Goal: Task Accomplishment & Management: Manage account settings

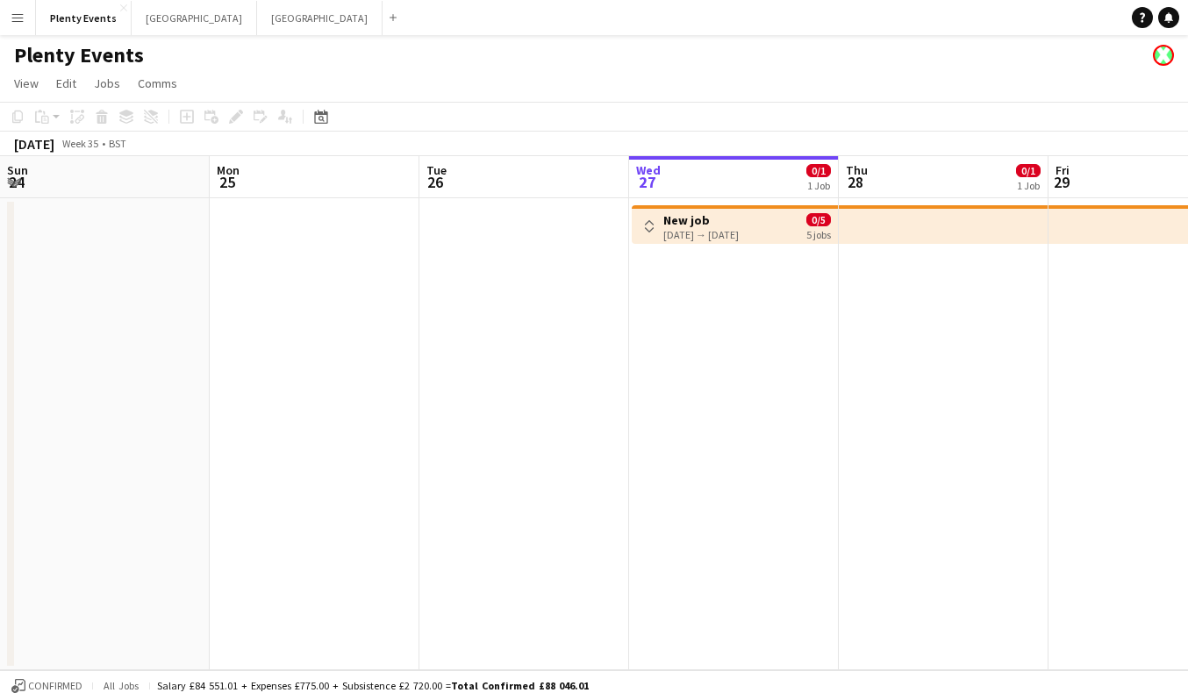
scroll to position [0, 419]
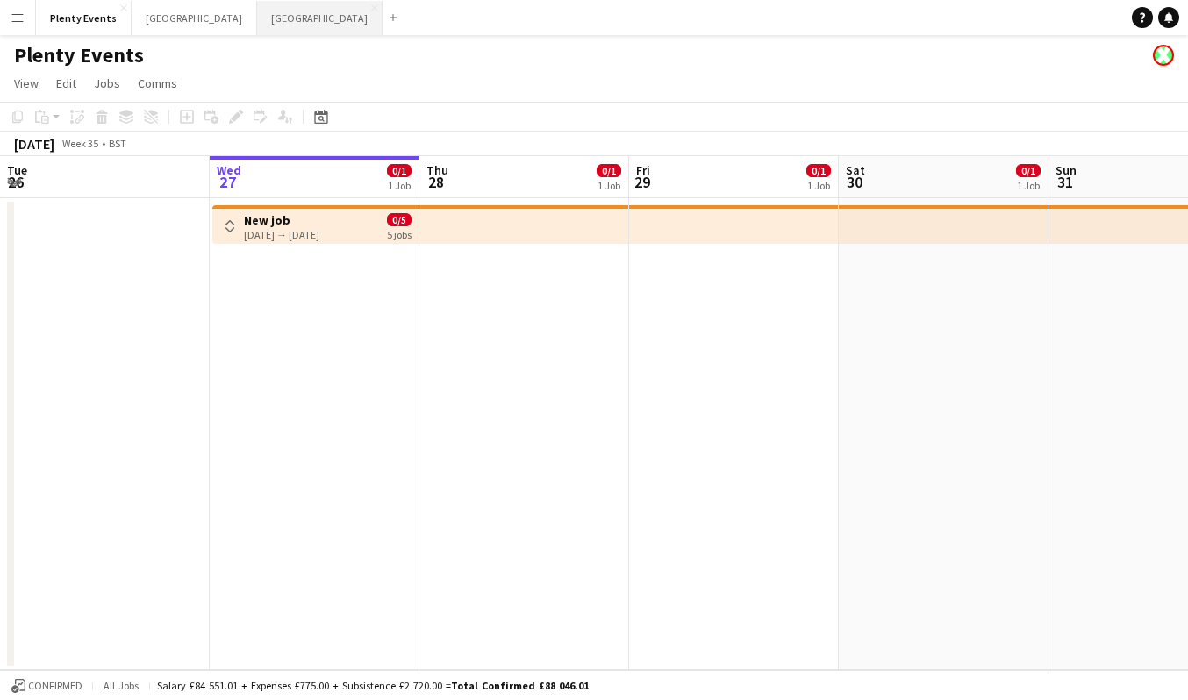
click at [257, 21] on button "Manchester Close" at bounding box center [319, 18] width 125 height 34
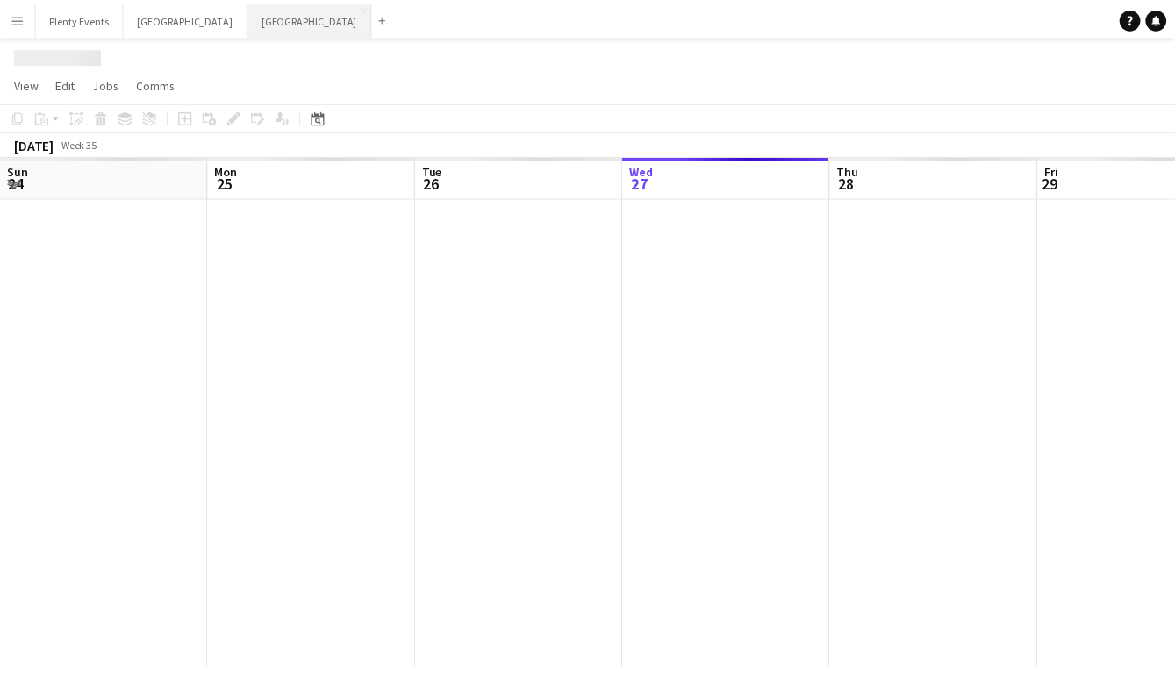
scroll to position [0, 419]
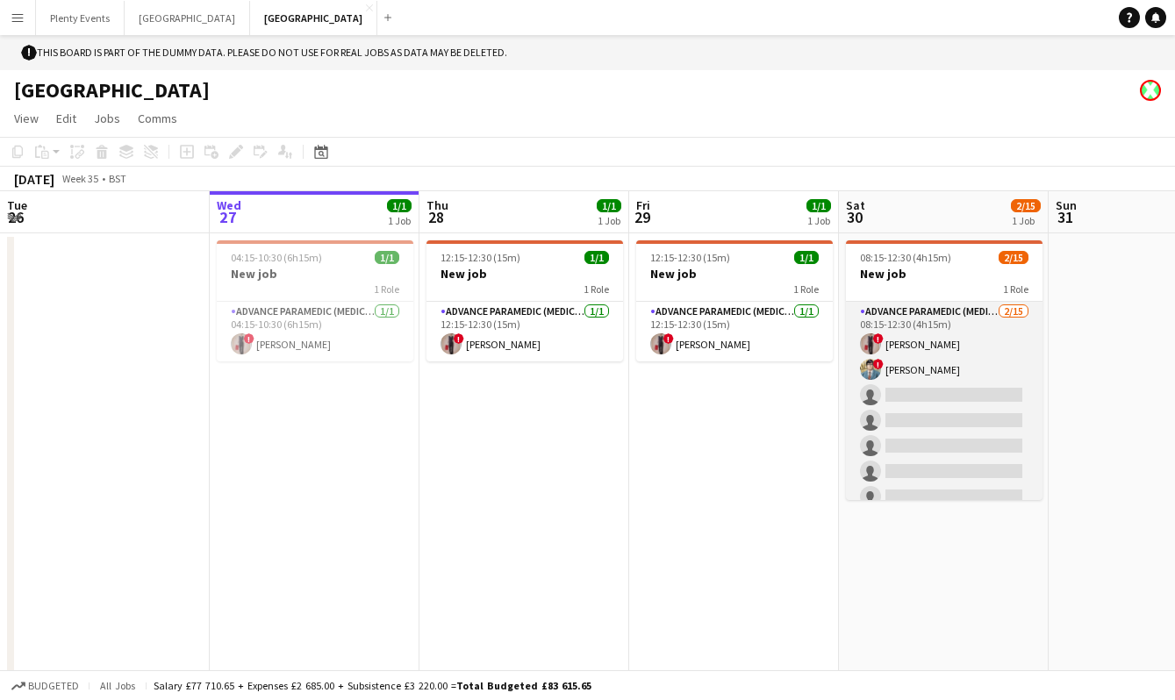
click at [970, 357] on app-card-role "Advance Paramedic (Medical) 2/15 08:15-12:30 (4h15m) ! Diana Priceless ! Clark …" at bounding box center [944, 510] width 197 height 416
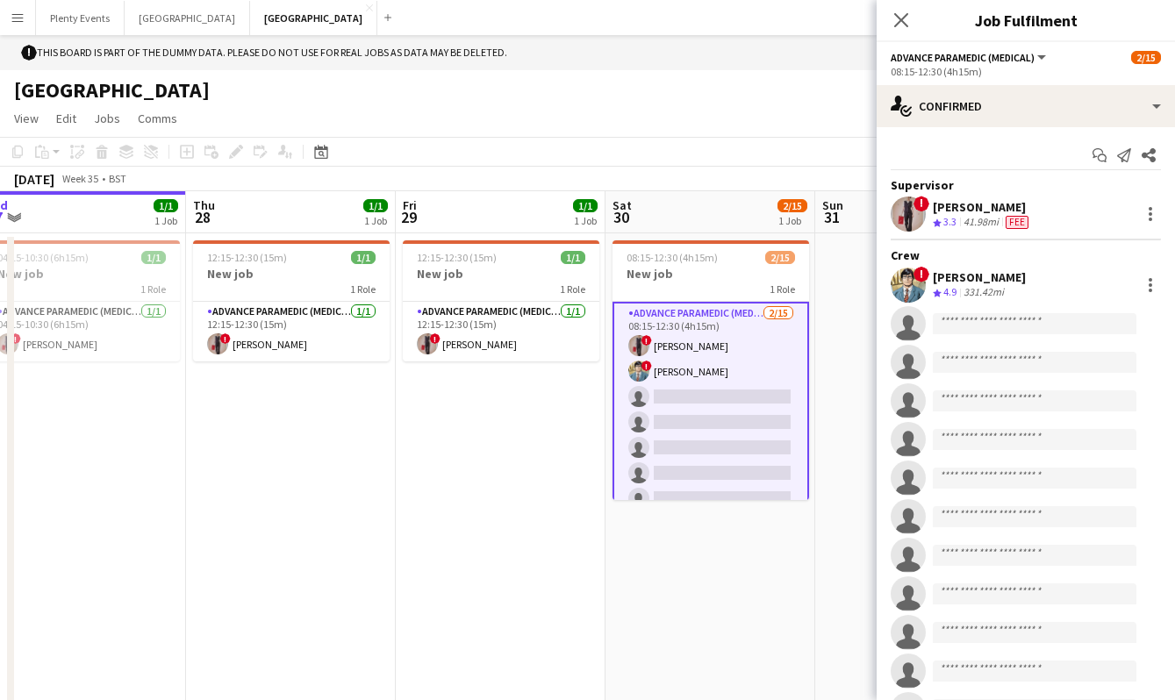
scroll to position [0, 700]
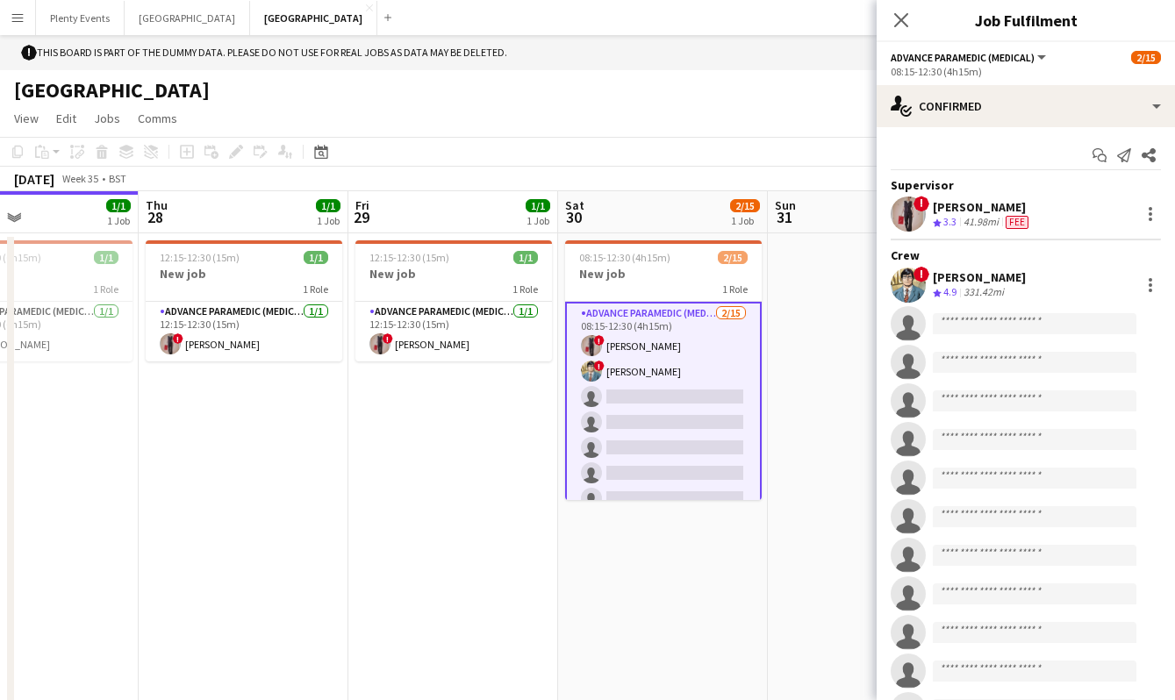
drag, startPoint x: 726, startPoint y: 455, endPoint x: 445, endPoint y: 442, distance: 281.0
click at [445, 442] on app-calendar-viewport "Sun 24 Mon 25 Tue 26 Wed 27 1/1 1 Job Thu 28 1/1 1 Job Fri 29 1/1 1 Job Sat 30 …" at bounding box center [587, 448] width 1175 height 514
click at [685, 397] on app-card-role "Advance Paramedic (Medical) 2/15 08:15-12:30 (4h15m) ! Diana Priceless ! Clark …" at bounding box center [663, 511] width 197 height 419
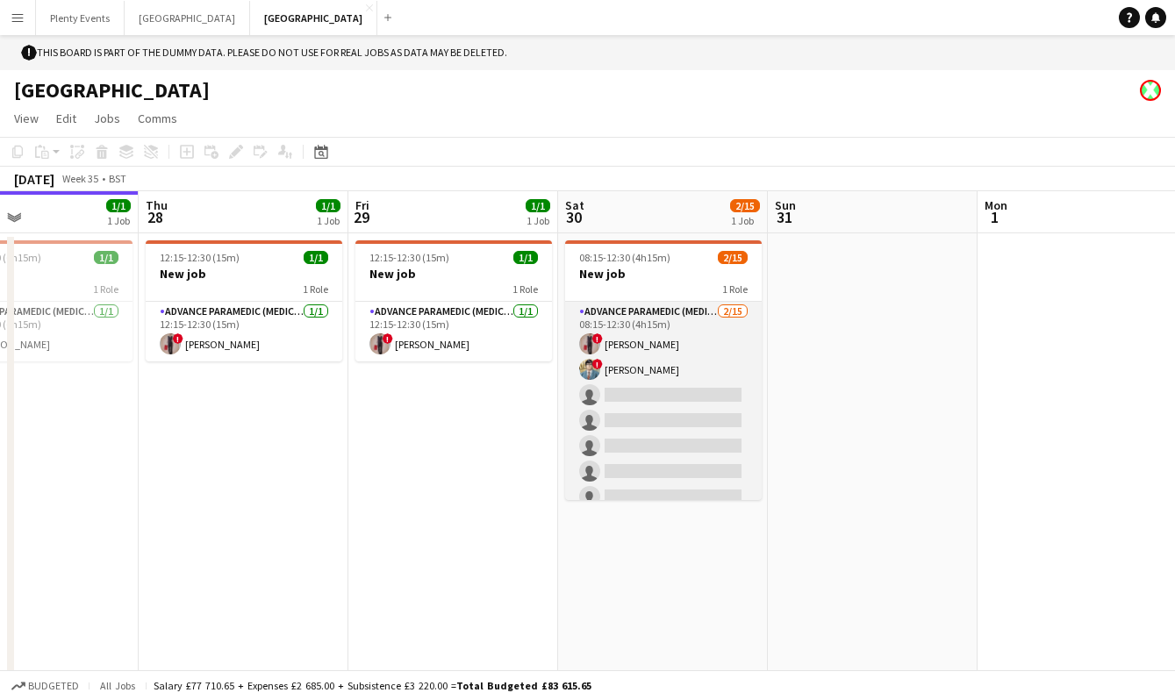
click at [685, 397] on app-card-role "Advance Paramedic (Medical) 2/15 08:15-12:30 (4h15m) ! Diana Priceless ! Clark …" at bounding box center [663, 510] width 197 height 416
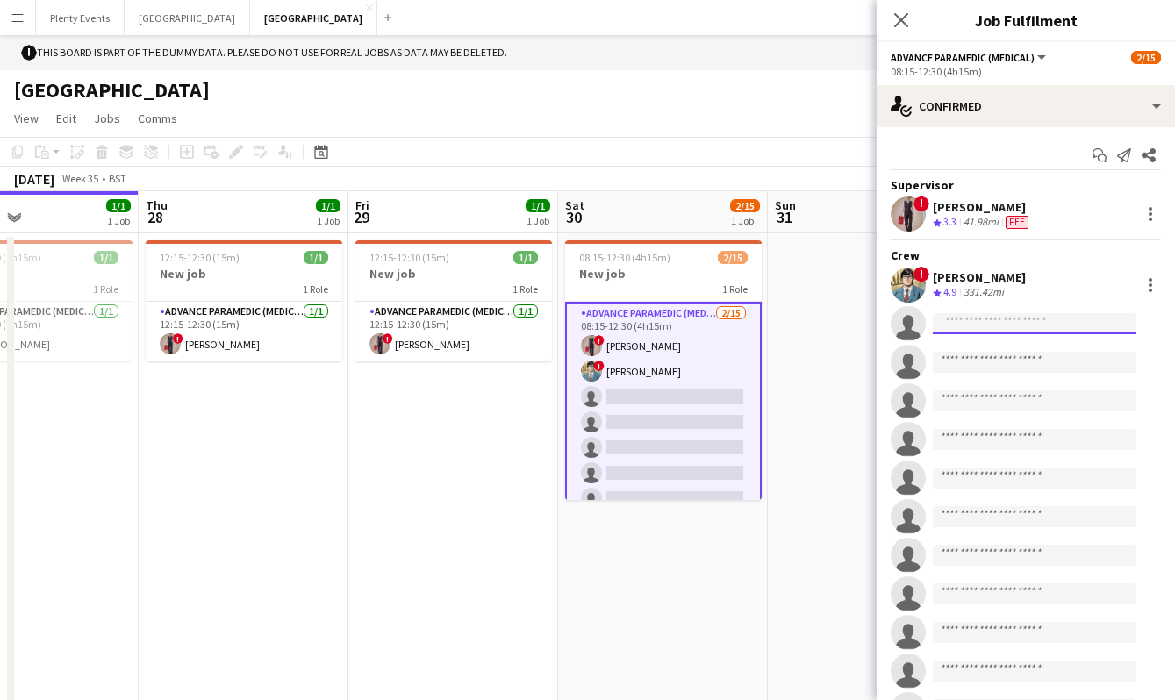
click at [991, 326] on input at bounding box center [1035, 323] width 204 height 21
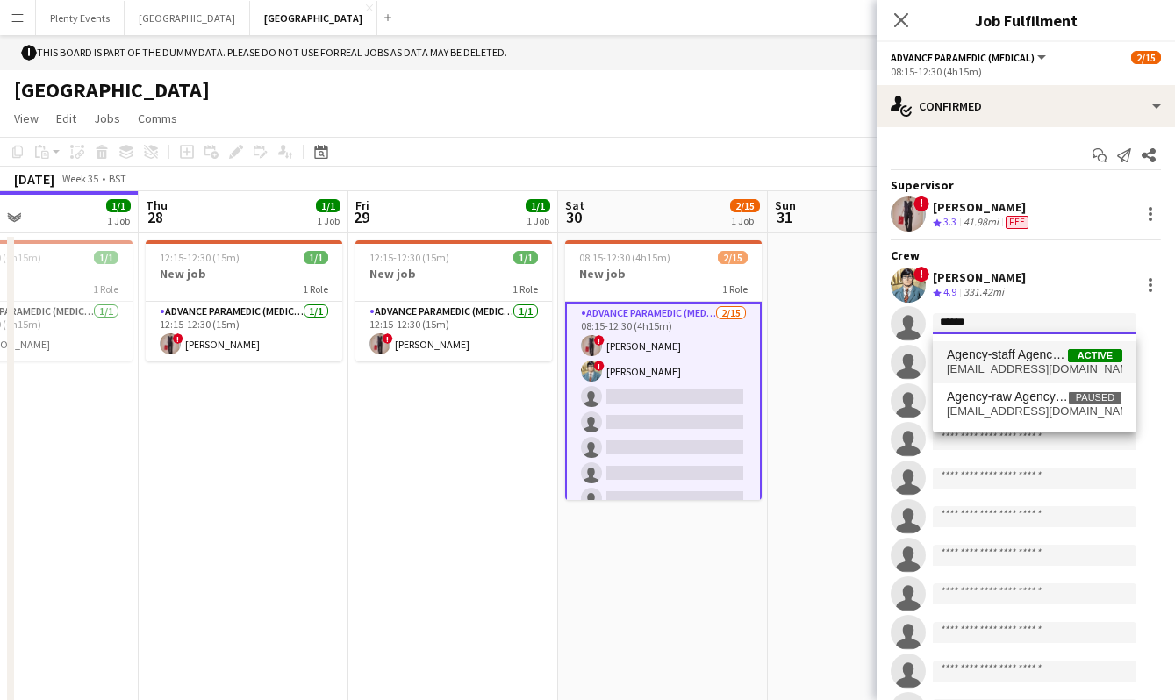
type input "******"
click at [1020, 359] on span "Agency-staff Agency-staff-01" at bounding box center [1007, 354] width 121 height 15
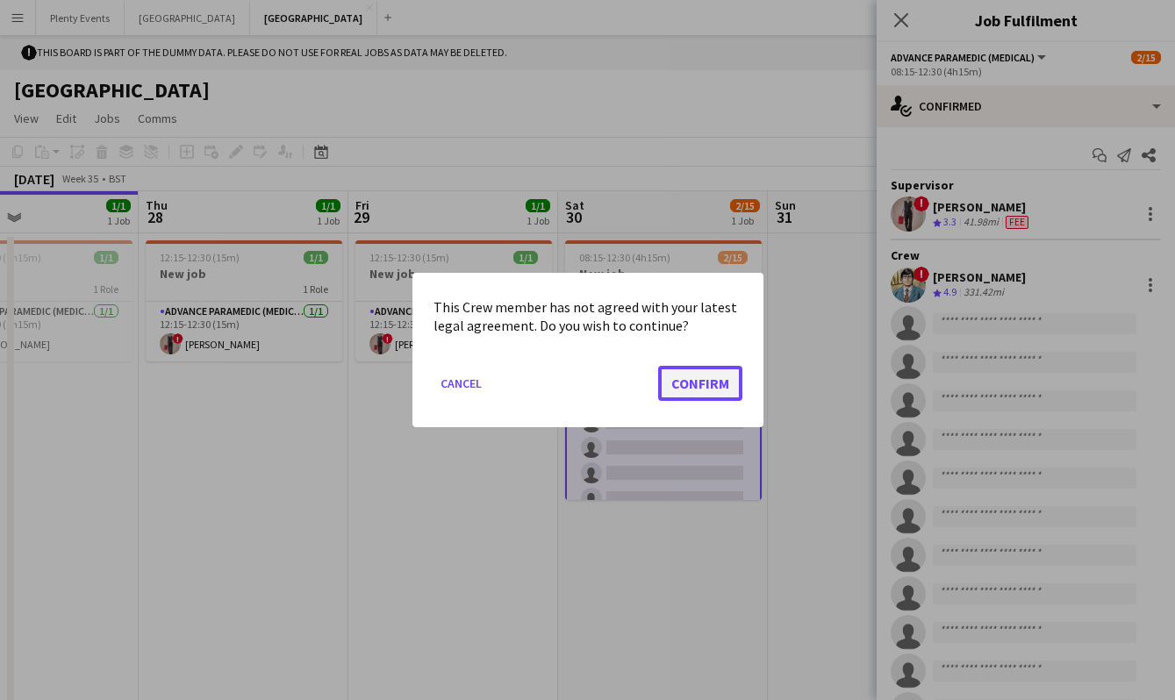
click at [710, 386] on button "Confirm" at bounding box center [700, 383] width 84 height 35
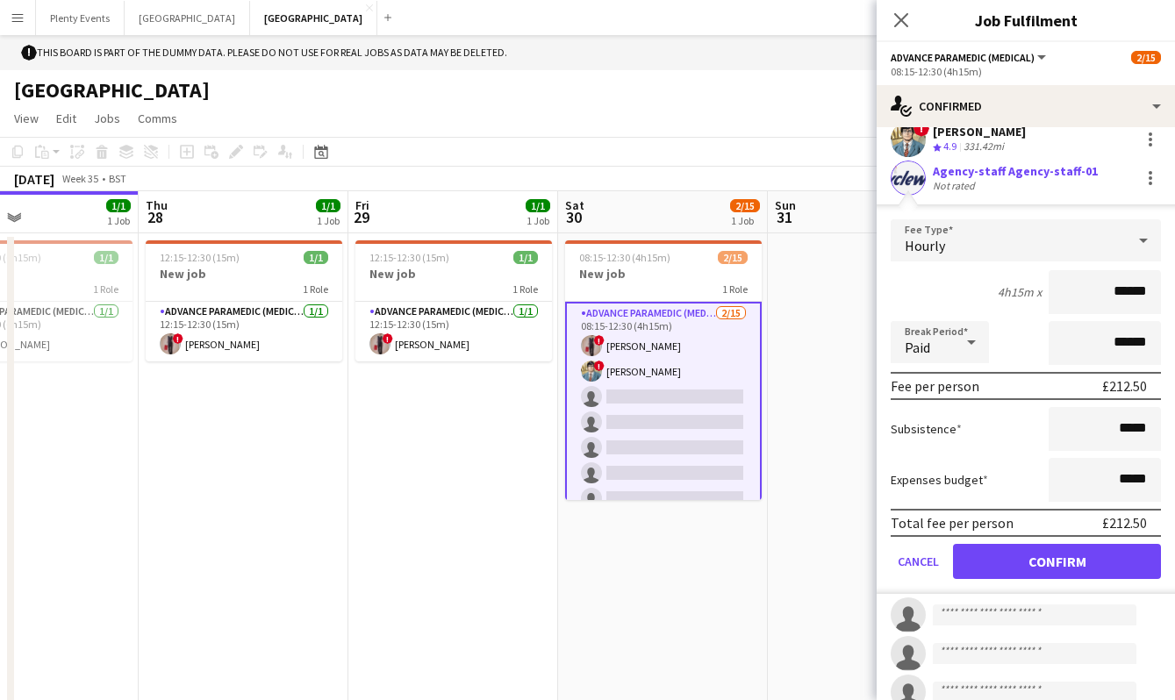
scroll to position [114, 0]
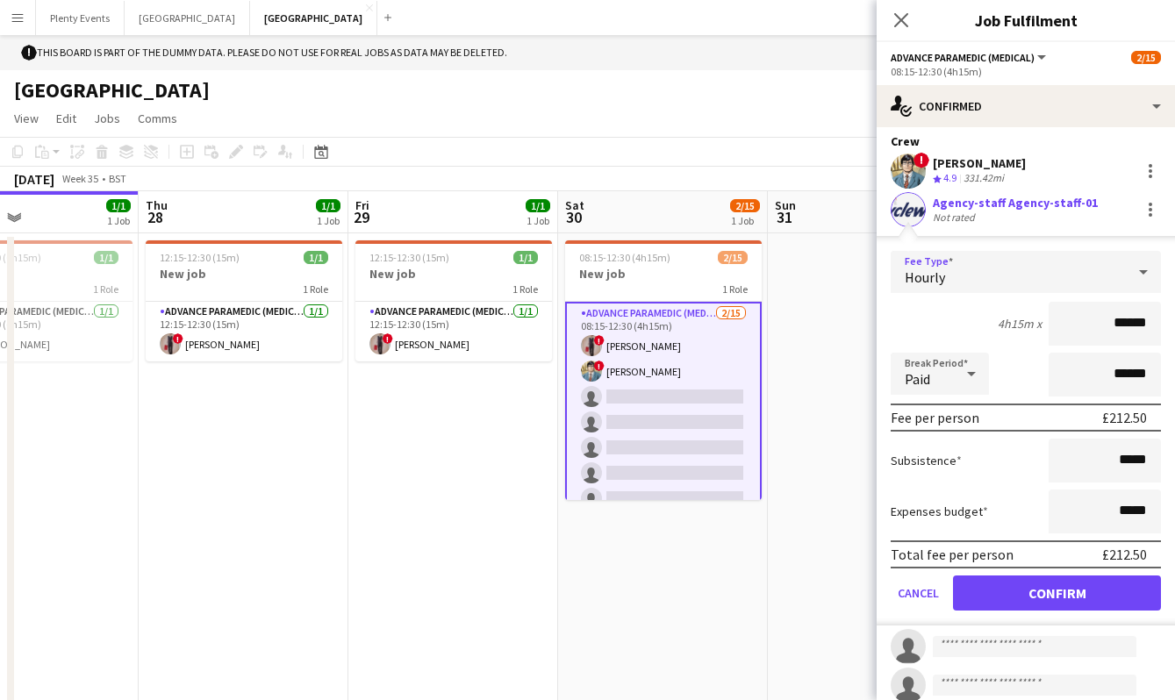
click at [1101, 276] on div "Hourly" at bounding box center [1008, 272] width 235 height 42
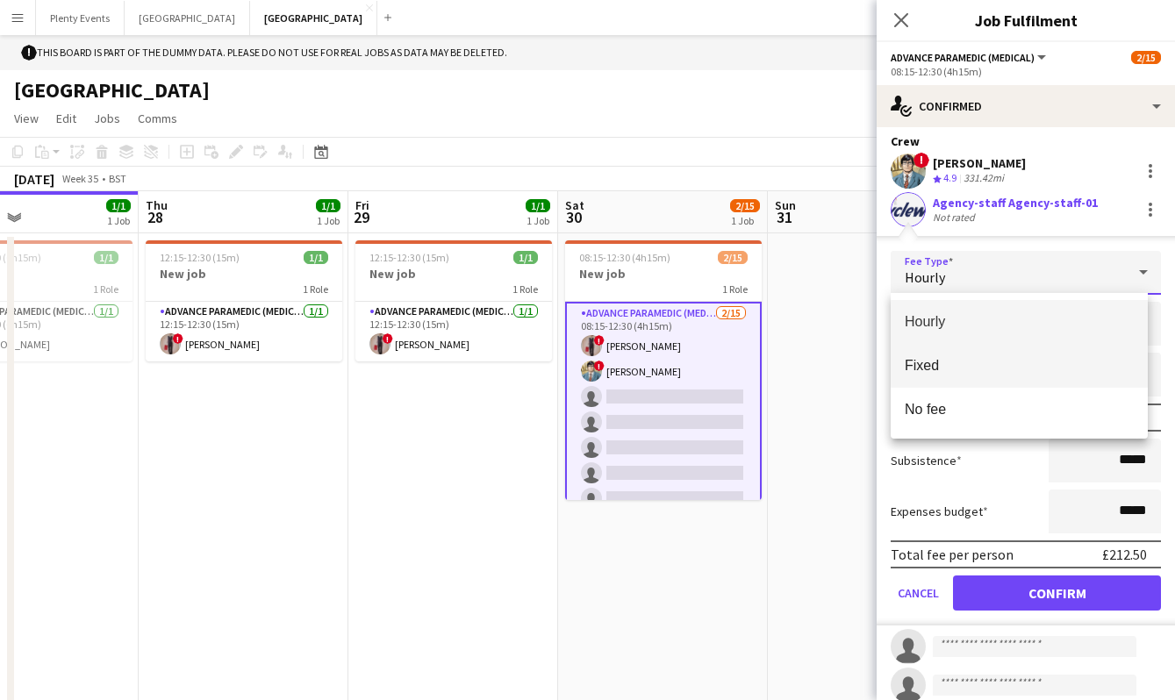
click at [991, 366] on span "Fixed" at bounding box center [1019, 365] width 229 height 17
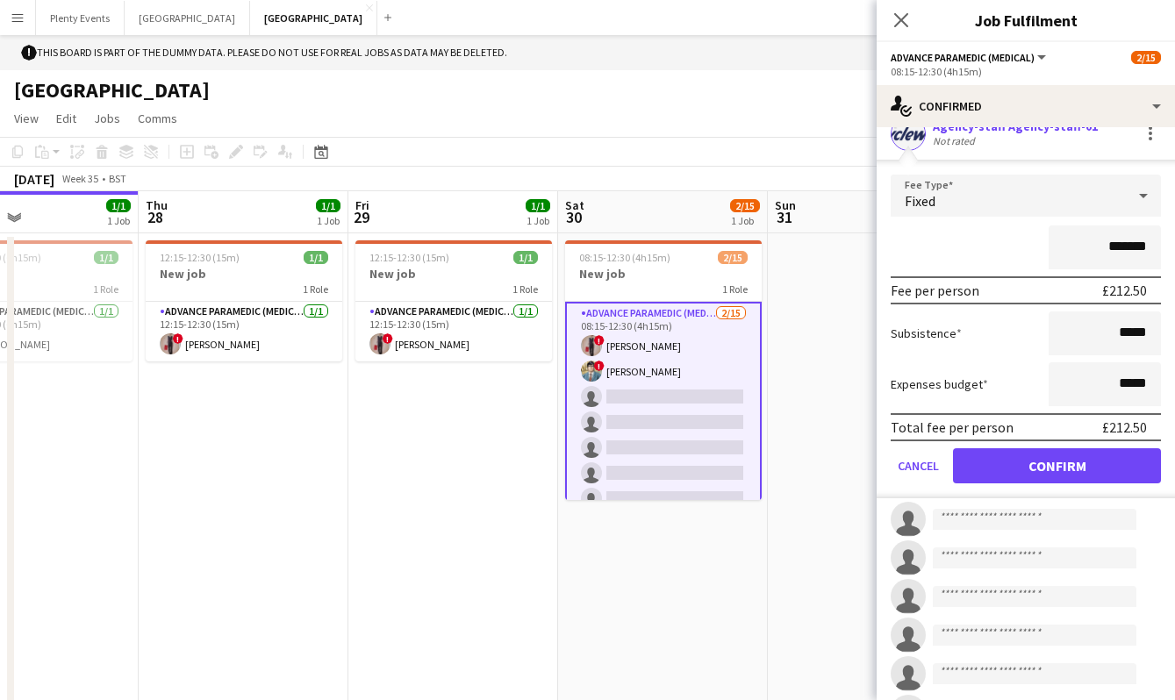
scroll to position [225, 0]
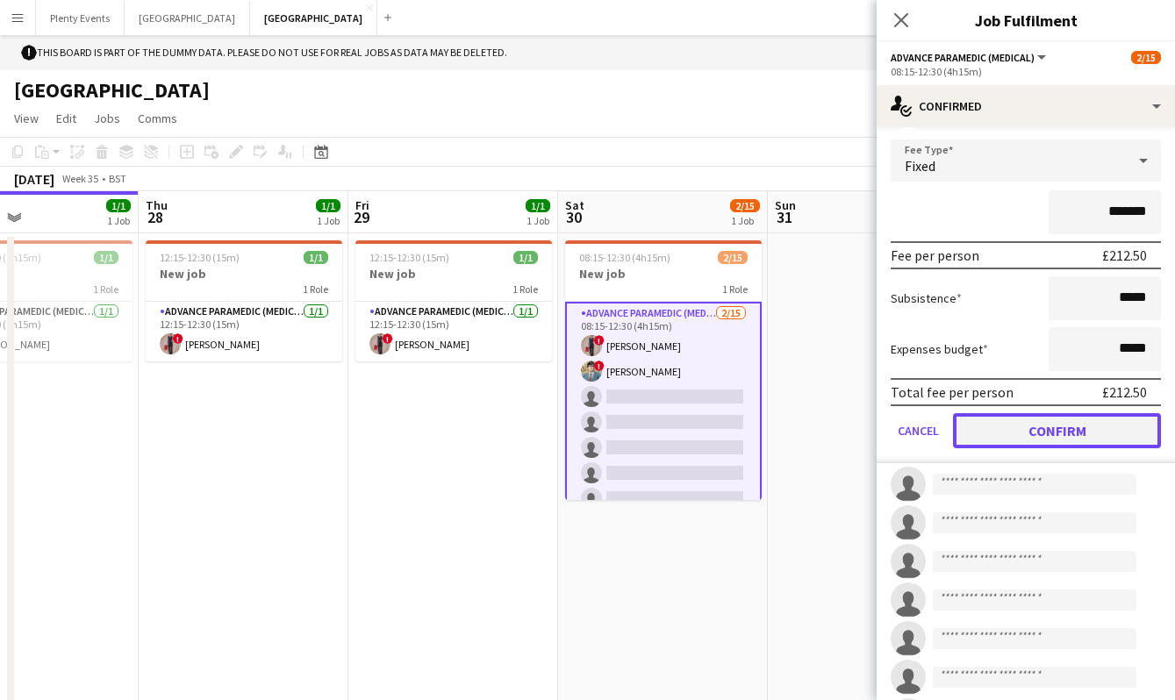
click at [1062, 436] on button "Confirm" at bounding box center [1057, 430] width 208 height 35
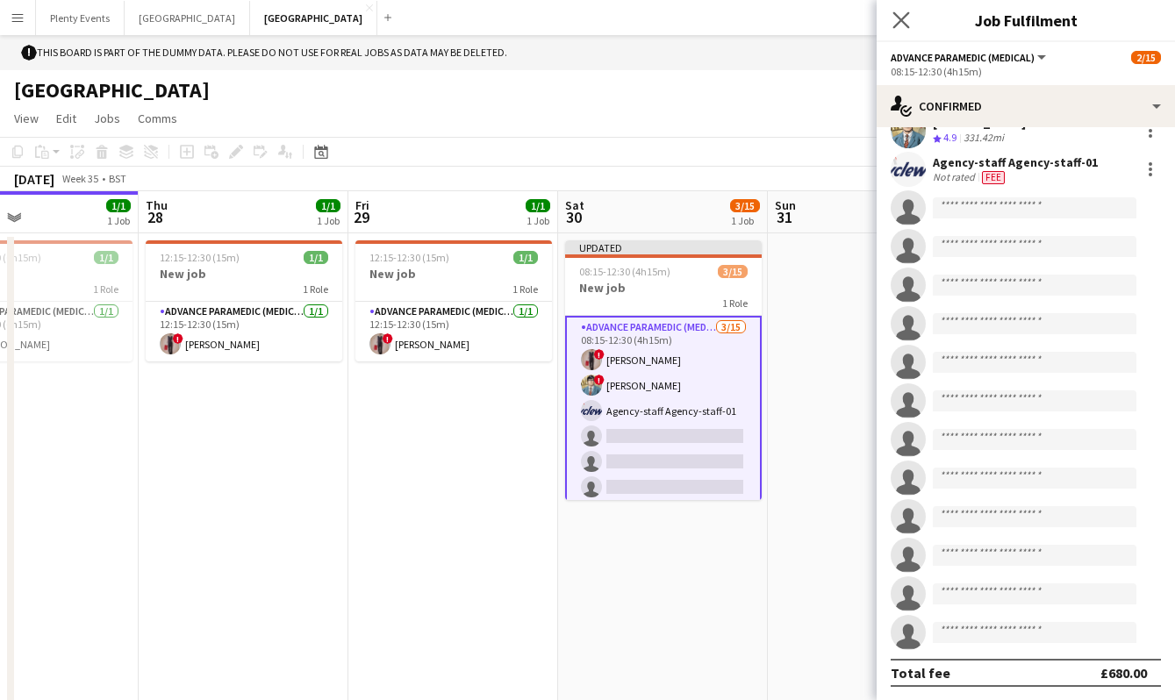
click at [910, 23] on app-icon "Close pop-in" at bounding box center [901, 20] width 25 height 25
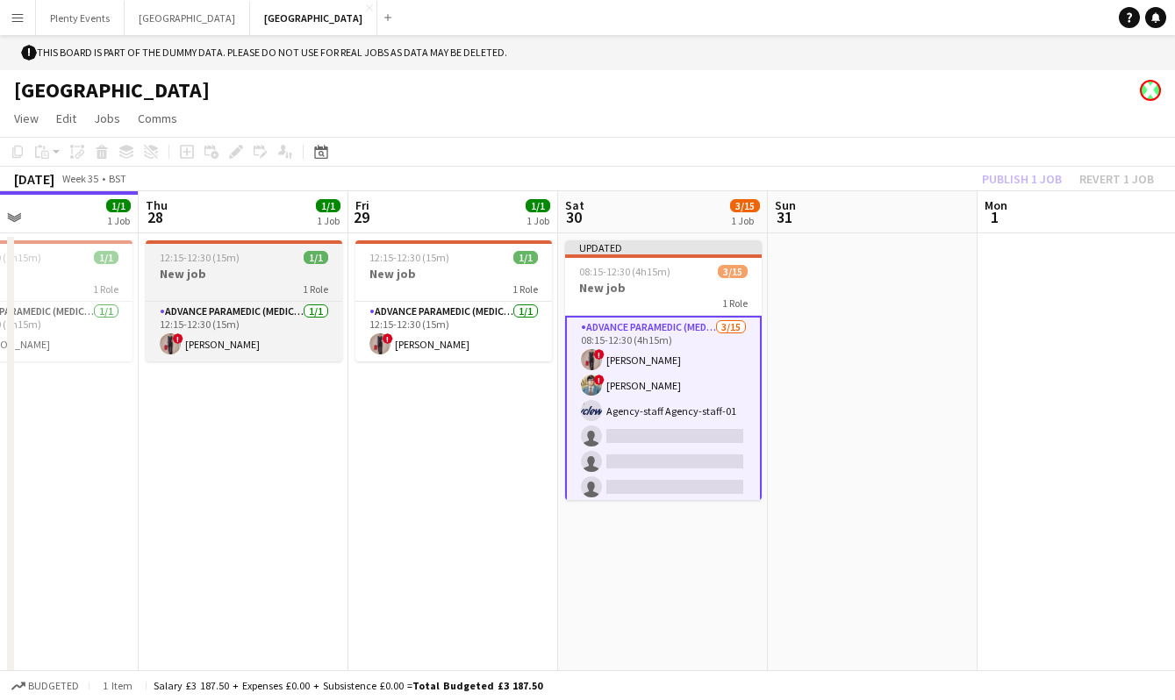
click at [257, 280] on h3 "New job" at bounding box center [244, 274] width 197 height 16
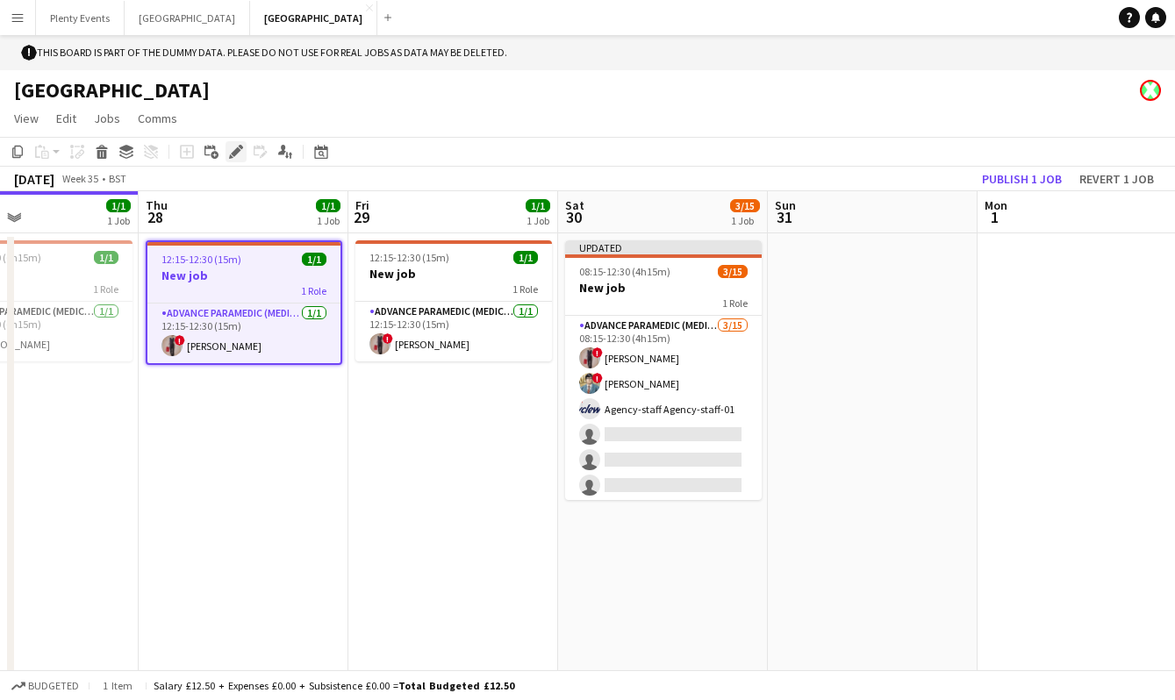
click at [235, 157] on icon "Edit" at bounding box center [236, 152] width 14 height 14
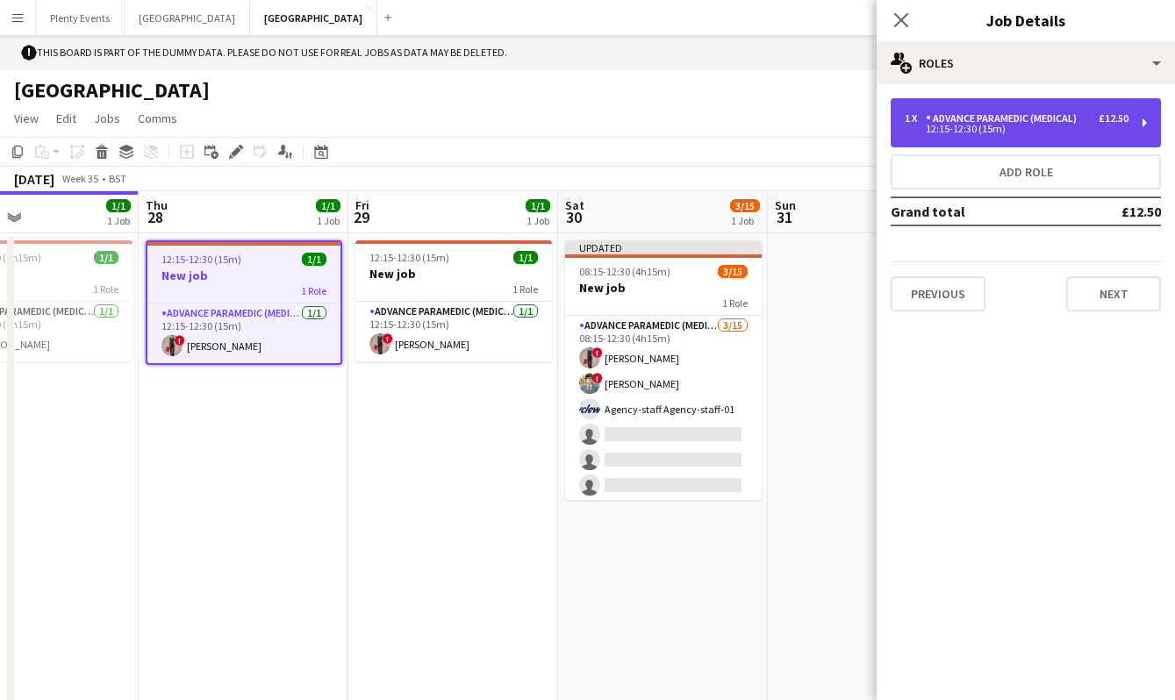
click at [1099, 132] on div "12:15-12:30 (15m)" at bounding box center [1017, 129] width 224 height 9
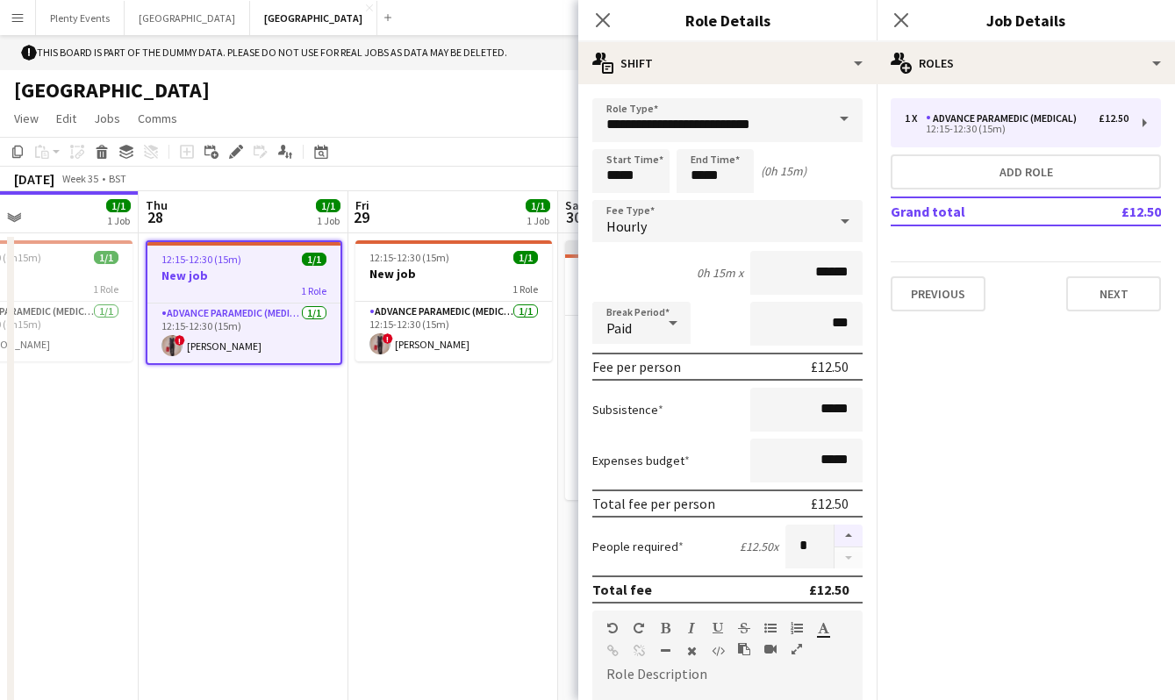
click at [834, 535] on button "button" at bounding box center [848, 536] width 28 height 23
type input "*"
click at [605, 25] on icon "Close pop-in" at bounding box center [602, 19] width 17 height 17
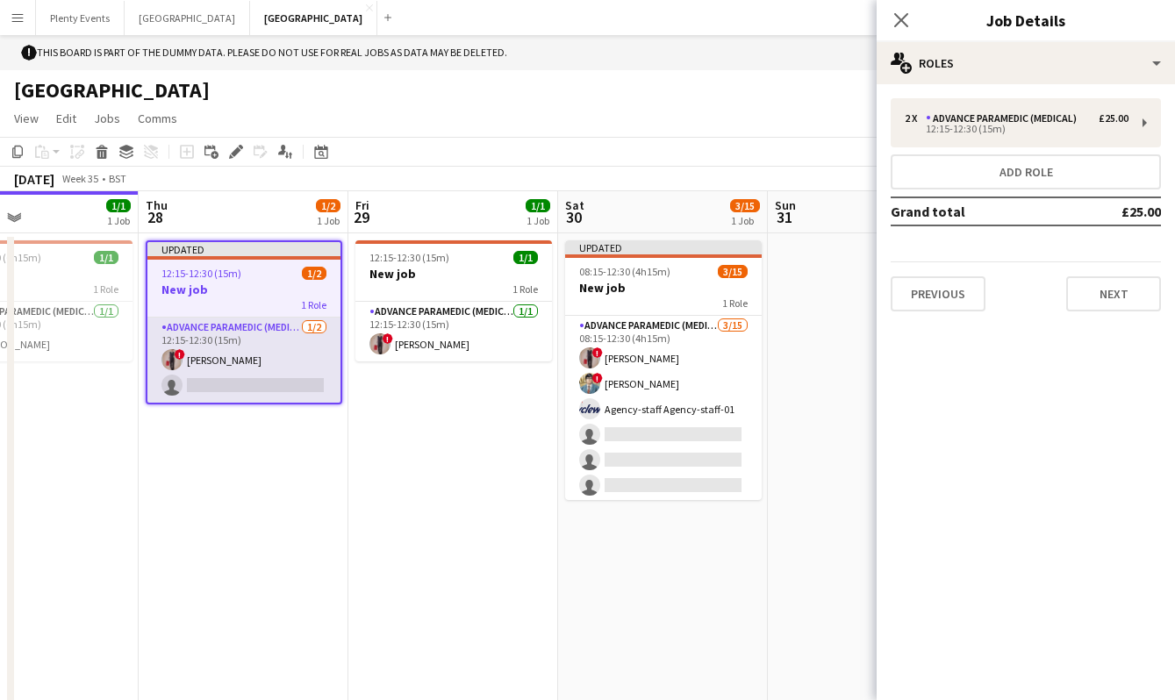
click at [310, 381] on app-card-role "Advance Paramedic (Medical) 1/2 12:15-12:30 (15m) ! Diana Priceless single-neut…" at bounding box center [243, 360] width 193 height 85
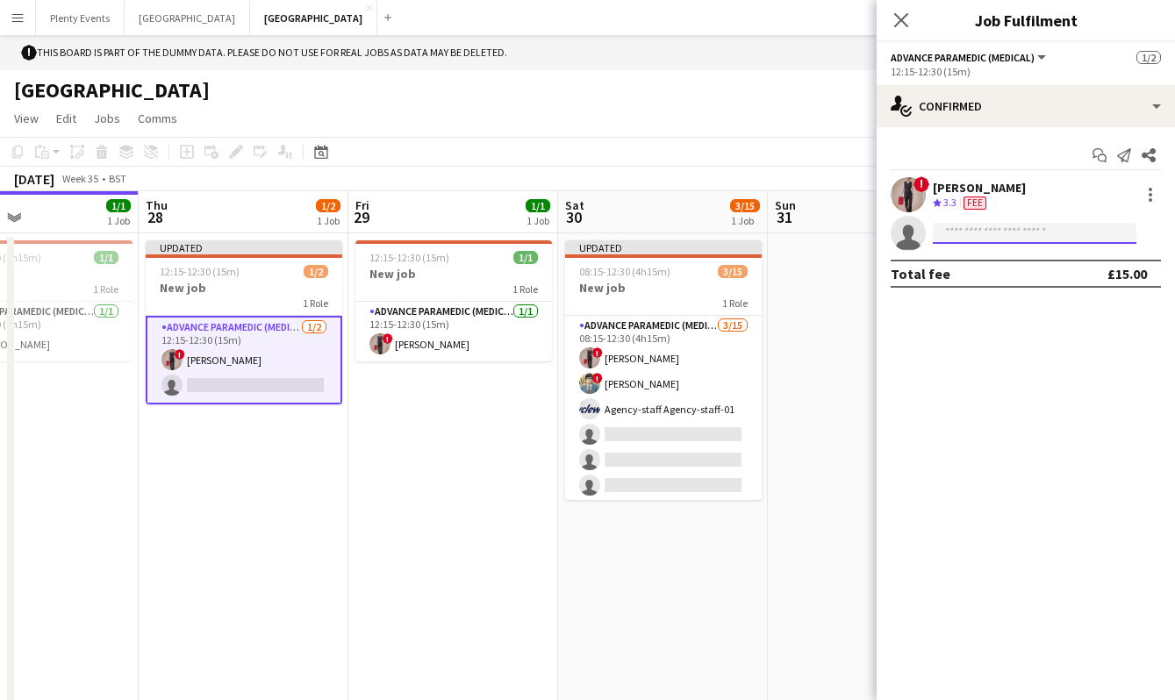
click at [1052, 235] on input at bounding box center [1035, 233] width 204 height 21
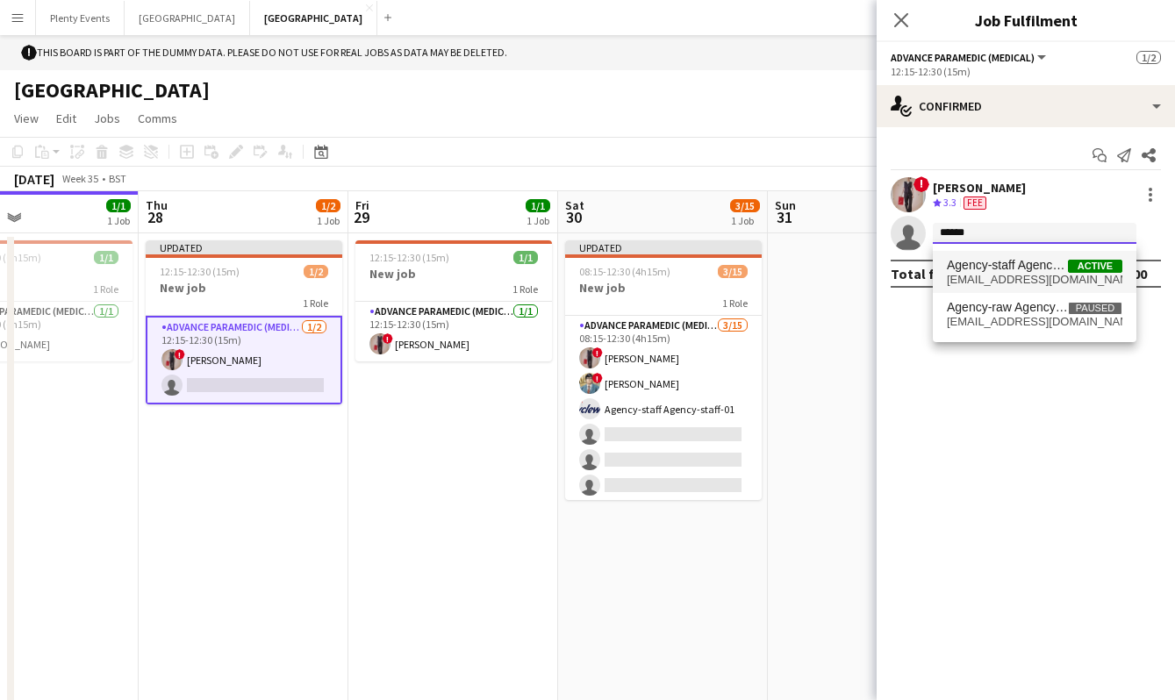
type input "******"
click at [1008, 267] on span "Agency-staff Agency-staff-01" at bounding box center [1007, 265] width 121 height 15
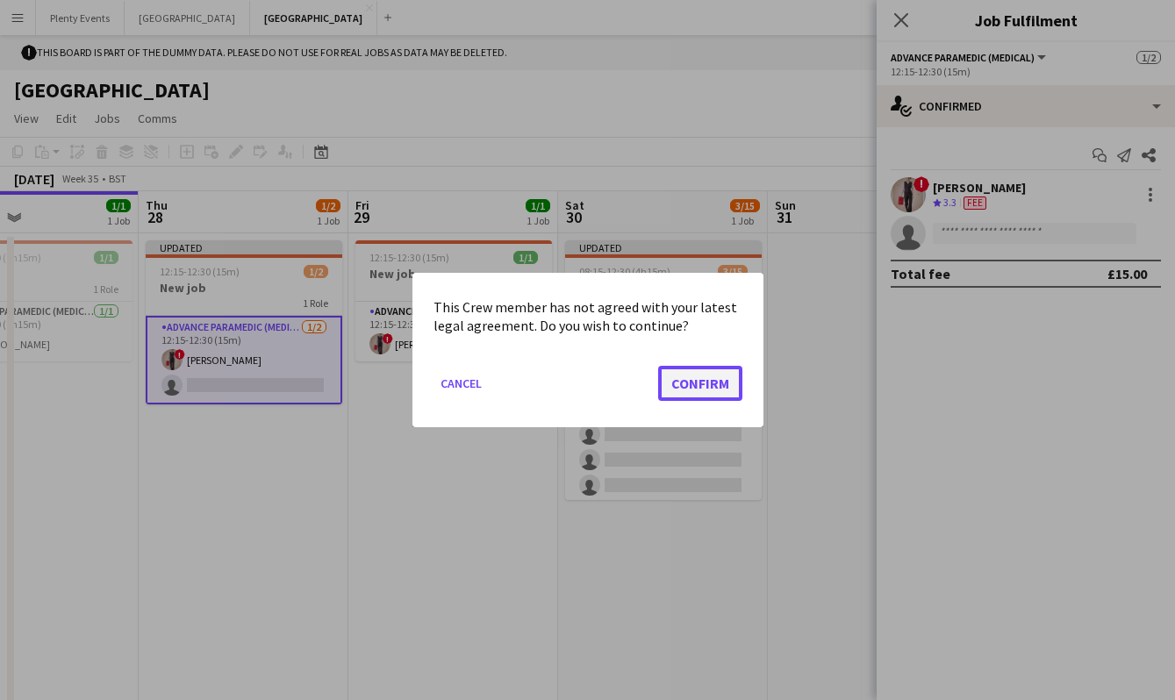
click at [684, 389] on button "Confirm" at bounding box center [700, 383] width 84 height 35
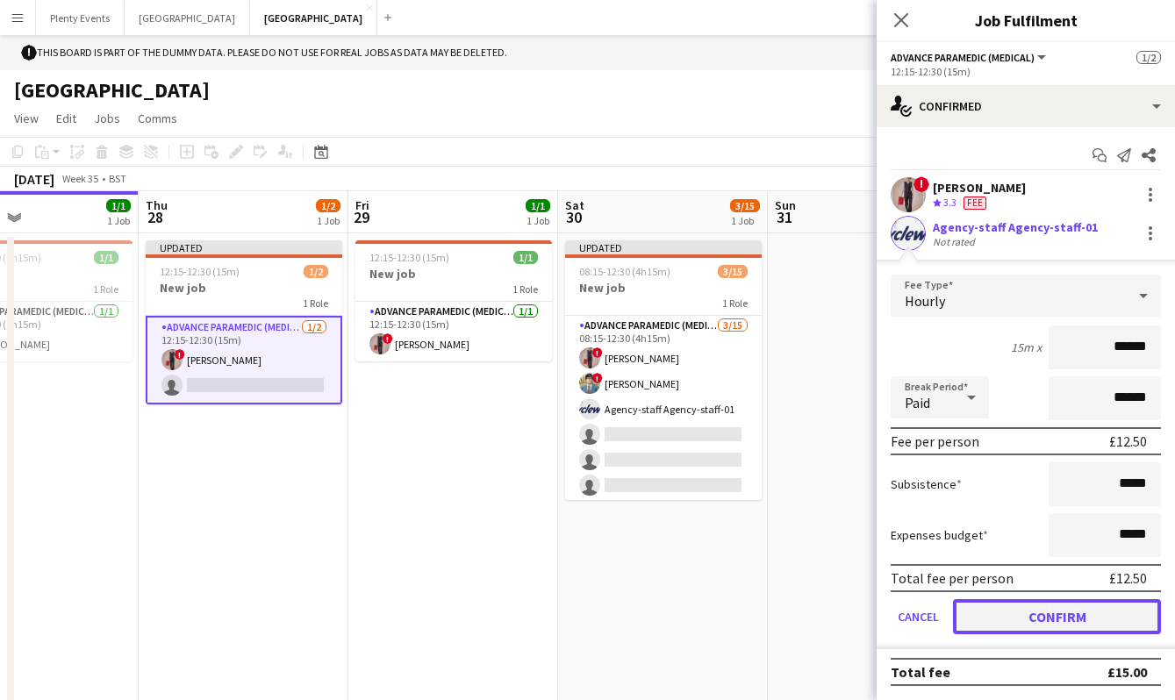
click at [1066, 612] on button "Confirm" at bounding box center [1057, 616] width 208 height 35
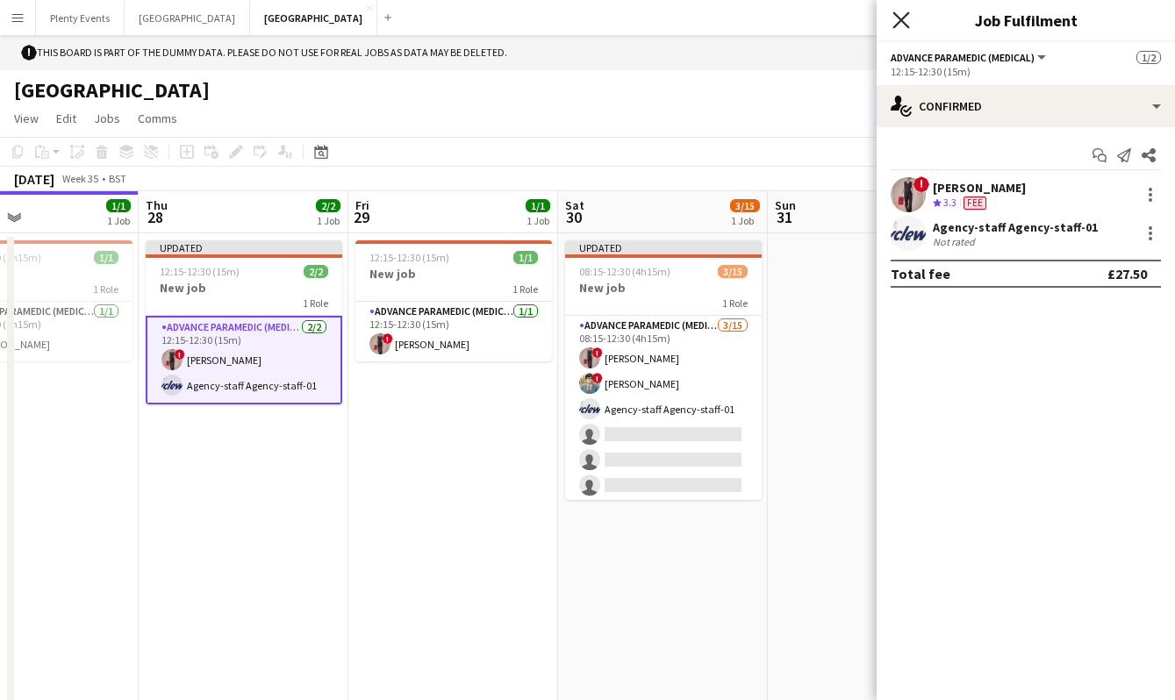
click at [898, 18] on icon "Close pop-in" at bounding box center [900, 19] width 17 height 17
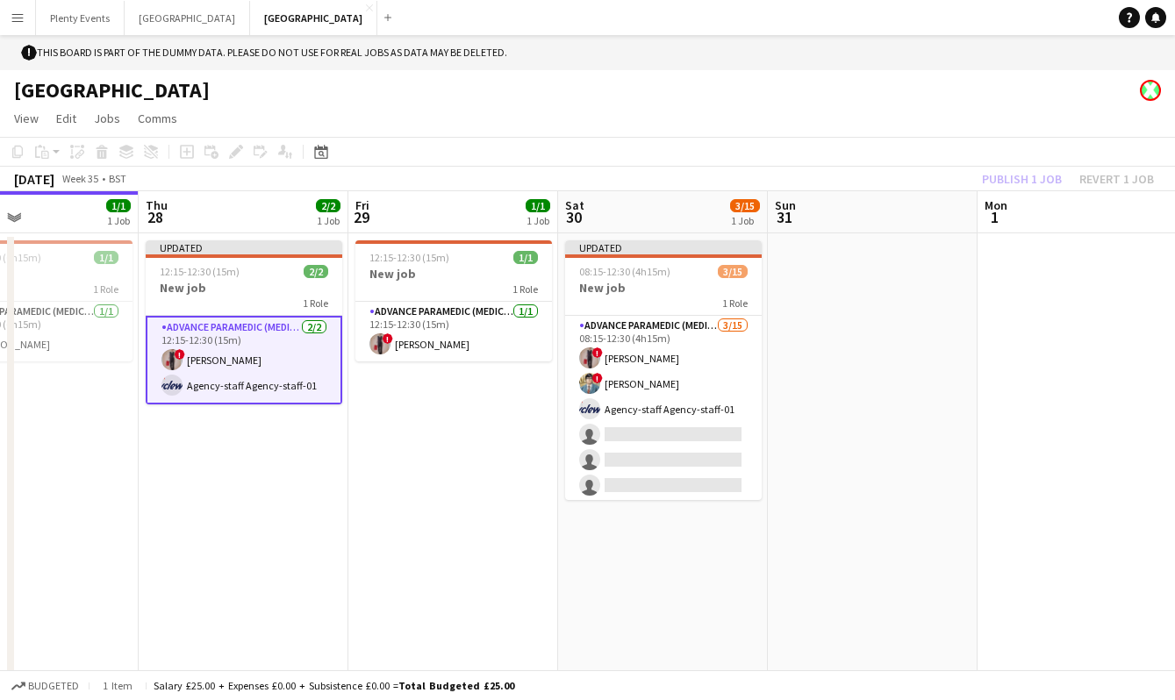
click at [1029, 180] on div "Publish 1 job Revert 1 job" at bounding box center [1068, 179] width 214 height 23
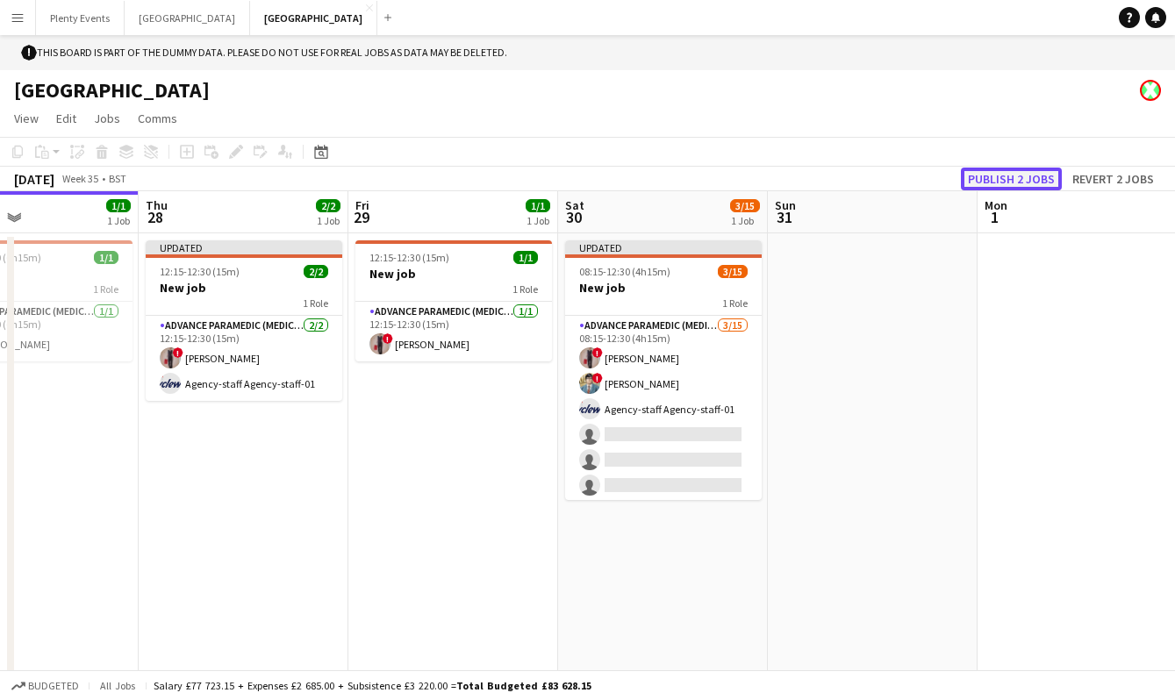
click at [1029, 180] on button "Publish 2 jobs" at bounding box center [1011, 179] width 101 height 23
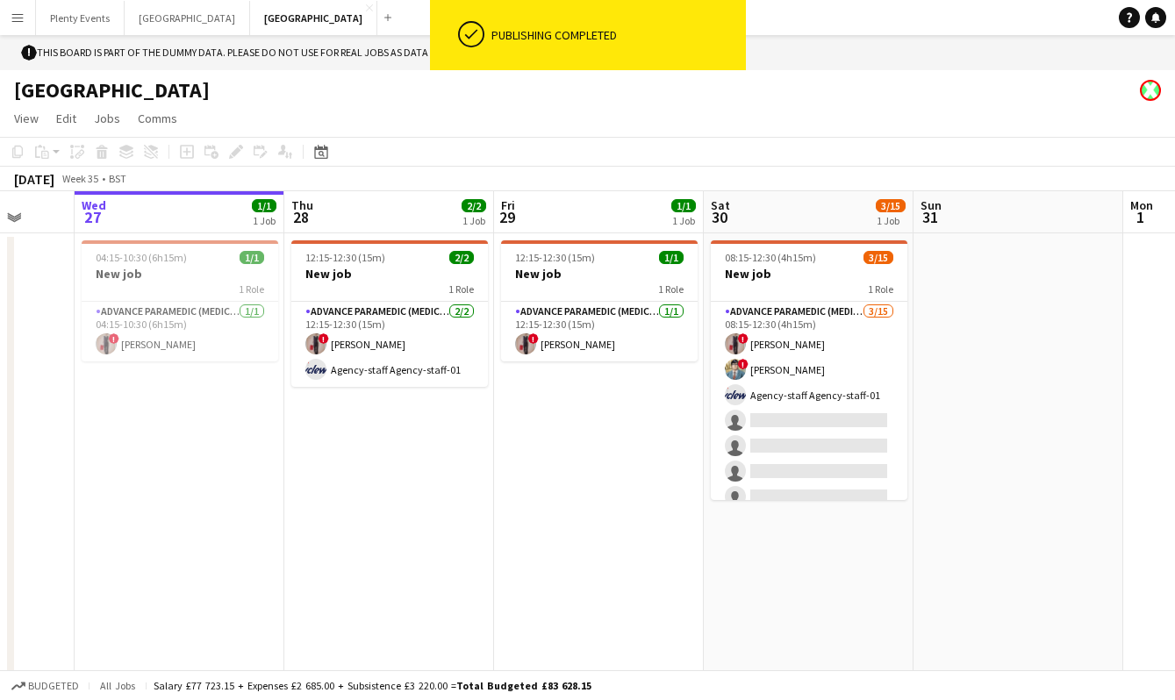
scroll to position [0, 490]
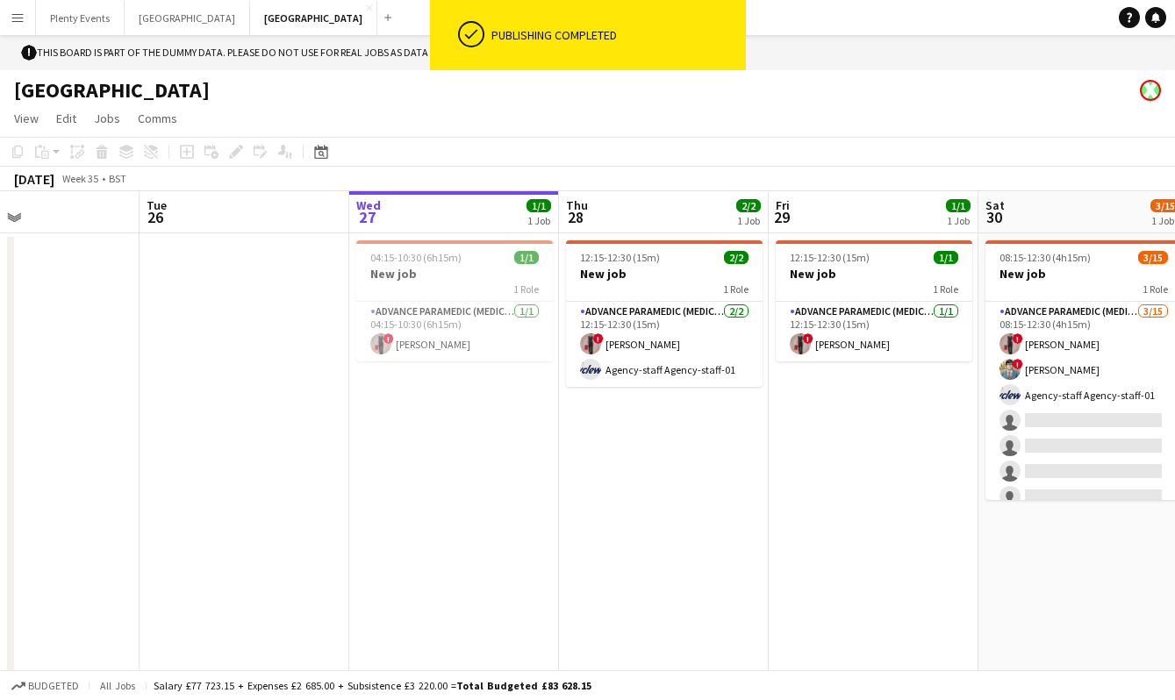
drag, startPoint x: 268, startPoint y: 513, endPoint x: 688, endPoint y: 527, distance: 420.5
click at [688, 527] on app-calendar-viewport "Sat 23 Sun 24 Mon 25 Tue 26 Wed 27 1/1 1 Job Thu 28 2/2 1 Job Fri 29 1/1 1 Job …" at bounding box center [587, 448] width 1175 height 514
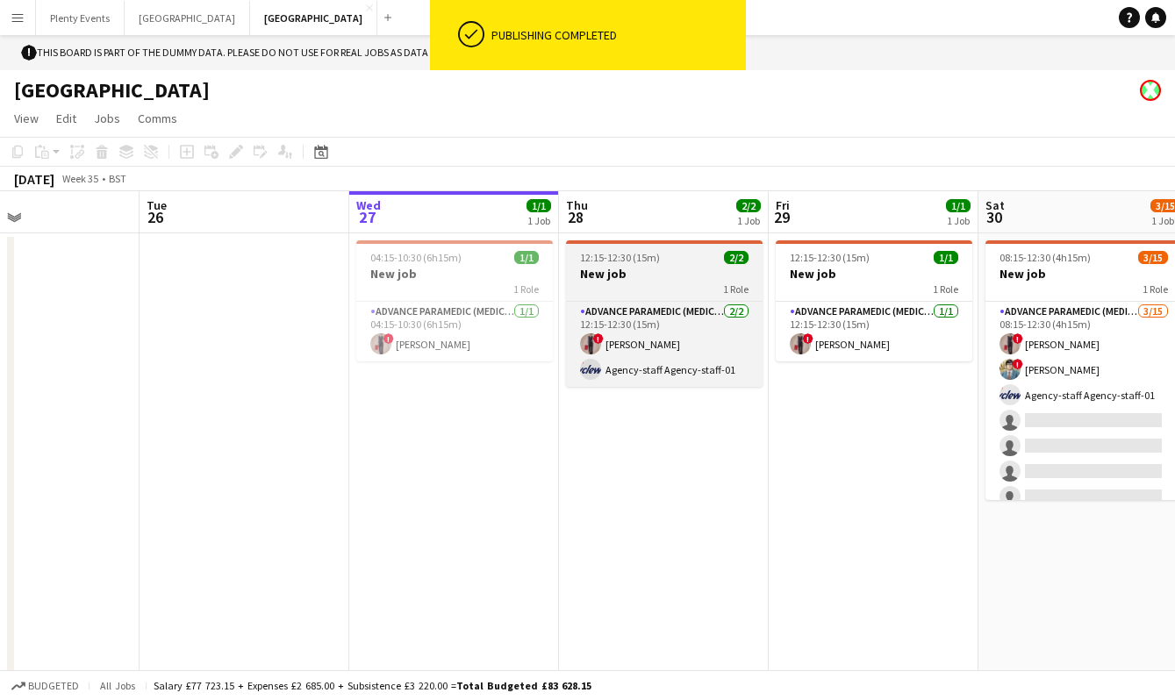
click at [648, 276] on h3 "New job" at bounding box center [664, 274] width 197 height 16
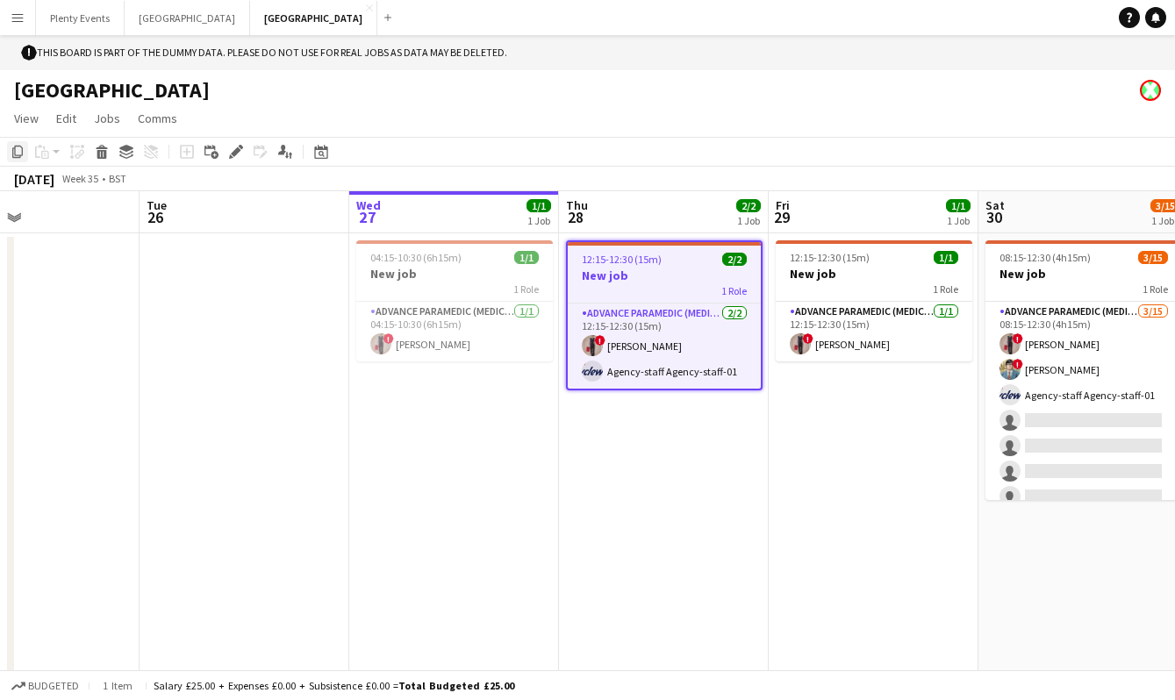
click at [20, 154] on icon "Copy" at bounding box center [18, 152] width 14 height 14
click at [257, 279] on app-date-cell at bounding box center [245, 469] width 210 height 472
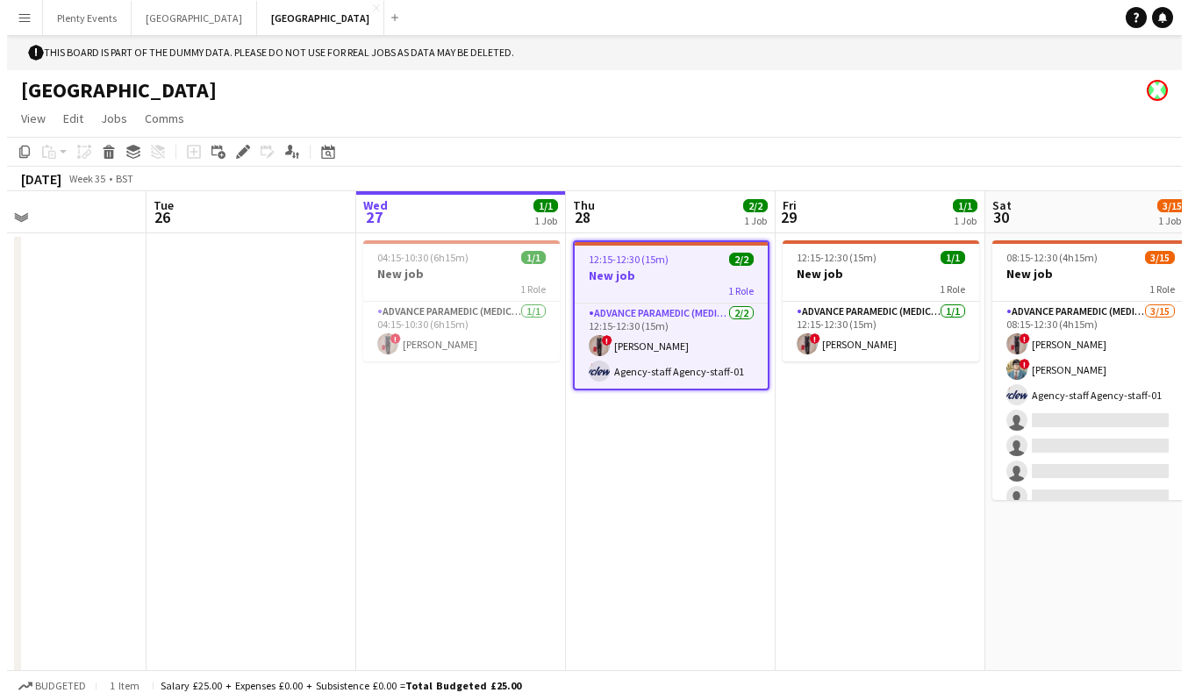
scroll to position [0, 489]
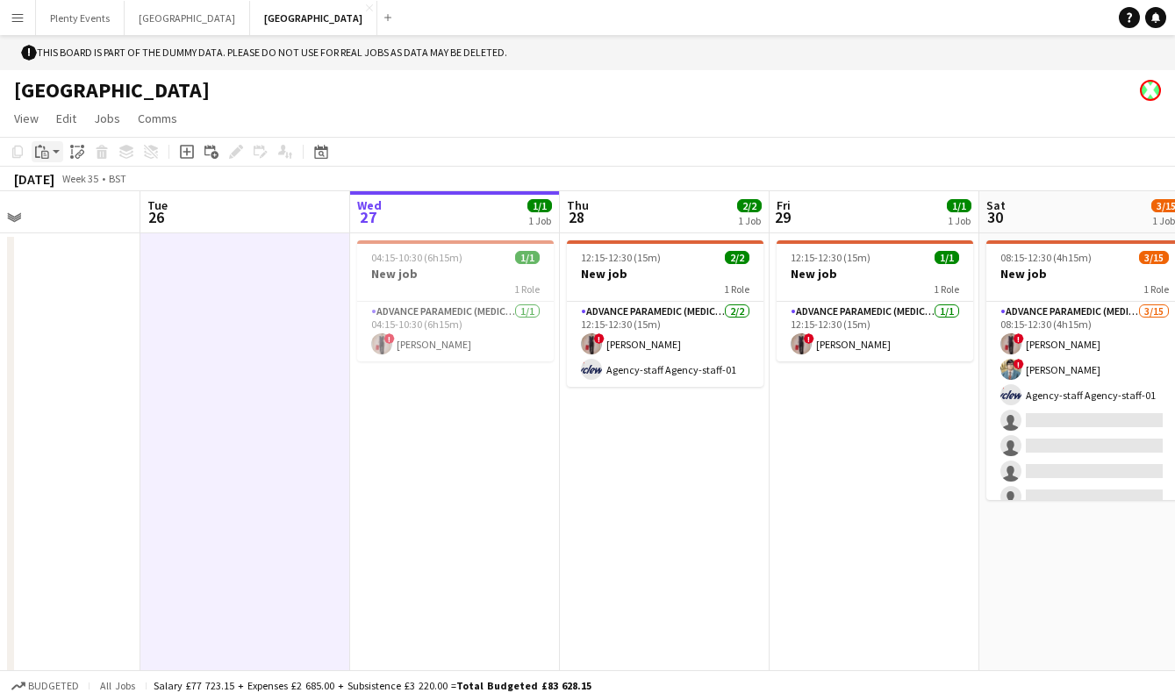
click at [57, 154] on app-action-btn "Paste" at bounding box center [48, 151] width 32 height 21
click at [80, 217] on link "Paste with crew Command Shift V" at bounding box center [116, 216] width 139 height 16
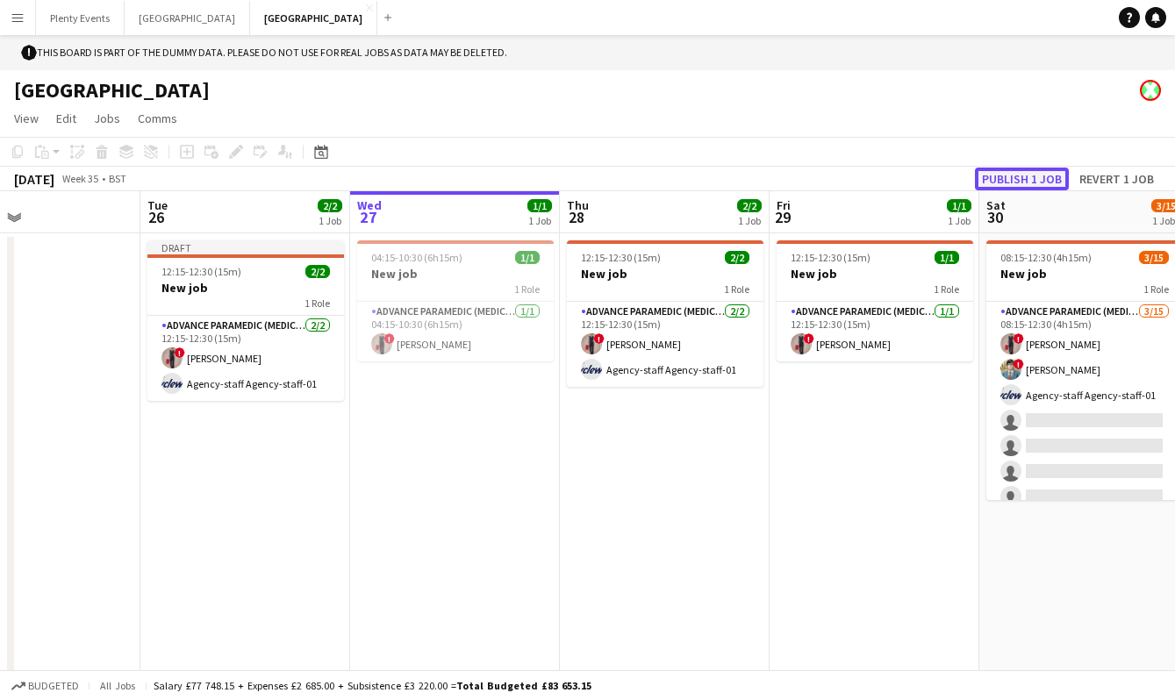
click at [1032, 178] on button "Publish 1 job" at bounding box center [1022, 179] width 94 height 23
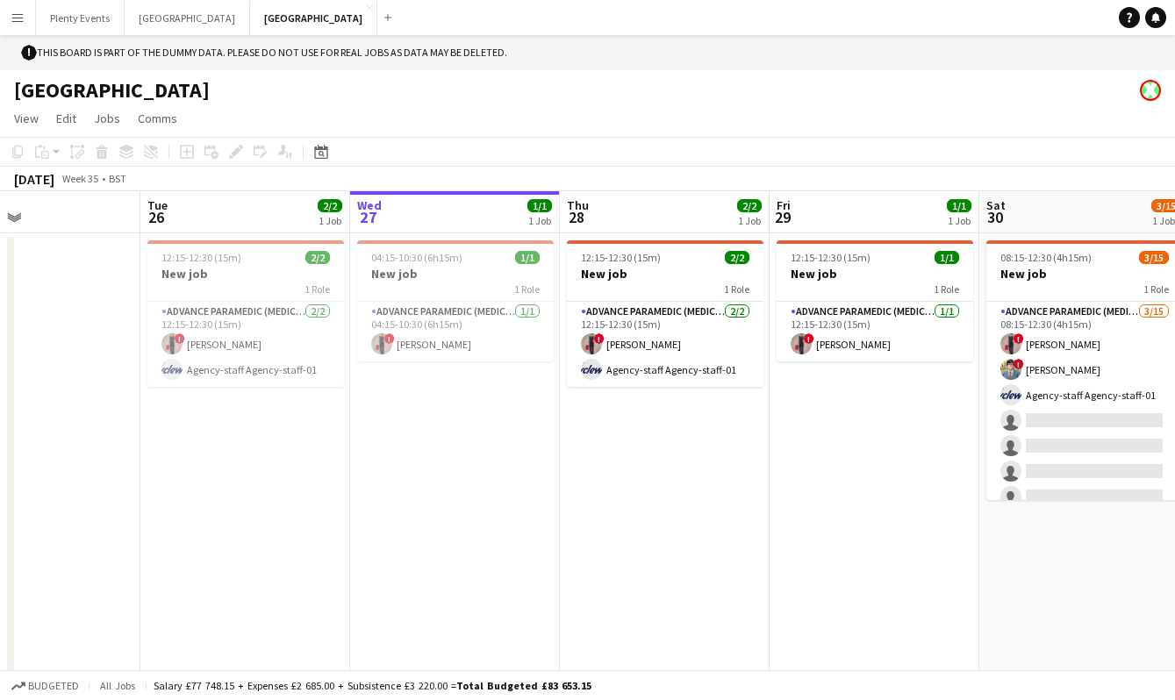
click at [22, 20] on app-icon "Menu" at bounding box center [18, 18] width 14 height 14
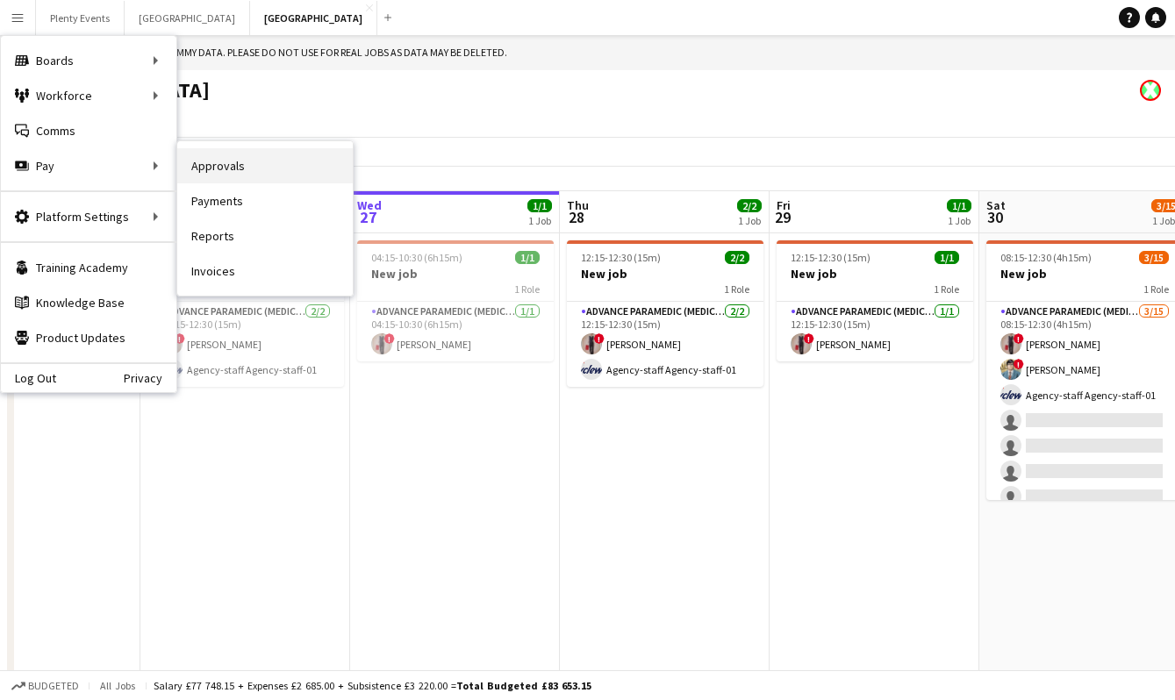
click at [227, 170] on link "Approvals" at bounding box center [264, 165] width 175 height 35
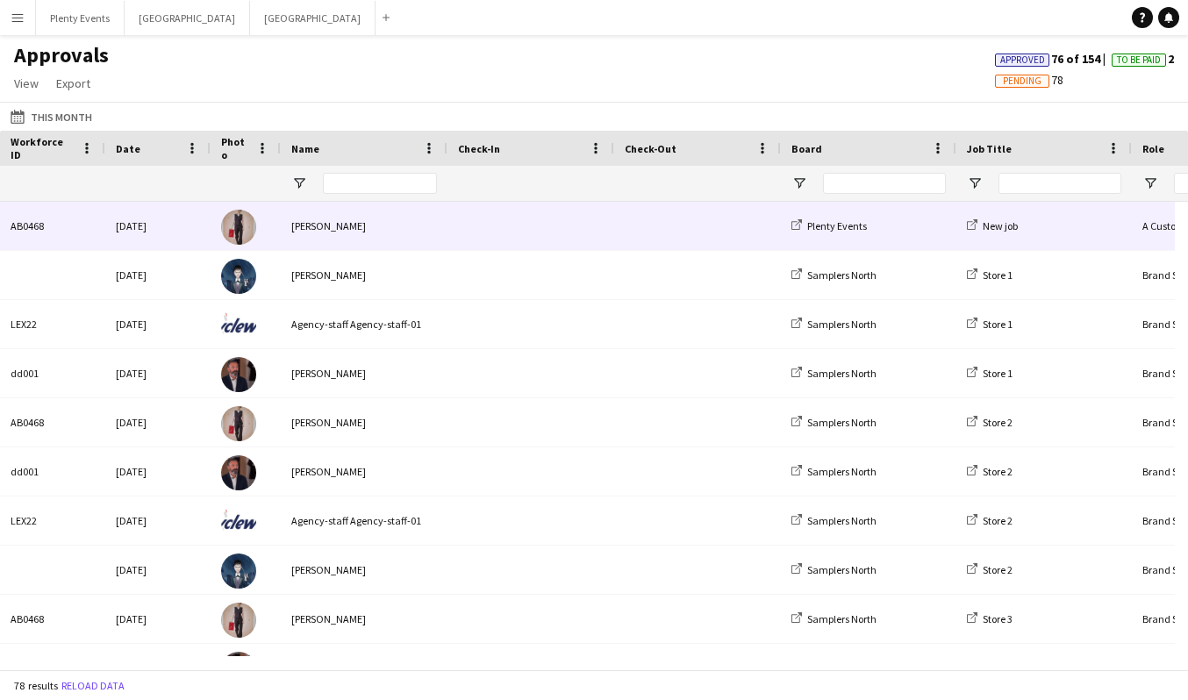
click at [392, 227] on div "[PERSON_NAME]" at bounding box center [364, 226] width 167 height 48
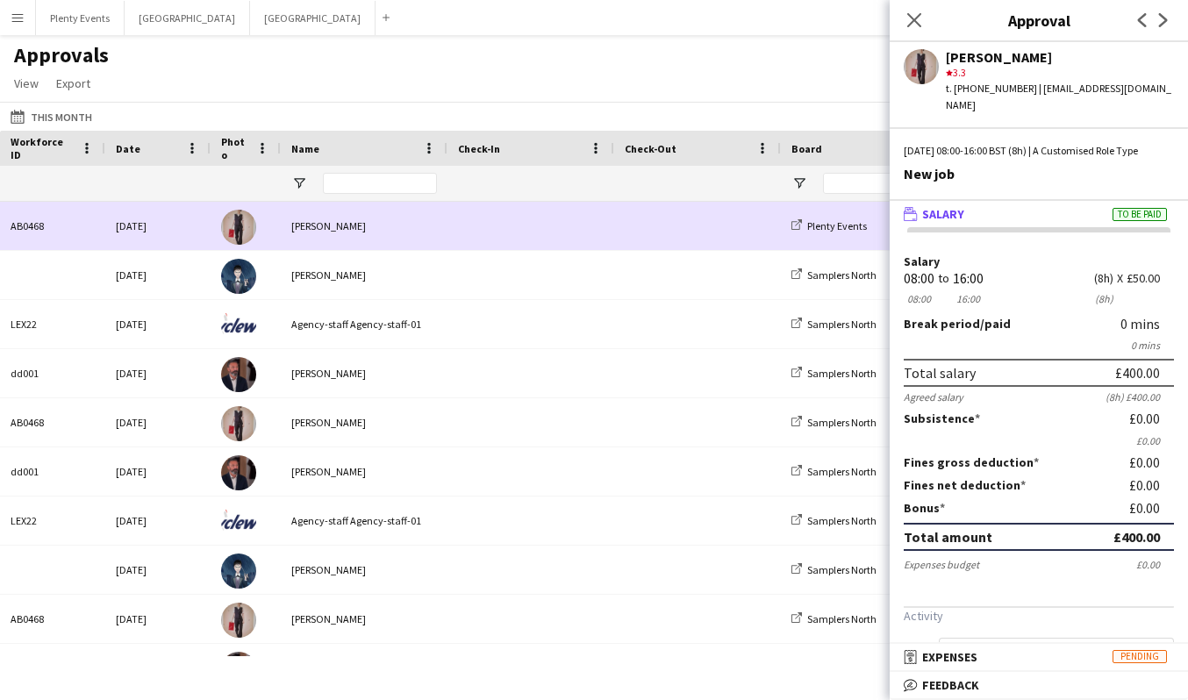
click at [392, 227] on div "[PERSON_NAME]" at bounding box center [364, 226] width 167 height 48
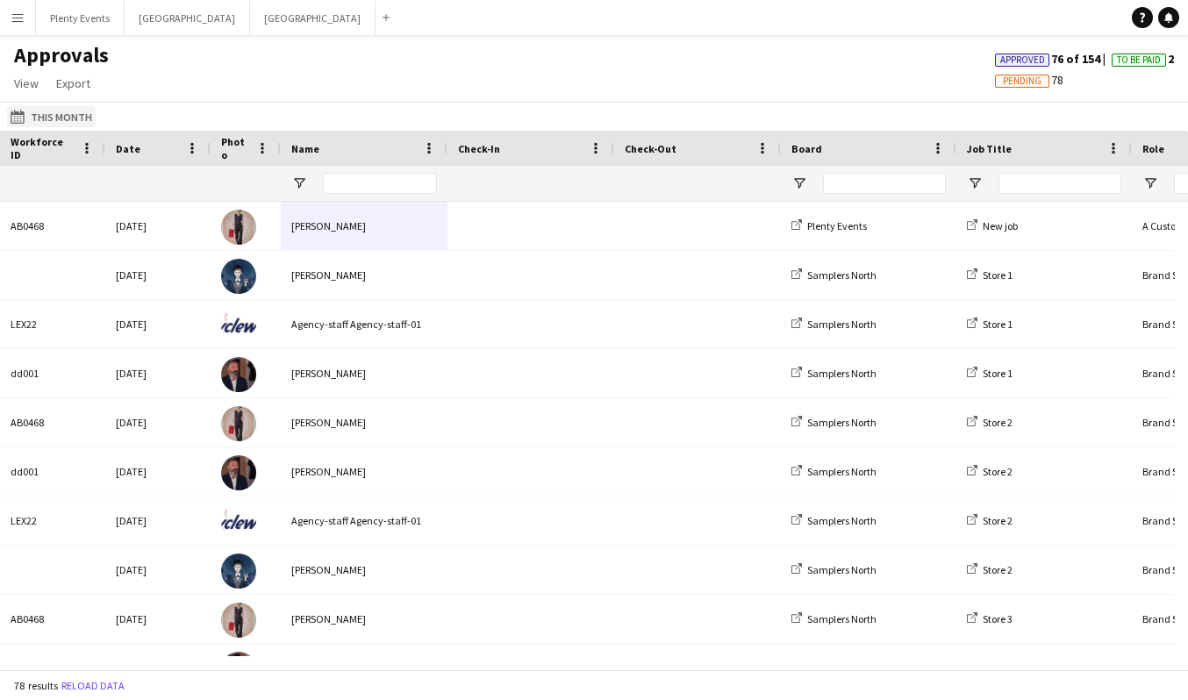
click at [53, 116] on button "This Month This Month" at bounding box center [51, 116] width 89 height 21
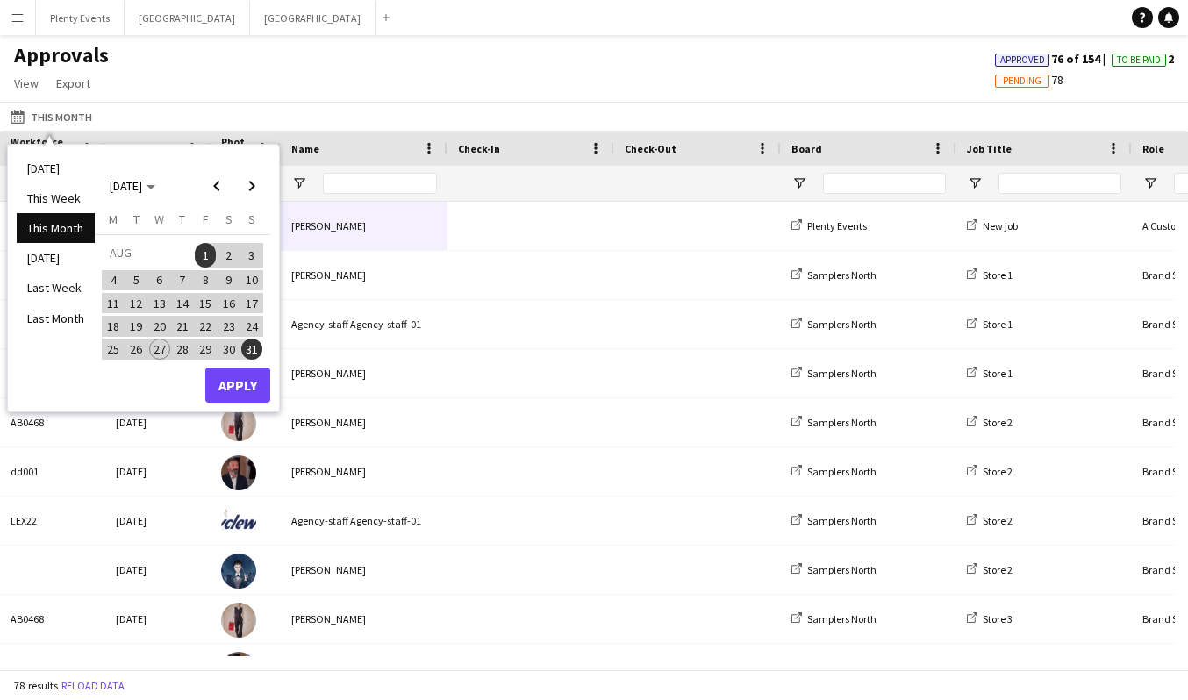
click at [138, 348] on span "26" at bounding box center [136, 349] width 21 height 21
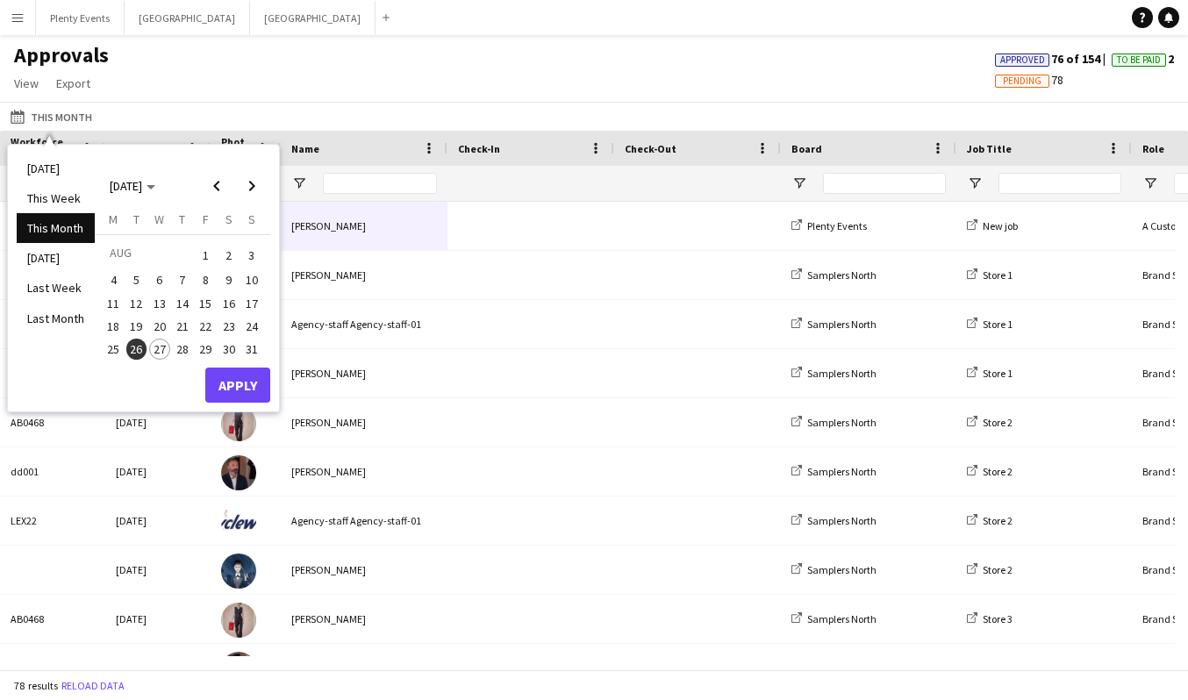
click at [138, 348] on span "26" at bounding box center [136, 349] width 21 height 21
click at [229, 383] on button "Apply" at bounding box center [237, 385] width 65 height 35
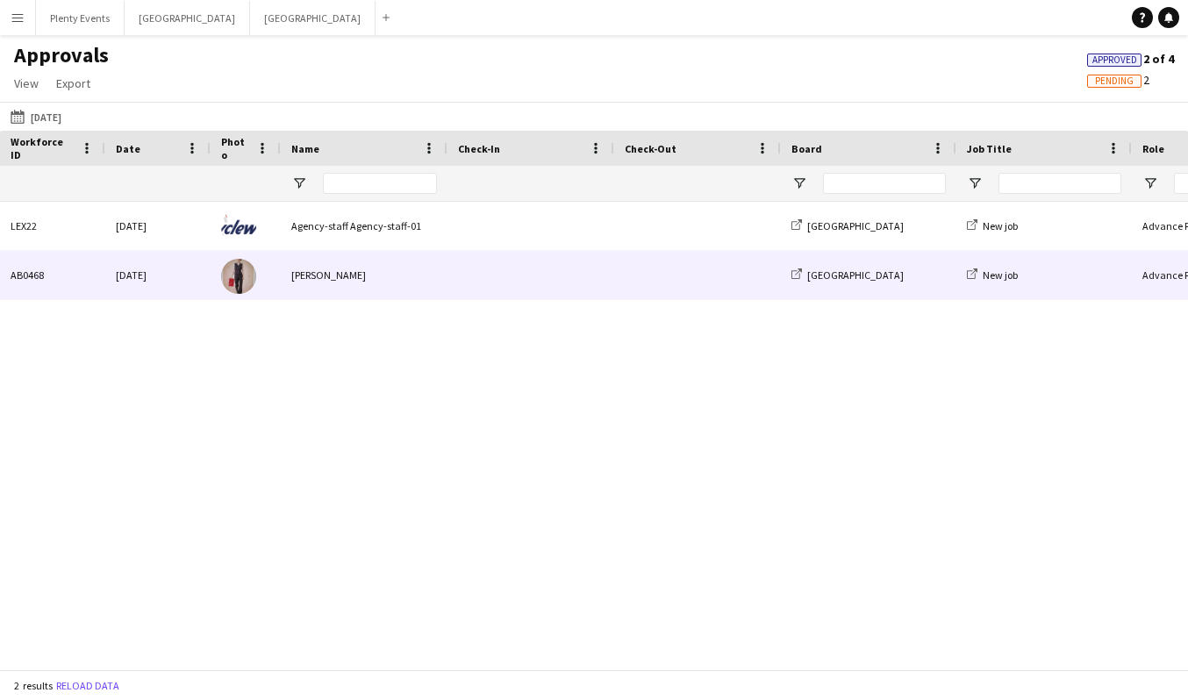
click at [455, 279] on div at bounding box center [530, 275] width 167 height 48
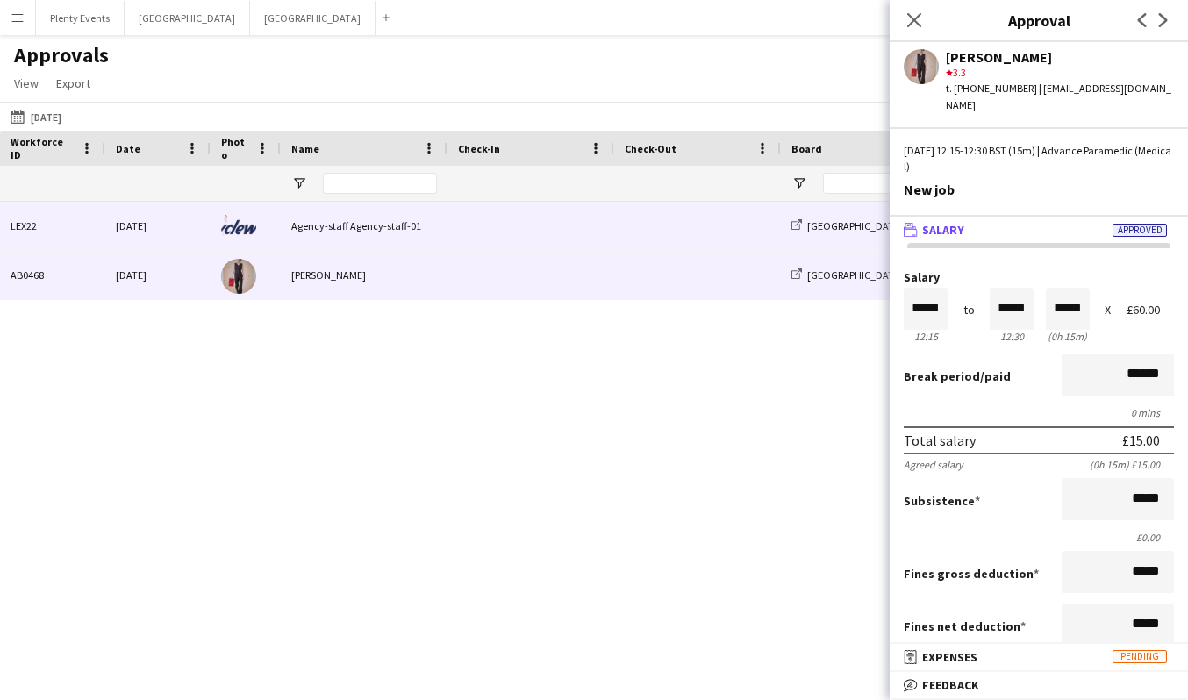
click at [563, 230] on span at bounding box center [531, 226] width 146 height 48
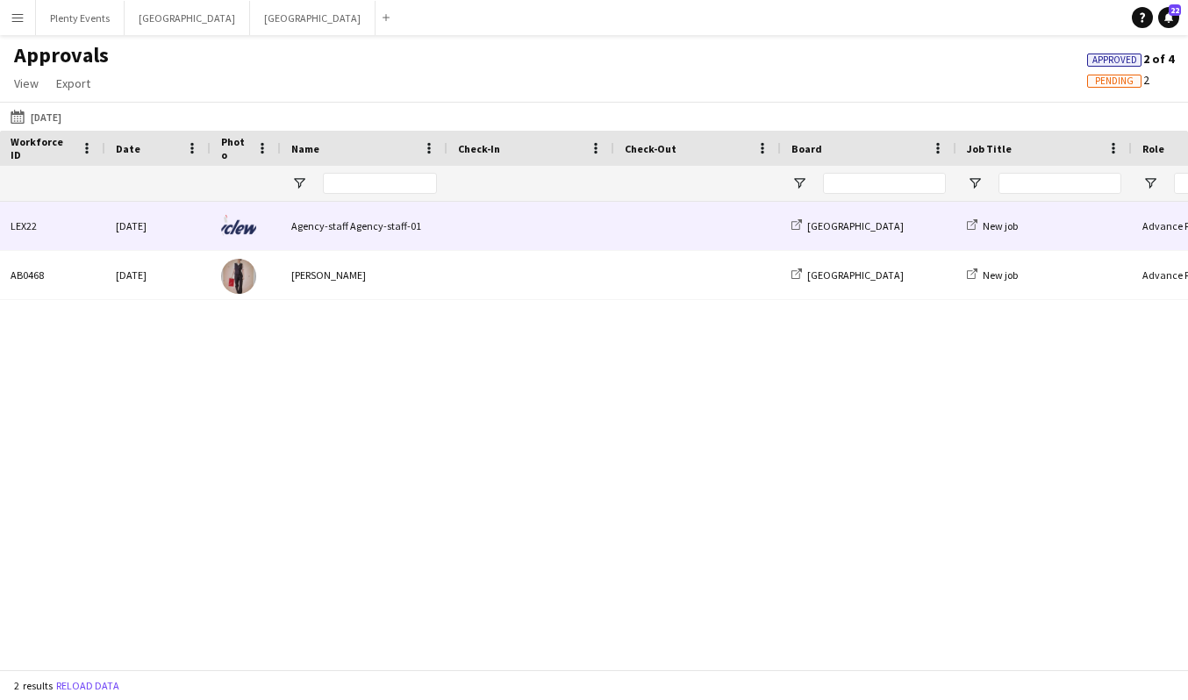
click at [458, 223] on span at bounding box center [531, 226] width 146 height 48
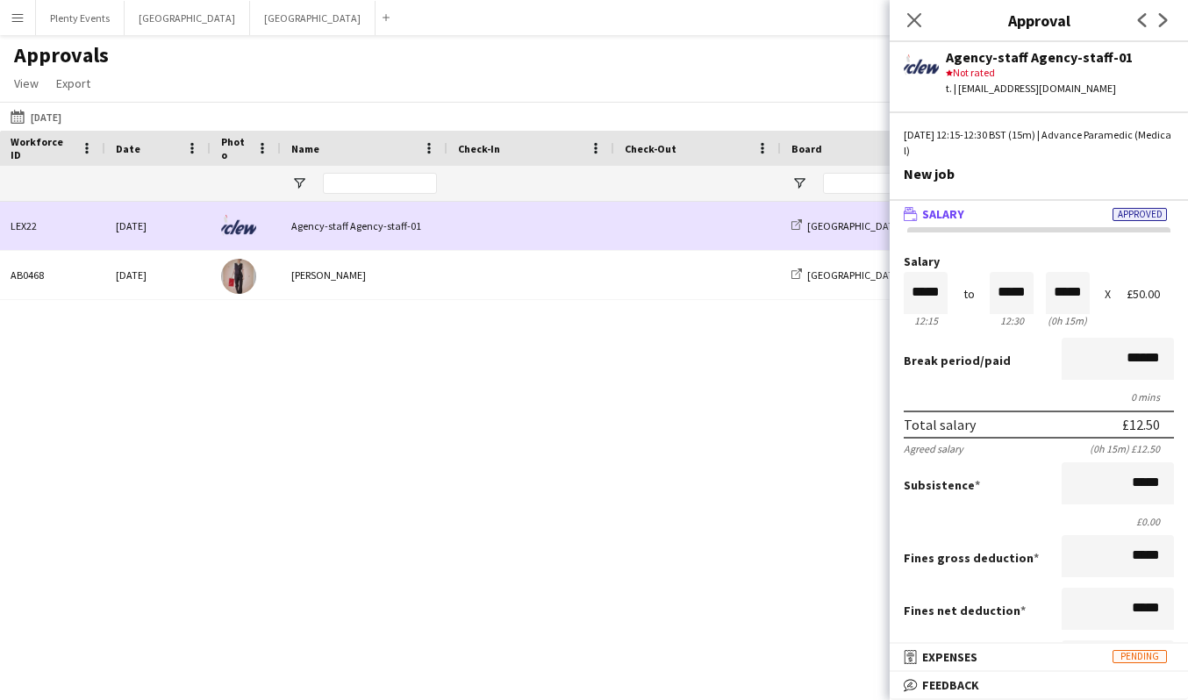
click at [458, 223] on span at bounding box center [531, 226] width 146 height 48
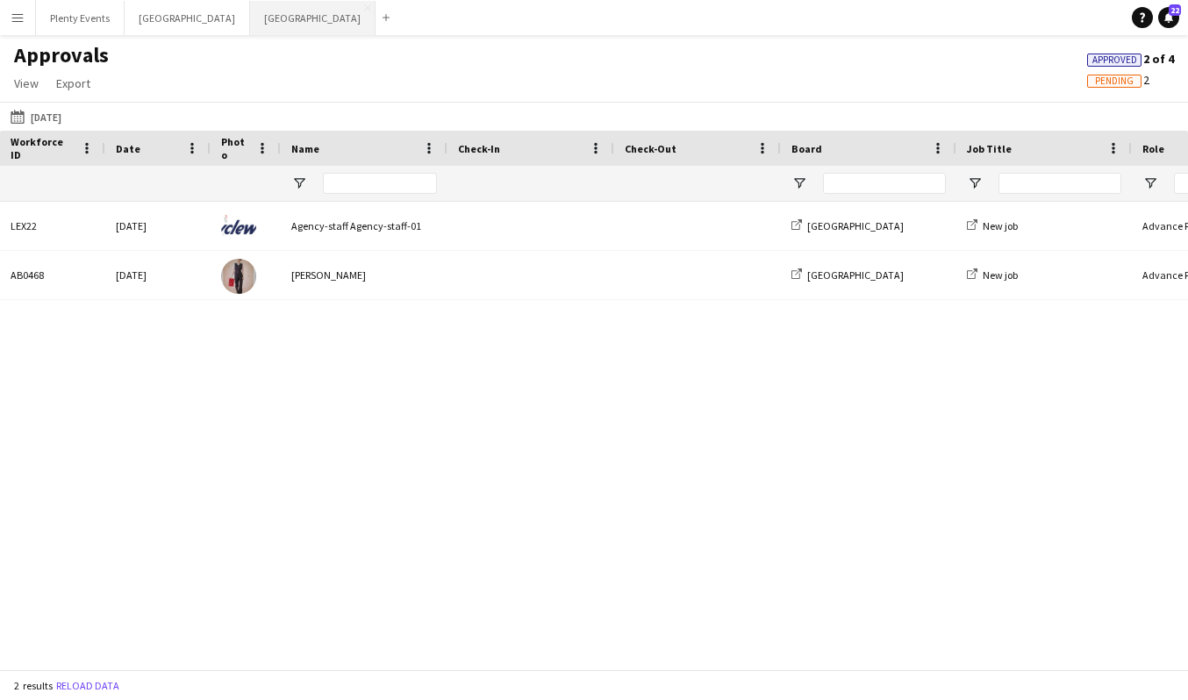
click at [250, 21] on button "Manchester Close" at bounding box center [312, 18] width 125 height 34
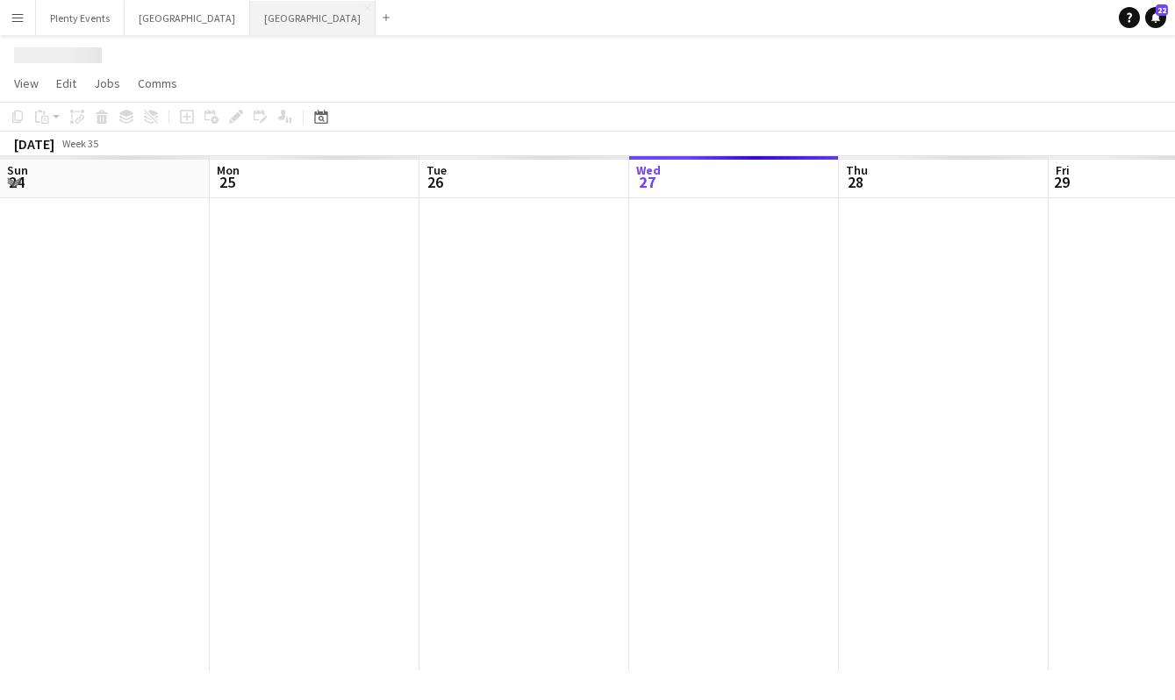
scroll to position [0, 419]
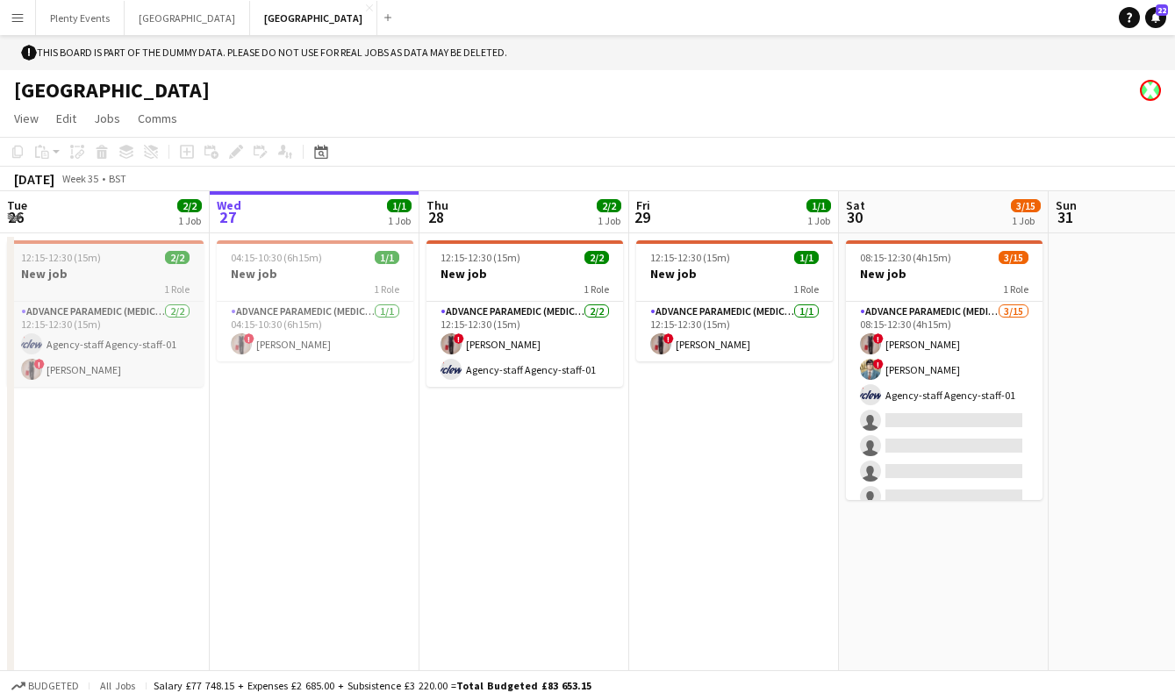
click at [111, 282] on div "1 Role" at bounding box center [105, 289] width 197 height 14
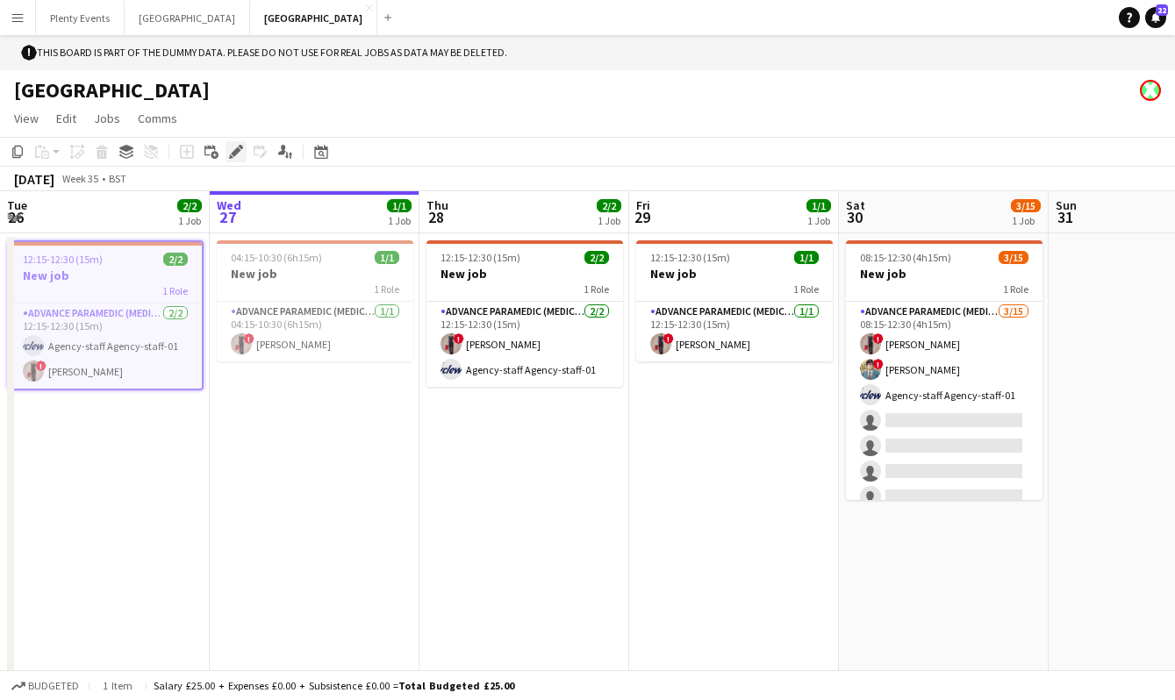
click at [232, 154] on icon at bounding box center [236, 152] width 10 height 10
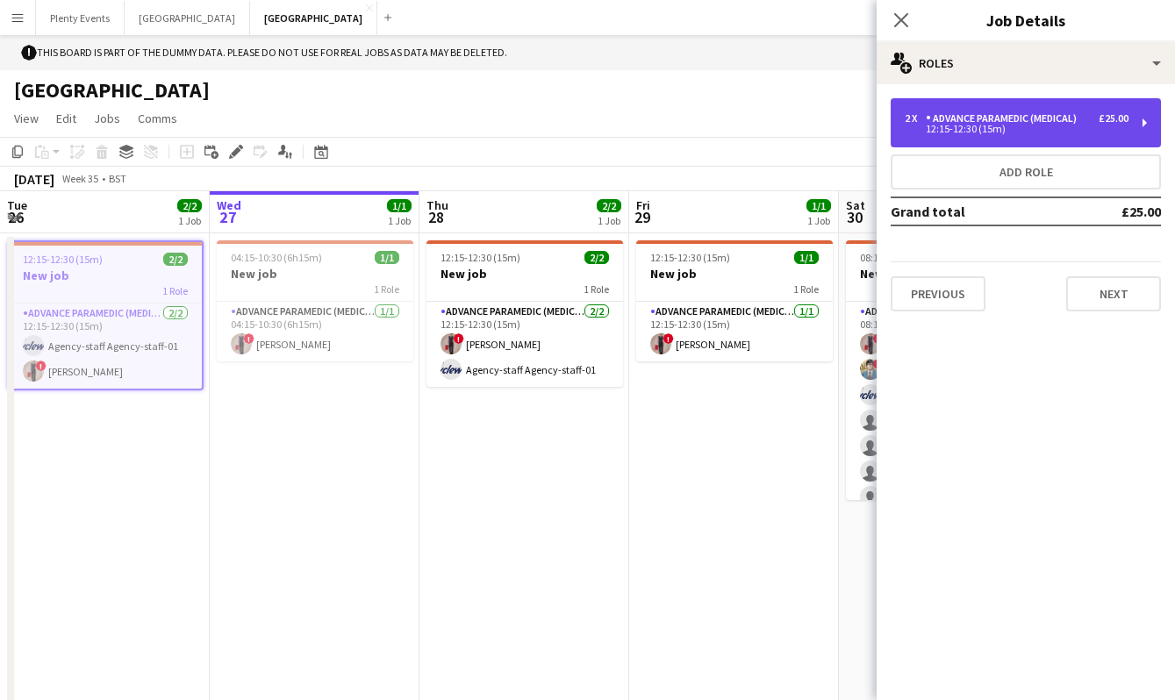
click at [1092, 120] on div "2 x Advance Paramedic (Medical) £25.00" at bounding box center [1017, 118] width 224 height 12
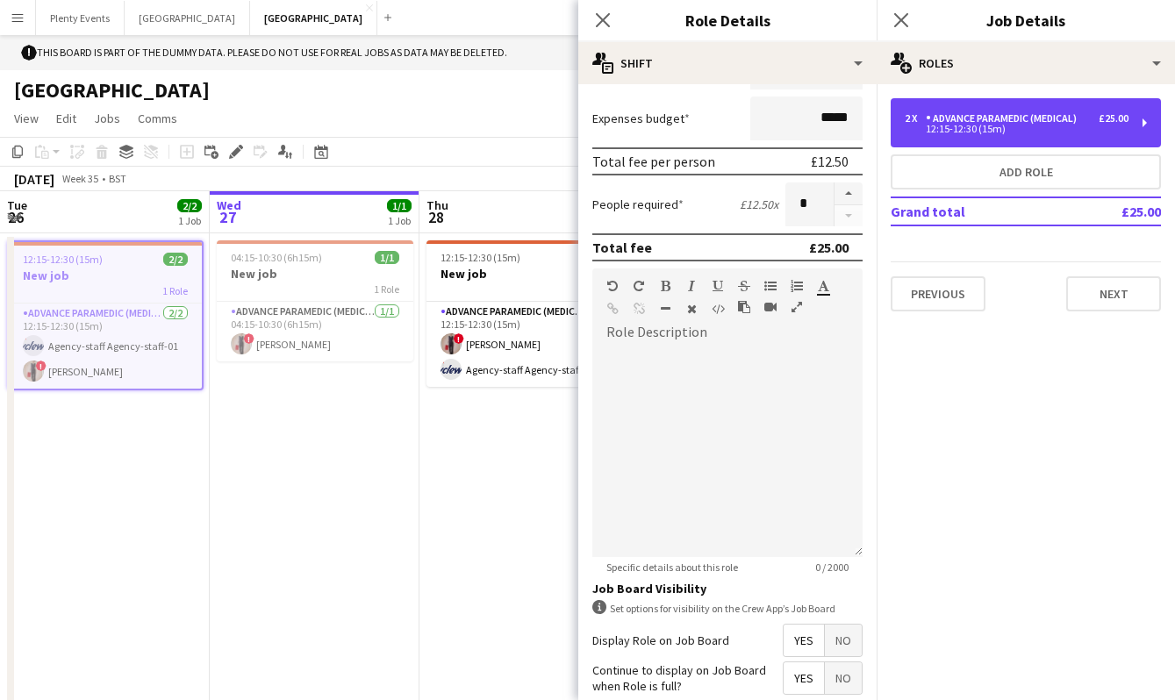
scroll to position [489, 0]
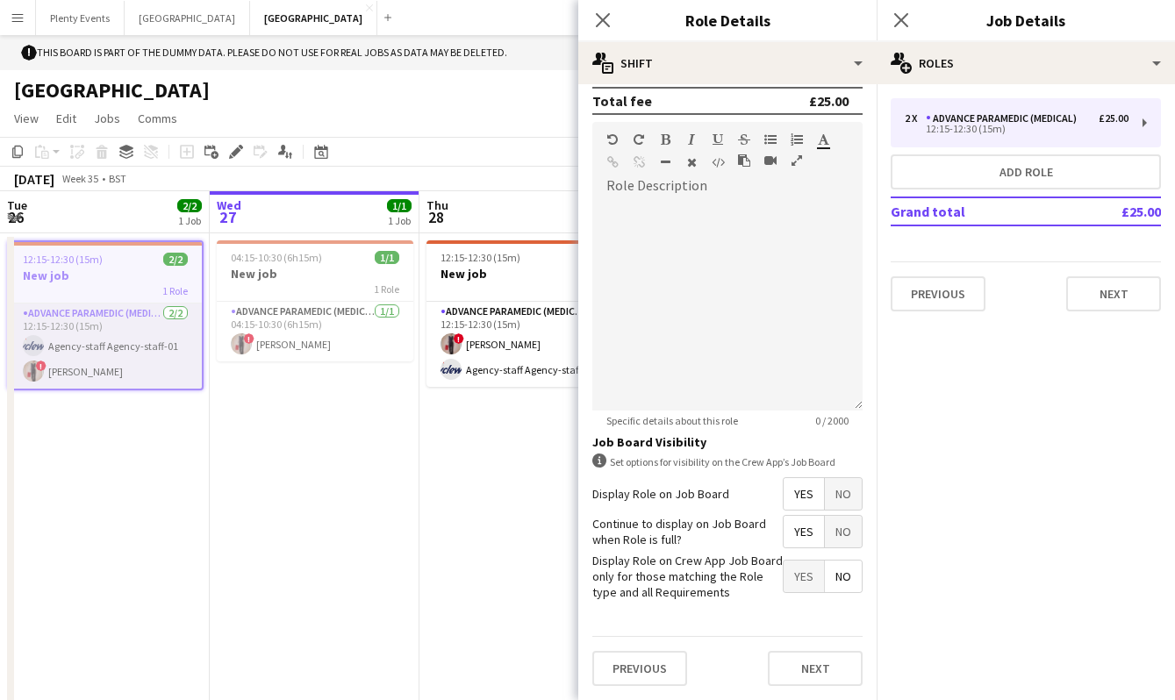
click at [142, 354] on app-card-role "Advance Paramedic (Medical) 2/2 12:15-12:30 (15m) Agency-staff Agency-staff-01 …" at bounding box center [105, 346] width 193 height 85
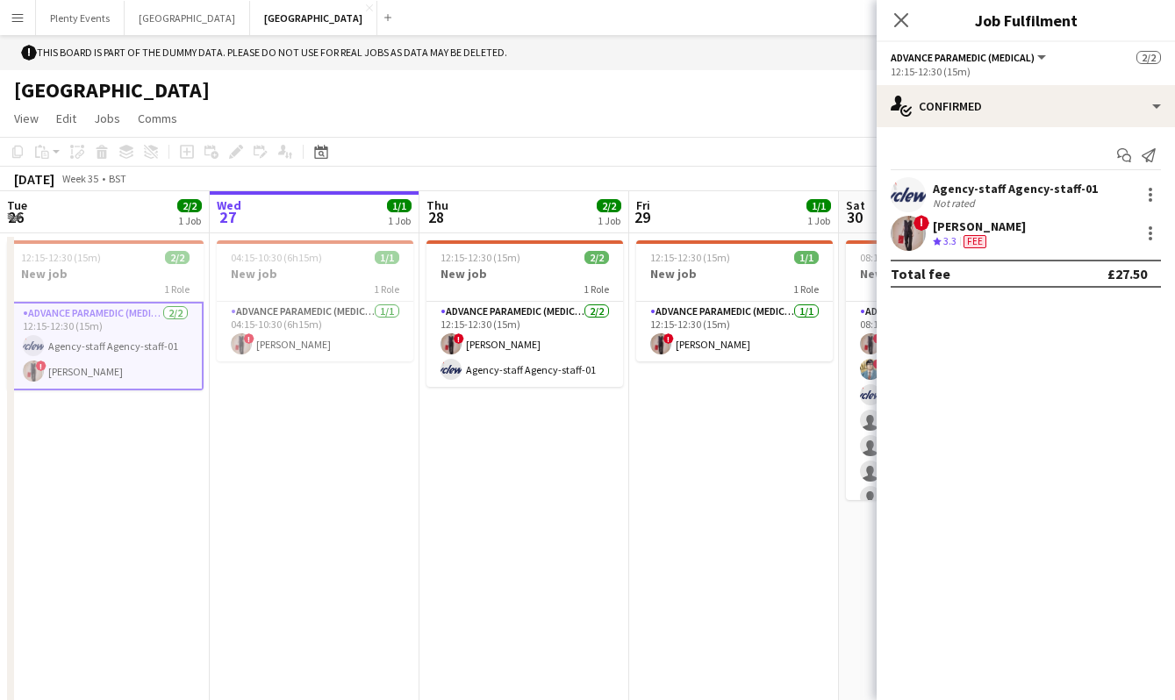
click at [1057, 190] on div "Agency-staff Agency-staff-01" at bounding box center [1015, 189] width 165 height 16
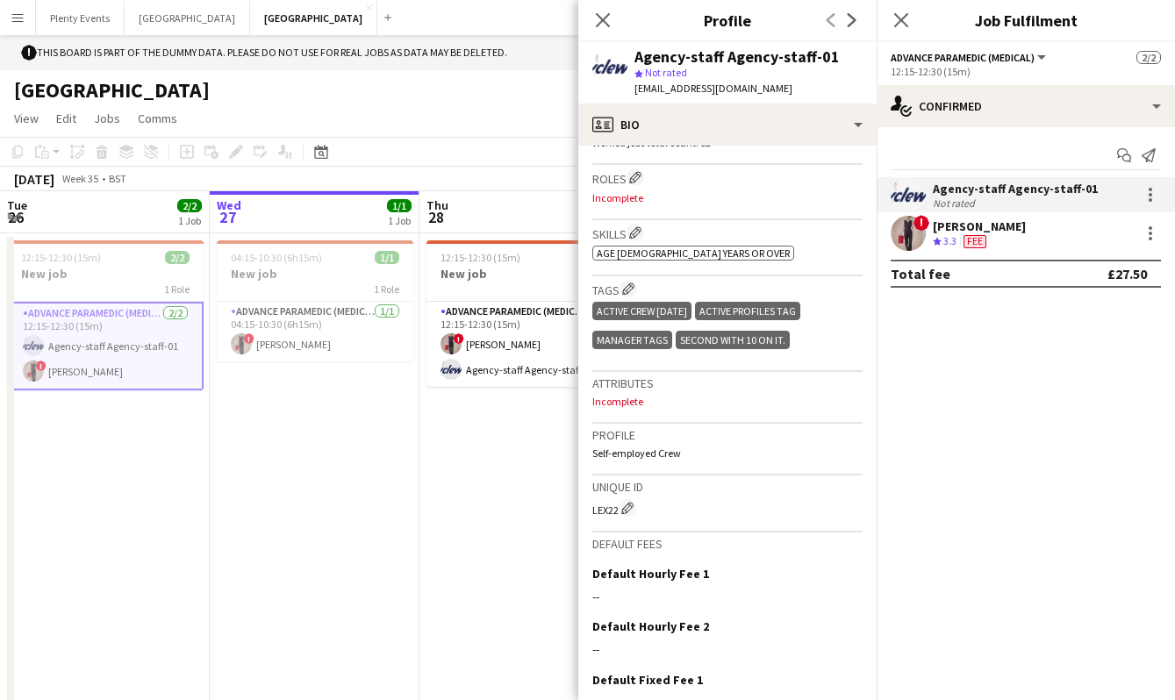
scroll to position [698, 0]
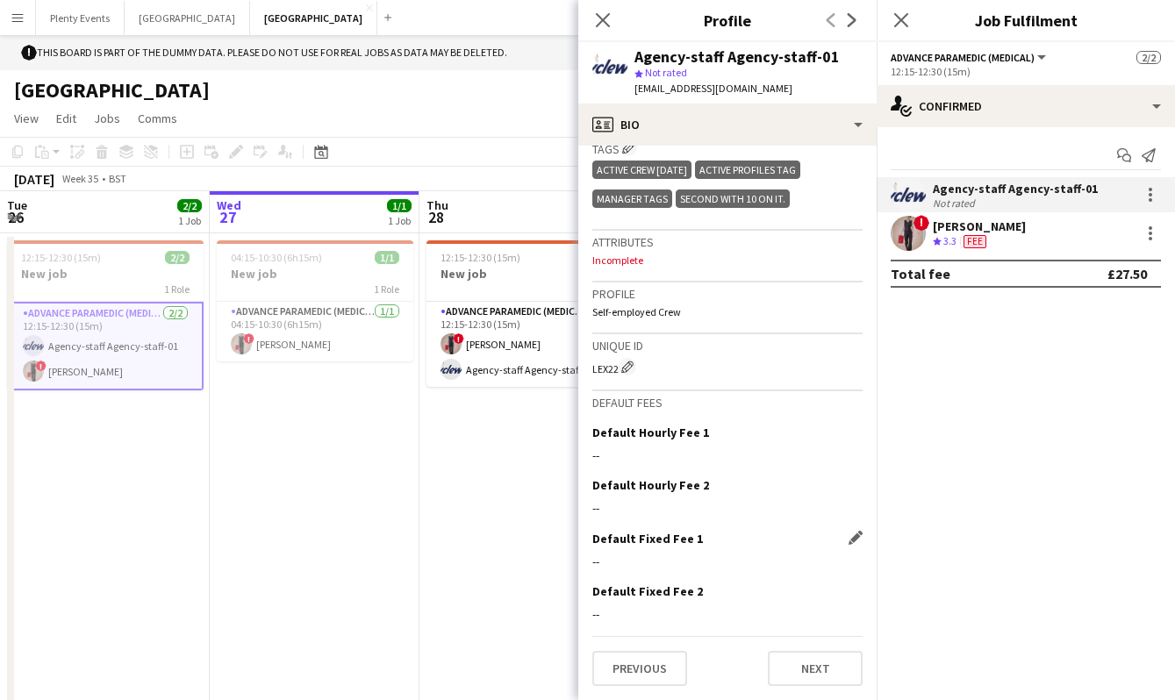
click at [653, 565] on div "--" at bounding box center [727, 562] width 270 height 16
click at [848, 541] on app-icon "Edit this field" at bounding box center [855, 538] width 14 height 14
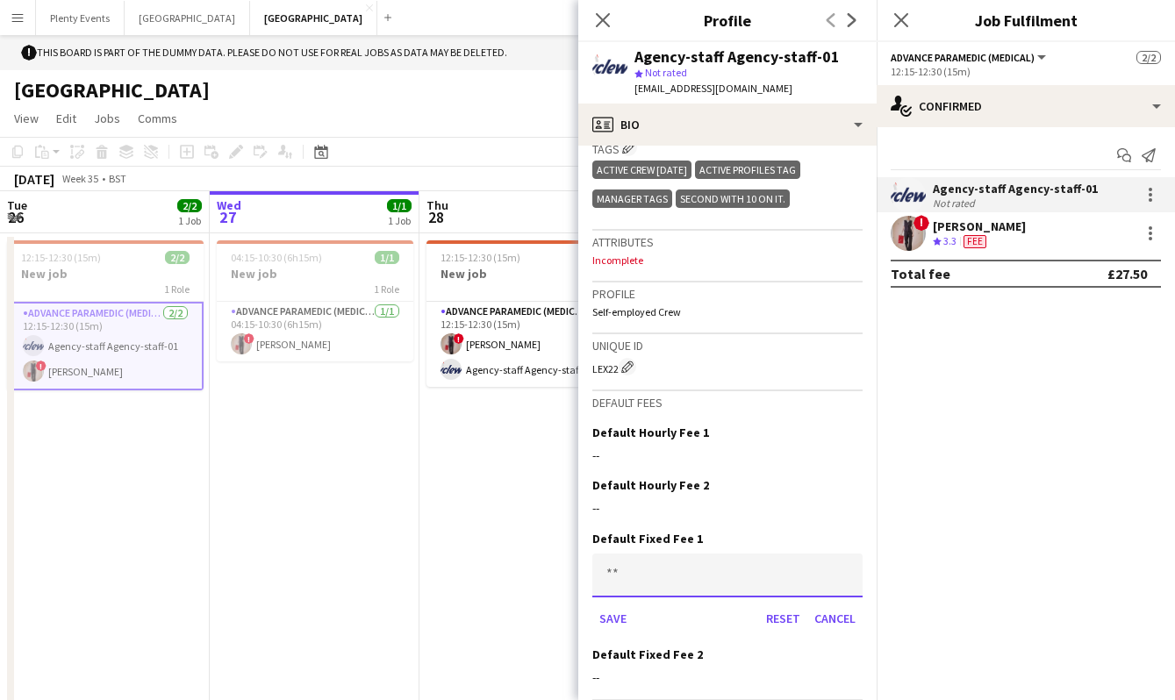
click at [666, 582] on input at bounding box center [727, 576] width 270 height 44
type input "****"
click at [615, 621] on button "Save" at bounding box center [612, 619] width 41 height 28
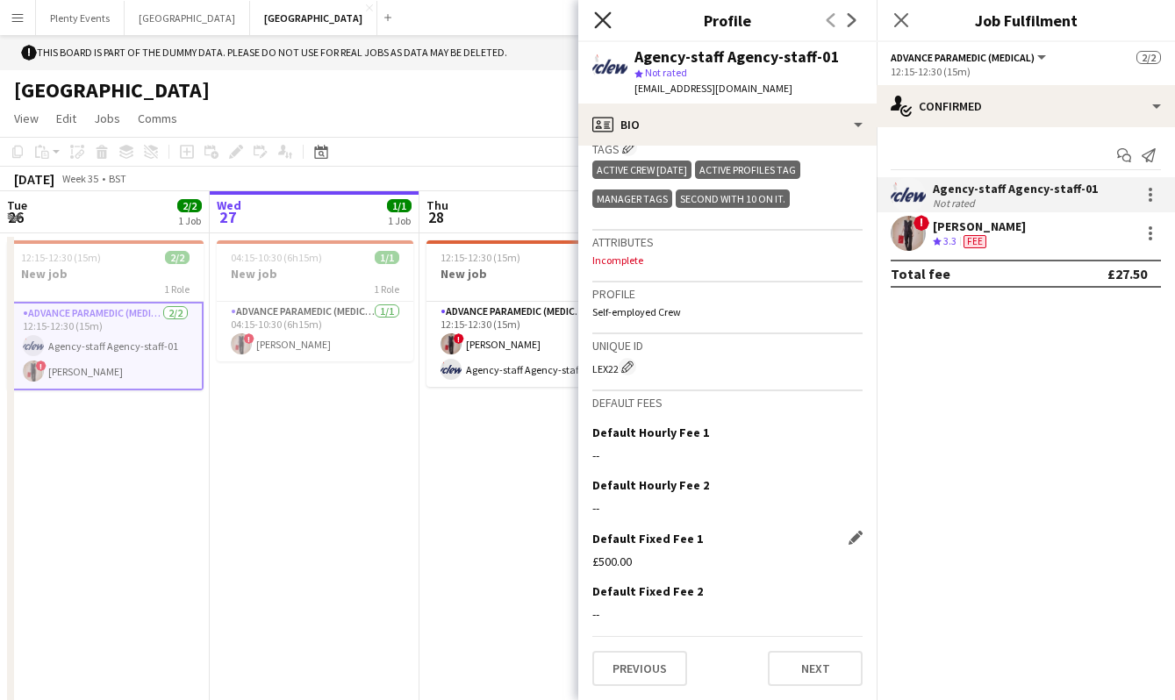
click at [602, 21] on icon at bounding box center [602, 19] width 17 height 17
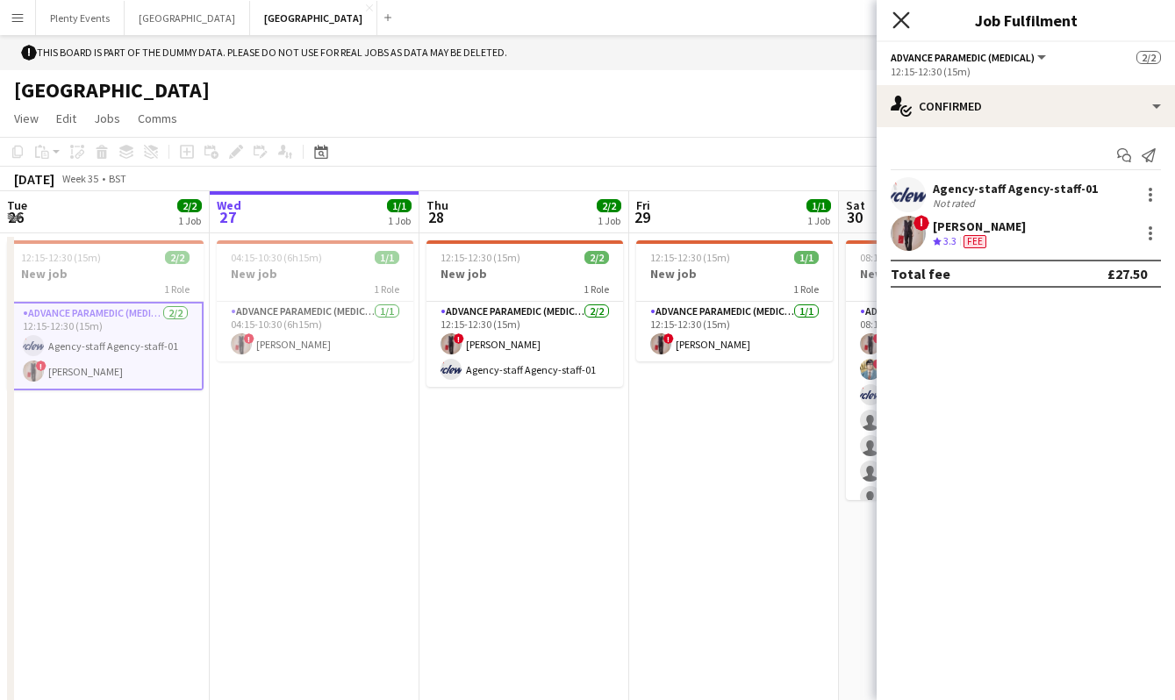
click at [903, 17] on icon at bounding box center [900, 19] width 17 height 17
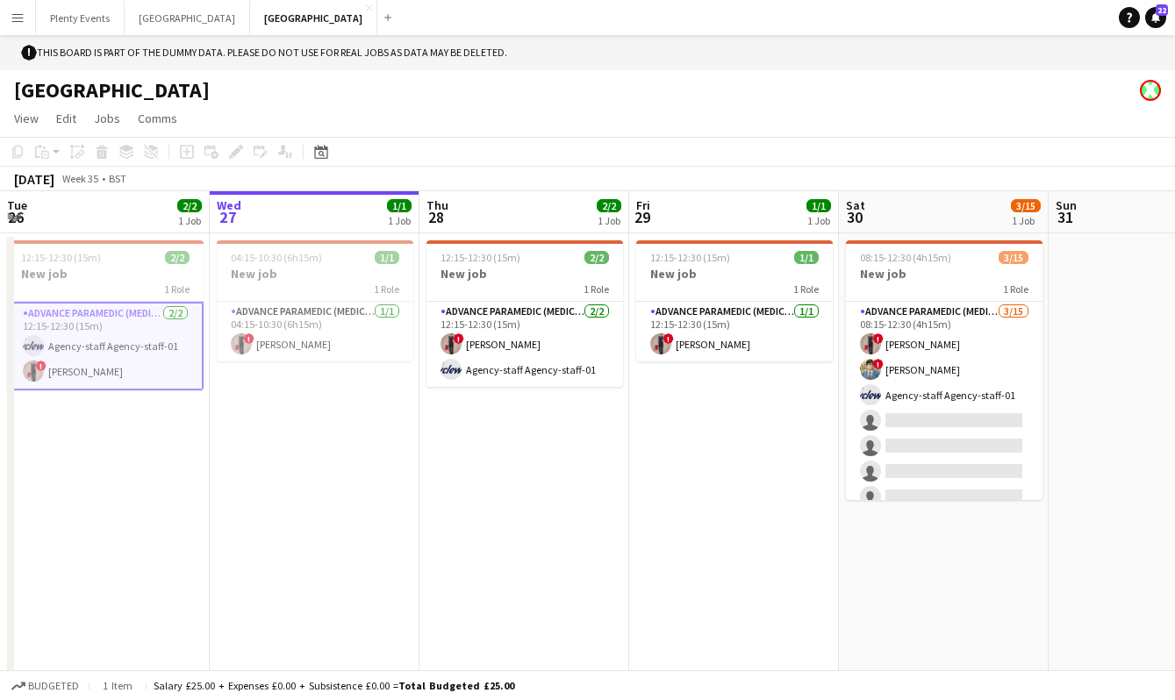
click at [682, 104] on app-page-menu "View Day view expanded Day view collapsed Month view Date picker Jump to today …" at bounding box center [587, 120] width 1175 height 33
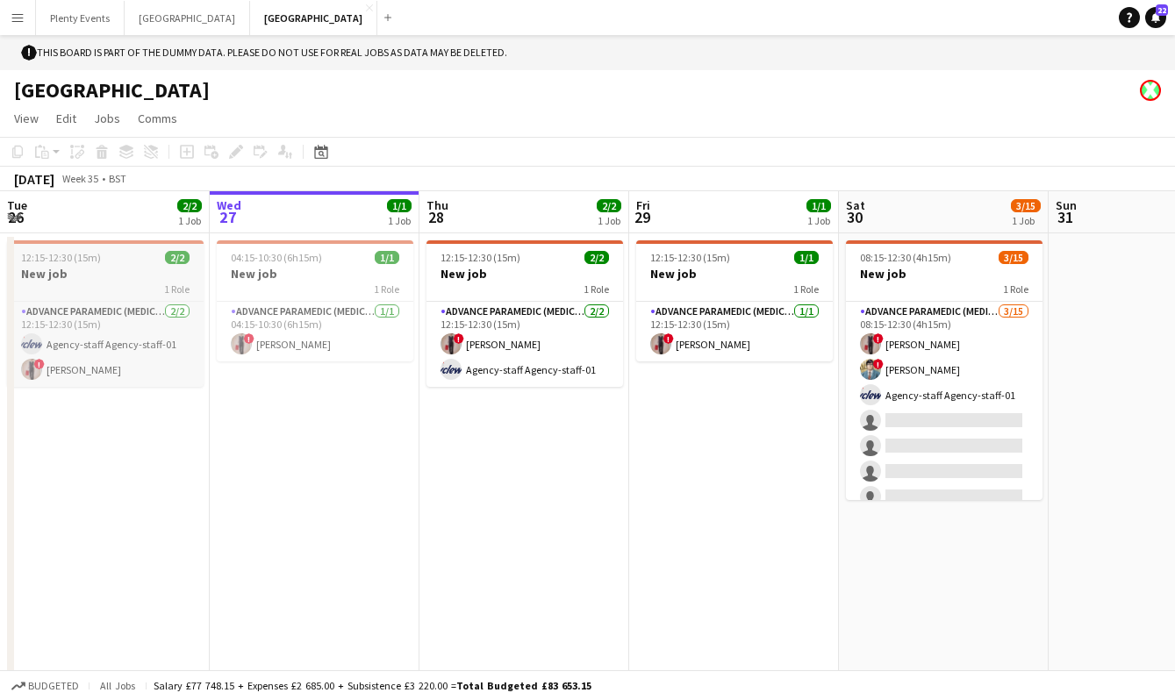
click at [107, 278] on h3 "New job" at bounding box center [105, 274] width 197 height 16
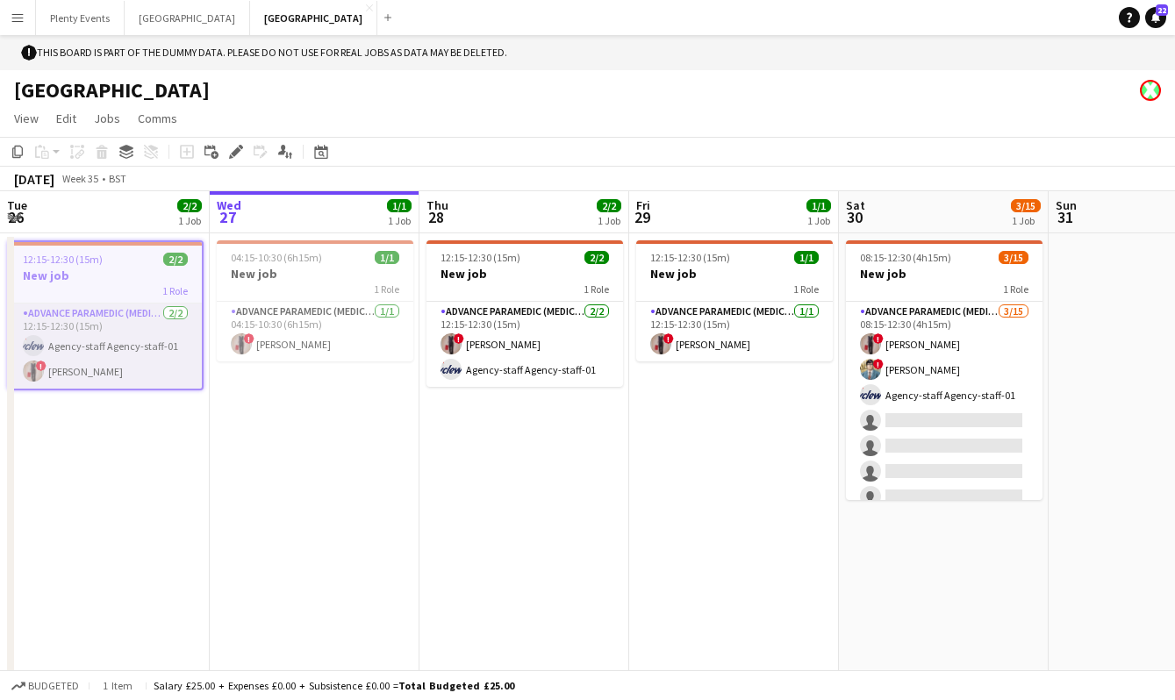
click at [112, 341] on app-card-role "Advance Paramedic (Medical) 2/2 12:15-12:30 (15m) Agency-staff Agency-staff-01 …" at bounding box center [105, 346] width 193 height 85
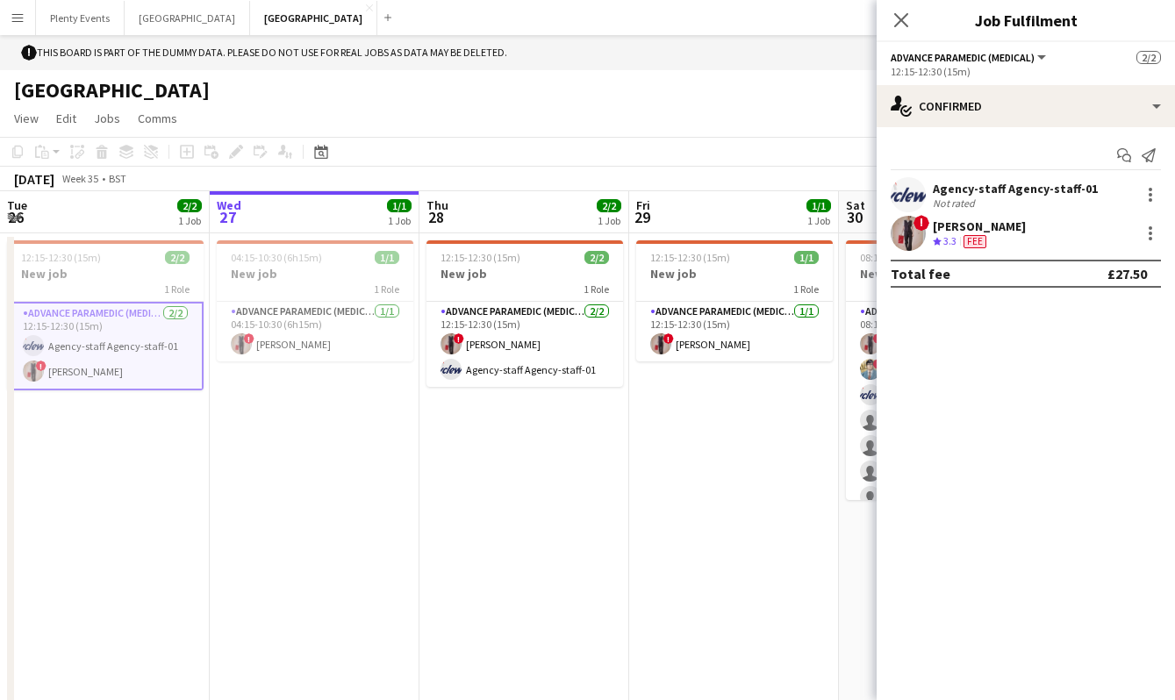
click at [25, 21] on button "Menu" at bounding box center [17, 17] width 35 height 35
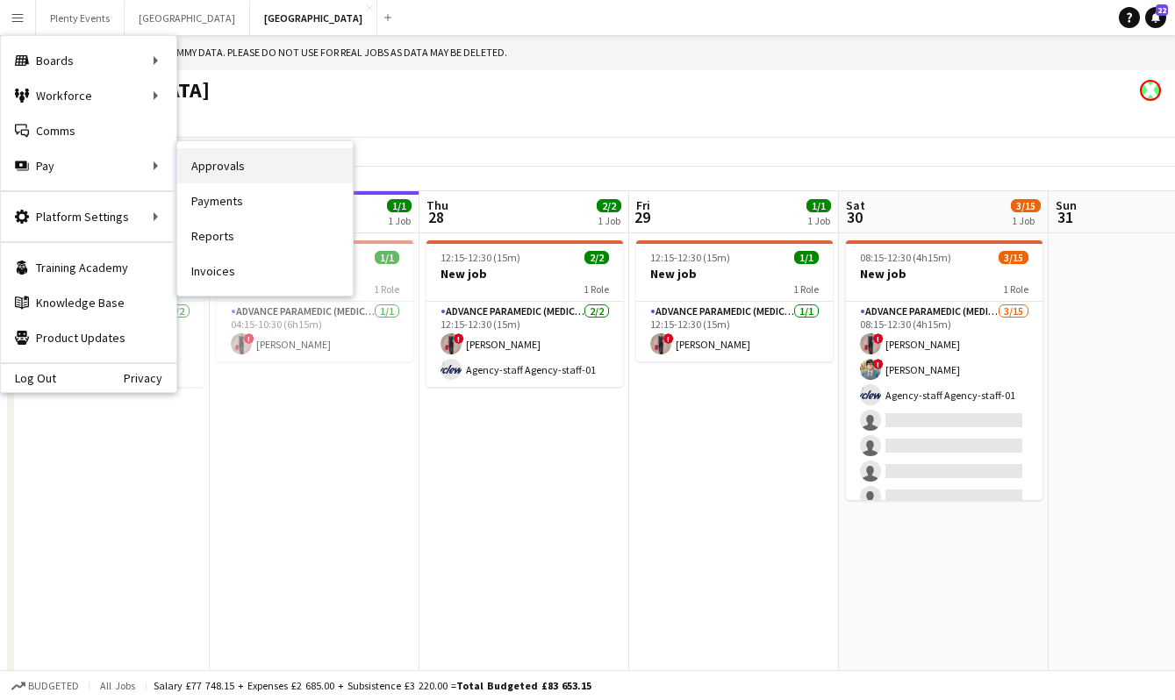
click at [215, 170] on link "Approvals" at bounding box center [264, 165] width 175 height 35
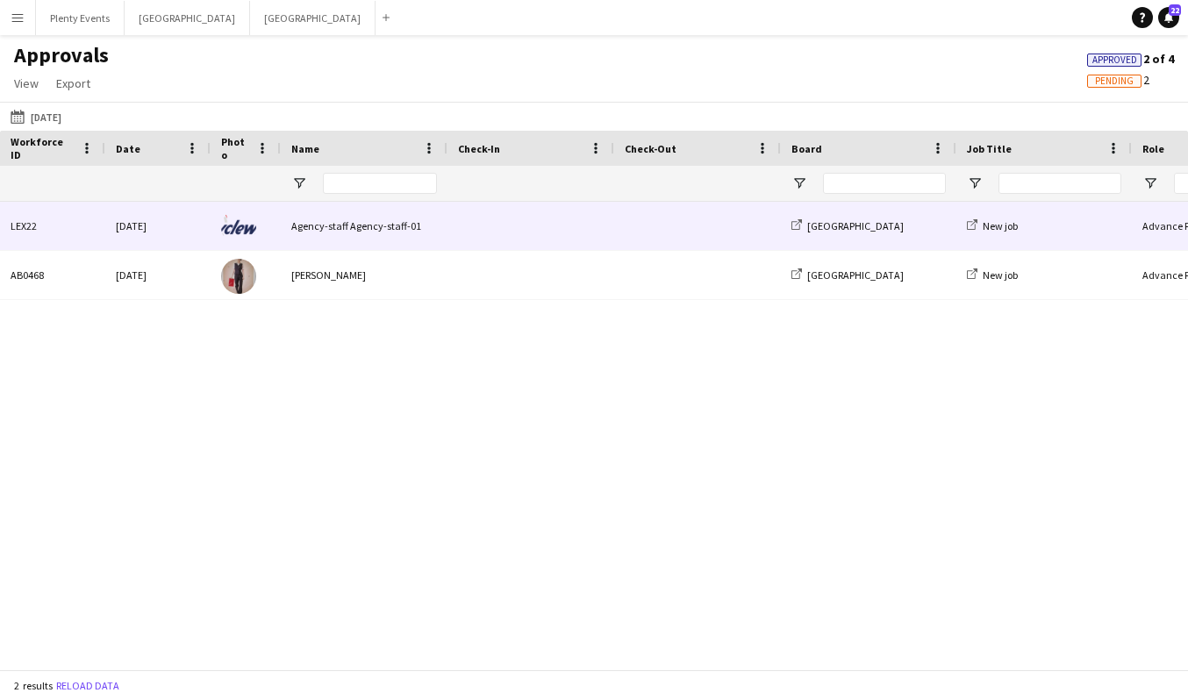
click at [493, 223] on span at bounding box center [531, 226] width 146 height 48
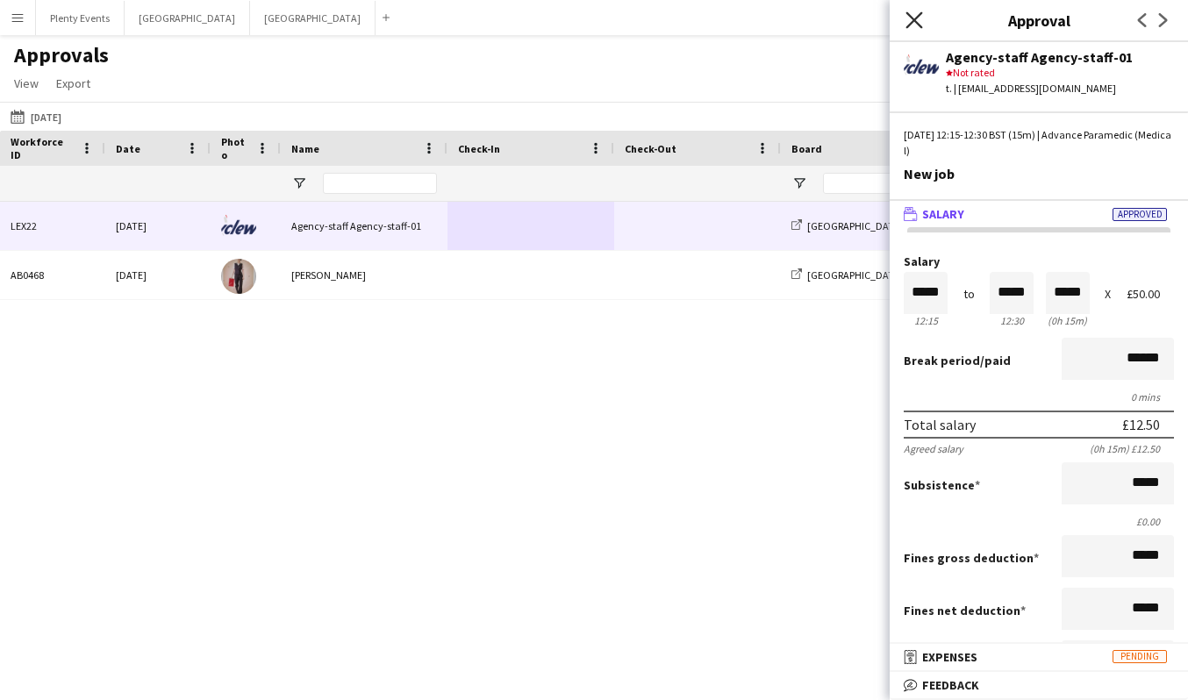
click at [915, 25] on icon "Close pop-in" at bounding box center [913, 19] width 17 height 17
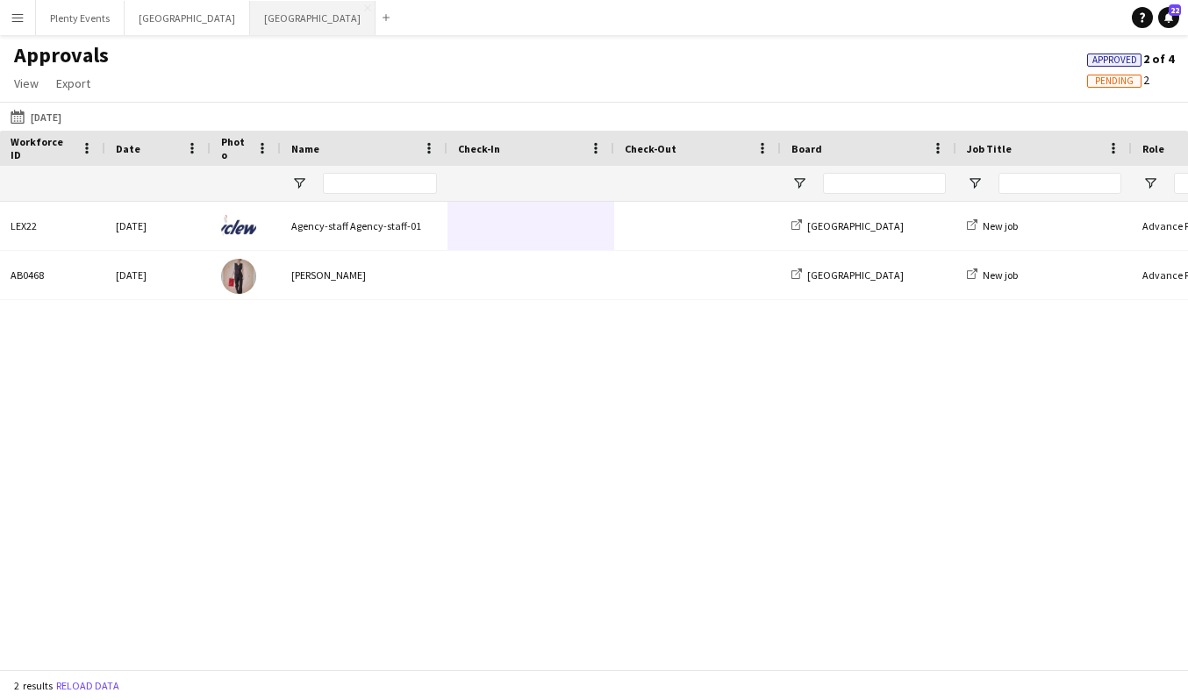
click at [250, 11] on button "Manchester Close" at bounding box center [312, 18] width 125 height 34
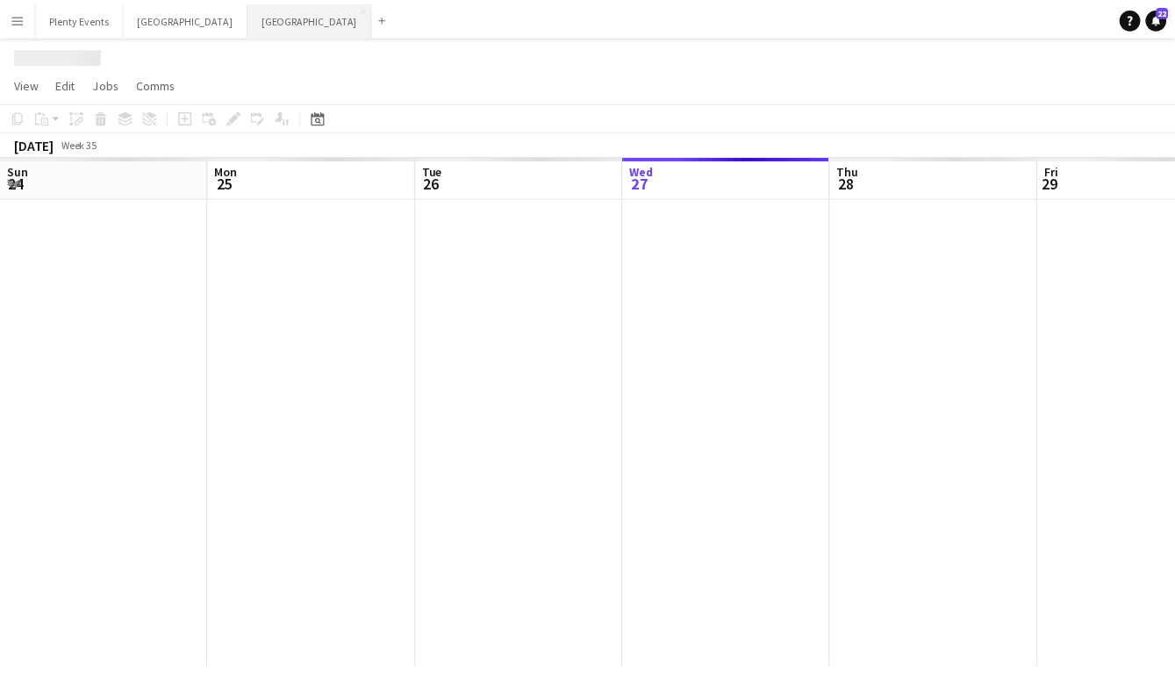
scroll to position [0, 419]
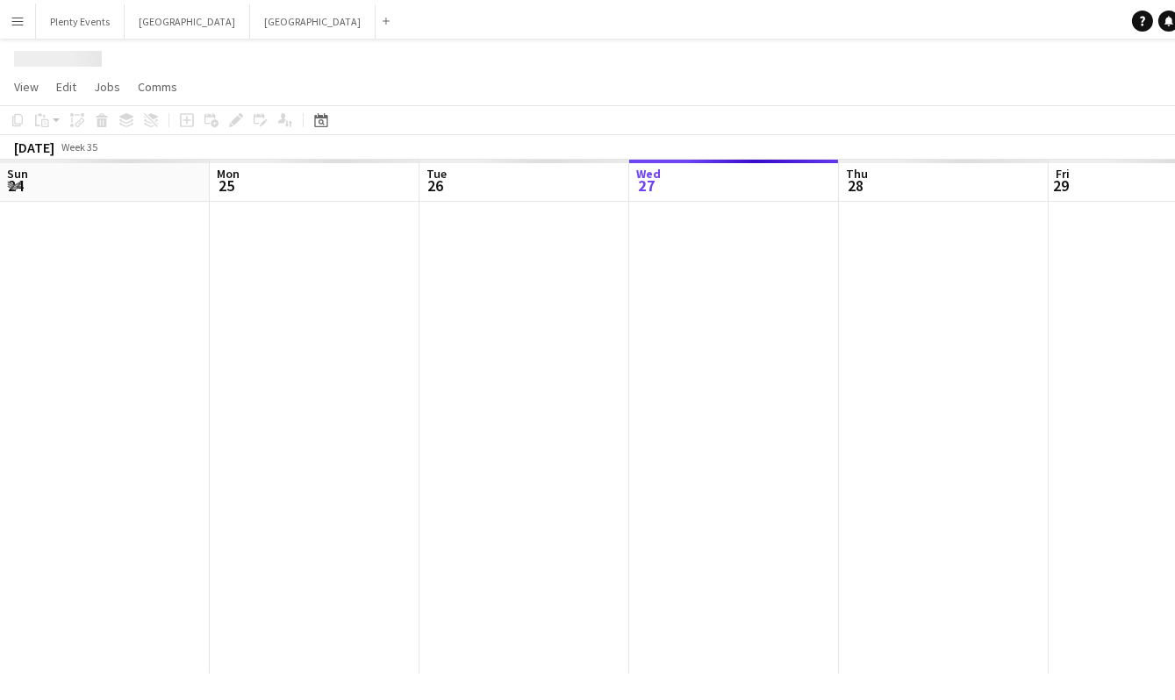
scroll to position [0, 419]
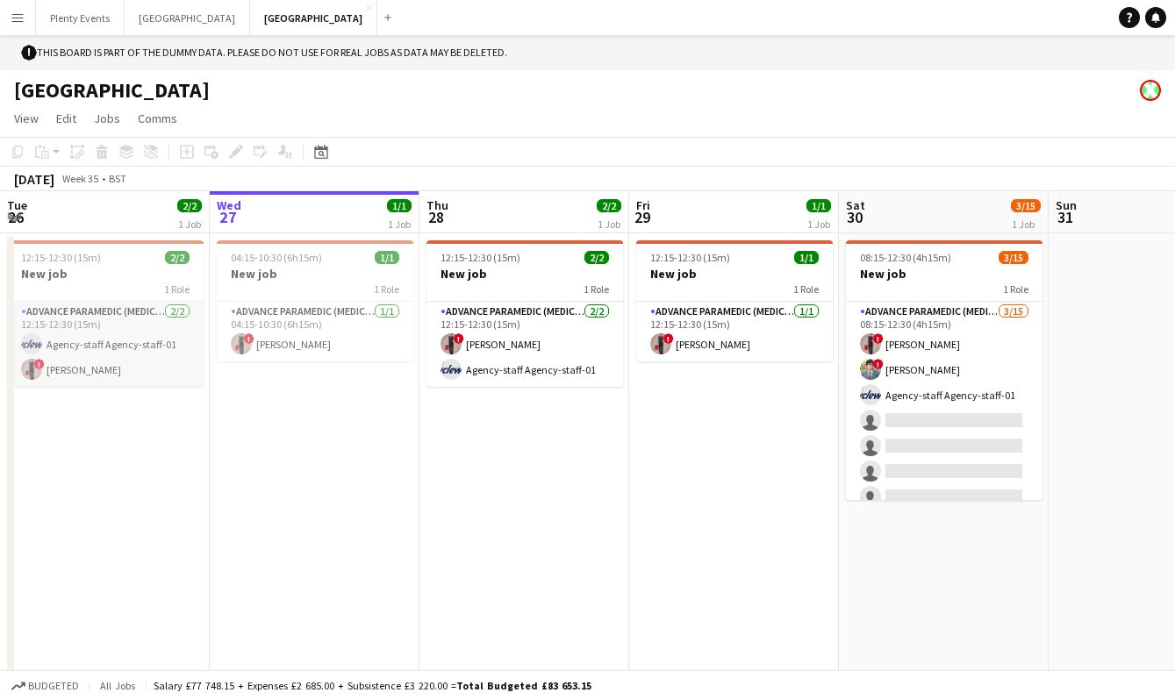
click at [123, 329] on app-card-role "Advance Paramedic (Medical) 2/2 12:15-12:30 (15m) Agency-staff Agency-staff-01 …" at bounding box center [105, 344] width 197 height 85
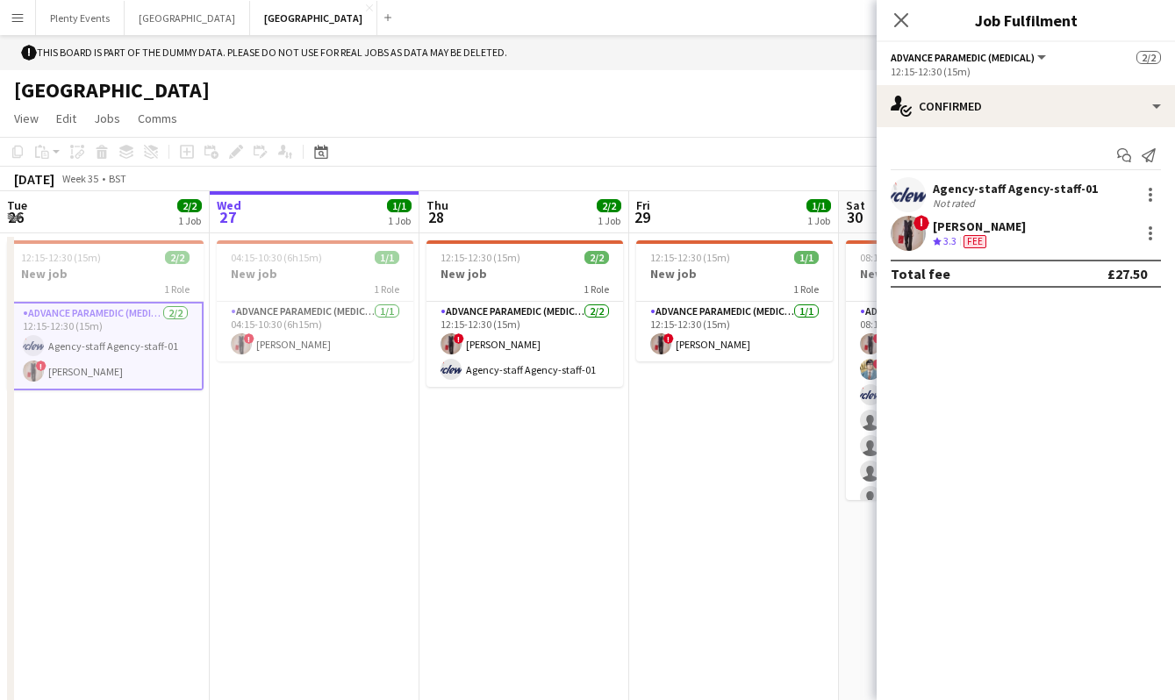
click at [1091, 195] on div "Agency-staff Agency-staff-01 Not rated" at bounding box center [1026, 194] width 298 height 35
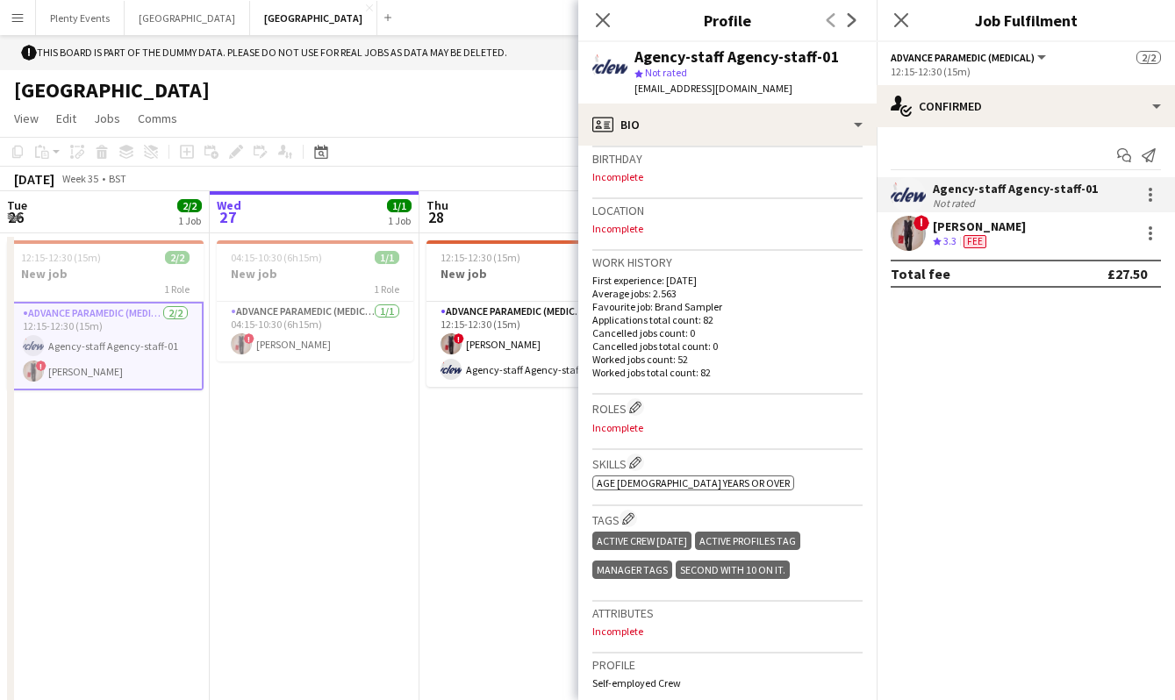
scroll to position [0, 0]
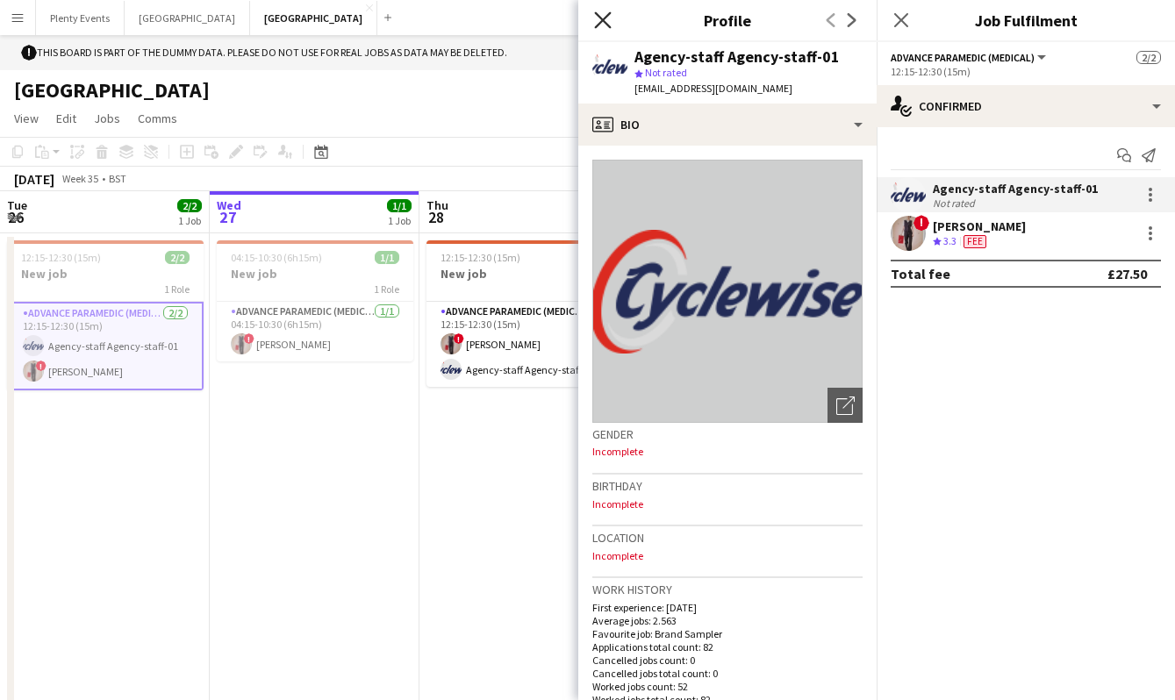
click at [602, 23] on icon "Close pop-in" at bounding box center [602, 19] width 17 height 17
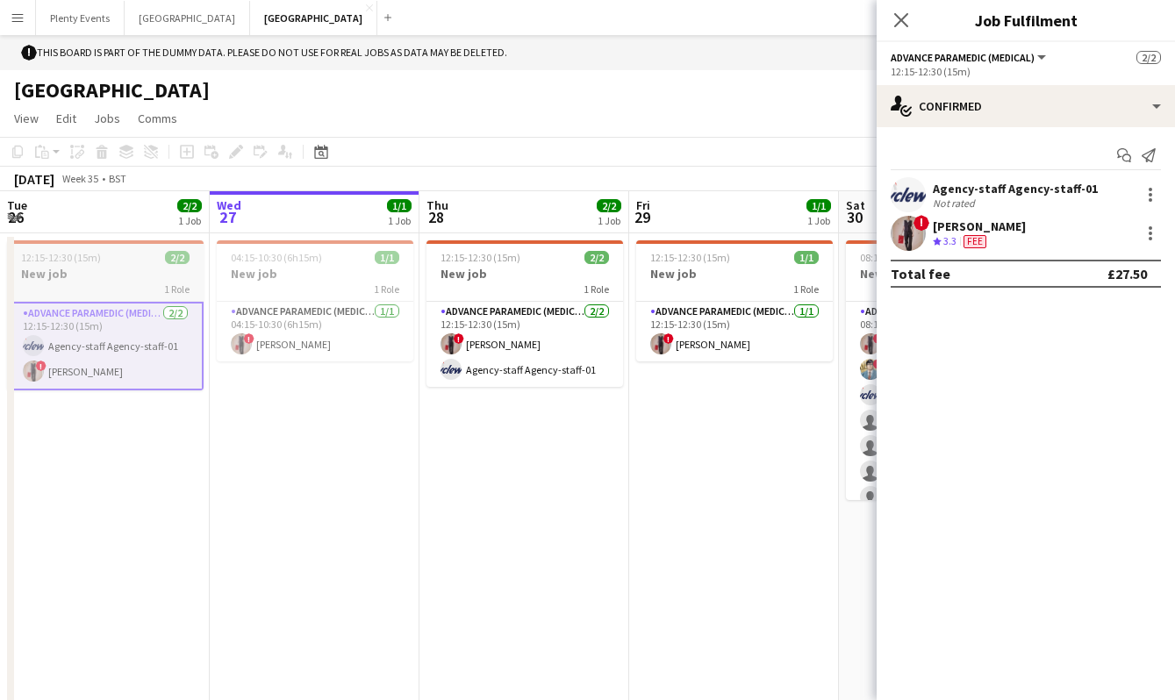
click at [123, 272] on h3 "New job" at bounding box center [105, 274] width 197 height 16
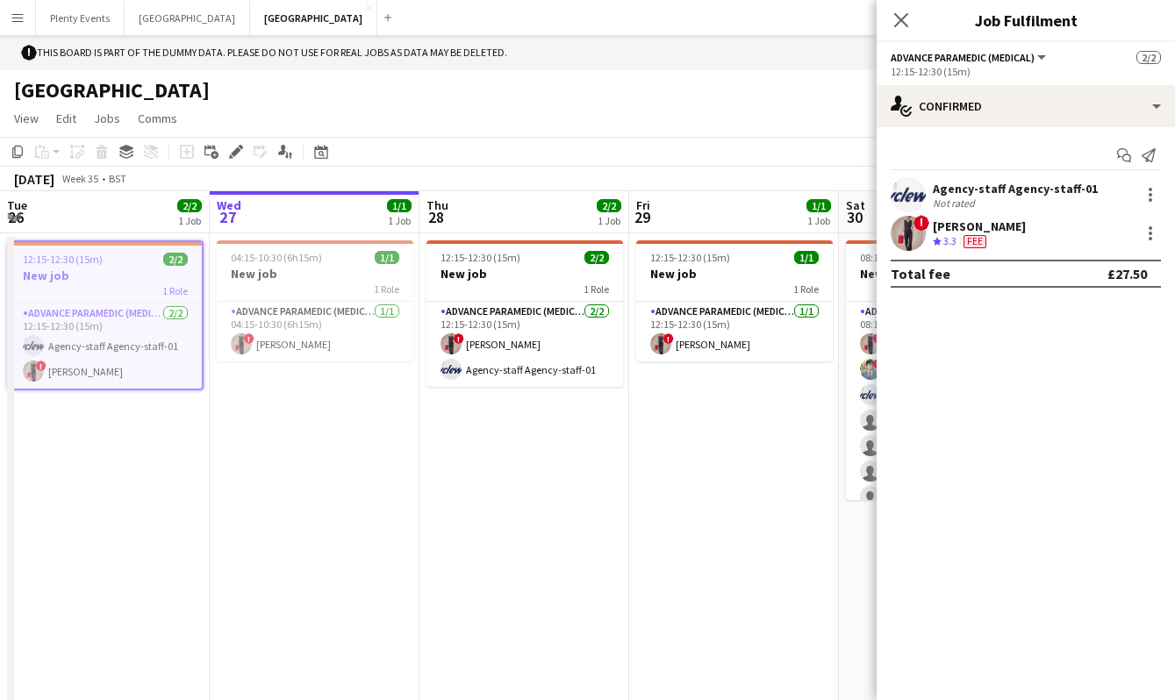
click at [109, 268] on h3 "New job" at bounding box center [105, 276] width 193 height 16
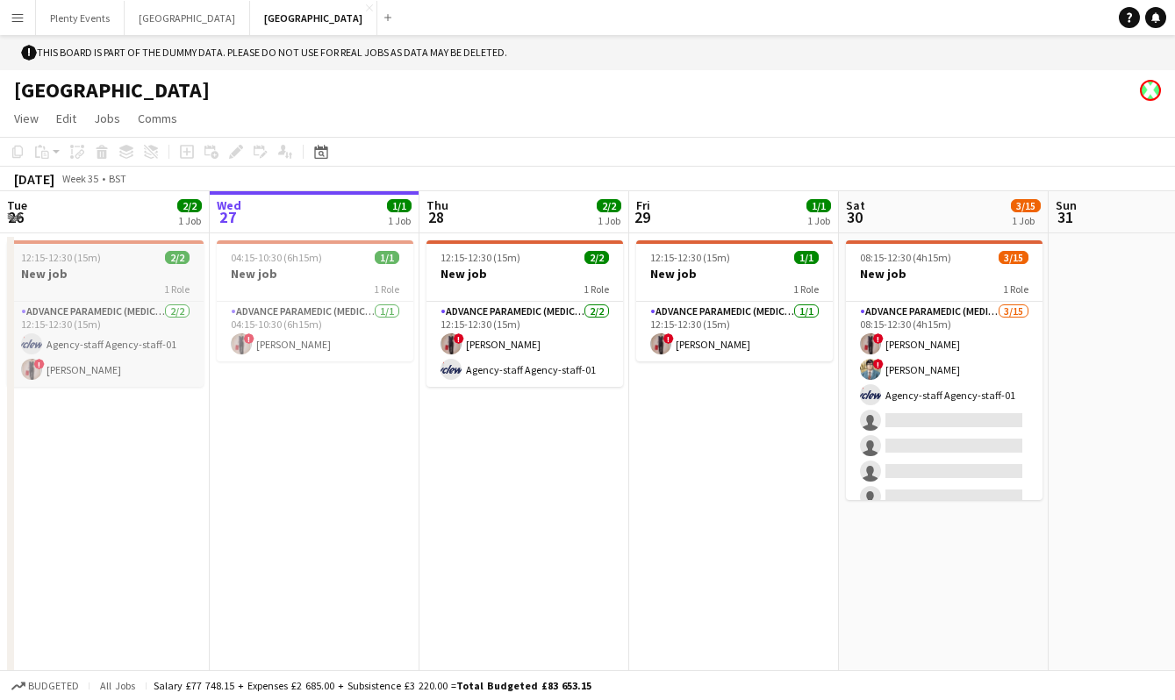
click at [109, 267] on h3 "New job" at bounding box center [105, 274] width 197 height 16
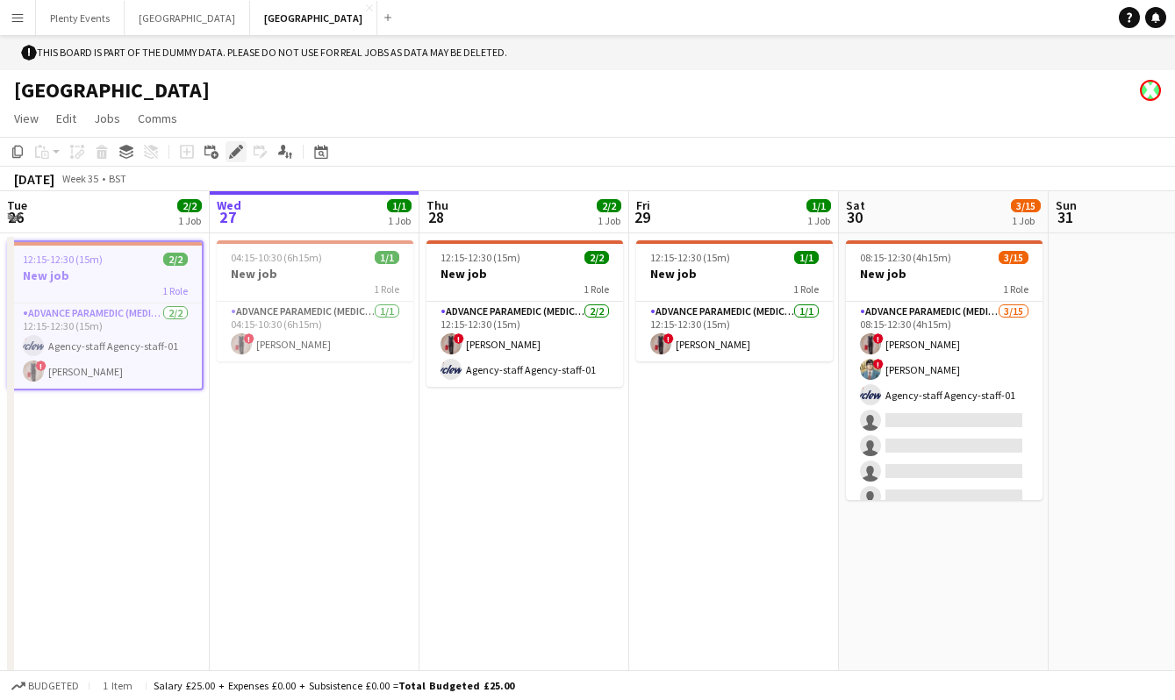
click at [233, 156] on icon at bounding box center [236, 152] width 10 height 10
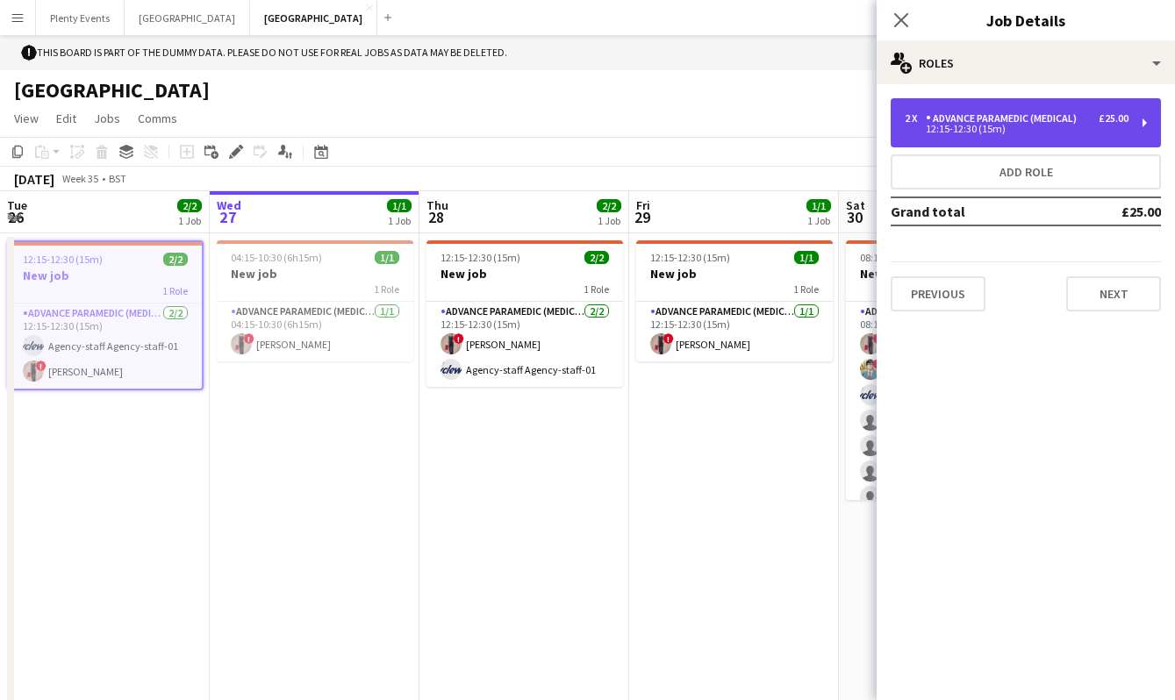
click at [1062, 128] on div "12:15-12:30 (15m)" at bounding box center [1017, 129] width 224 height 9
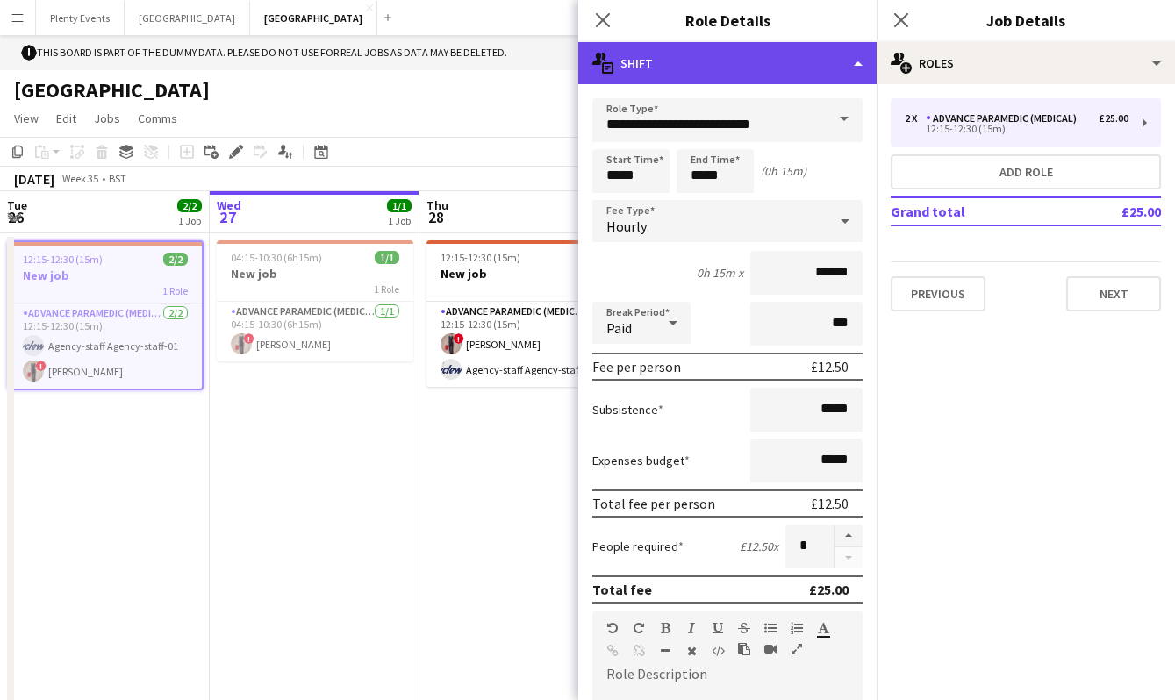
click at [799, 70] on div "multiple-actions-text Shift" at bounding box center [727, 63] width 298 height 42
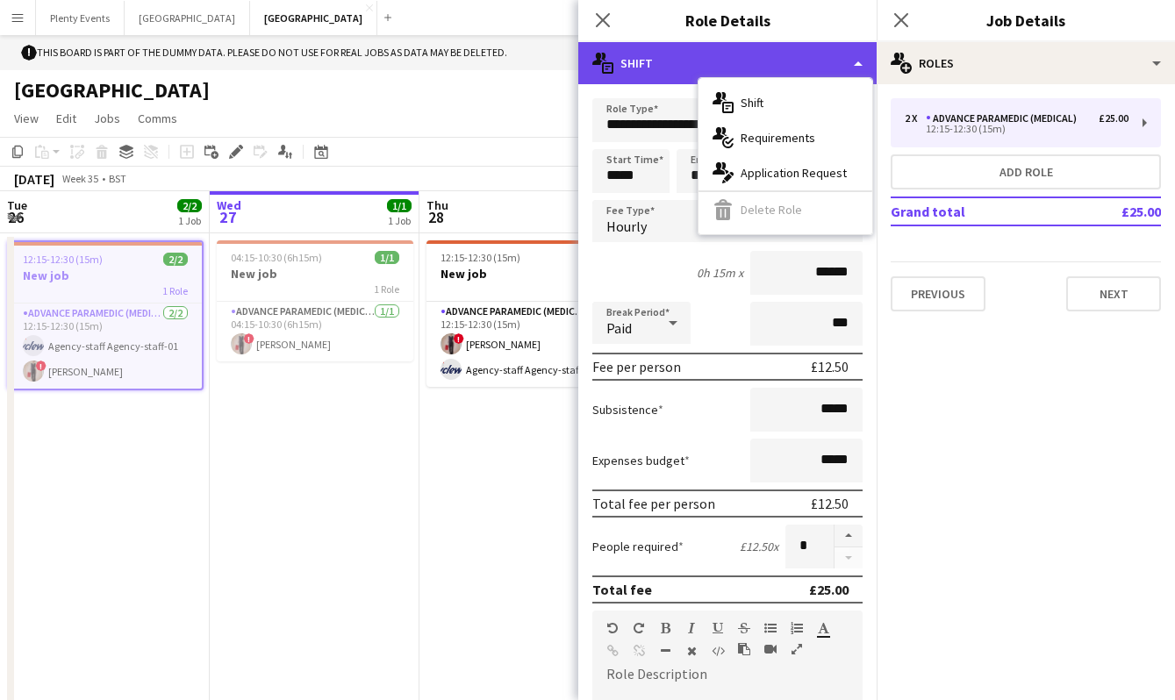
click at [647, 58] on div "multiple-actions-text Shift" at bounding box center [727, 63] width 298 height 42
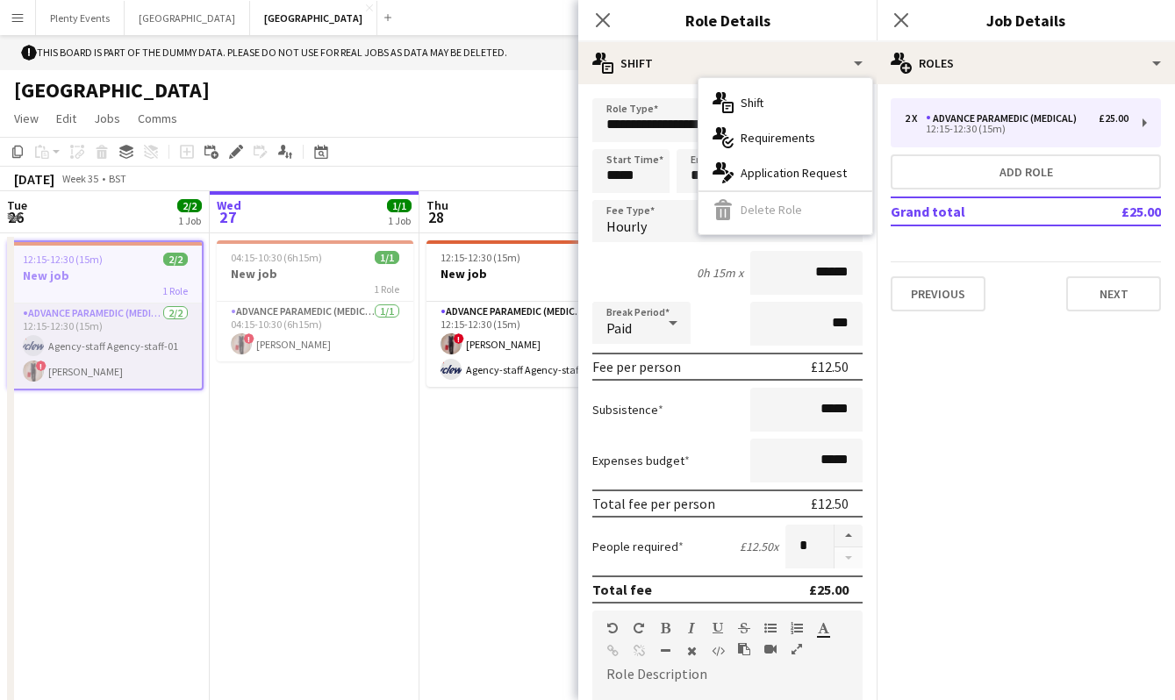
click at [161, 345] on app-card-role "Advance Paramedic (Medical) 2/2 12:15-12:30 (15m) Agency-staff Agency-staff-01 …" at bounding box center [105, 346] width 193 height 85
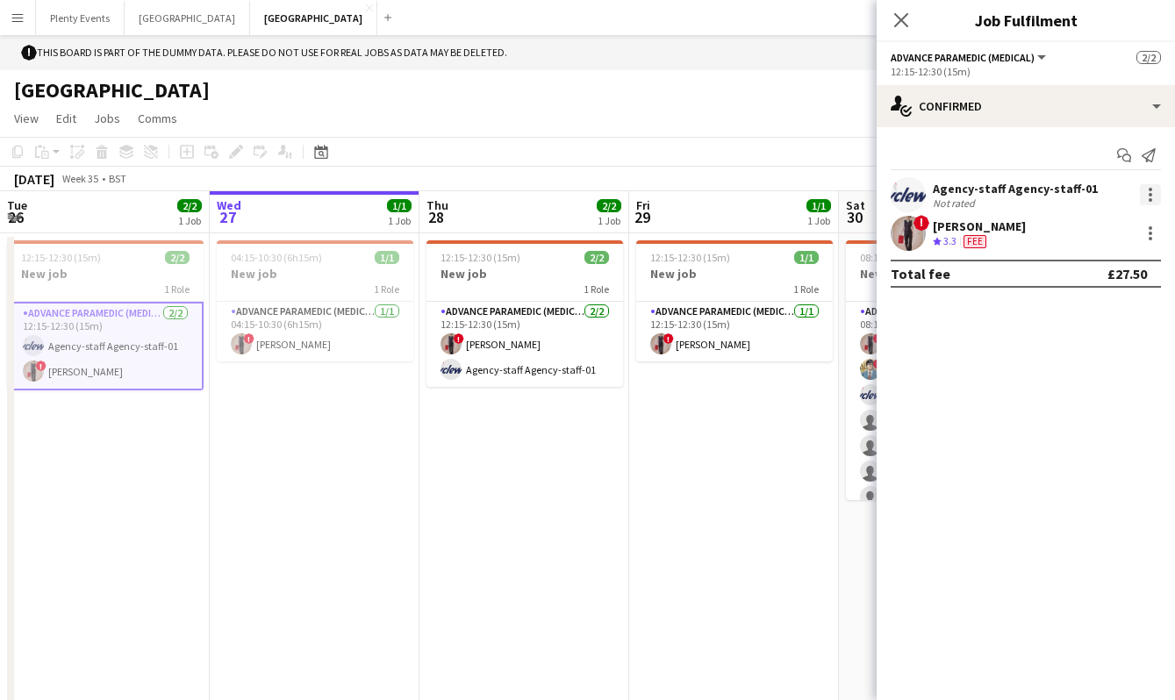
click at [1149, 191] on div at bounding box center [1150, 194] width 21 height 21
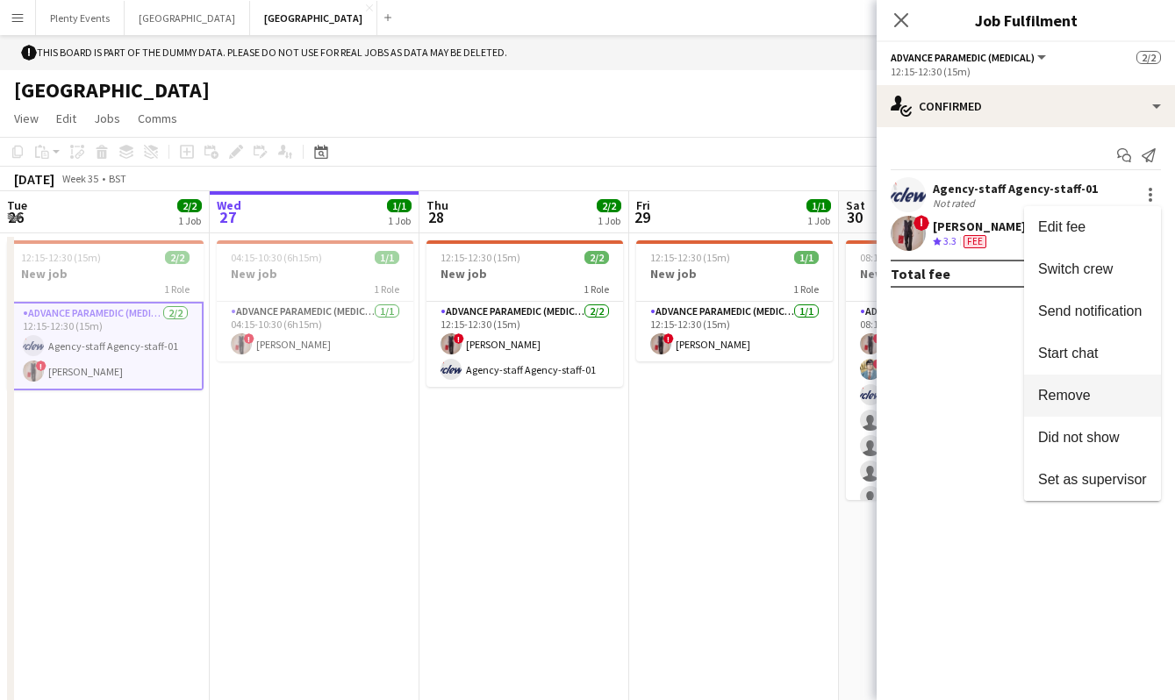
click at [1084, 397] on span "Remove" at bounding box center [1064, 395] width 53 height 15
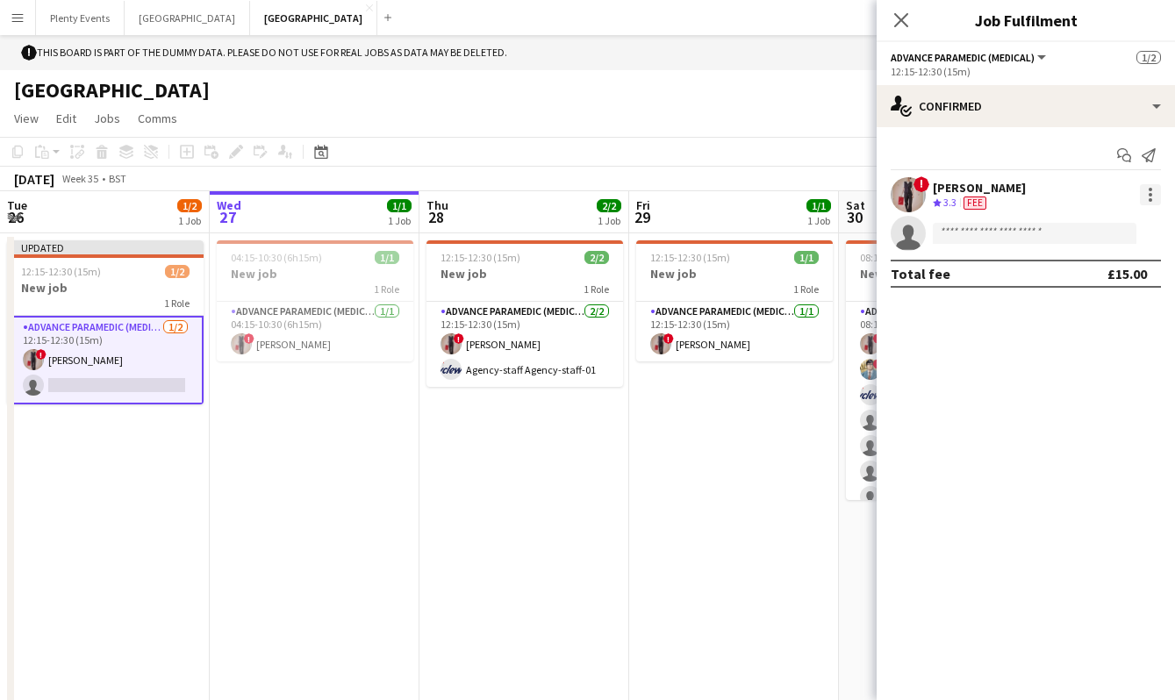
click at [1153, 193] on div at bounding box center [1150, 194] width 21 height 21
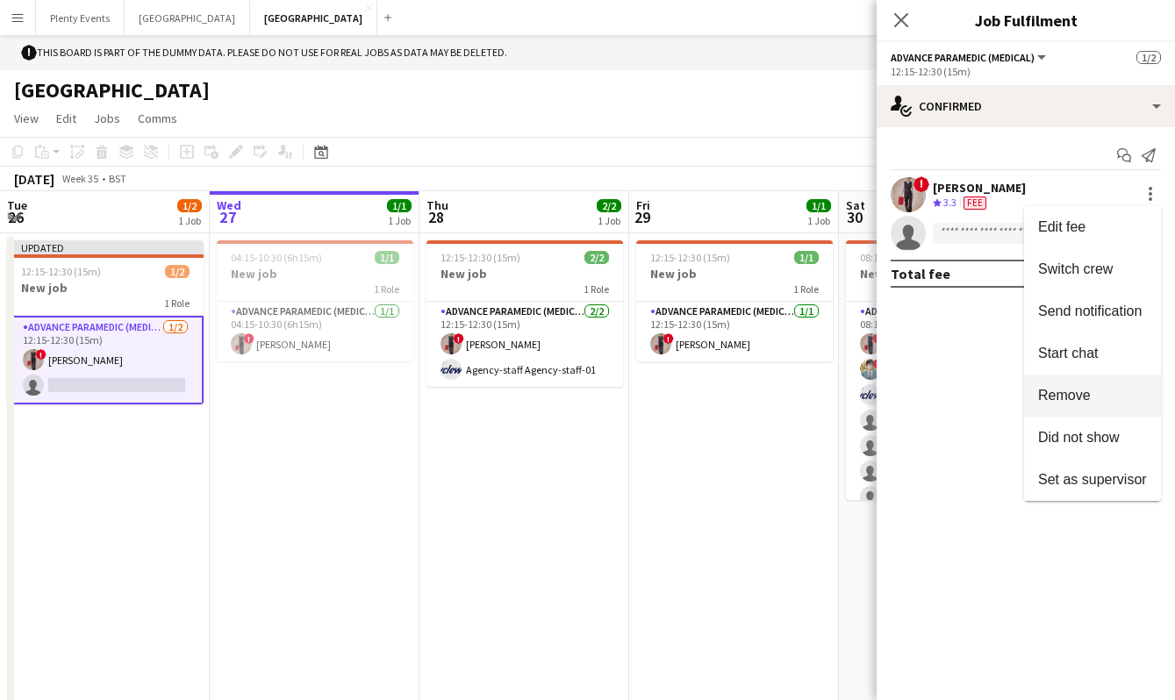
click at [1099, 403] on span "Remove" at bounding box center [1092, 396] width 109 height 16
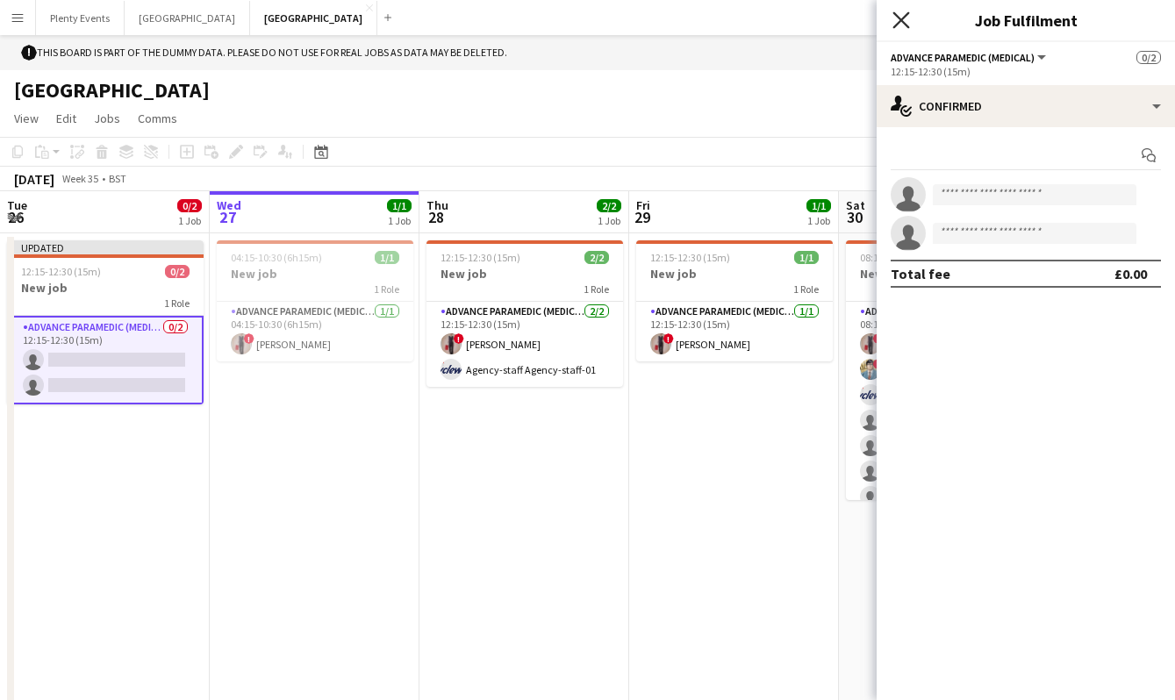
click at [905, 18] on icon "Close pop-in" at bounding box center [900, 19] width 17 height 17
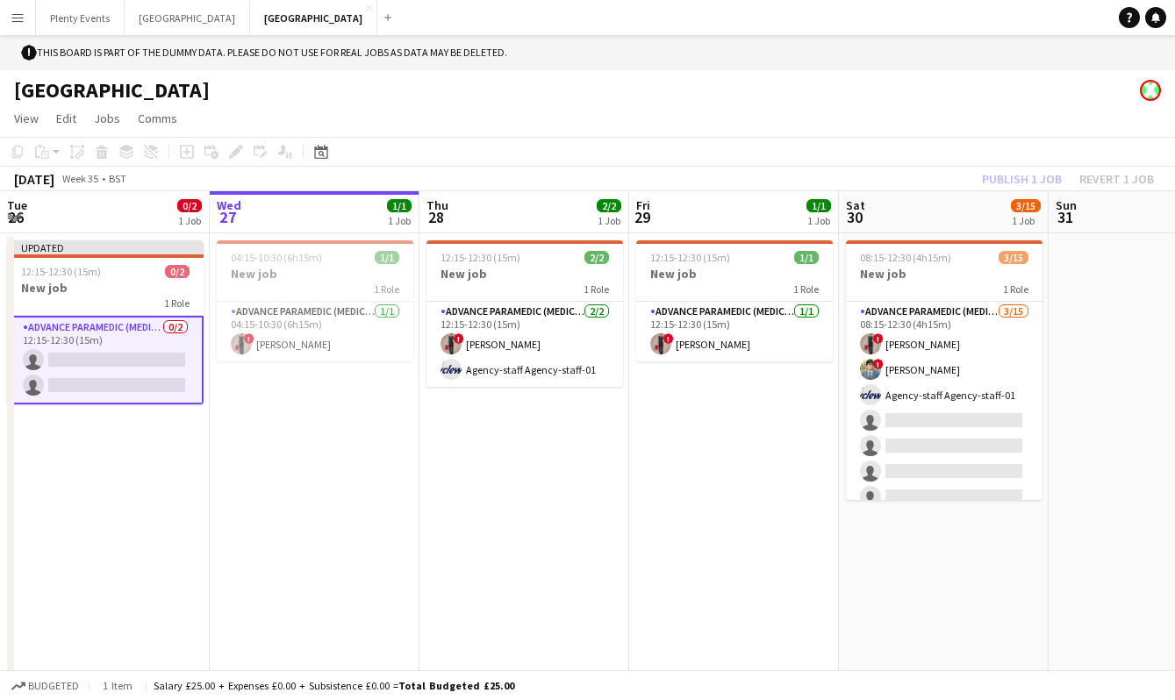
click at [1028, 182] on div "Publish 1 job Revert 1 job" at bounding box center [1068, 179] width 214 height 23
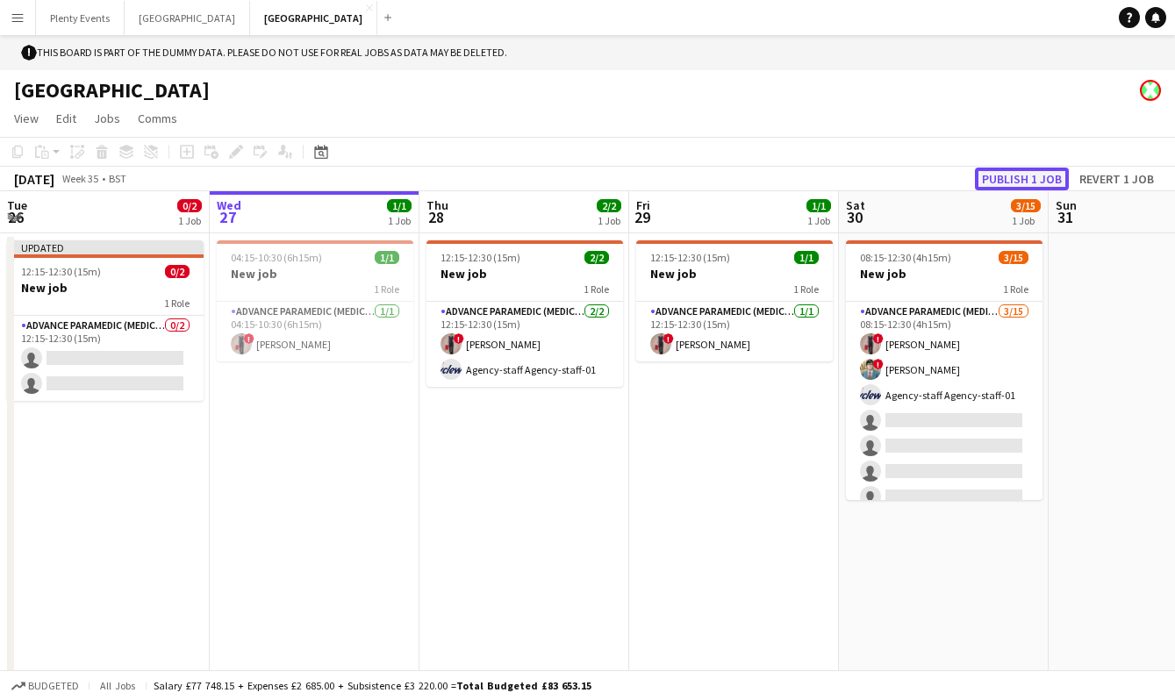
click at [1027, 180] on button "Publish 1 job" at bounding box center [1022, 179] width 94 height 23
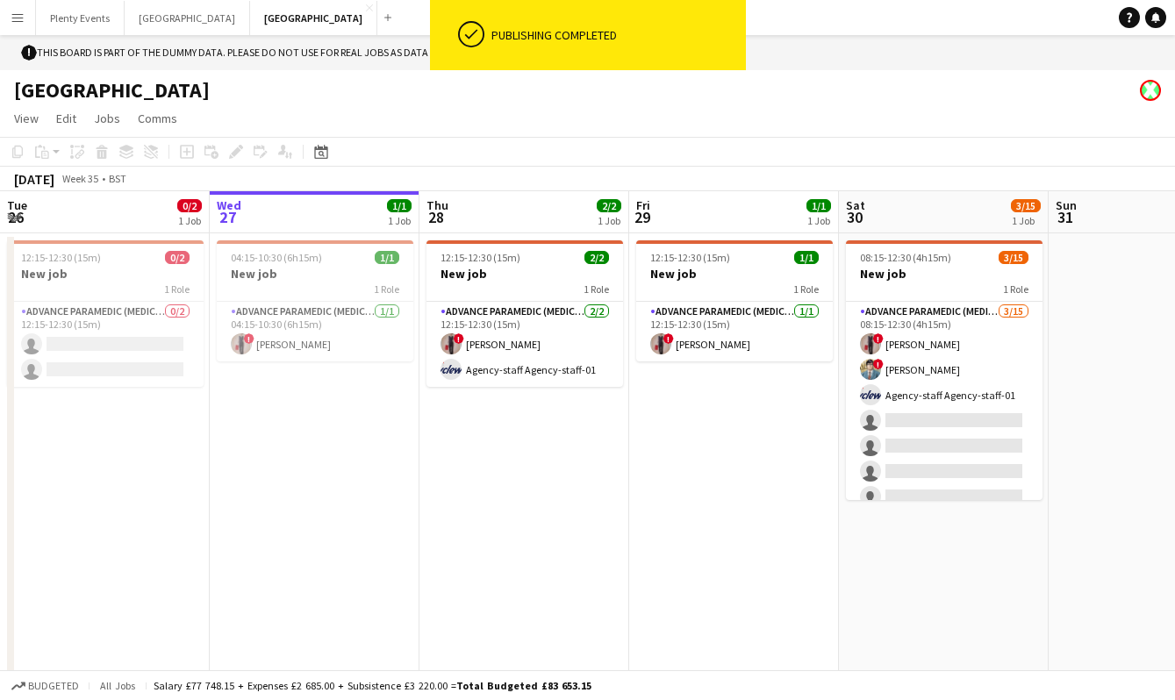
click at [879, 132] on app-page-menu "View Day view expanded Day view collapsed Month view Date picker Jump to today …" at bounding box center [587, 120] width 1175 height 33
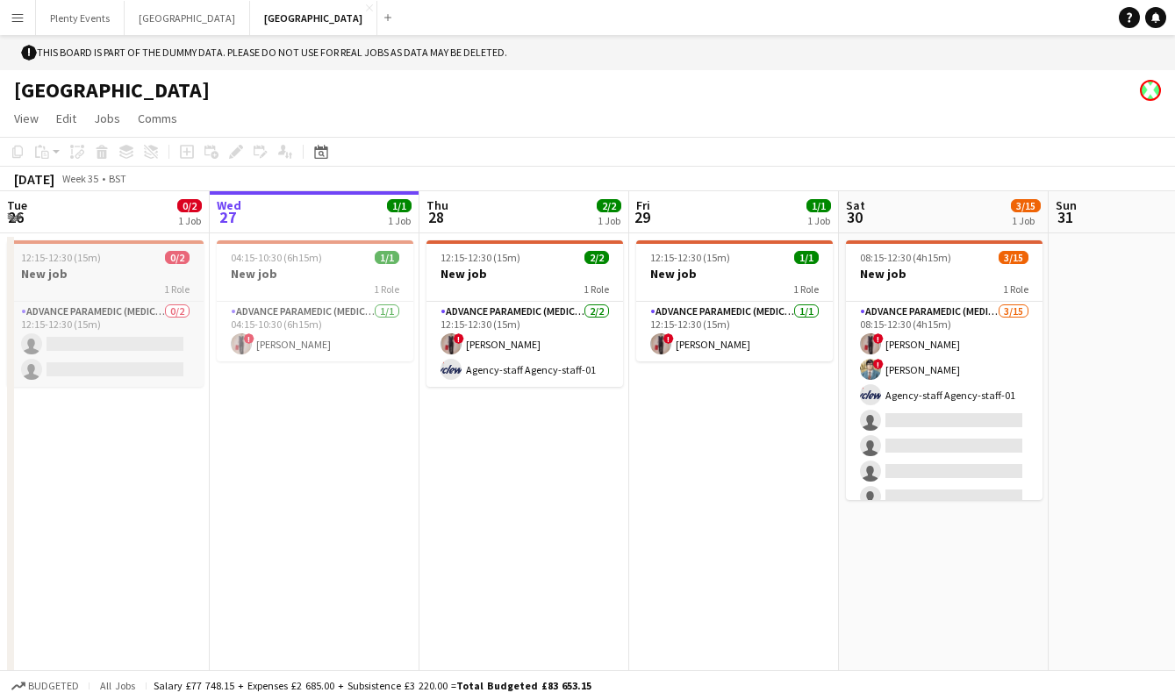
click at [125, 282] on div "1 Role" at bounding box center [105, 289] width 197 height 14
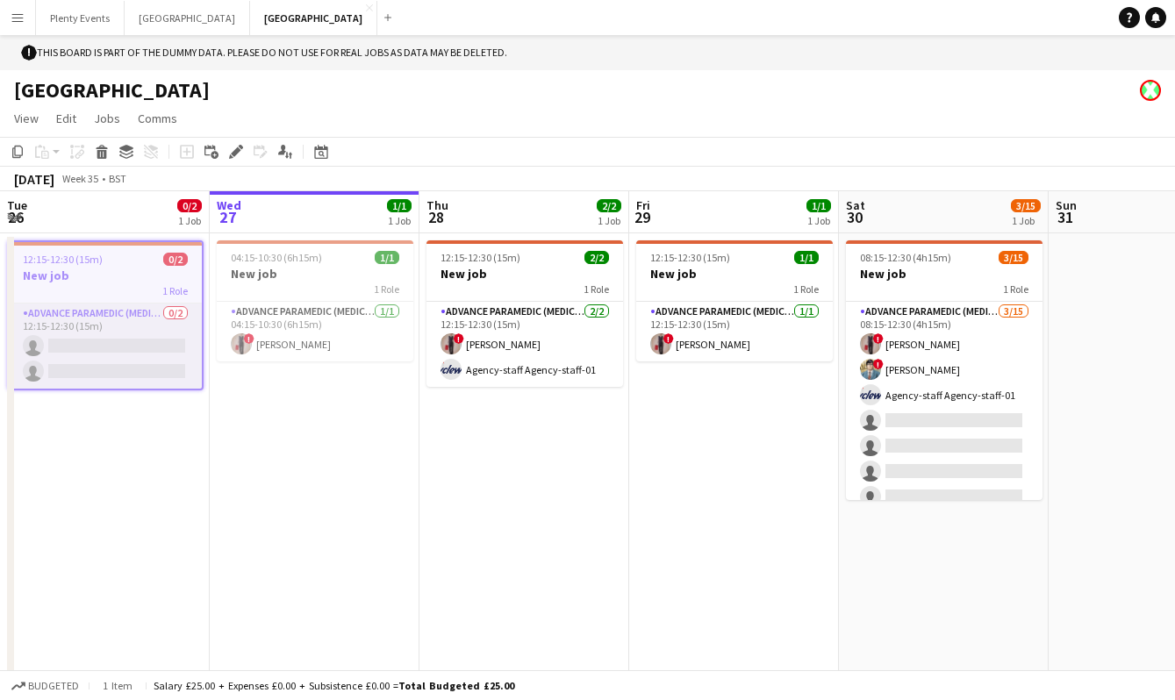
click at [125, 342] on app-card-role "Advance Paramedic (Medical) 0/2 12:15-12:30 (15m) single-neutral-actions single…" at bounding box center [105, 346] width 193 height 85
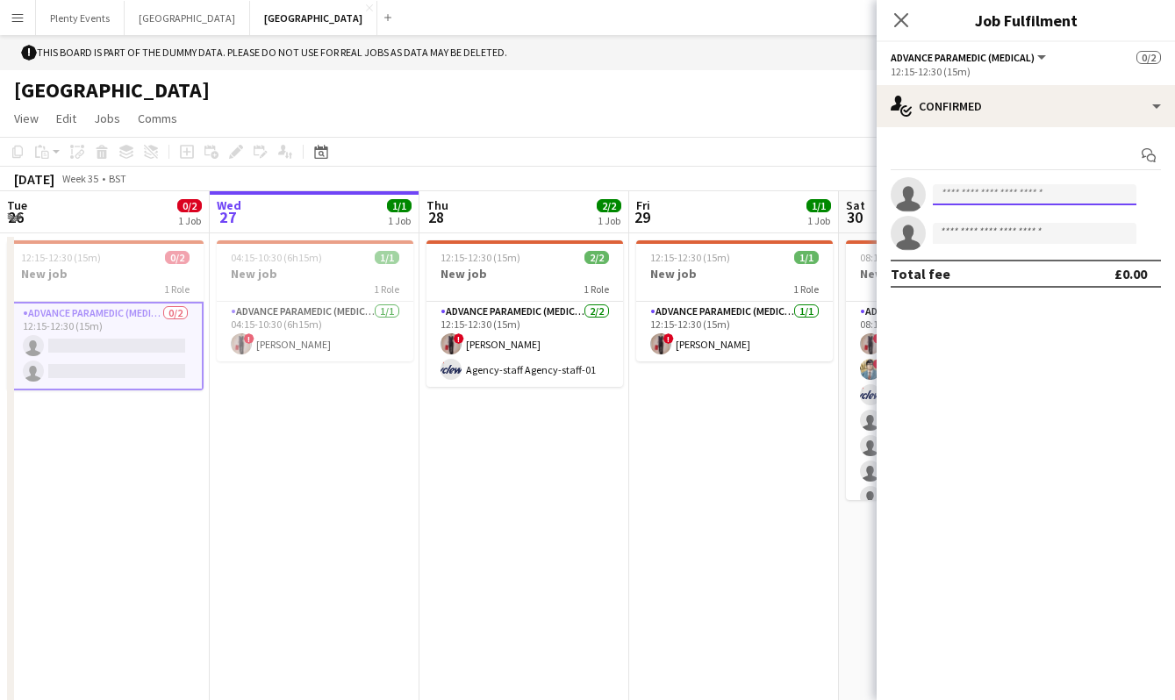
click at [977, 197] on input at bounding box center [1035, 194] width 204 height 21
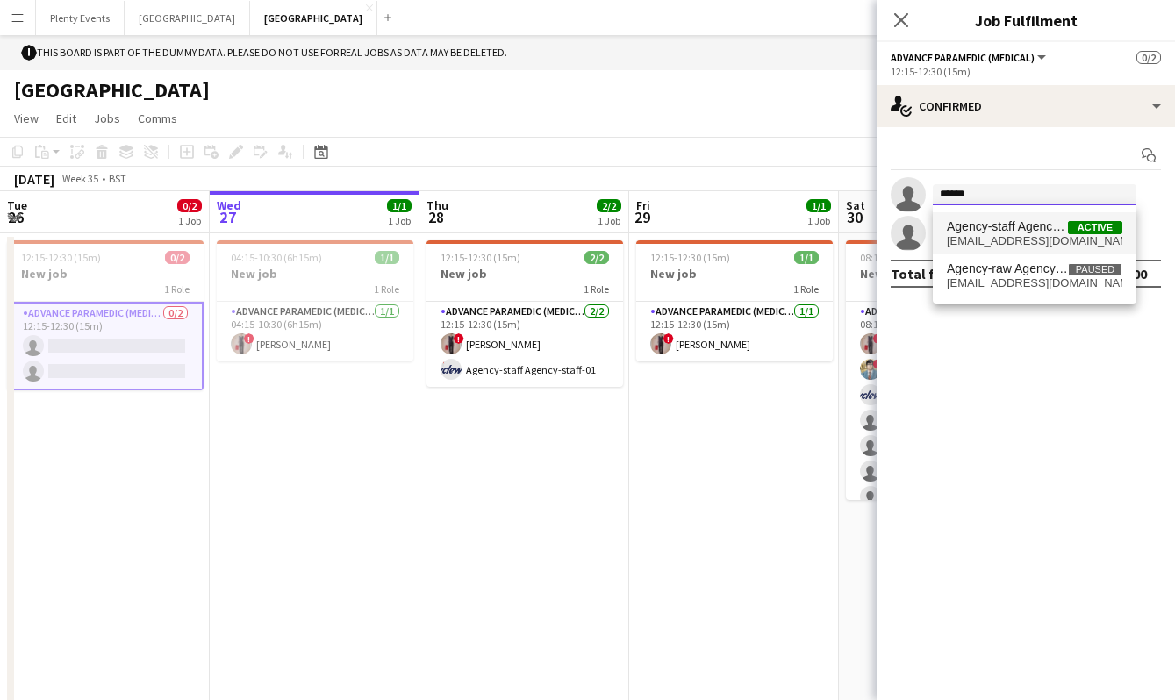
type input "******"
click at [999, 228] on span "Agency-staff Agency-staff-01" at bounding box center [1007, 226] width 121 height 15
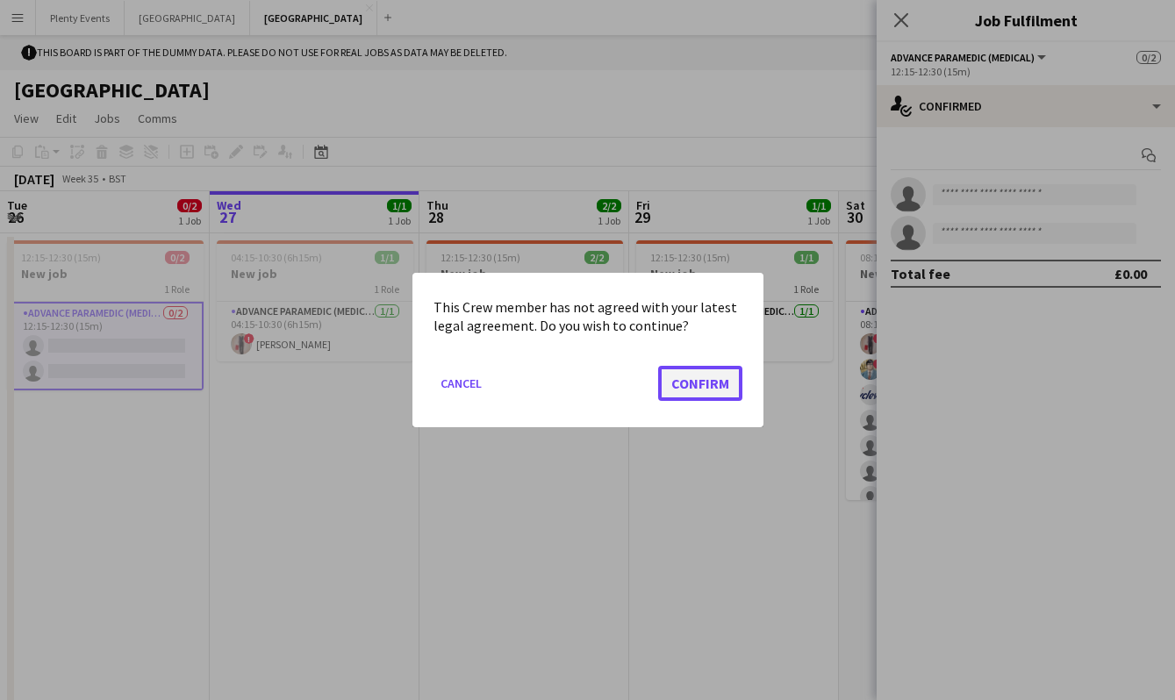
click at [707, 393] on button "Confirm" at bounding box center [700, 383] width 84 height 35
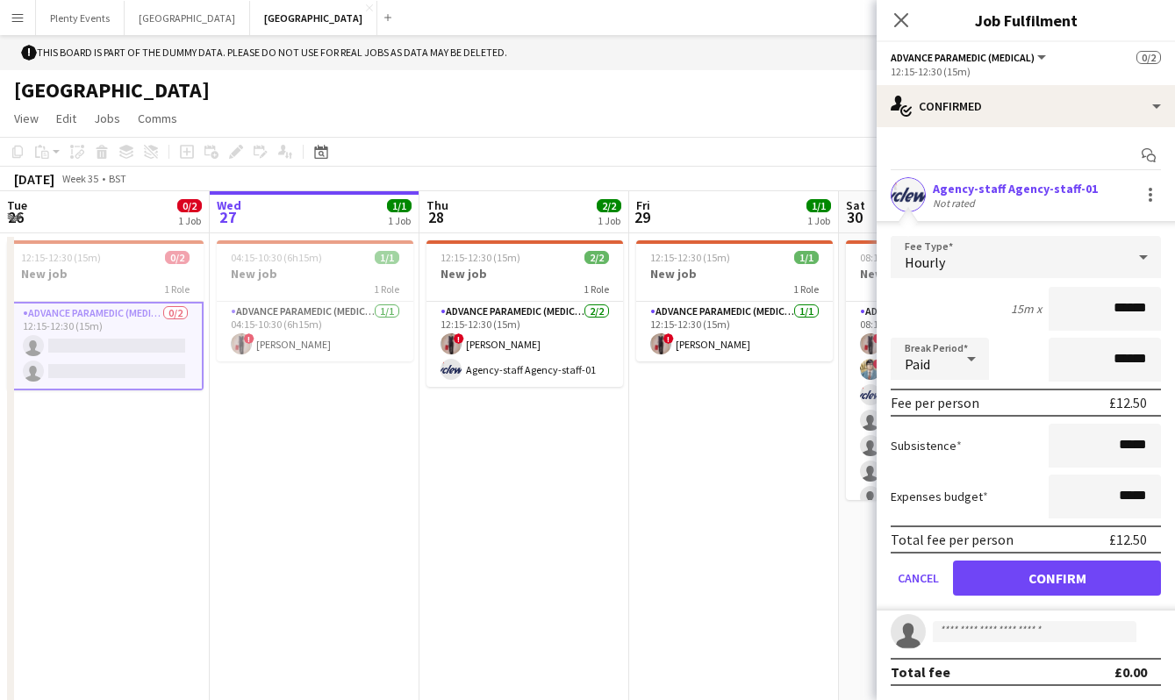
click at [1101, 190] on div "Agency-staff Agency-staff-01 Not rated" at bounding box center [1026, 194] width 298 height 35
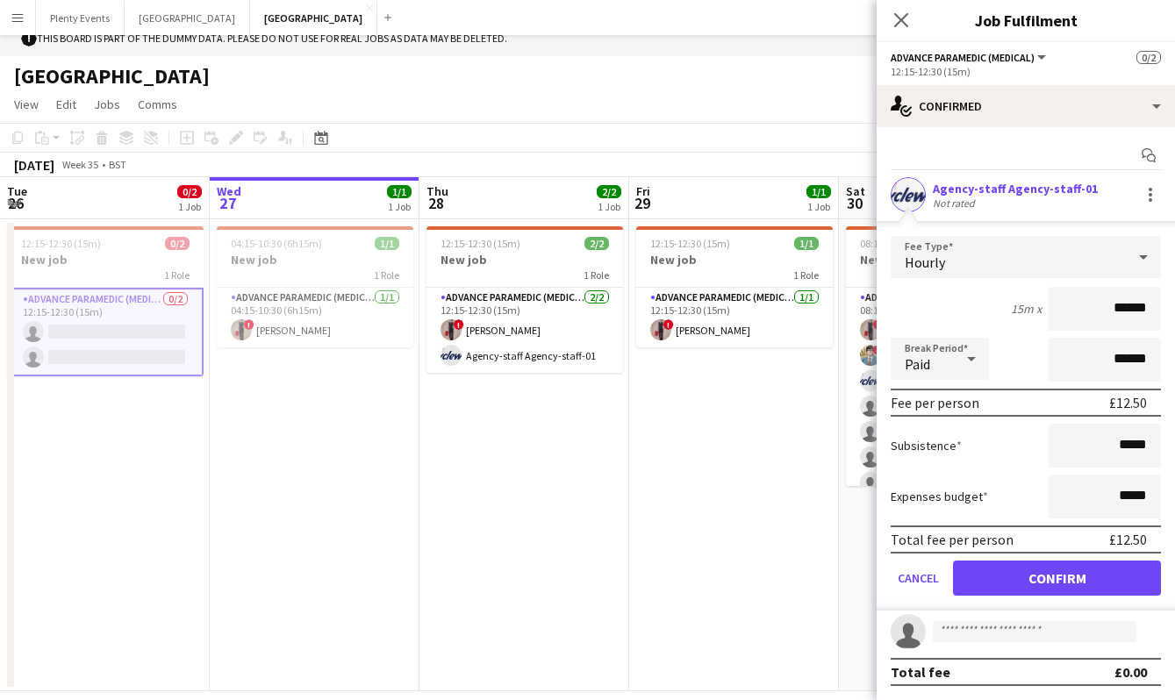
scroll to position [35, 0]
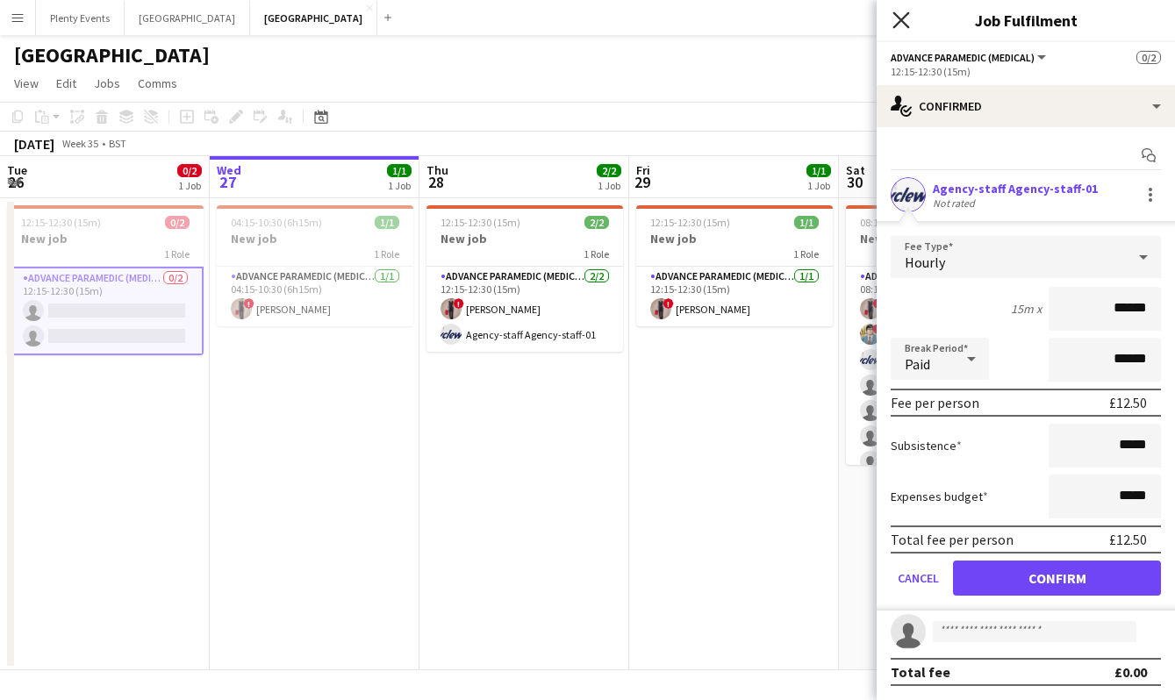
click at [905, 18] on icon "Close pop-in" at bounding box center [900, 19] width 17 height 17
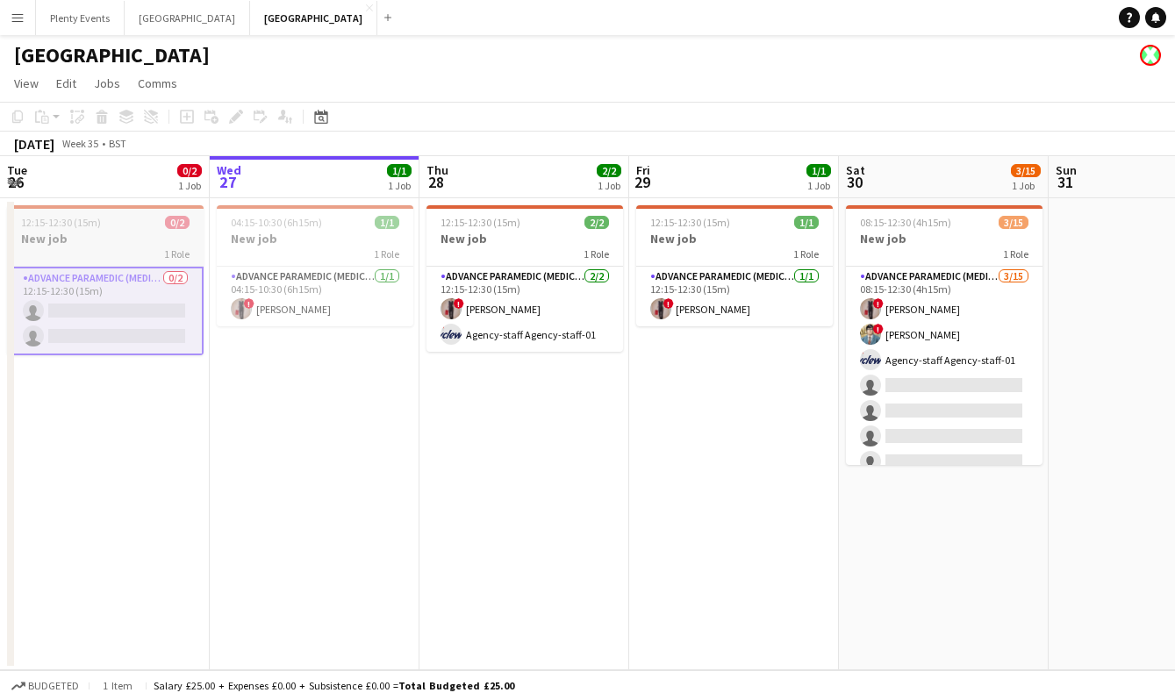
click at [123, 240] on h3 "New job" at bounding box center [105, 239] width 197 height 16
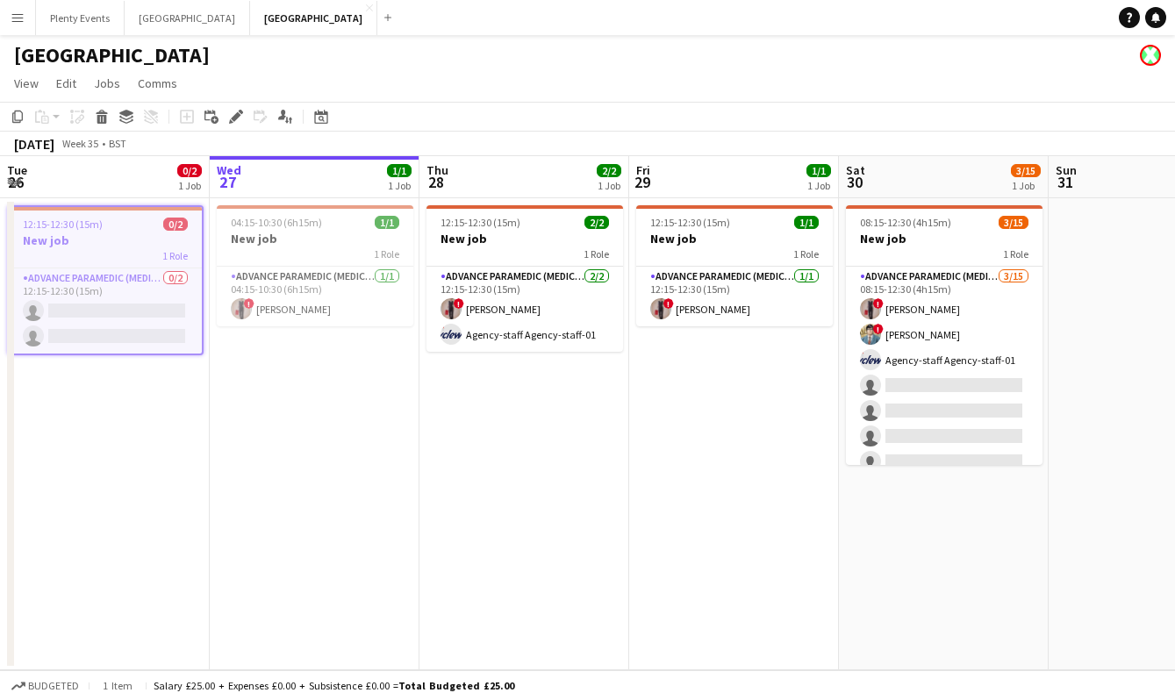
click at [110, 264] on app-job-card "12:15-12:30 (15m) 0/2 New job 1 Role Advance Paramedic (Medical) 0/2 12:15-12:3…" at bounding box center [105, 280] width 197 height 150
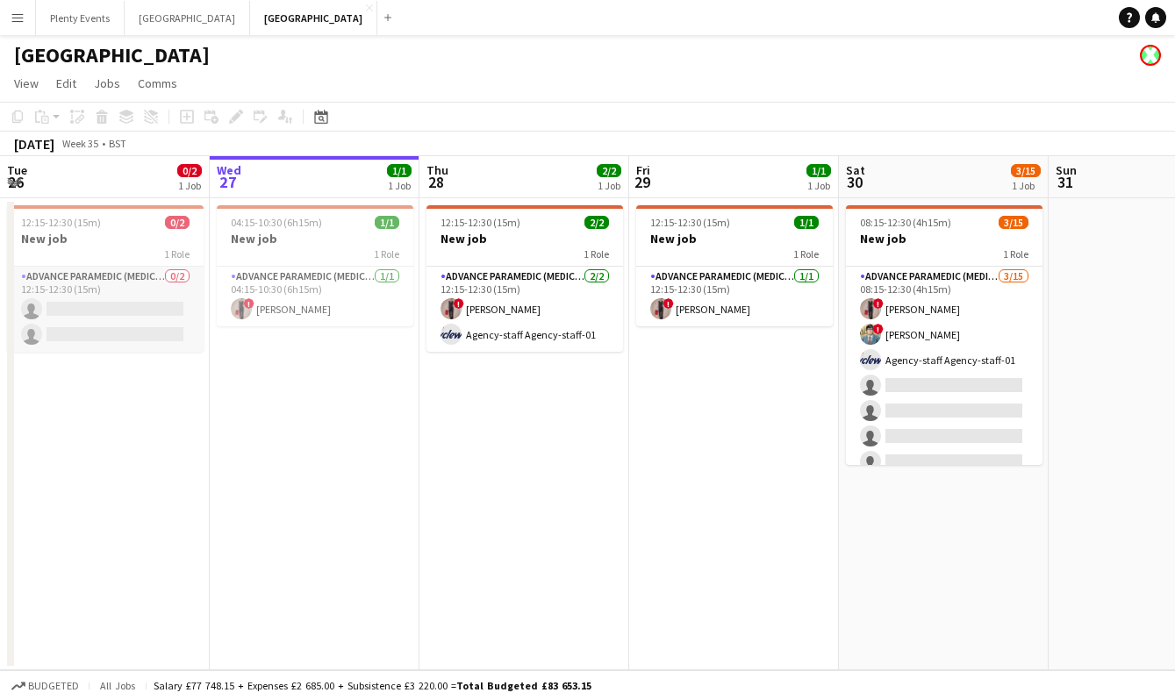
click at [109, 290] on app-card-role "Advance Paramedic (Medical) 0/2 12:15-12:30 (15m) single-neutral-actions single…" at bounding box center [105, 309] width 197 height 85
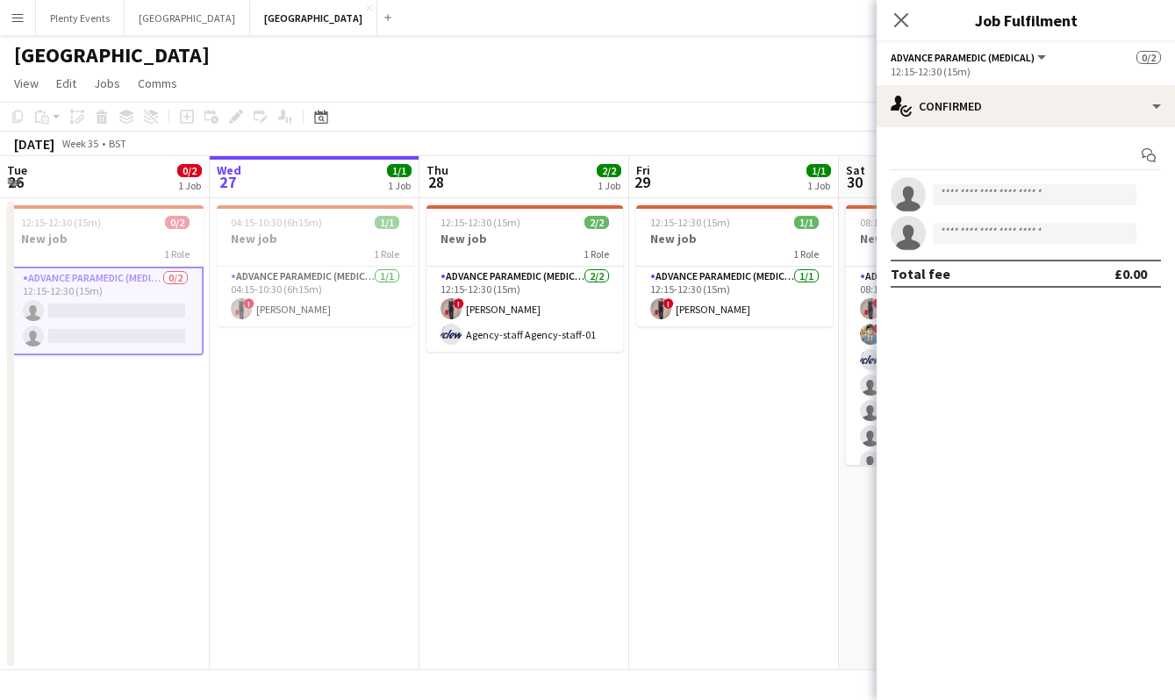
click at [24, 15] on app-icon "Menu" at bounding box center [18, 18] width 14 height 14
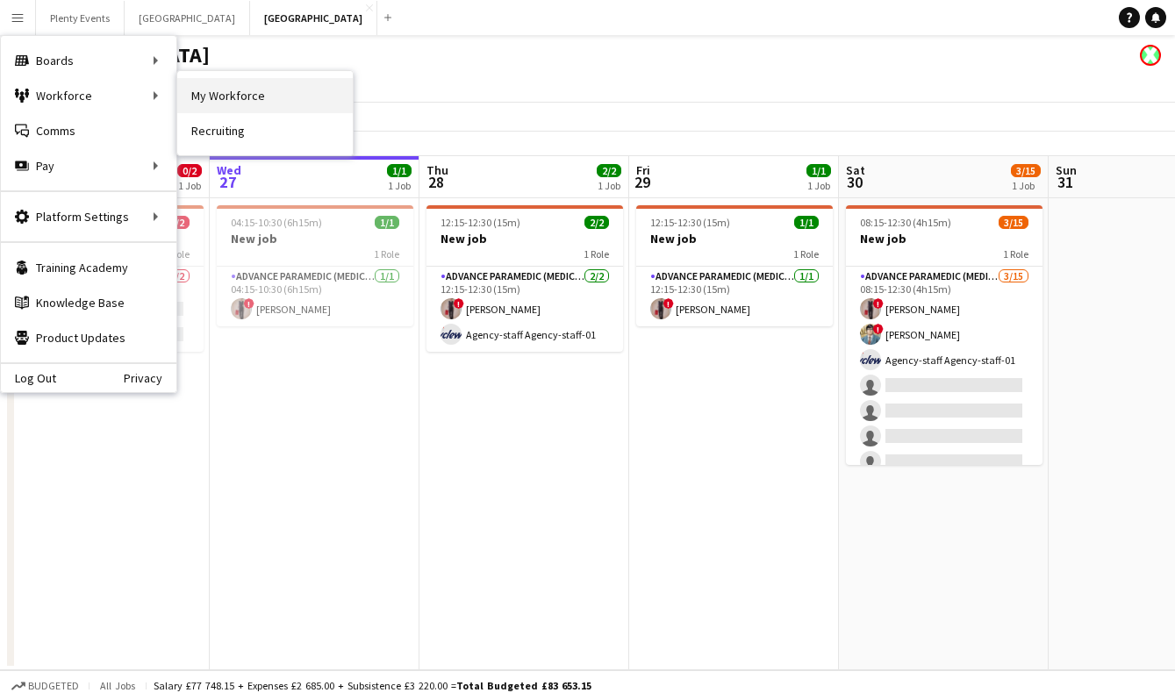
click at [224, 95] on link "My Workforce" at bounding box center [264, 95] width 175 height 35
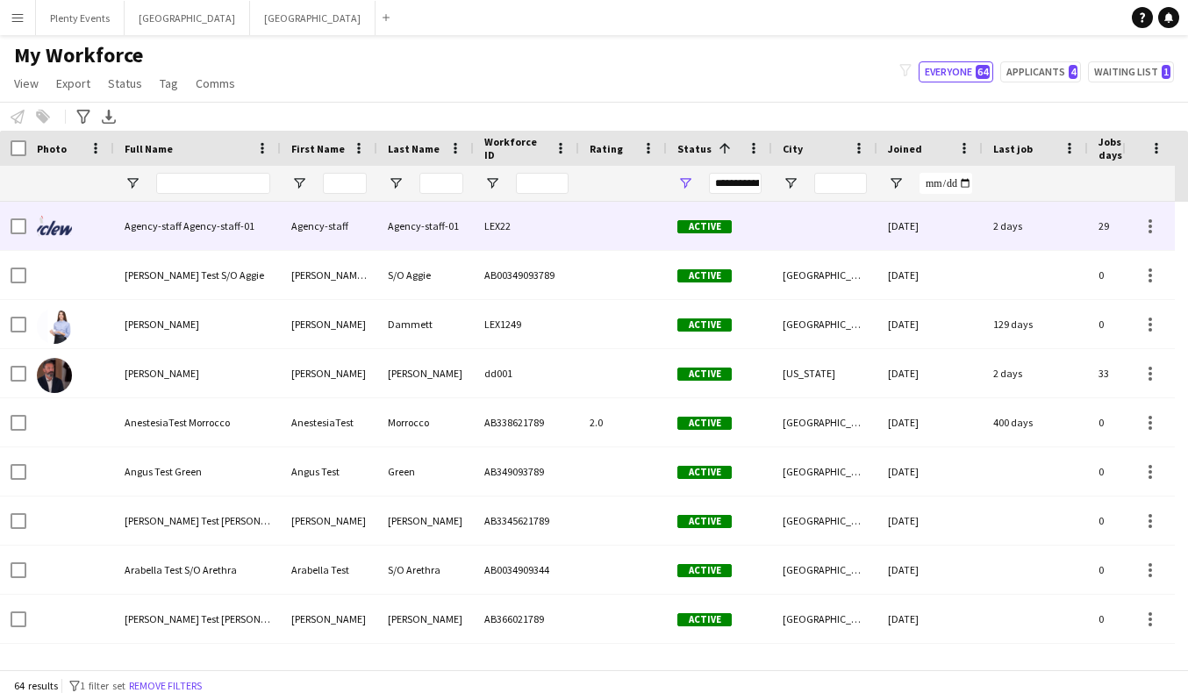
click at [213, 221] on span "Agency-staff Agency-staff-01" at bounding box center [190, 225] width 130 height 13
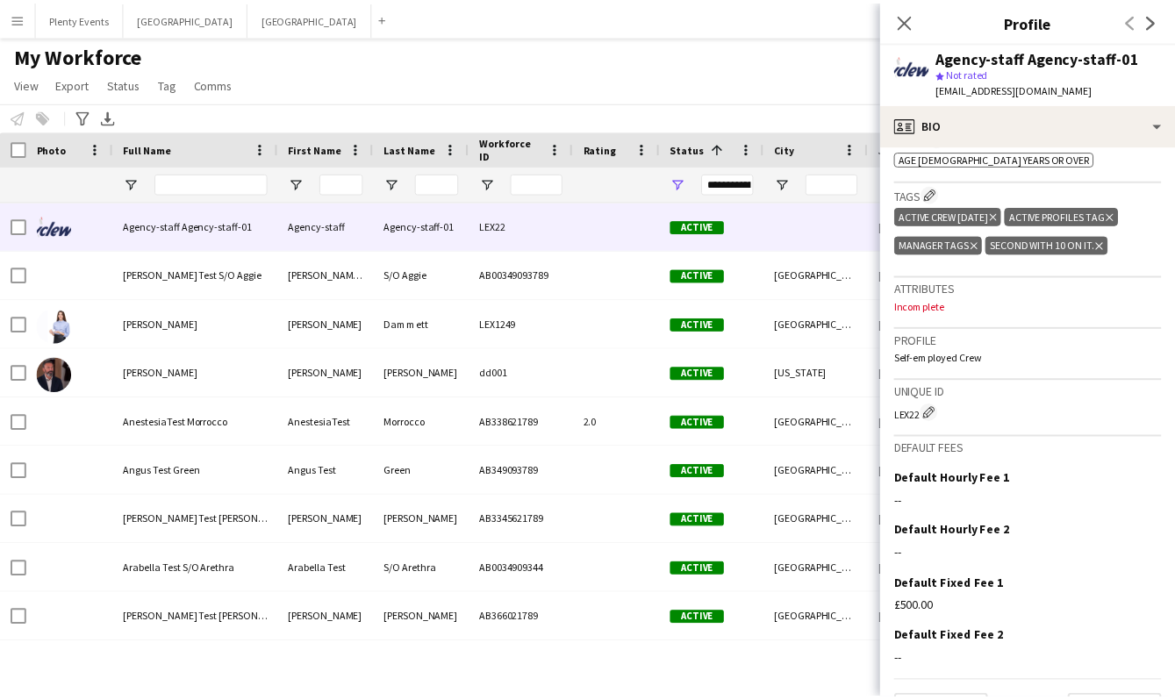
scroll to position [698, 0]
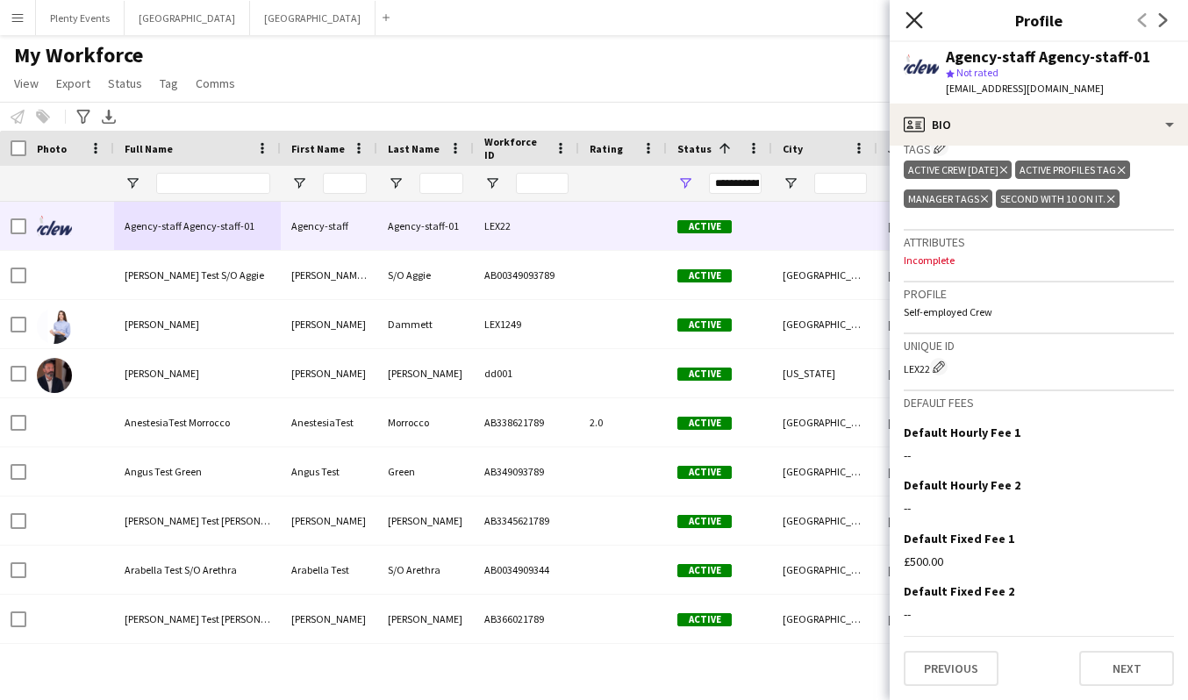
click at [913, 22] on icon "Close pop-in" at bounding box center [913, 19] width 17 height 17
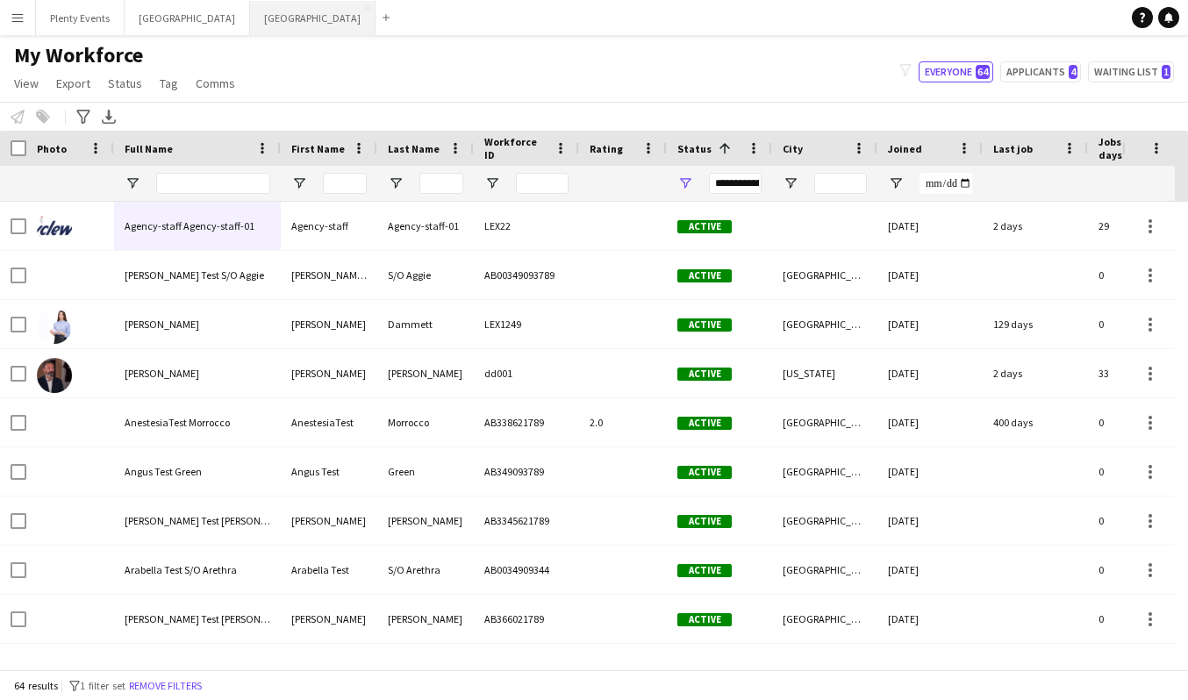
click at [250, 17] on button "Manchester Close" at bounding box center [312, 18] width 125 height 34
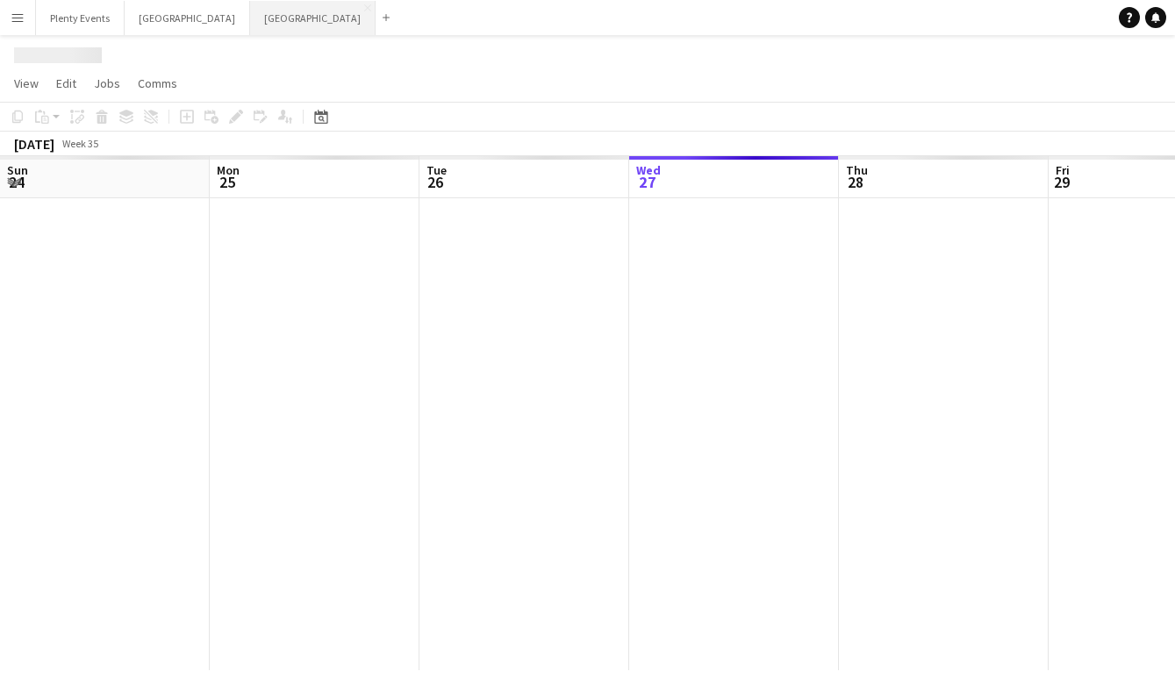
scroll to position [0, 419]
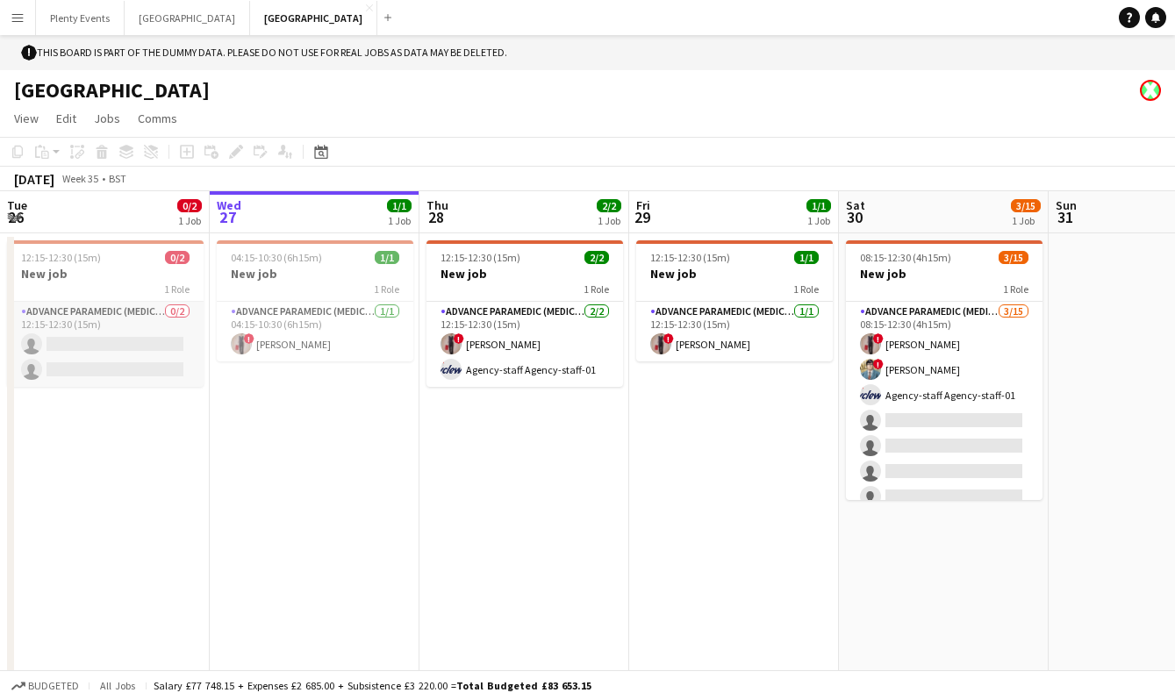
click at [138, 335] on app-card-role "Advance Paramedic (Medical) 0/2 12:15-12:30 (15m) single-neutral-actions single…" at bounding box center [105, 344] width 197 height 85
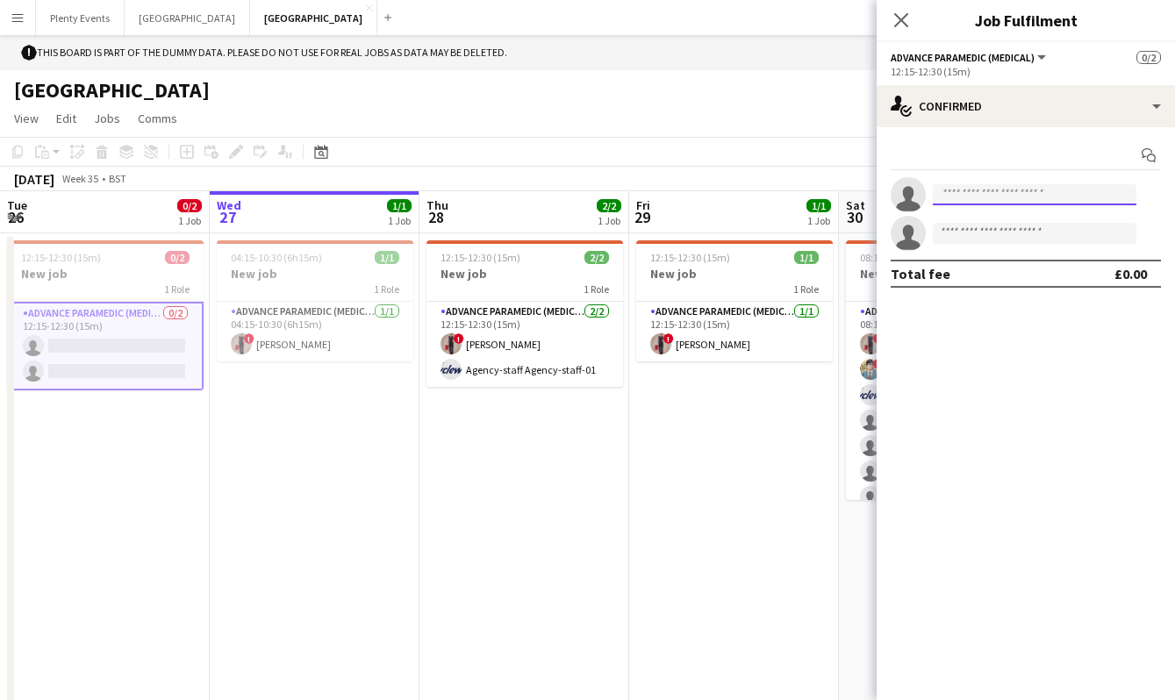
click at [1050, 198] on input at bounding box center [1035, 194] width 204 height 21
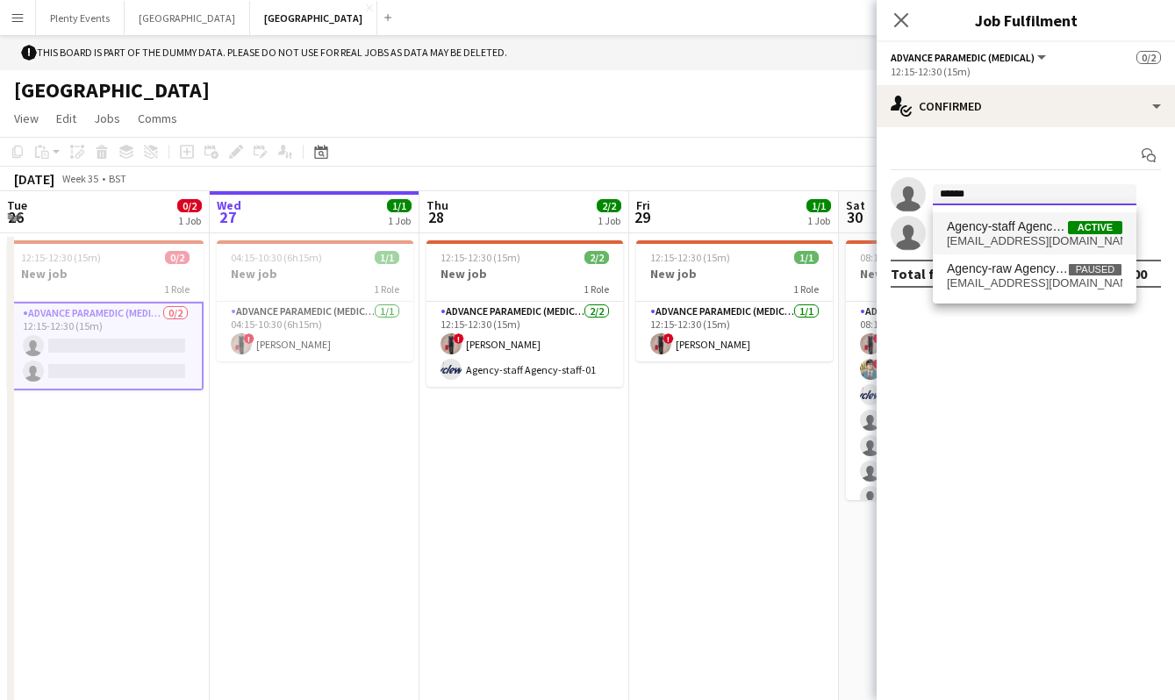
type input "******"
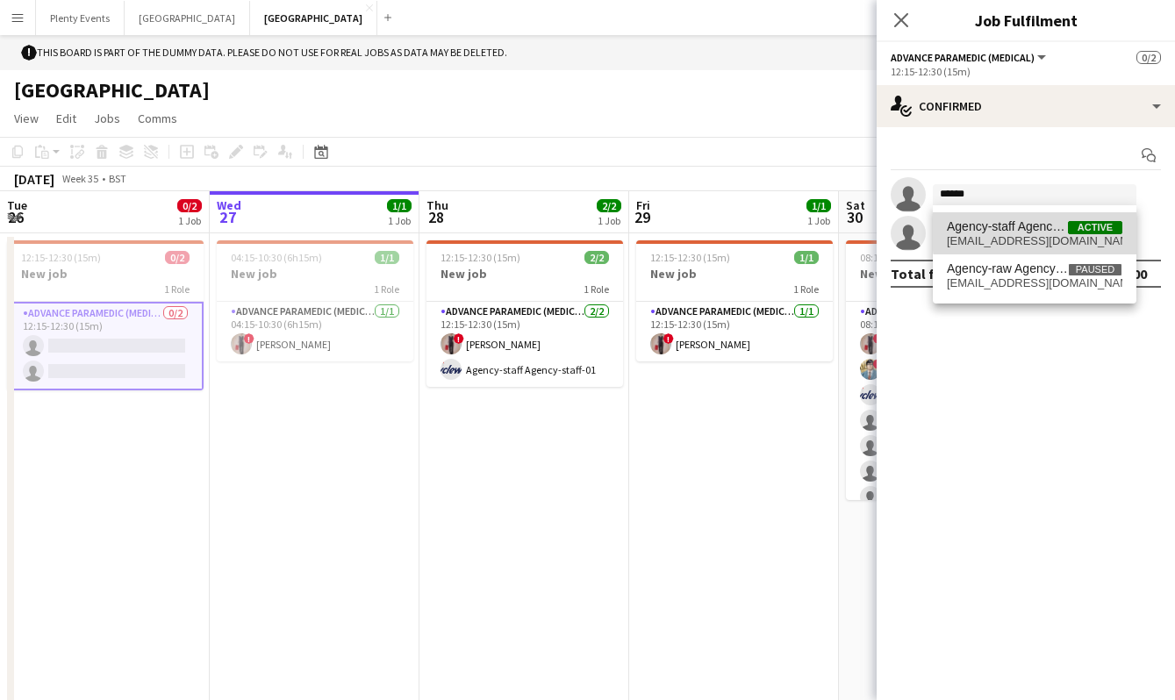
click at [1052, 232] on span "Agency-staff Agency-staff-01" at bounding box center [1007, 226] width 121 height 15
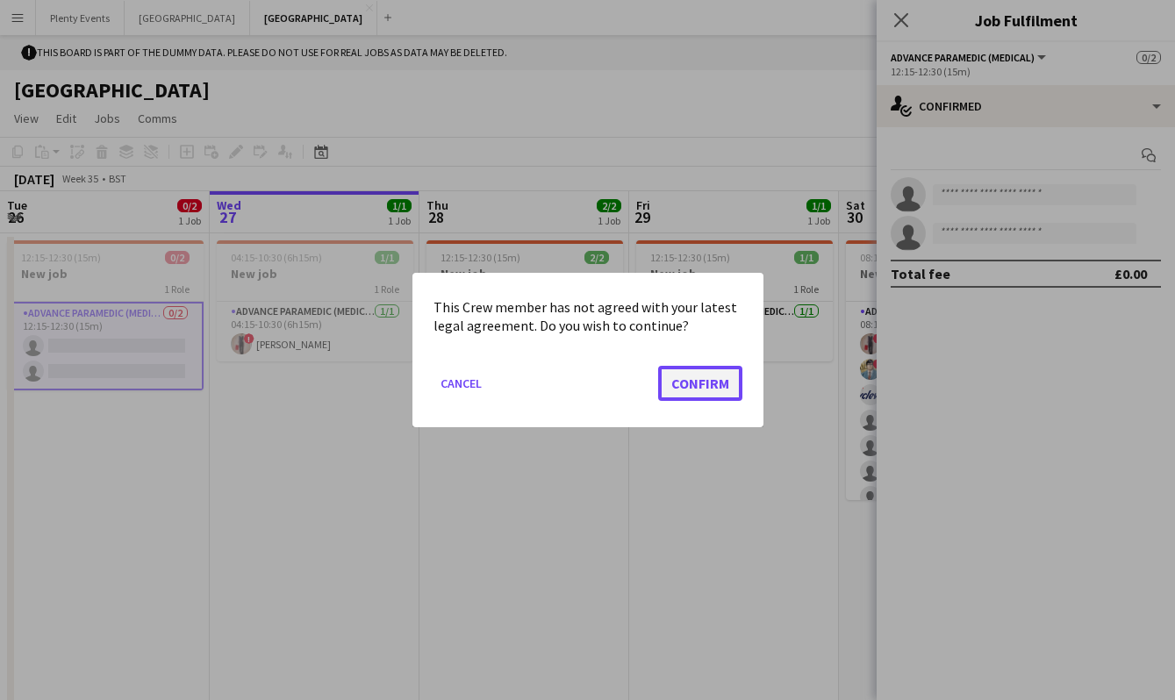
click at [697, 391] on button "Confirm" at bounding box center [700, 383] width 84 height 35
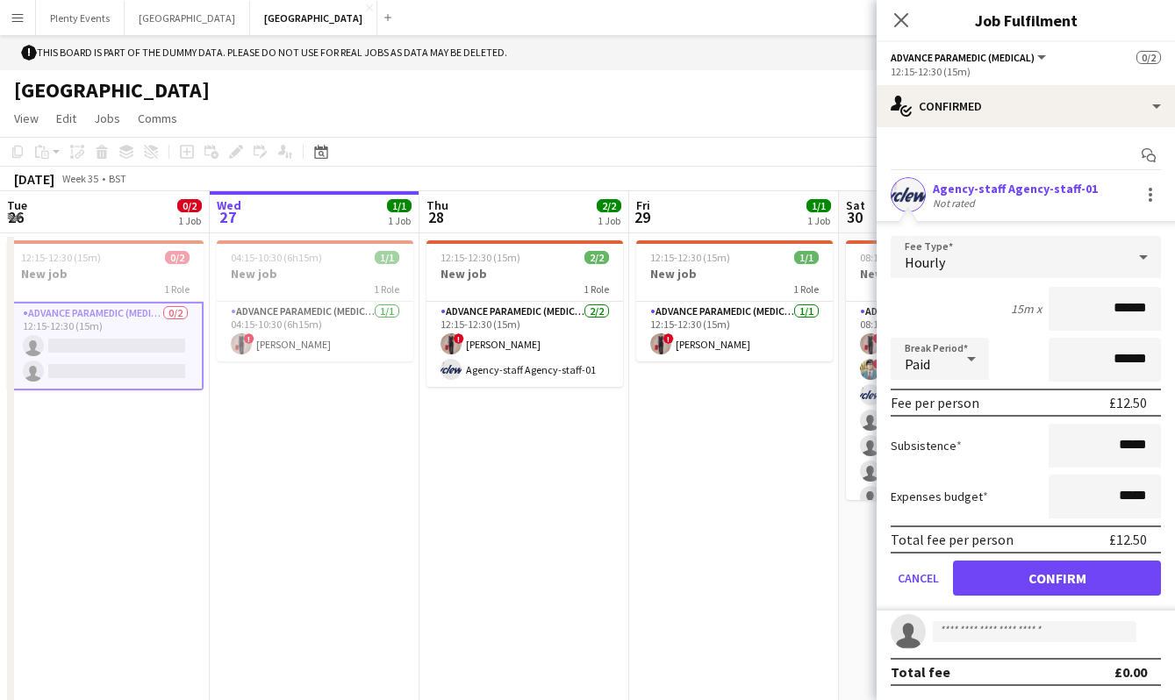
click at [1134, 259] on icon at bounding box center [1143, 257] width 21 height 35
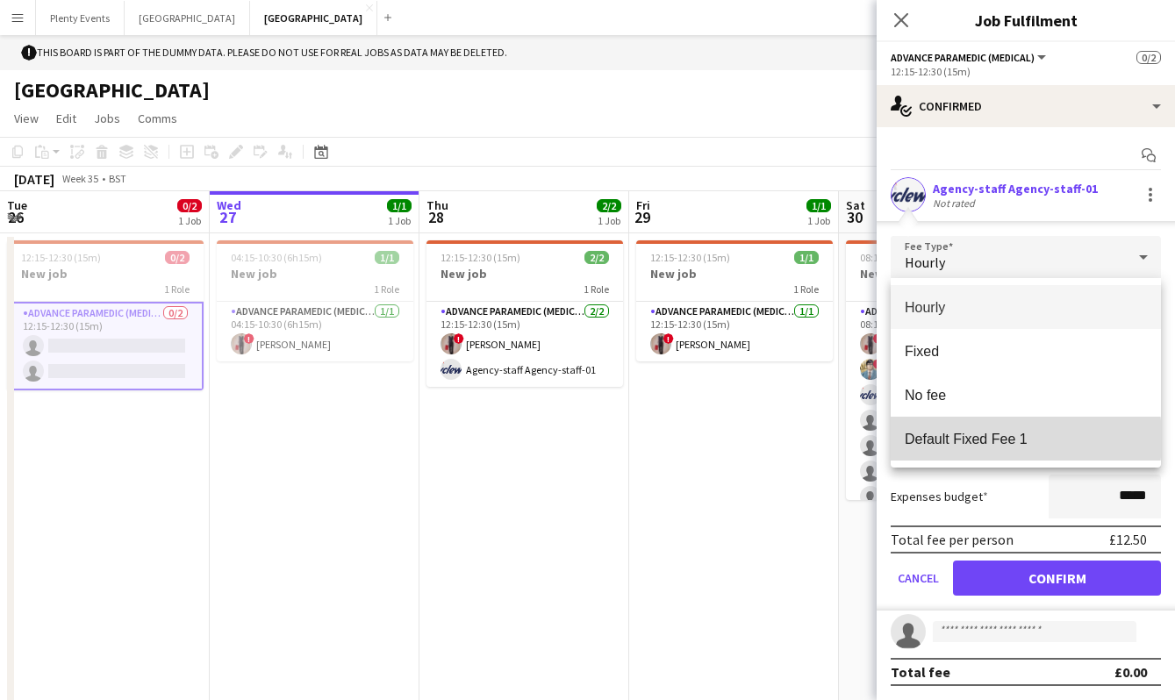
click at [968, 439] on span "Default Fixed Fee 1" at bounding box center [1026, 439] width 242 height 17
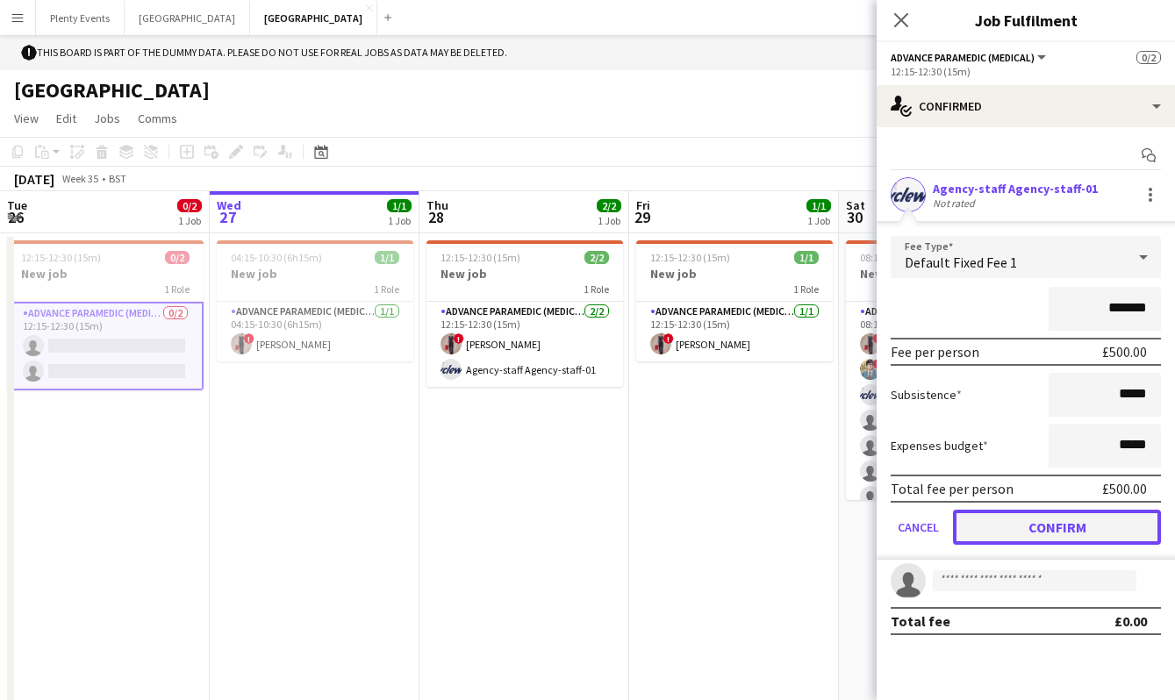
click at [1052, 526] on button "Confirm" at bounding box center [1057, 527] width 208 height 35
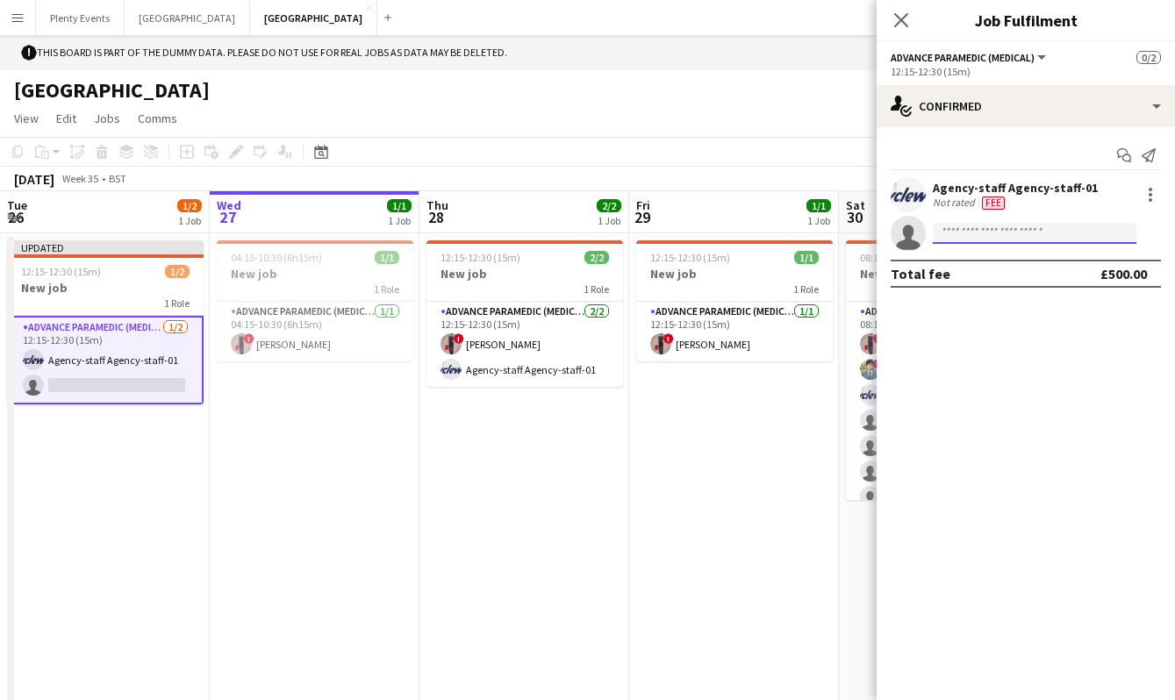
click at [1039, 236] on input at bounding box center [1035, 233] width 204 height 21
click at [1147, 195] on div at bounding box center [1150, 194] width 21 height 21
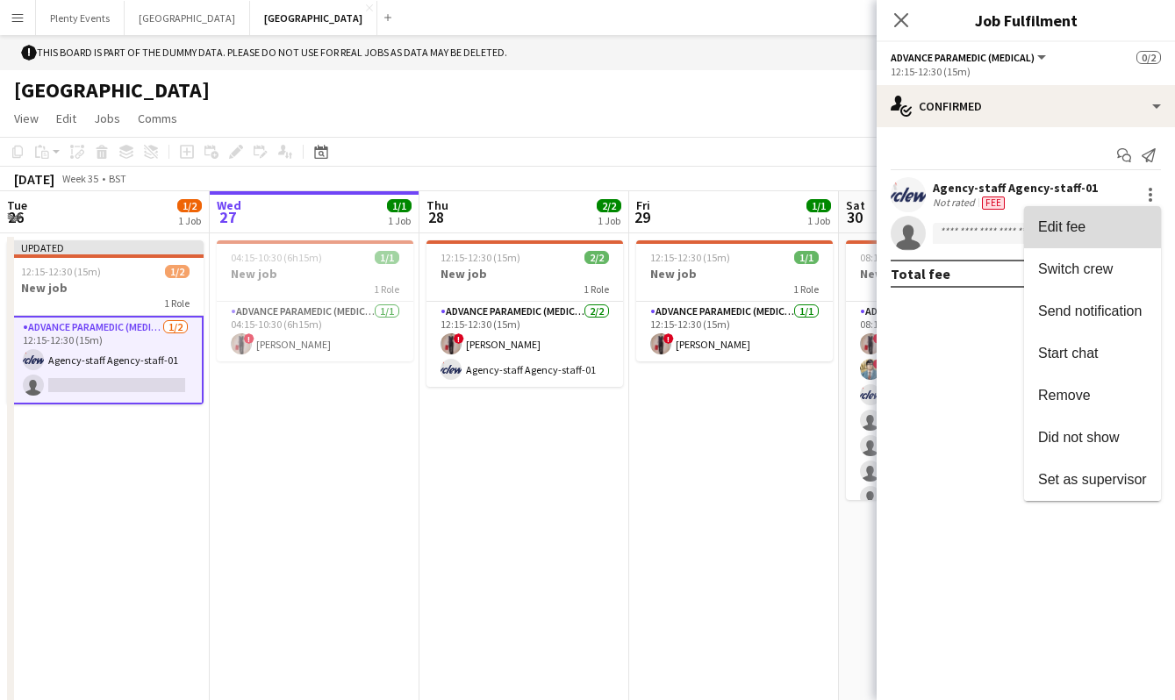
click at [1101, 226] on span "Edit fee" at bounding box center [1092, 227] width 109 height 16
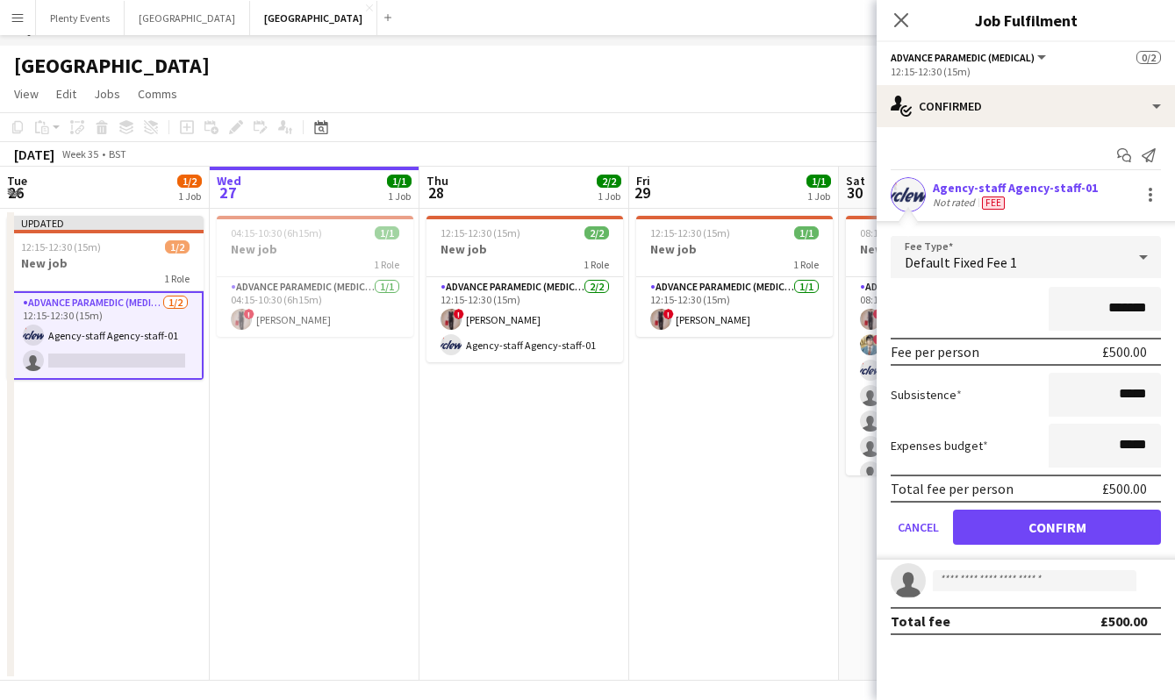
scroll to position [21, 0]
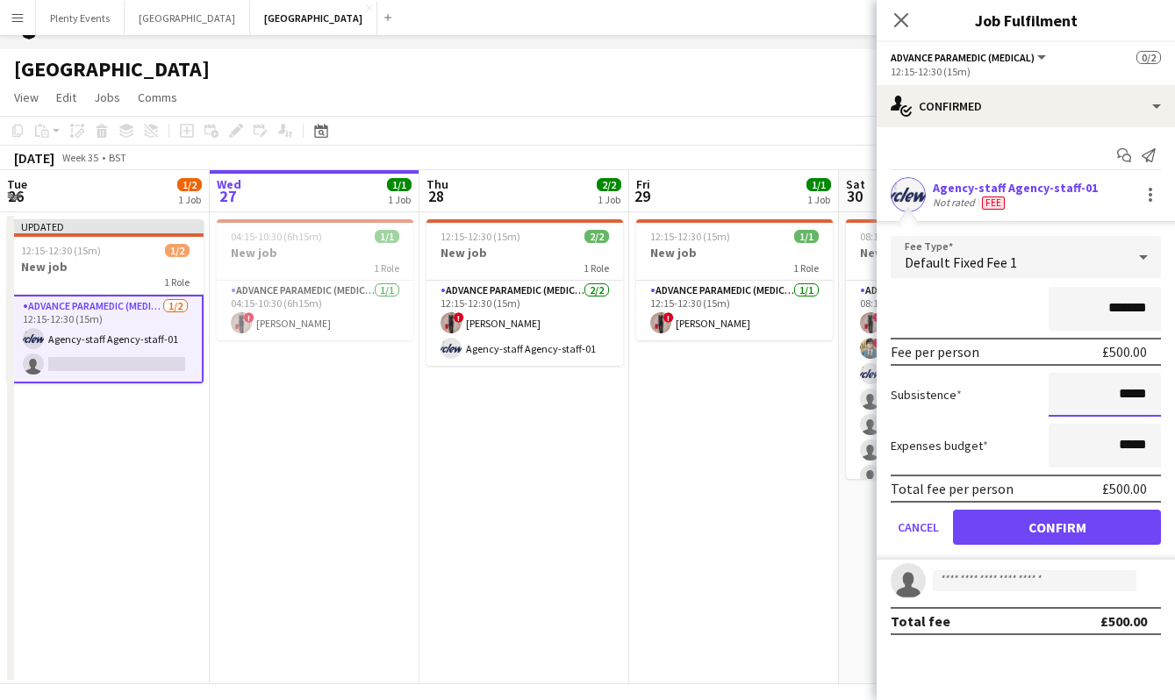
click at [1123, 398] on input "*****" at bounding box center [1105, 395] width 112 height 44
type input "*****"
click at [904, 21] on icon "Close pop-in" at bounding box center [900, 19] width 17 height 17
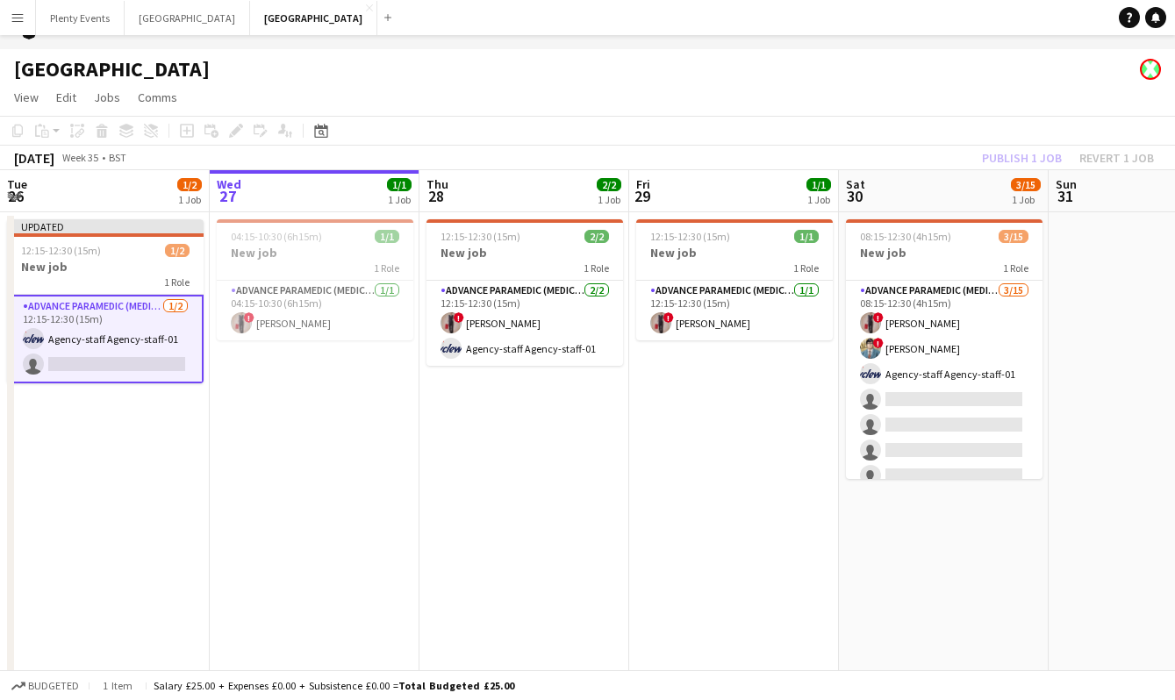
click at [1027, 159] on div "Publish 1 job Revert 1 job" at bounding box center [1068, 158] width 214 height 23
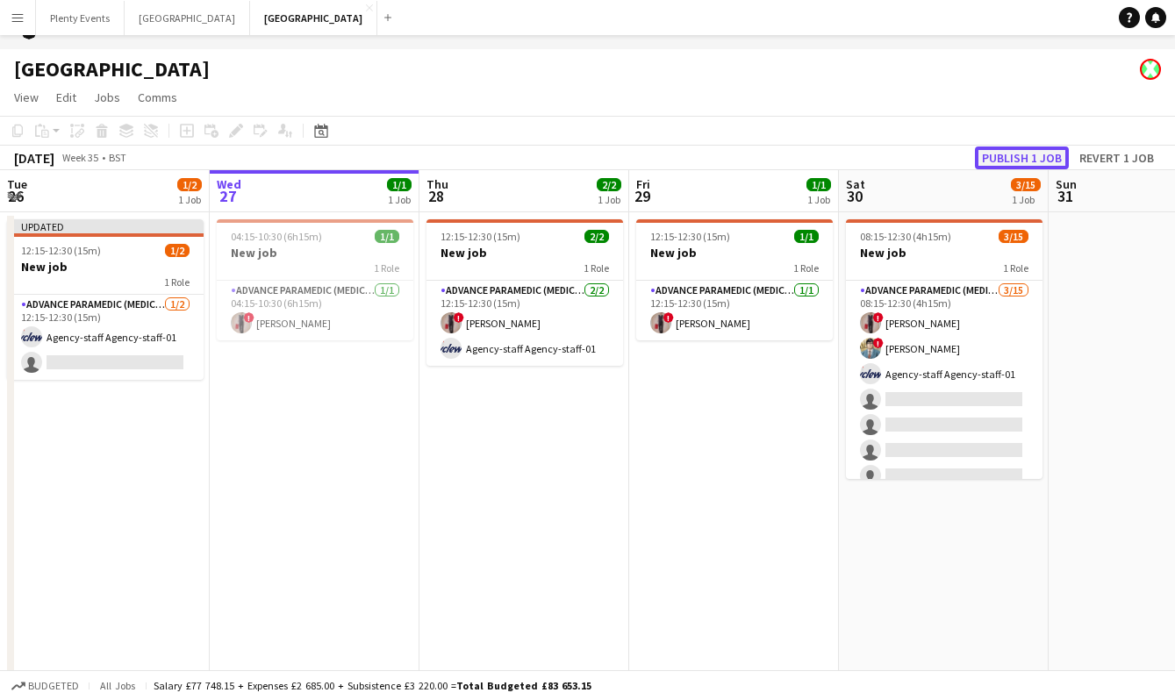
click at [1026, 159] on button "Publish 1 job" at bounding box center [1022, 158] width 94 height 23
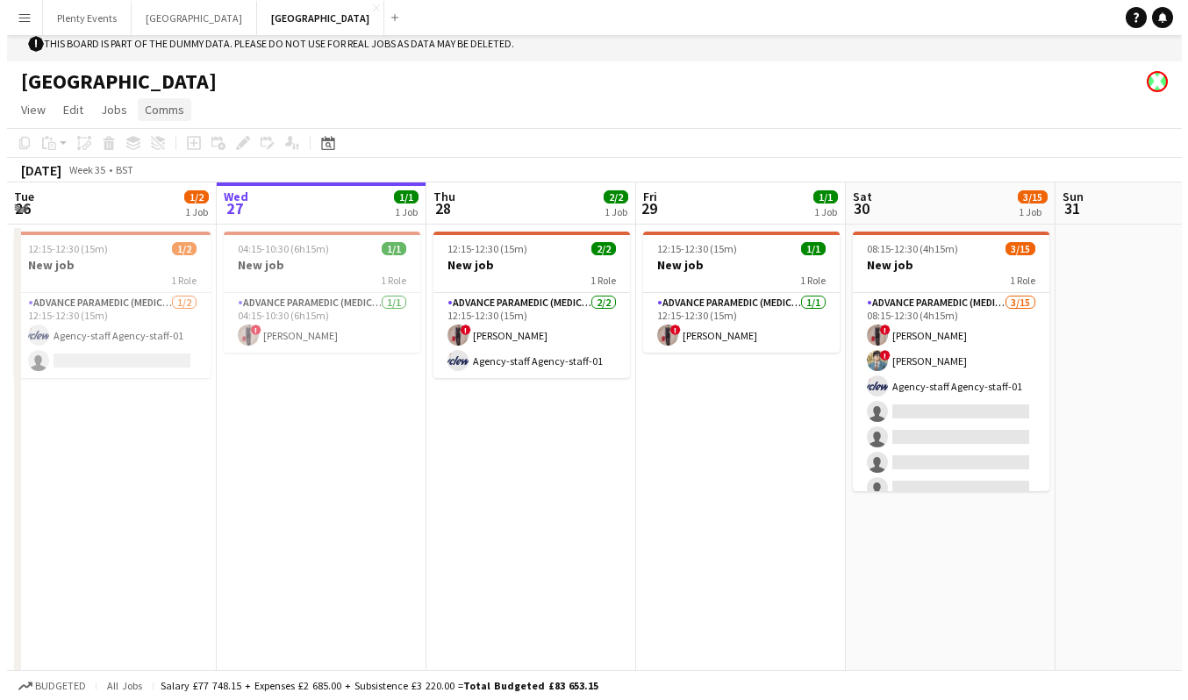
scroll to position [0, 0]
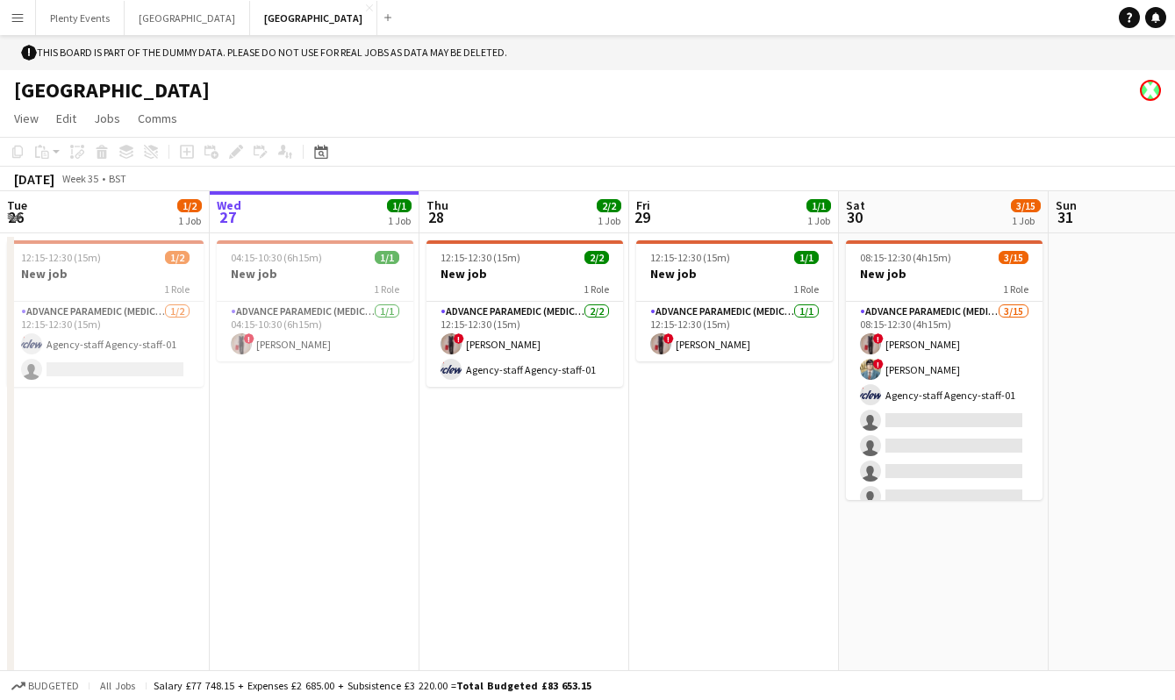
click at [22, 18] on app-icon "Menu" at bounding box center [18, 18] width 14 height 14
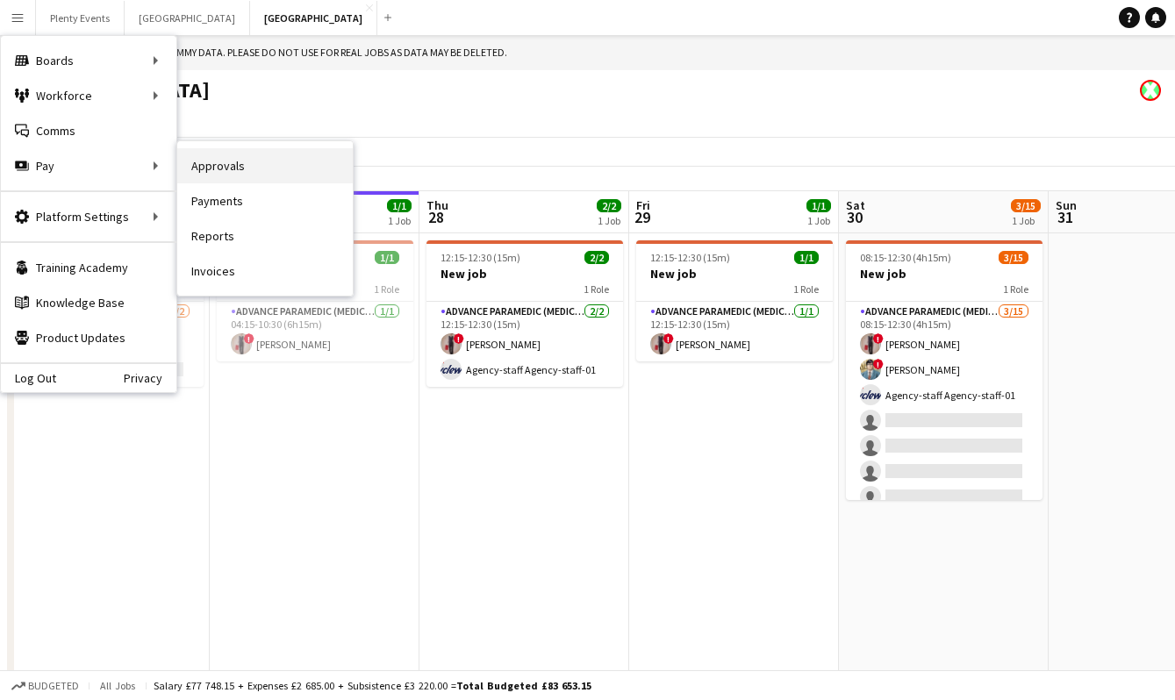
click at [237, 170] on link "Approvals" at bounding box center [264, 165] width 175 height 35
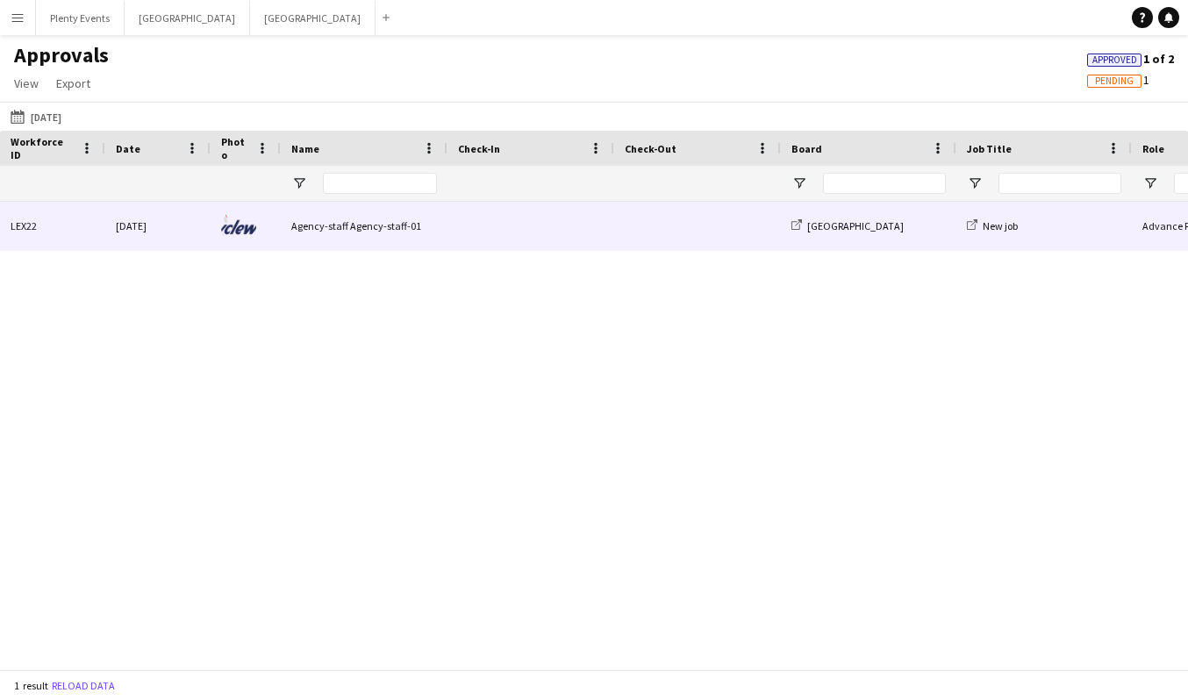
click at [544, 223] on span at bounding box center [531, 226] width 146 height 48
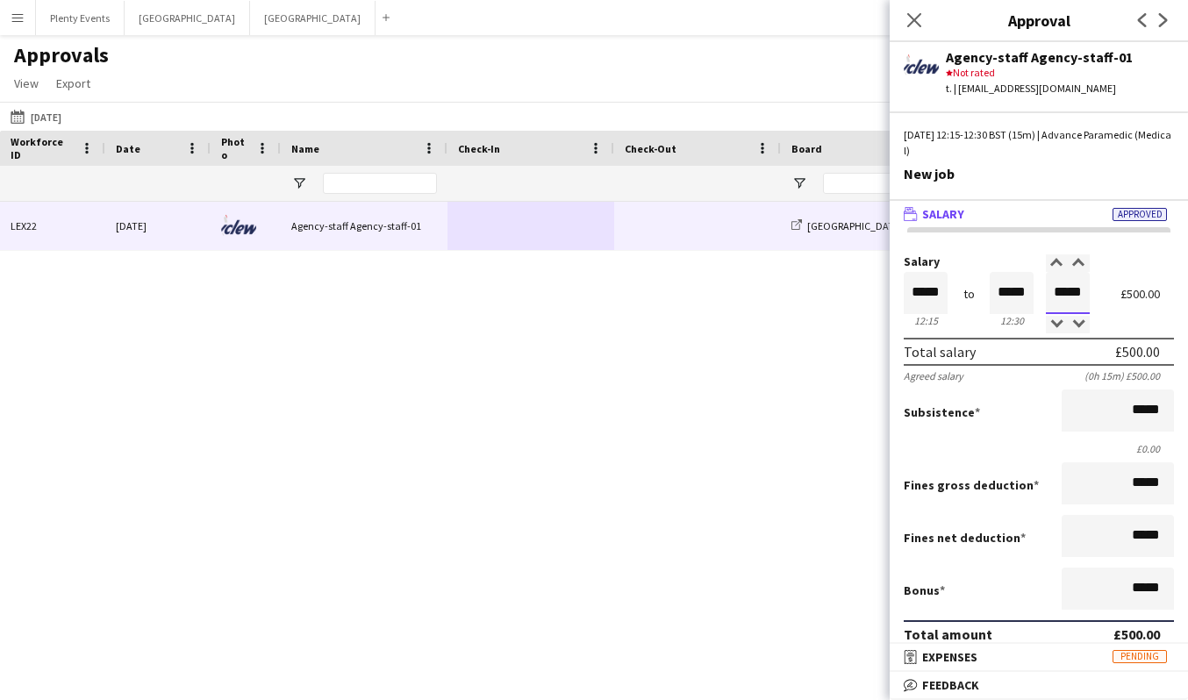
drag, startPoint x: 1069, startPoint y: 295, endPoint x: 1082, endPoint y: 297, distance: 13.4
click at [1082, 297] on div "Salary ***** 12:15 to ***** 12:30 ***** (0h 15m) £500.00" at bounding box center [1039, 292] width 270 height 75
click at [1119, 267] on label "Salary" at bounding box center [1039, 261] width 270 height 13
click at [1101, 266] on label "Salary" at bounding box center [1039, 261] width 270 height 13
click at [914, 20] on icon at bounding box center [913, 19] width 17 height 17
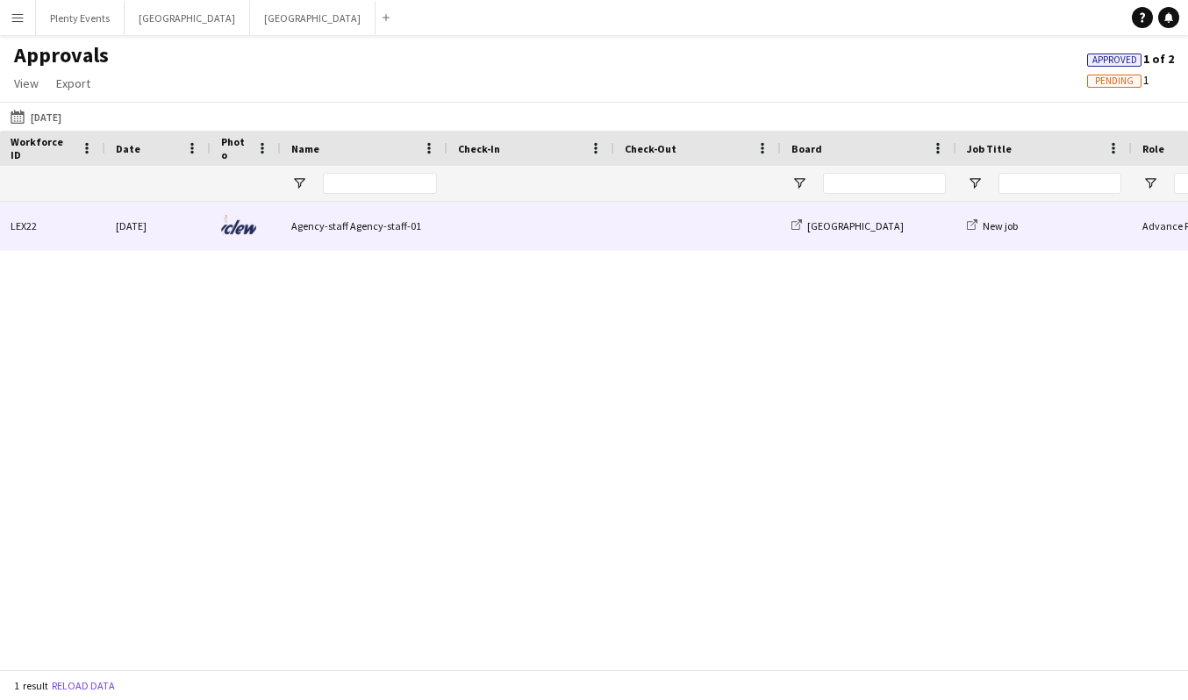
click at [466, 222] on span at bounding box center [531, 226] width 146 height 48
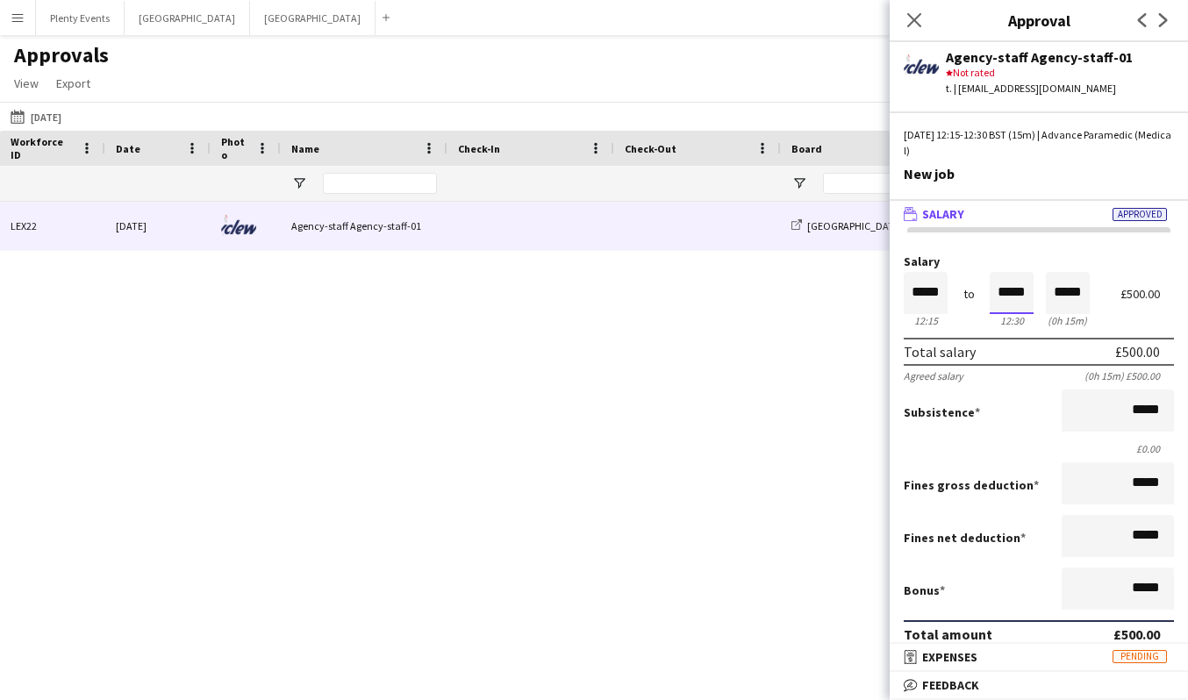
click at [998, 292] on input "*****" at bounding box center [1012, 293] width 44 height 42
type input "*****"
click at [998, 261] on div at bounding box center [1001, 263] width 22 height 18
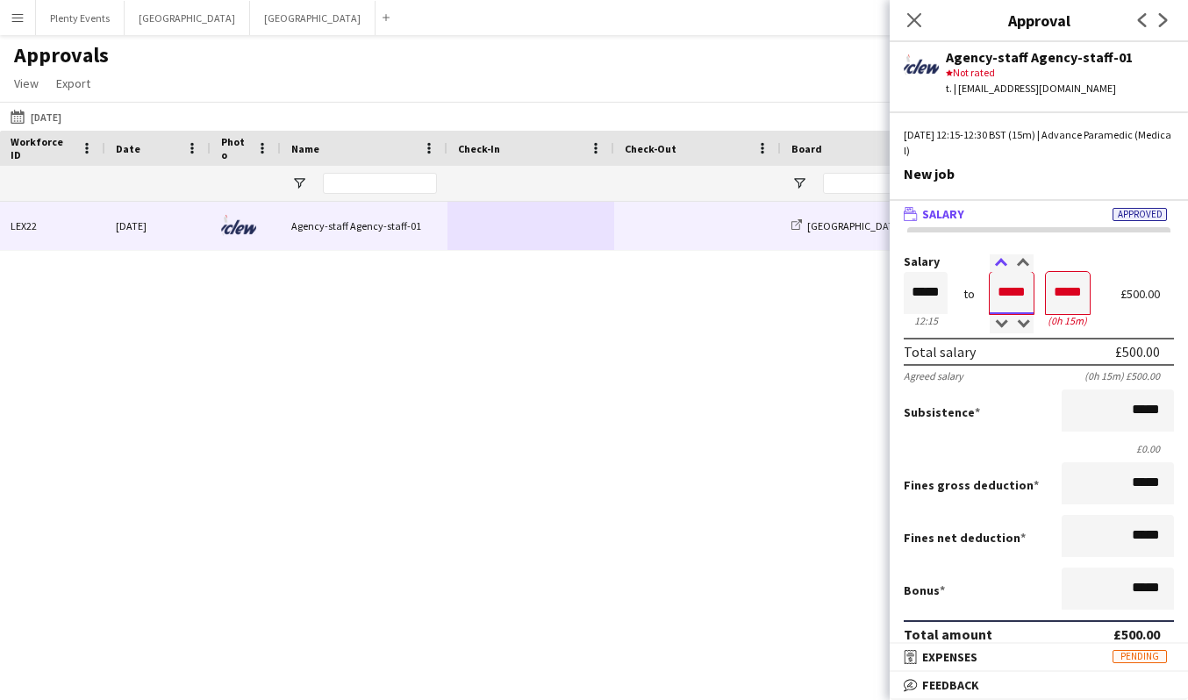
type input "*****"
click at [998, 261] on div at bounding box center [1001, 263] width 22 height 18
click at [1100, 255] on label "Salary" at bounding box center [1039, 261] width 270 height 13
click at [1120, 293] on div "£500.00" at bounding box center [1147, 294] width 54 height 13
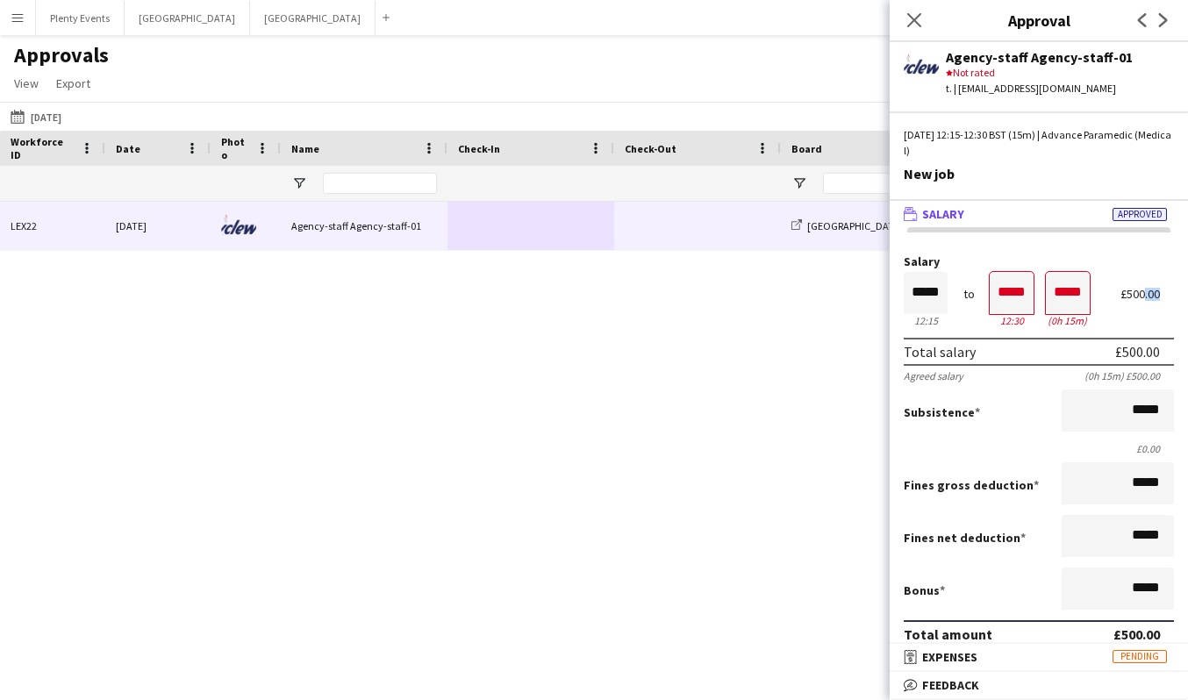
drag, startPoint x: 1123, startPoint y: 295, endPoint x: 1141, endPoint y: 294, distance: 17.6
click at [1141, 294] on div "£500.00" at bounding box center [1147, 294] width 54 height 13
click at [1122, 311] on div "Salary ***** 12:15 to ***** 12:30 ***** (0h 15m) £500.00" at bounding box center [1039, 292] width 270 height 75
click at [999, 292] on input "*****" at bounding box center [1012, 293] width 44 height 42
type input "*****"
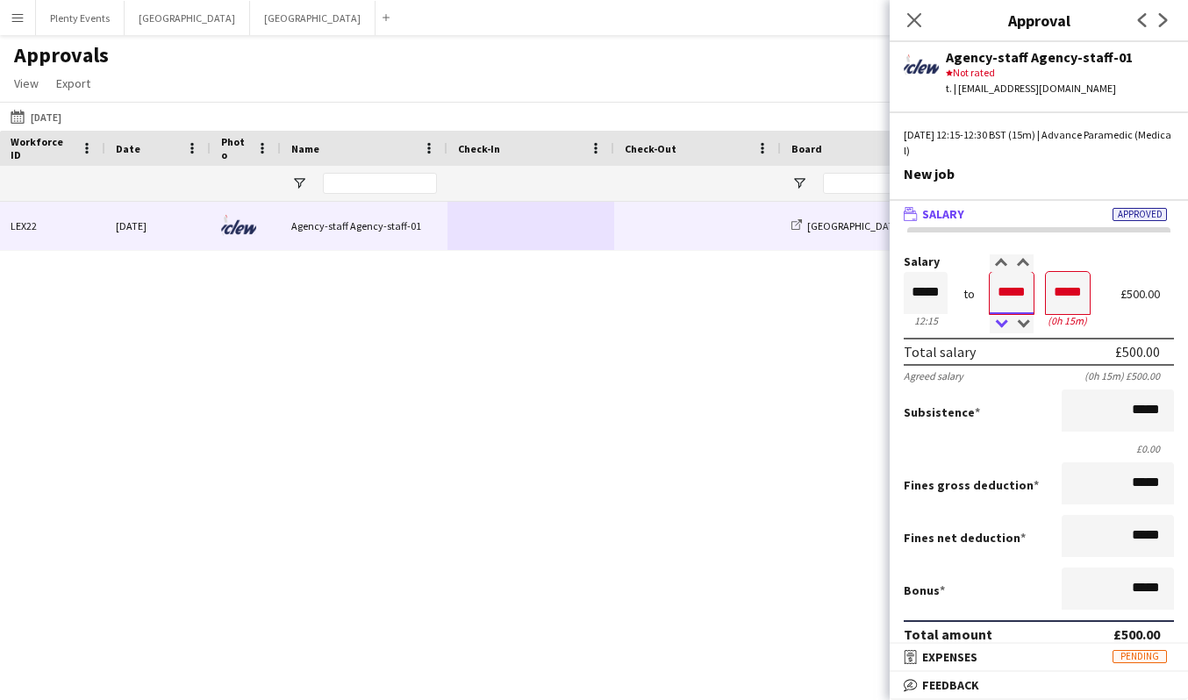
type input "*****"
click at [998, 322] on div at bounding box center [1001, 325] width 22 height 18
type input "*****"
click at [998, 322] on div at bounding box center [1001, 325] width 22 height 18
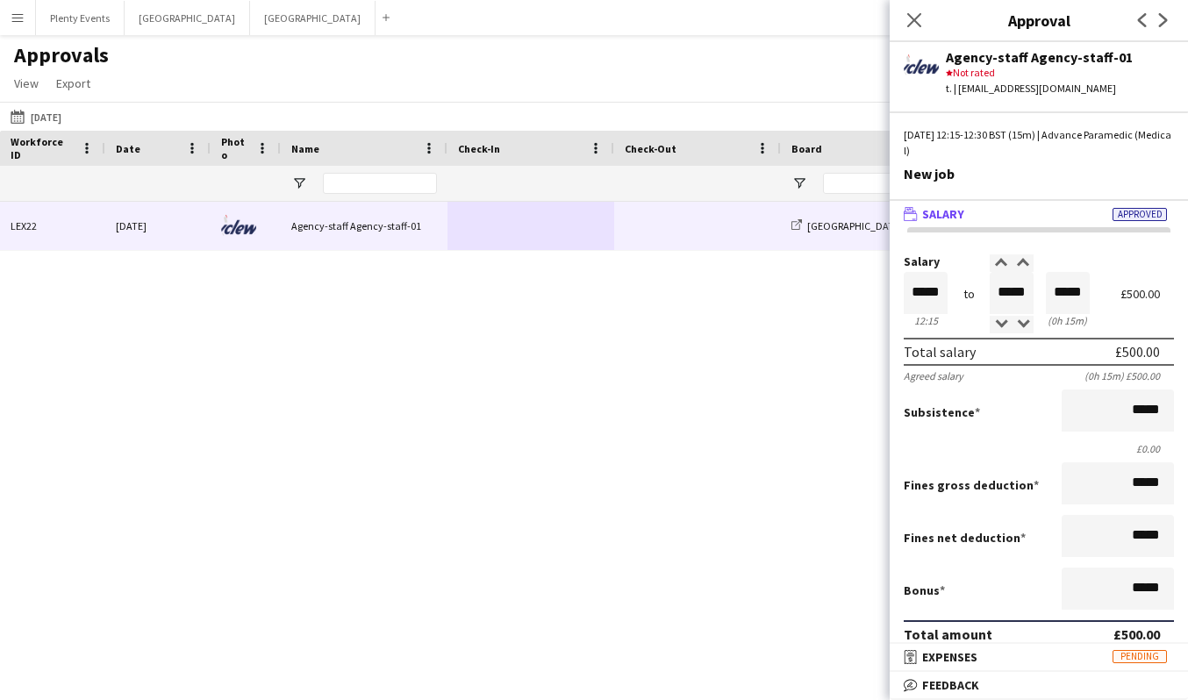
click at [1102, 261] on label "Salary" at bounding box center [1039, 261] width 270 height 13
click at [1001, 288] on input "*****" at bounding box center [1012, 293] width 44 height 42
type input "*****"
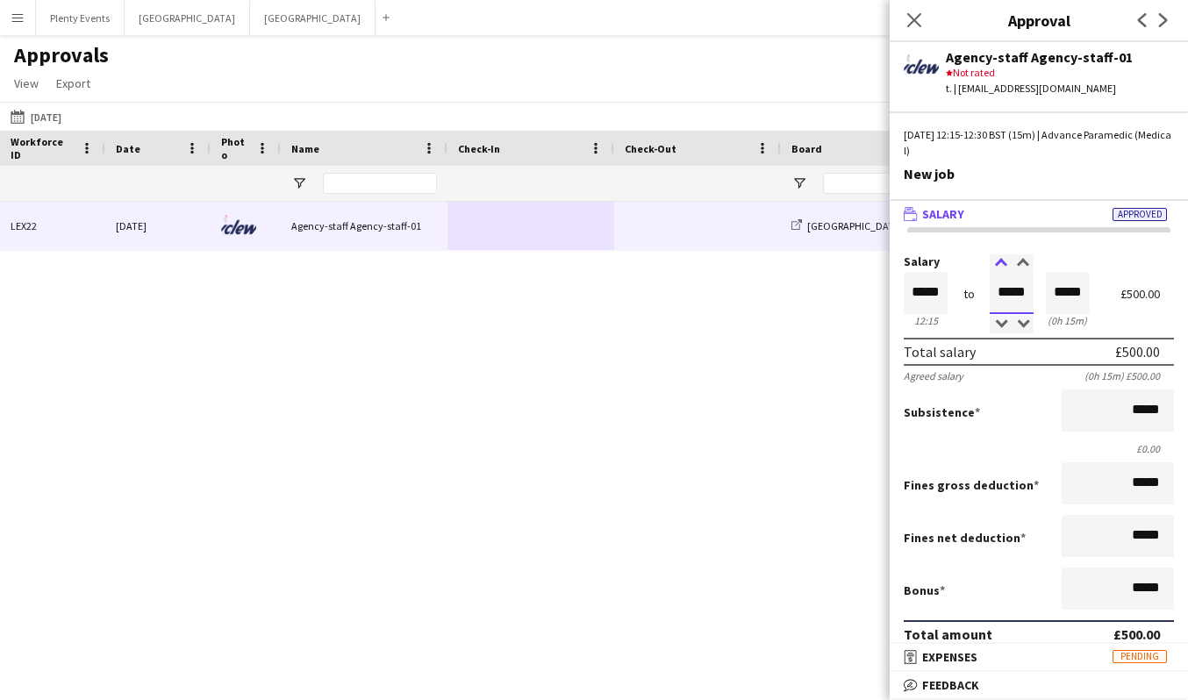
click at [995, 262] on div at bounding box center [1001, 263] width 22 height 18
type input "*****"
click at [995, 262] on div at bounding box center [1001, 263] width 22 height 18
type input "*****"
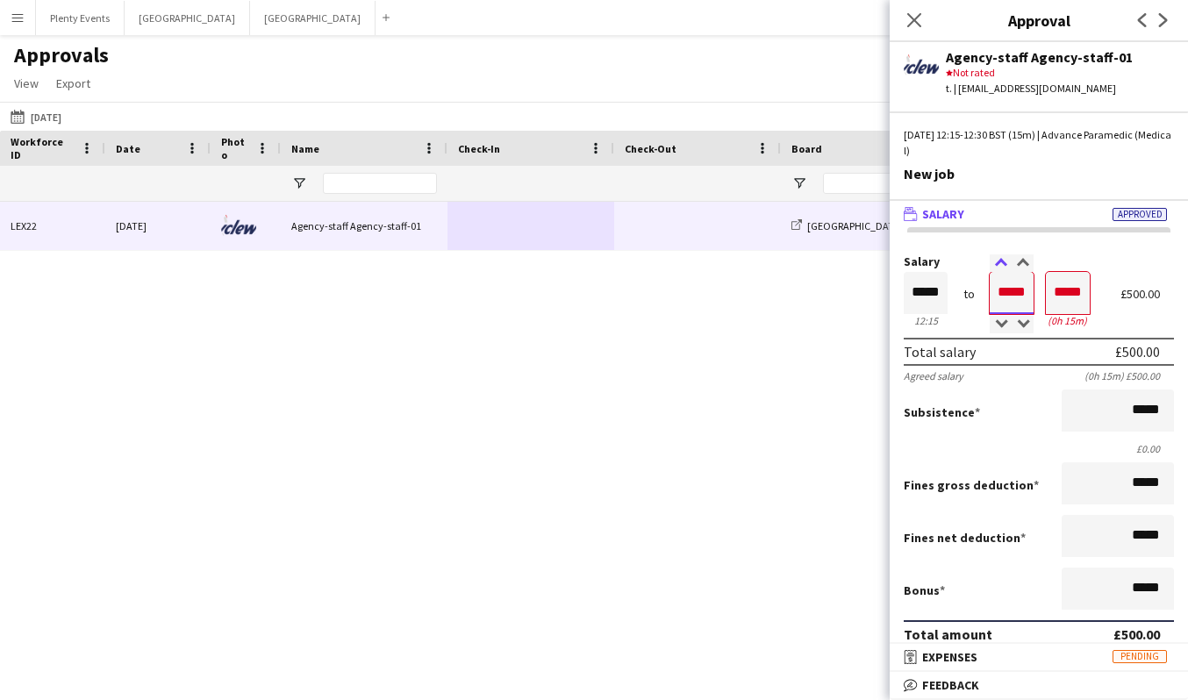
type input "*****"
click at [995, 262] on div at bounding box center [1001, 263] width 22 height 18
click at [1120, 297] on div "£500.00" at bounding box center [1147, 294] width 54 height 13
click at [998, 294] on input "*****" at bounding box center [1012, 293] width 44 height 42
type input "*****"
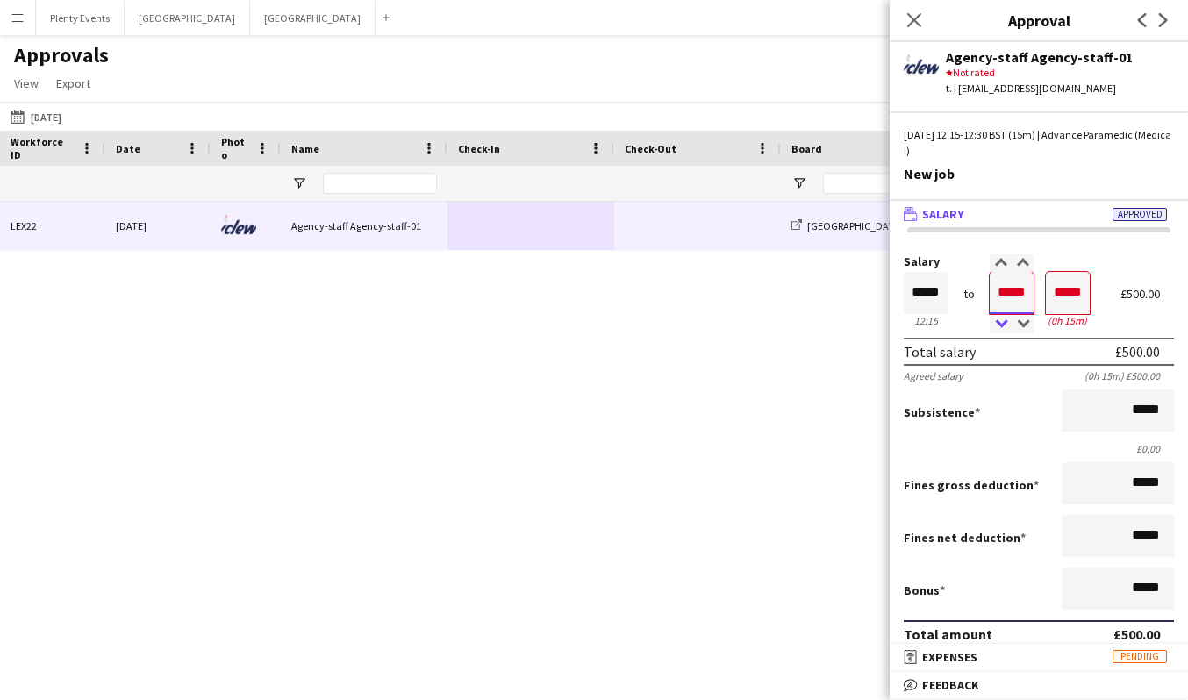
type input "*****"
click at [998, 322] on div at bounding box center [1001, 325] width 22 height 18
type input "*****"
click at [998, 322] on div at bounding box center [1001, 325] width 22 height 18
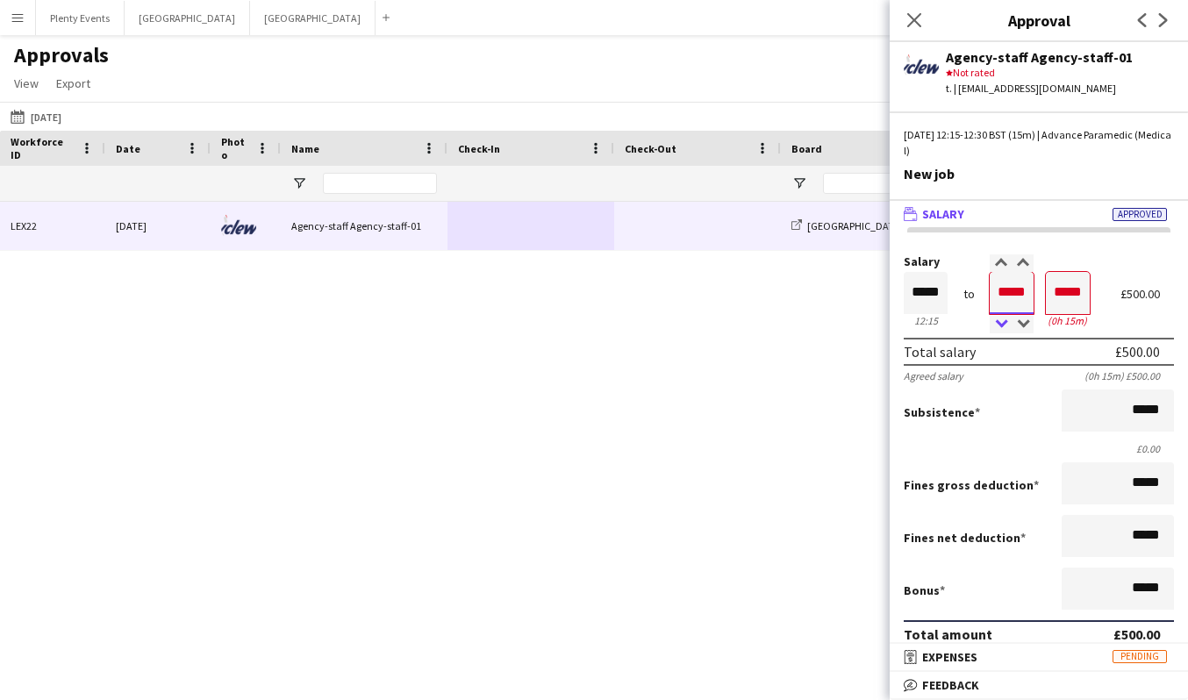
type input "*****"
click at [998, 322] on div at bounding box center [1001, 325] width 22 height 18
click at [1070, 252] on div "Salary ***** 12:15 to ***** 12:30 ***** (0h 15m) £500.00 Total salary £500.00 A…" at bounding box center [1039, 561] width 298 height 669
drag, startPoint x: 1109, startPoint y: 293, endPoint x: 1163, endPoint y: 290, distance: 54.5
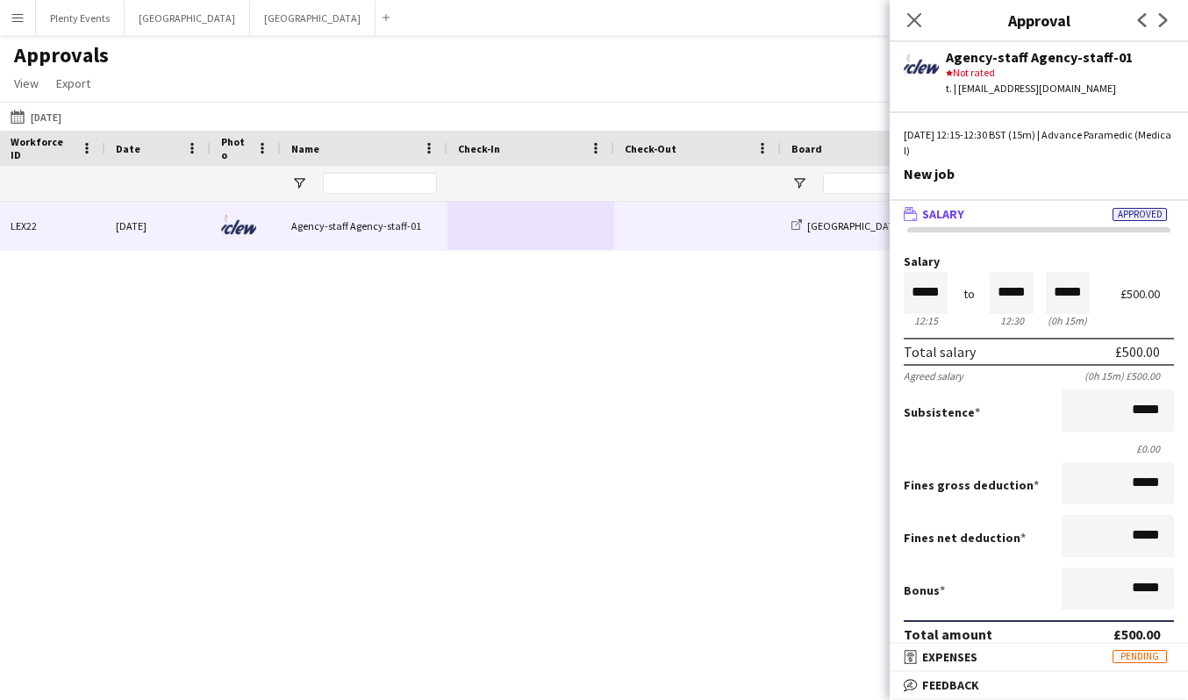
click at [1163, 290] on form "Salary ***** 12:15 to ***** 12:30 ***** (0h 15m) £500.00 Total salary £500.00 A…" at bounding box center [1039, 507] width 298 height 505
click at [1127, 266] on label "Salary" at bounding box center [1039, 261] width 270 height 13
drag, startPoint x: 780, startPoint y: 333, endPoint x: 587, endPoint y: 339, distance: 193.1
click at [587, 339] on div "LEX22 Tue, 26 Aug 2025 Agency-staff Agency-staff-01 Manchester New job Advance …" at bounding box center [594, 429] width 1188 height 455
drag, startPoint x: 624, startPoint y: 355, endPoint x: 537, endPoint y: 371, distance: 88.3
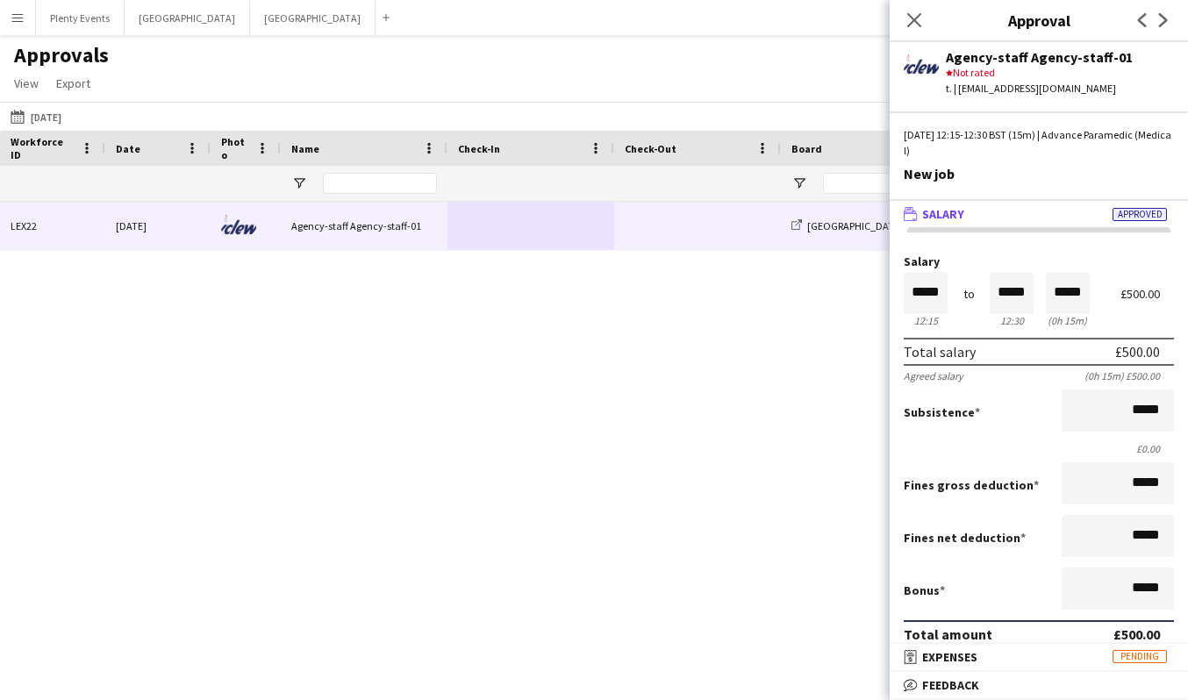
click at [532, 363] on div "LEX22 Tue, 26 Aug 2025 Agency-staff Agency-staff-01 Manchester New job Advance …" at bounding box center [594, 429] width 1188 height 455
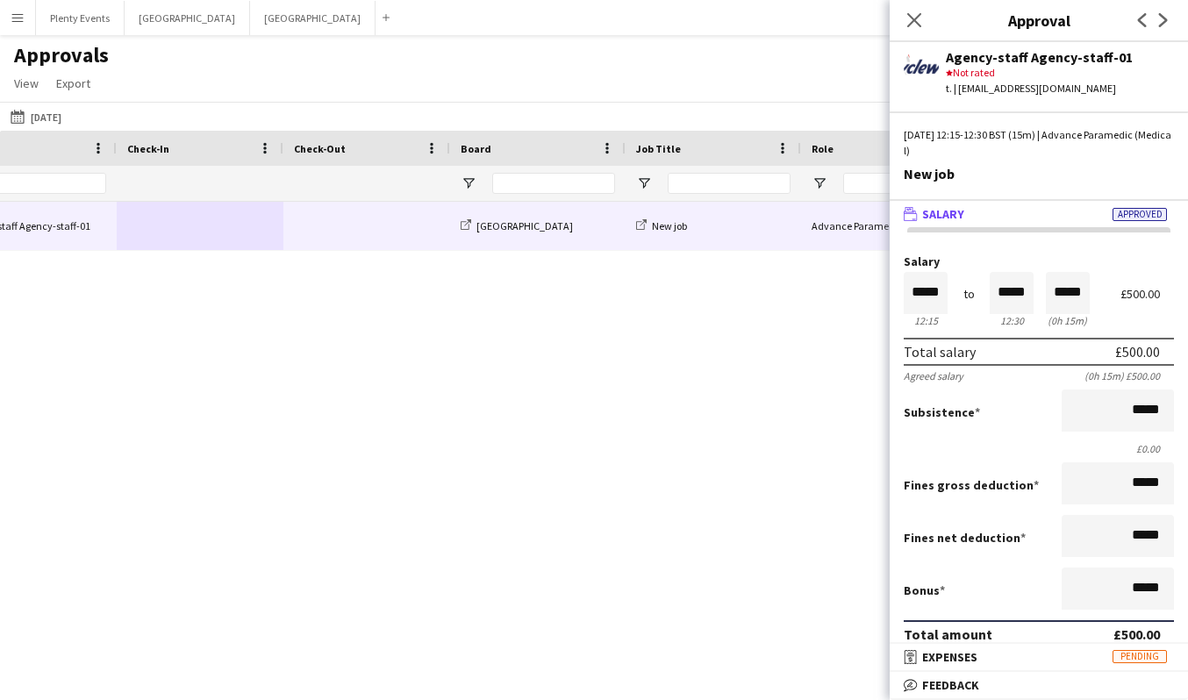
scroll to position [0, 0]
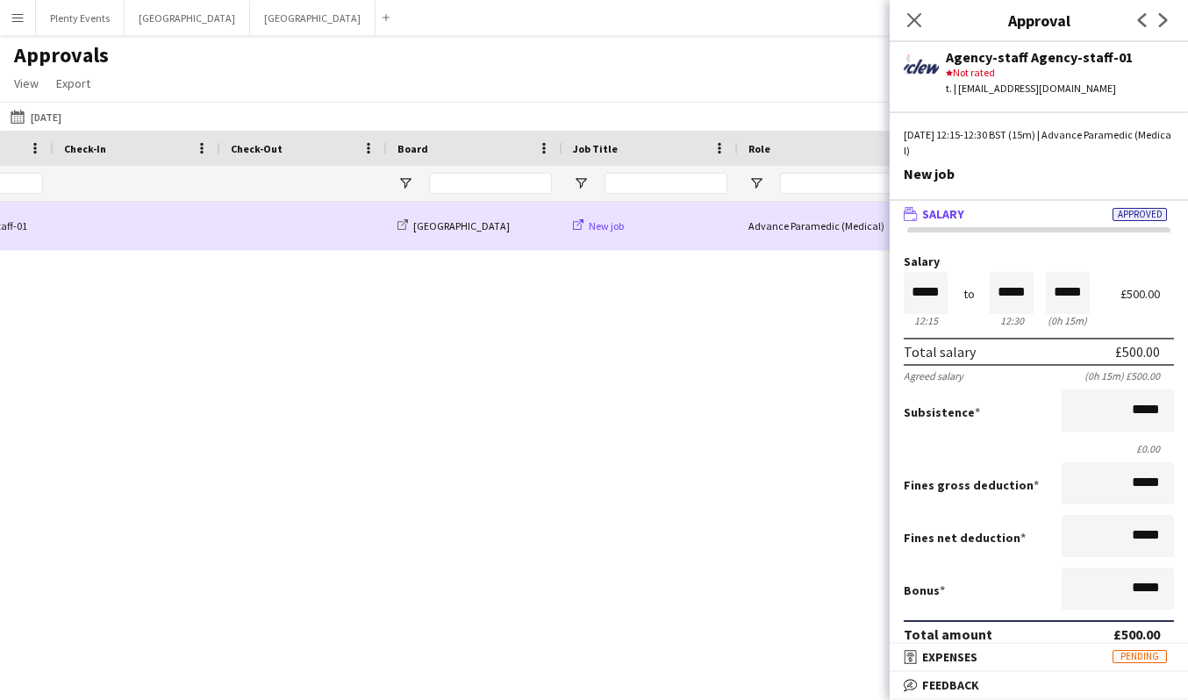
click at [580, 225] on icon at bounding box center [578, 224] width 11 height 11
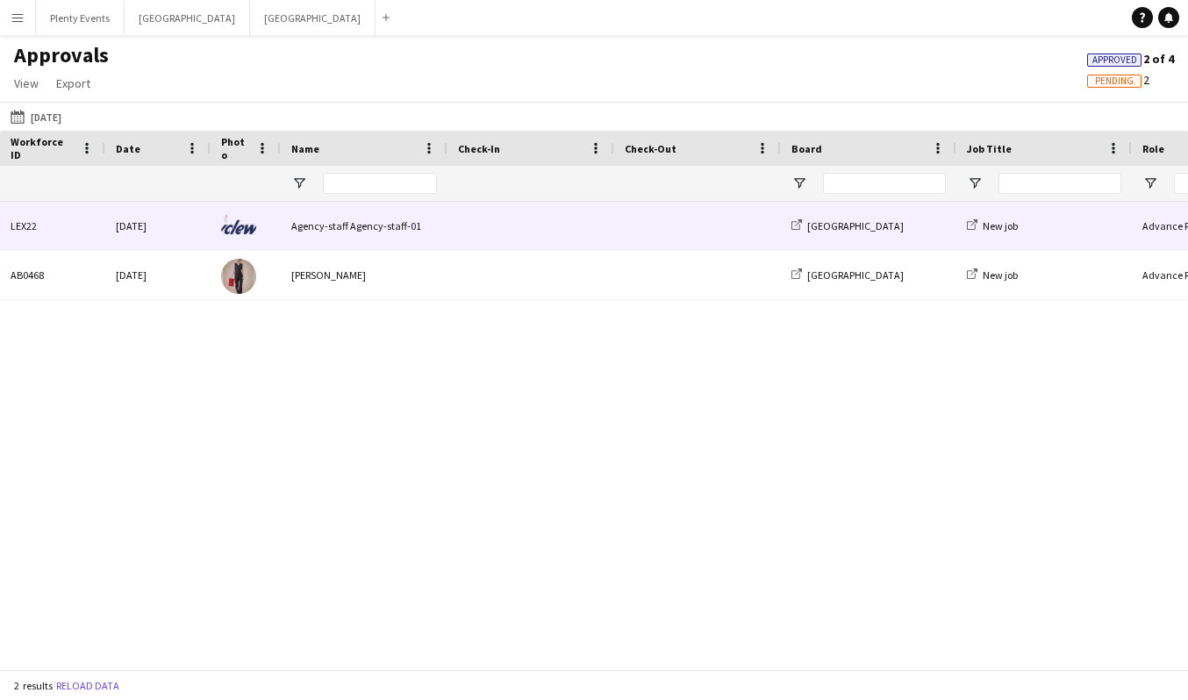
click at [451, 229] on div at bounding box center [530, 226] width 167 height 48
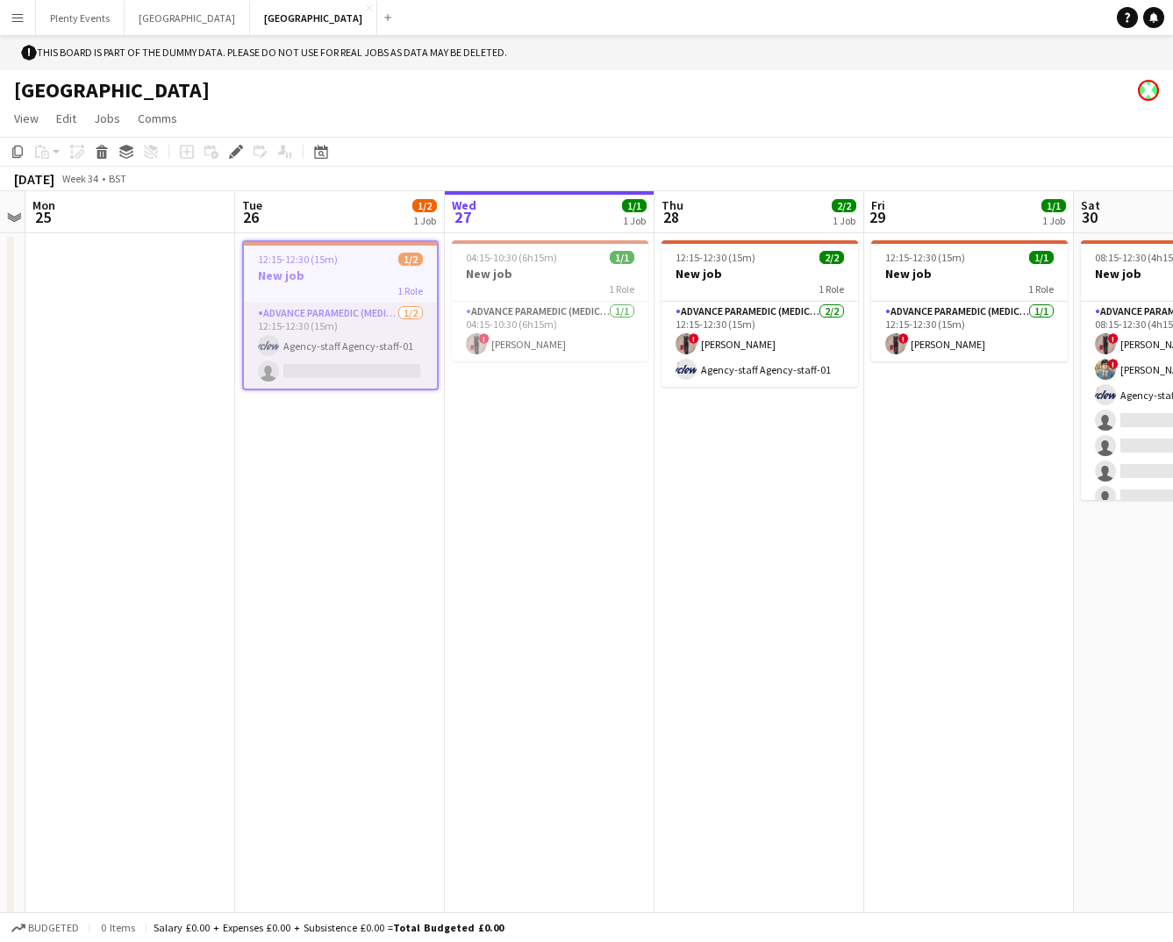
click at [361, 343] on app-card-role "Advance Paramedic (Medical) [DATE] 12:15-12:30 (15m) Agency-staff Agency-staff-…" at bounding box center [340, 346] width 193 height 85
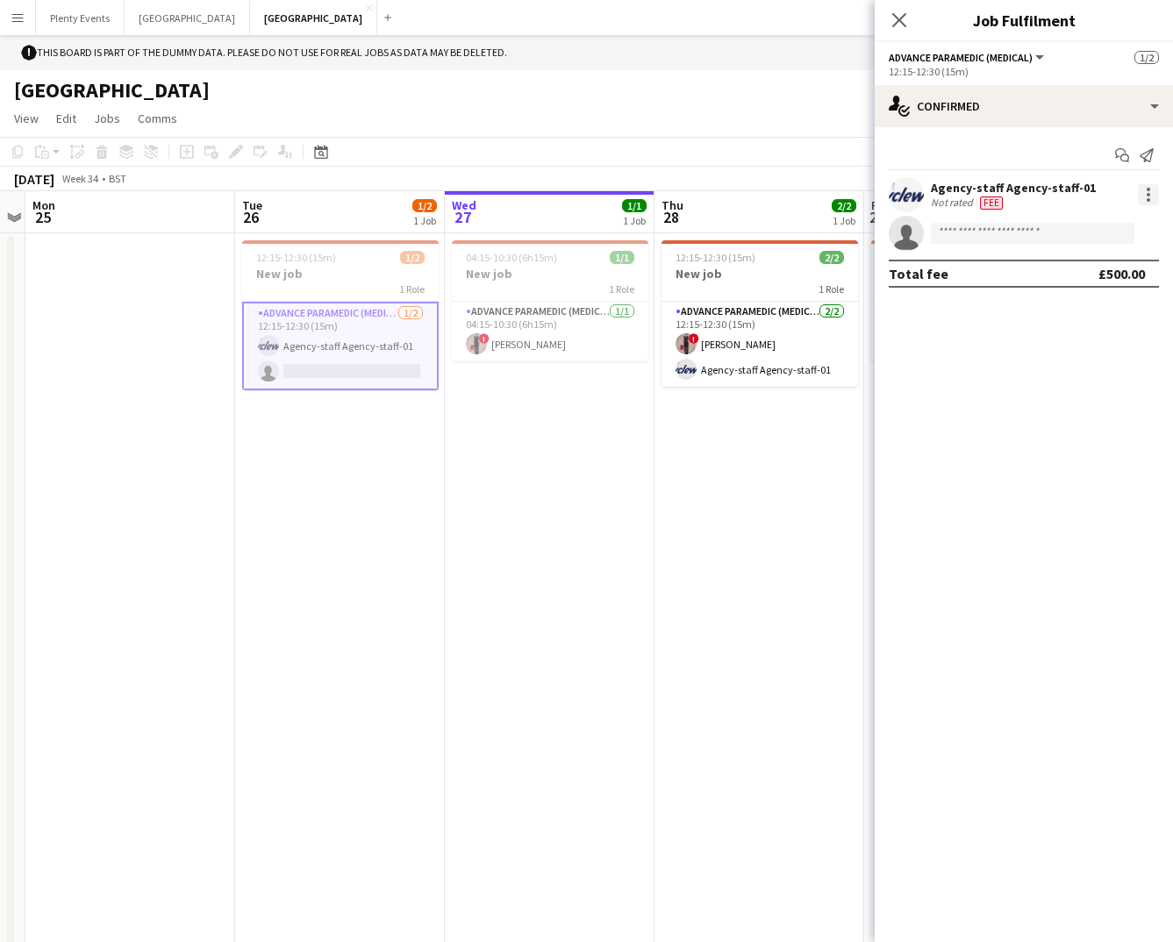
click at [1147, 200] on div at bounding box center [1149, 200] width 4 height 4
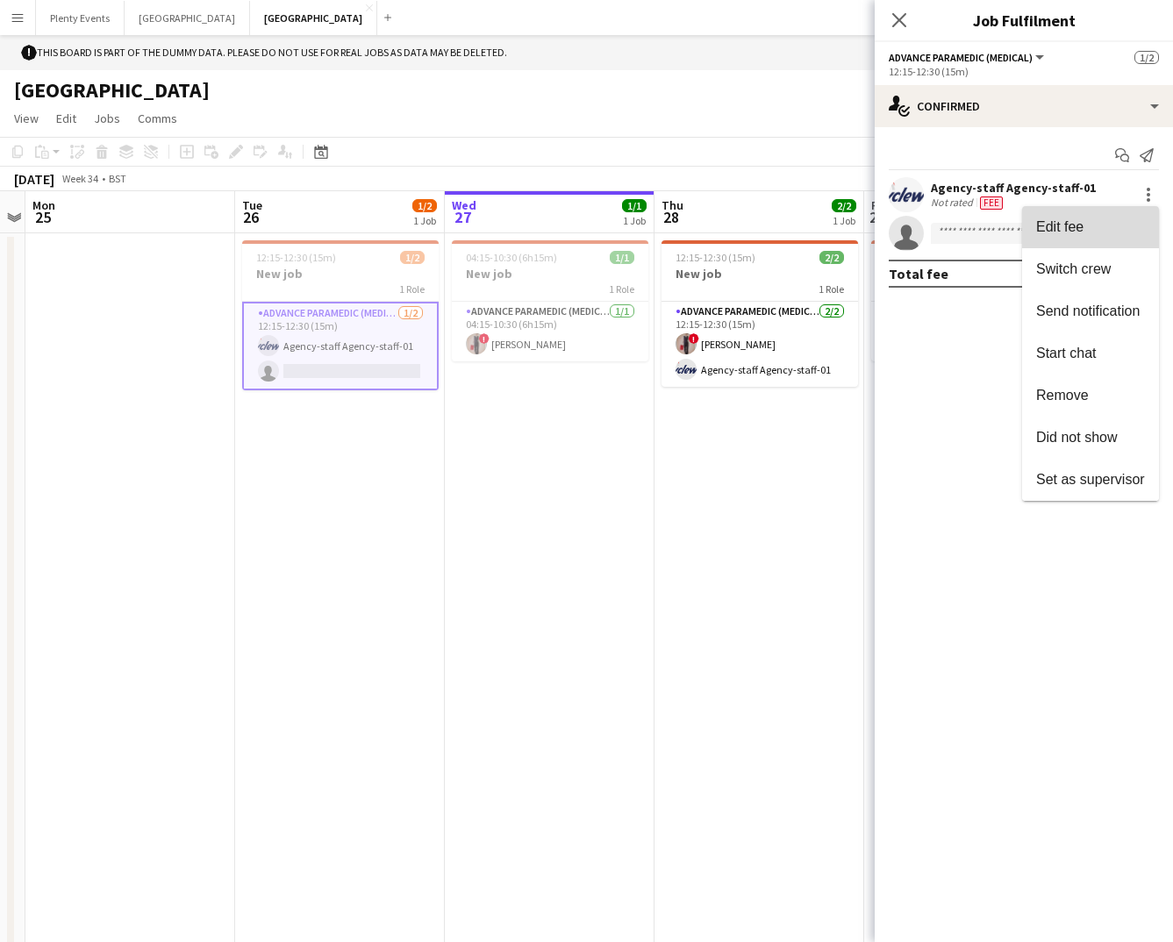
click at [1128, 237] on button "Edit fee" at bounding box center [1090, 227] width 137 height 42
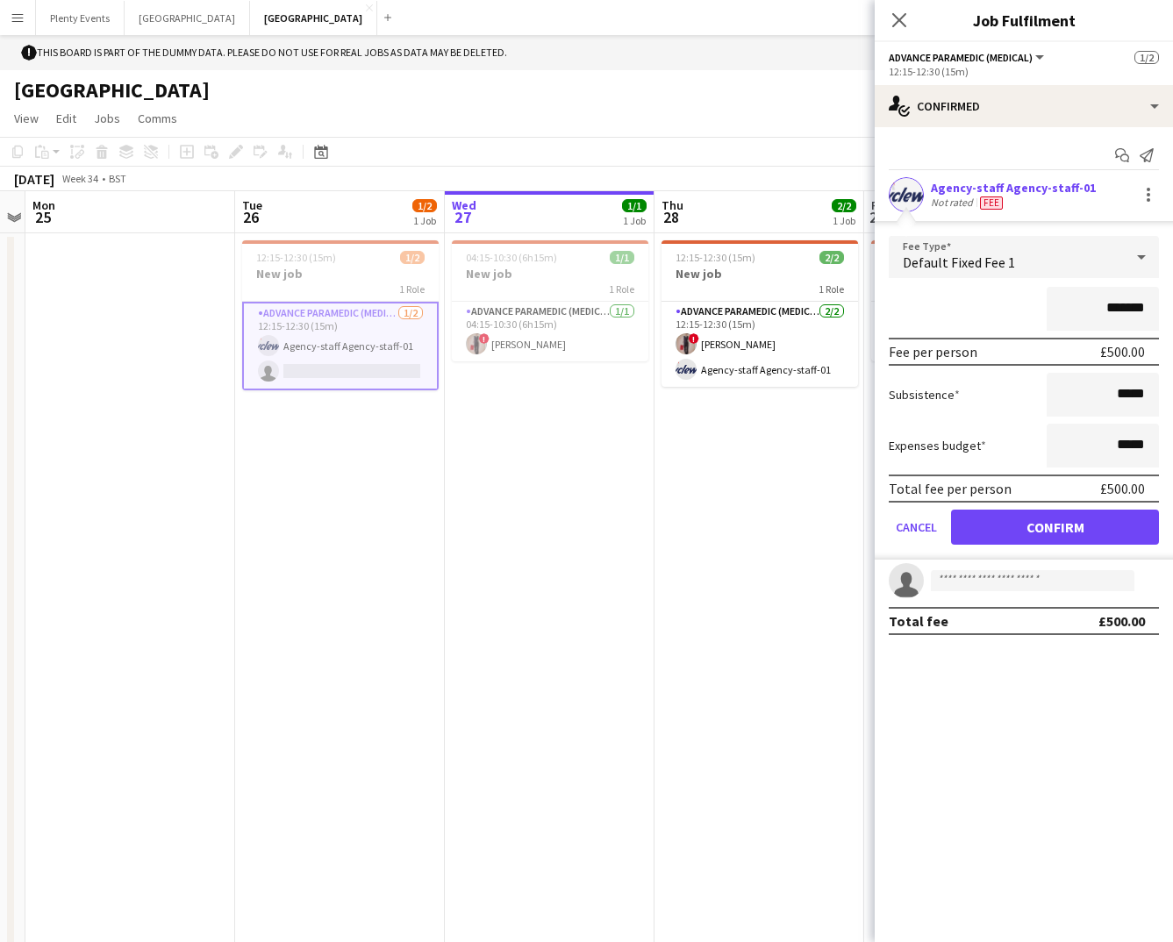
drag, startPoint x: 1113, startPoint y: 311, endPoint x: 1127, endPoint y: 311, distance: 13.2
click at [1127, 311] on input "*******" at bounding box center [1103, 309] width 112 height 44
type input "*******"
click at [1069, 529] on button "Confirm" at bounding box center [1055, 527] width 208 height 35
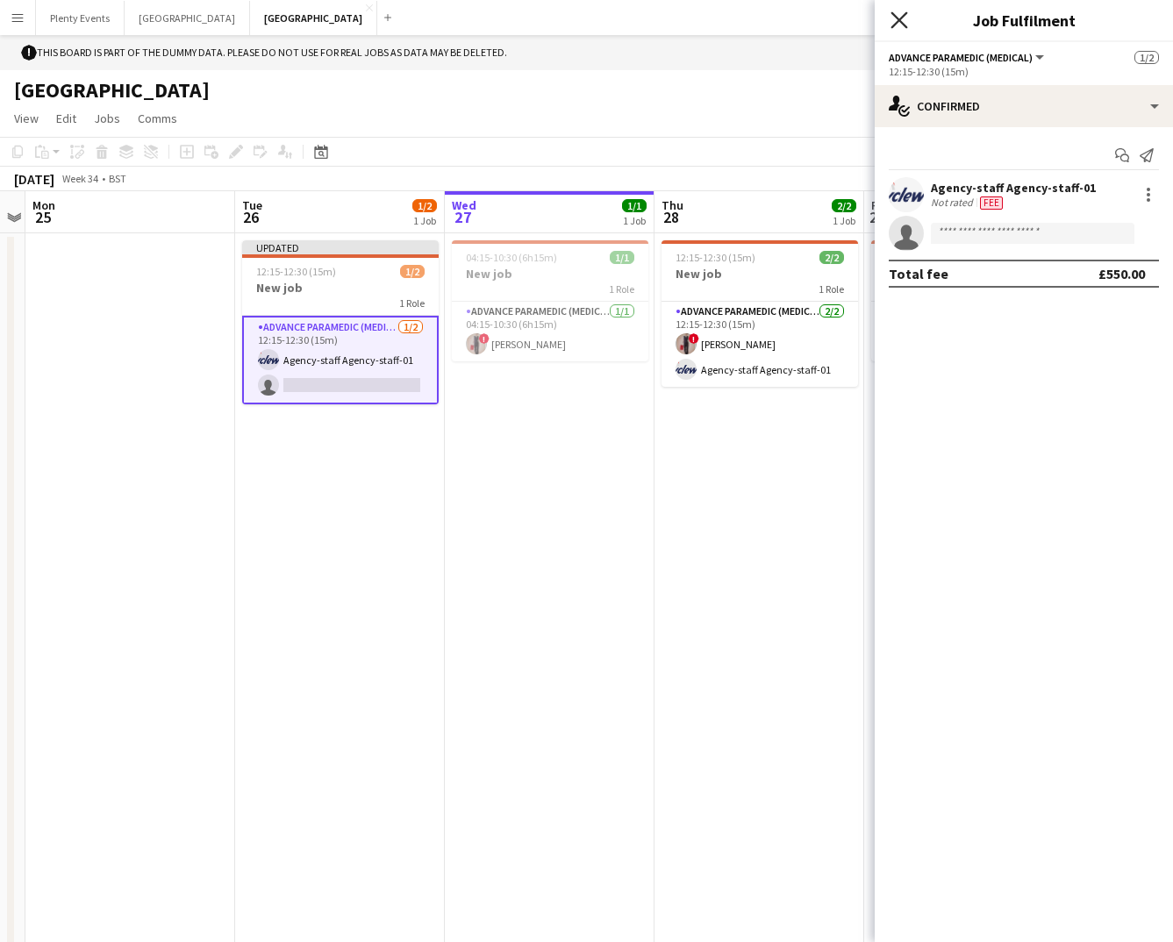
click at [899, 15] on icon "Close pop-in" at bounding box center [899, 19] width 17 height 17
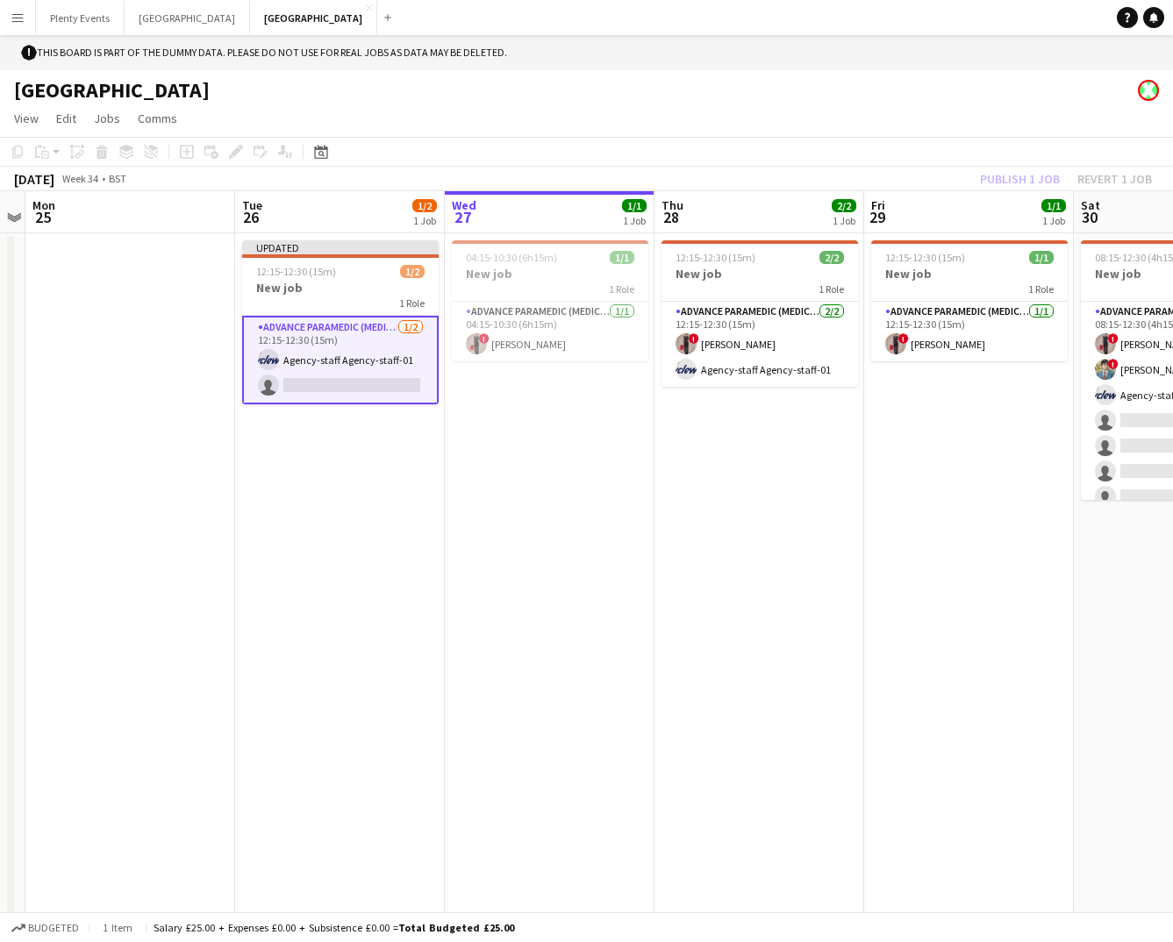
click at [1013, 183] on div "Publish 1 job Revert 1 job" at bounding box center [1066, 179] width 214 height 23
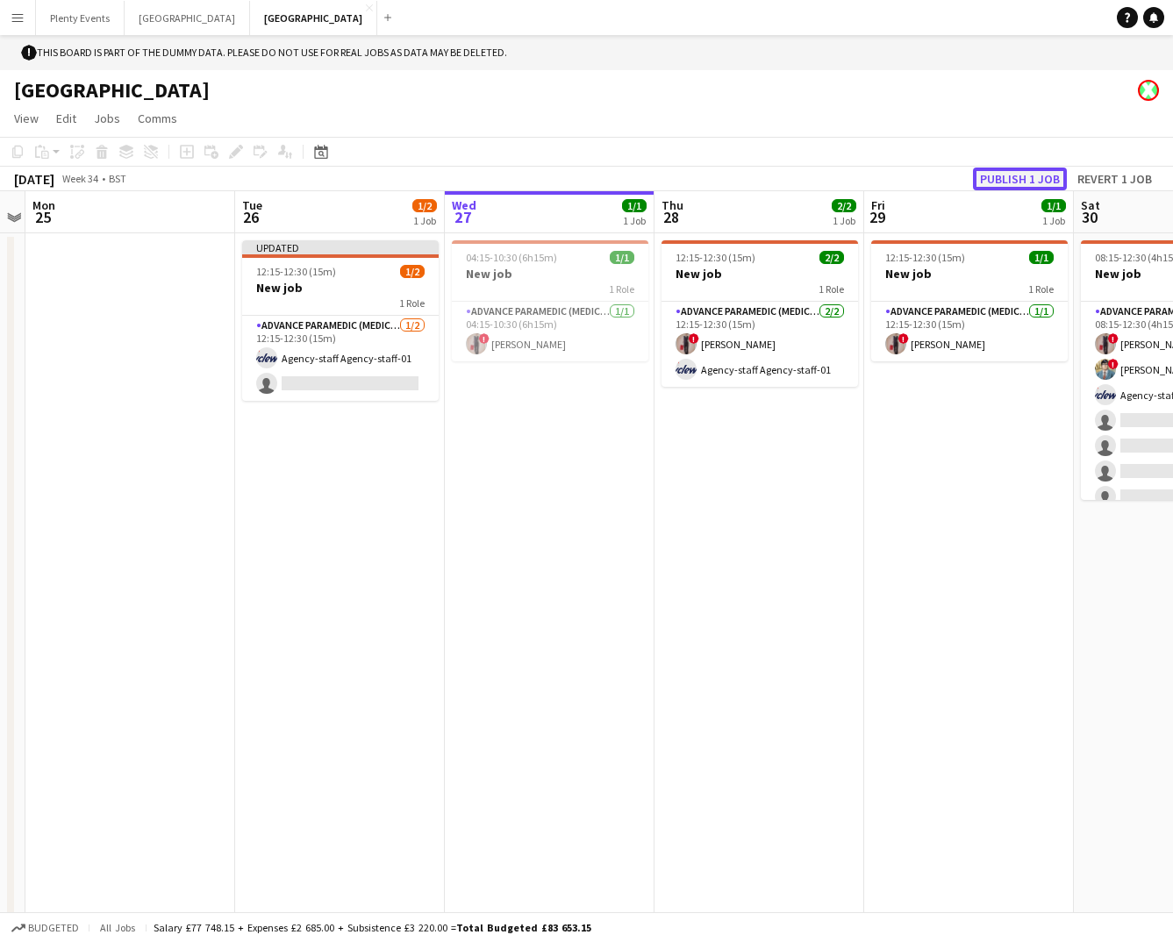
click at [1013, 183] on button "Publish 1 job" at bounding box center [1020, 179] width 94 height 23
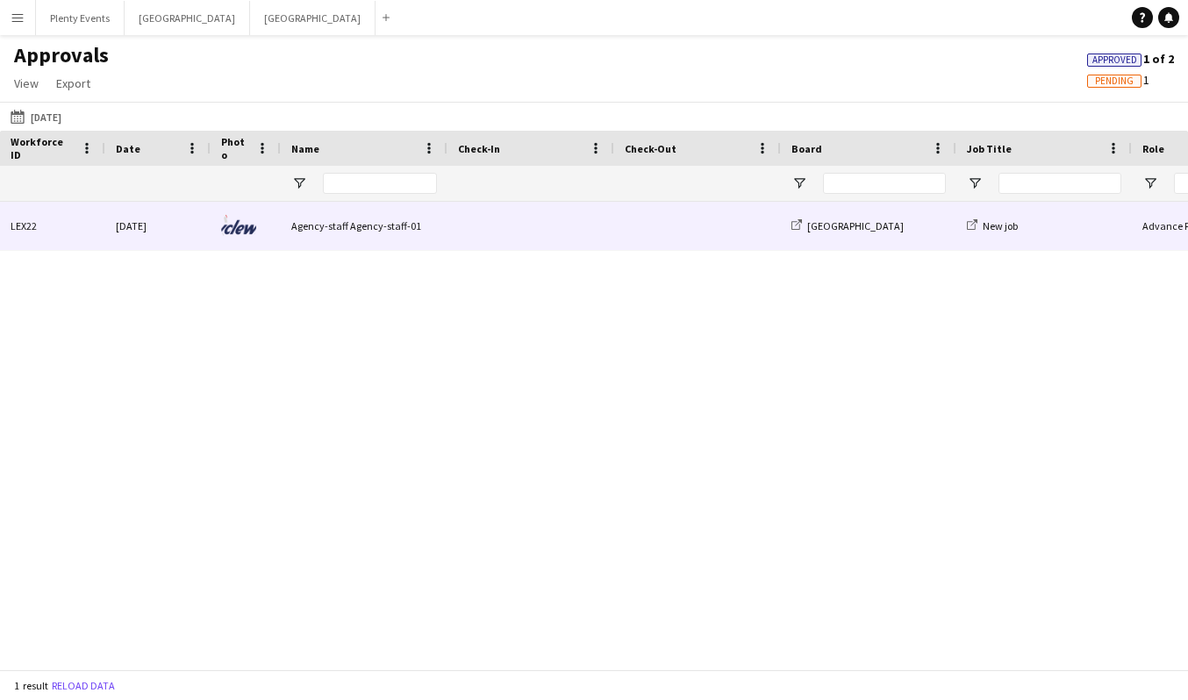
click at [489, 237] on span at bounding box center [531, 226] width 146 height 48
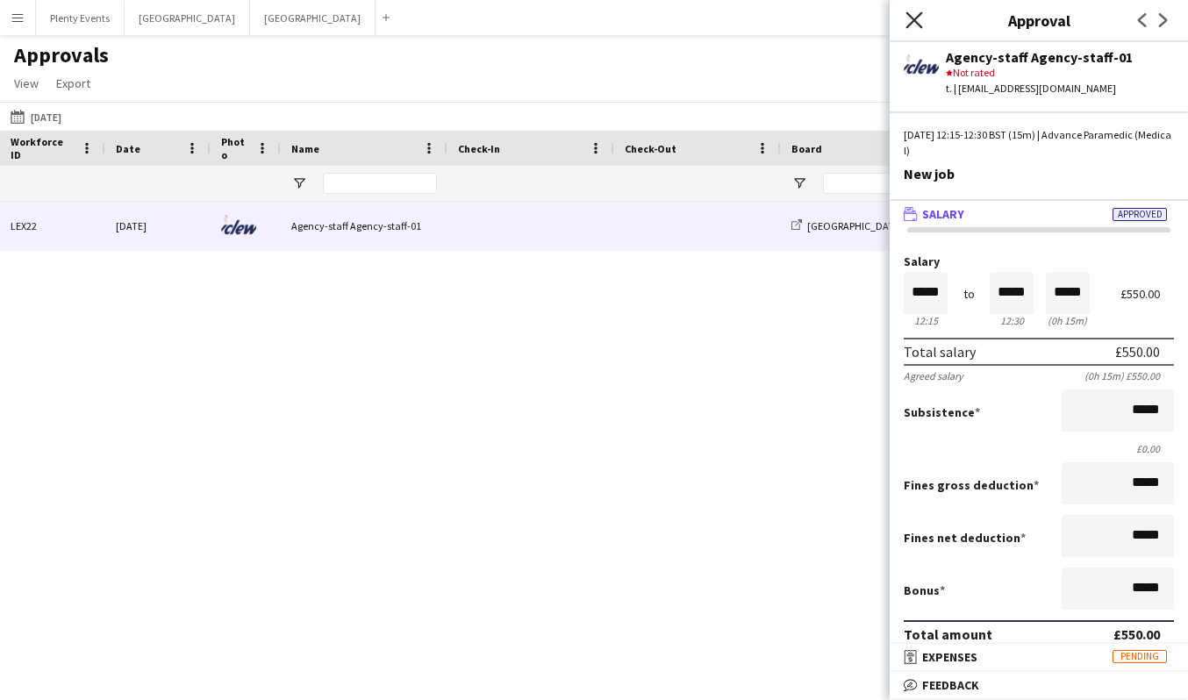
click at [915, 22] on icon at bounding box center [913, 19] width 17 height 17
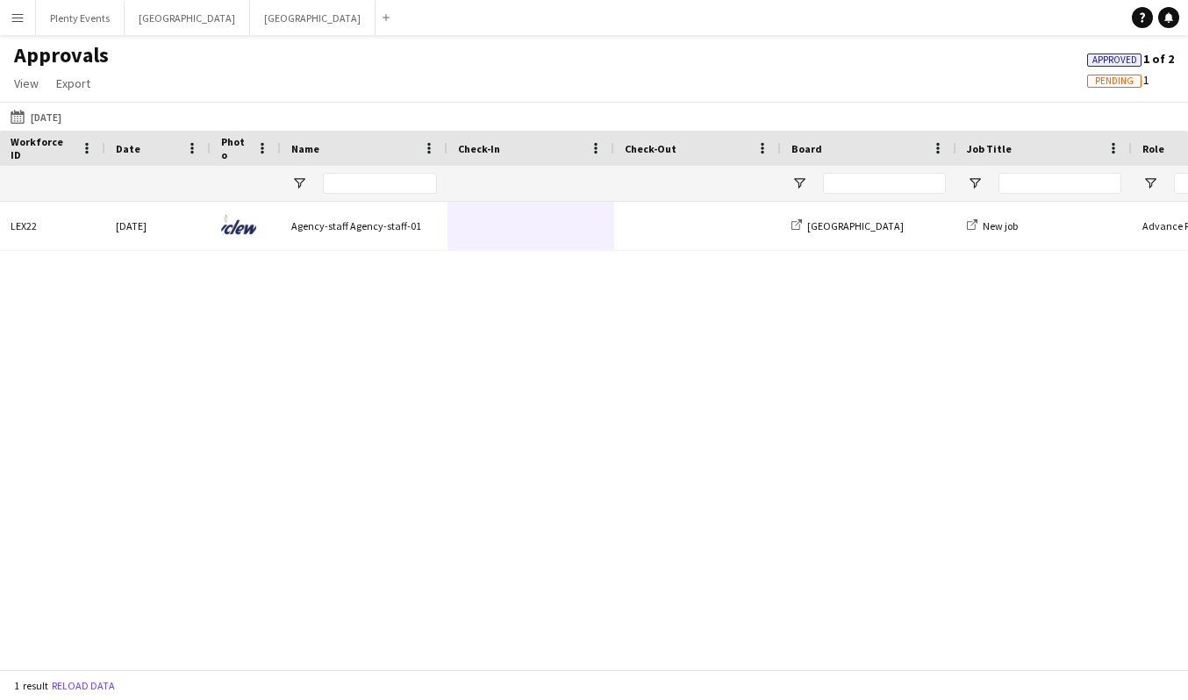
click at [18, 19] on app-icon "Menu" at bounding box center [18, 18] width 14 height 14
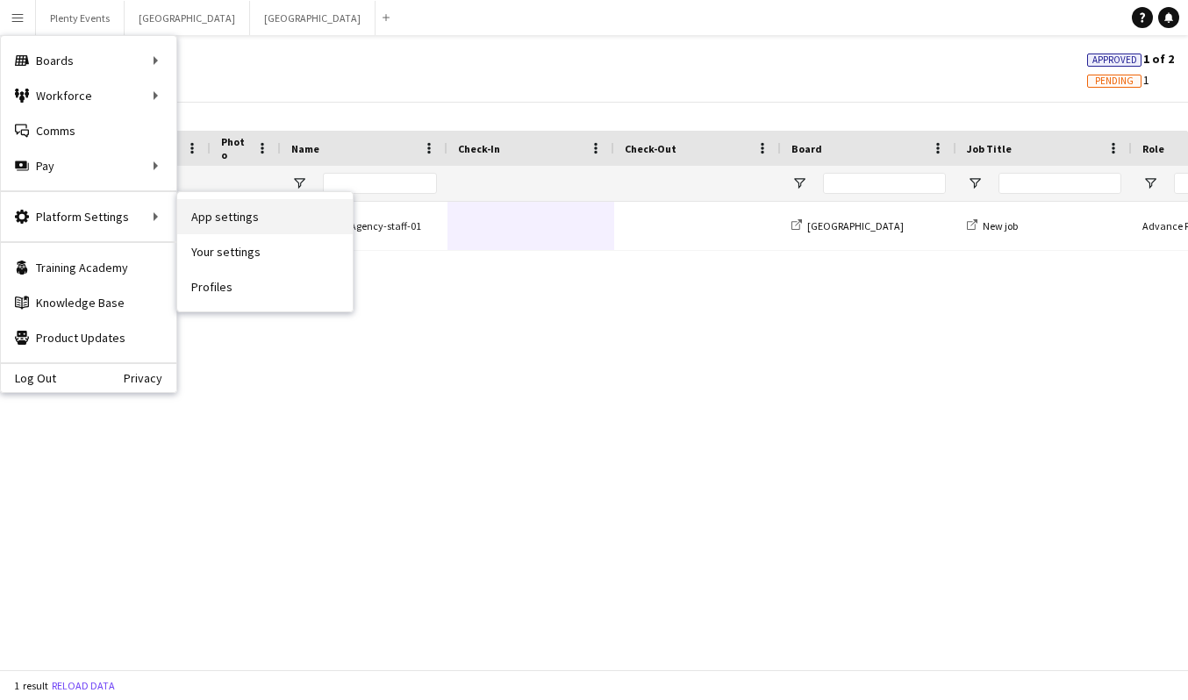
click at [225, 221] on link "App settings" at bounding box center [264, 216] width 175 height 35
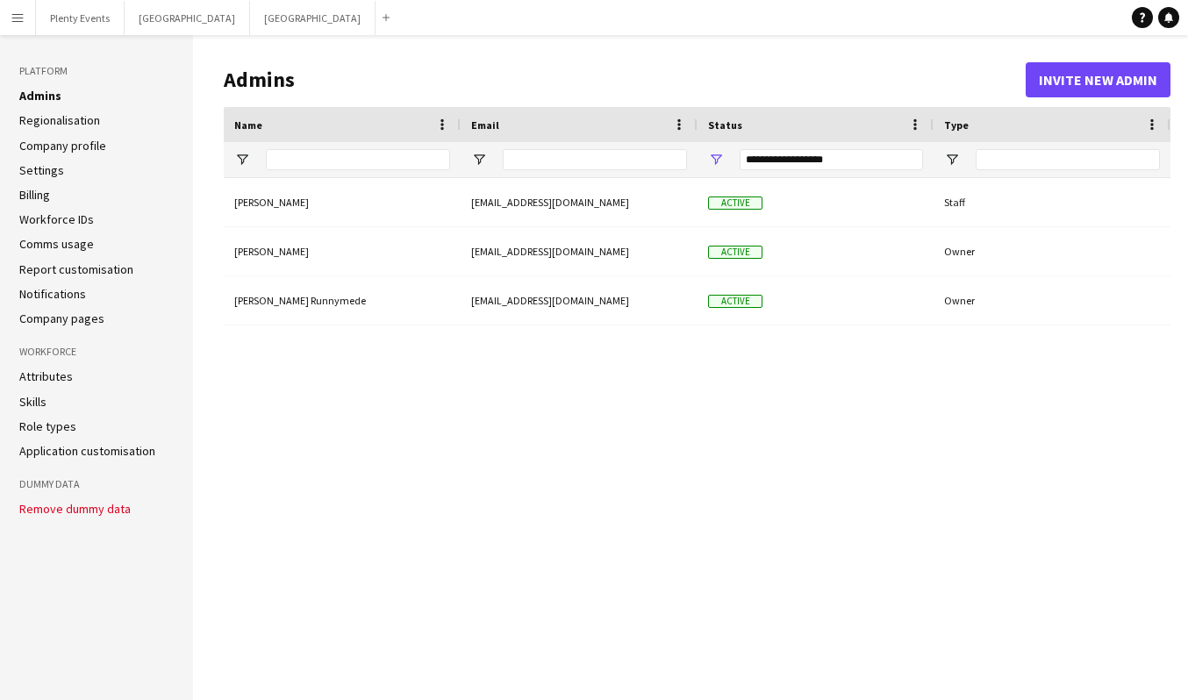
click at [49, 171] on link "Settings" at bounding box center [41, 170] width 45 height 16
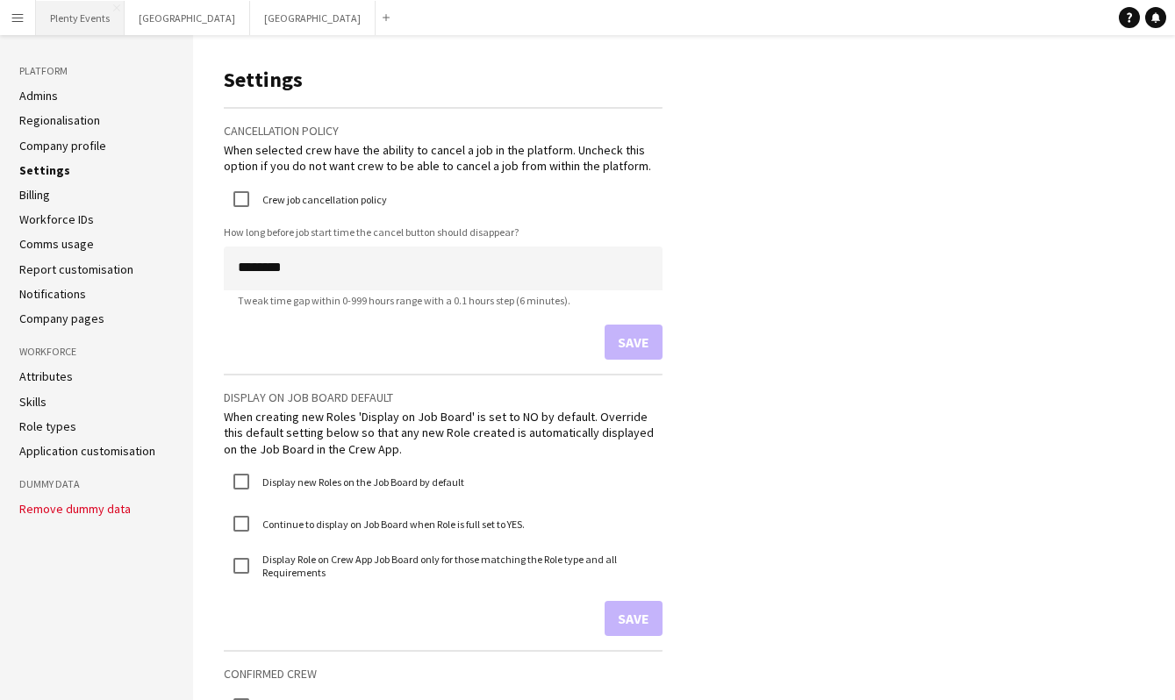
click at [75, 20] on button "Plenty Events Close" at bounding box center [80, 18] width 89 height 34
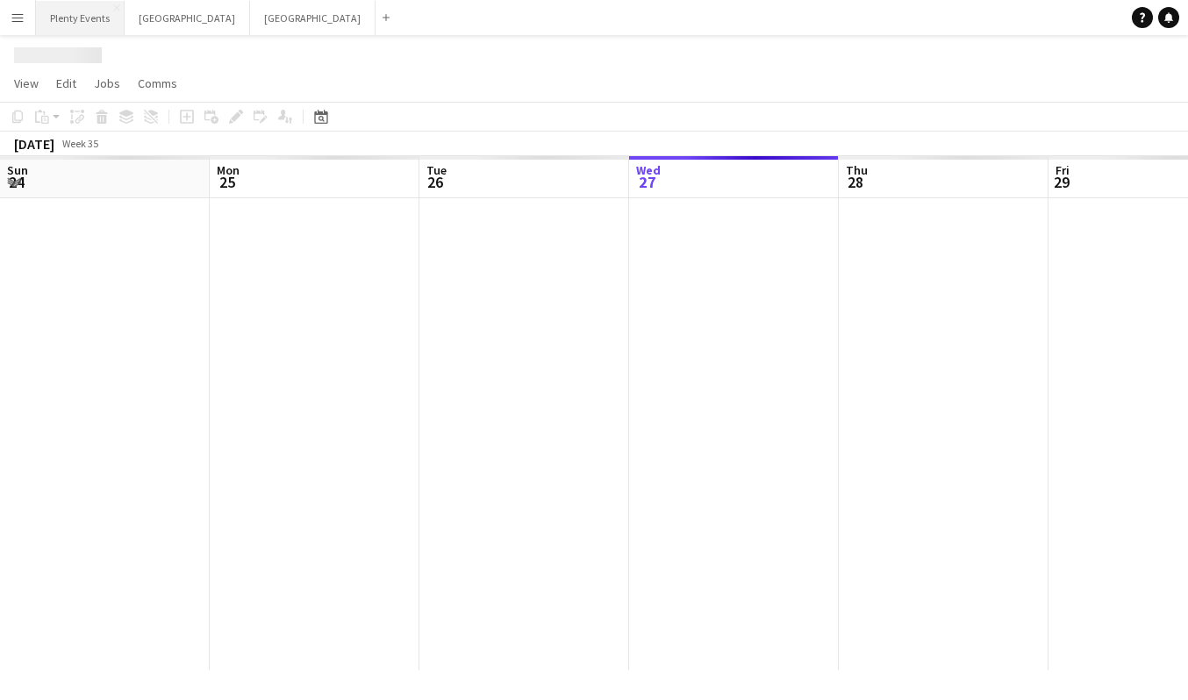
scroll to position [0, 419]
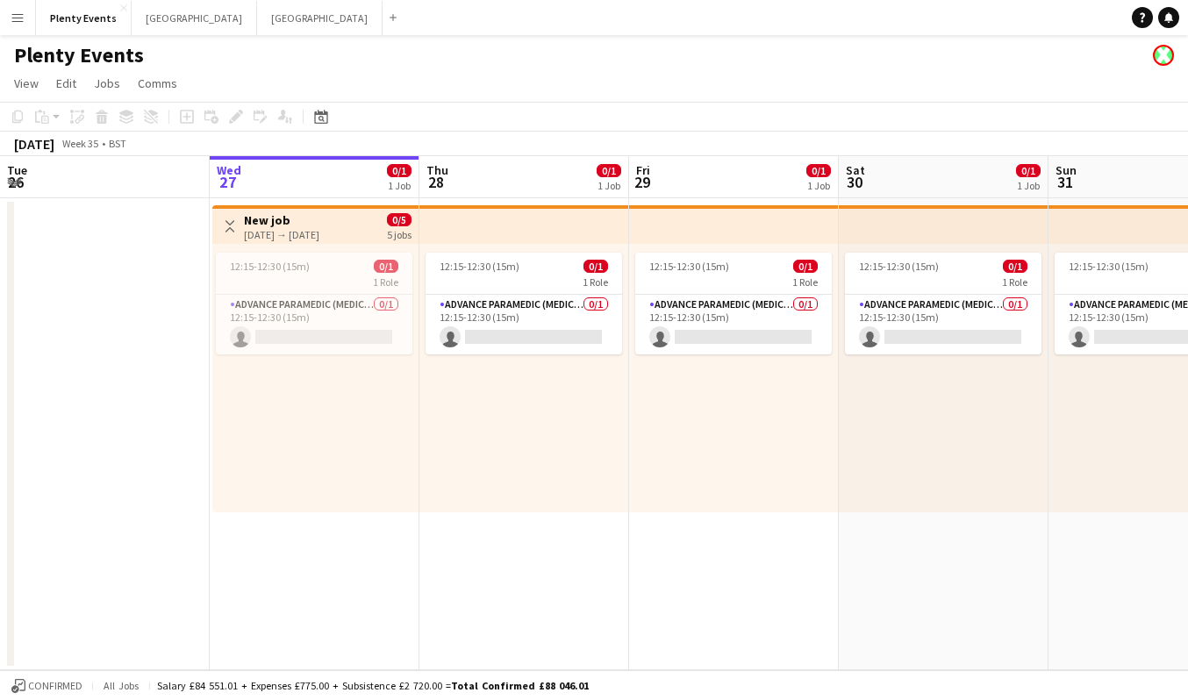
click at [18, 16] on app-icon "Menu" at bounding box center [18, 18] width 14 height 14
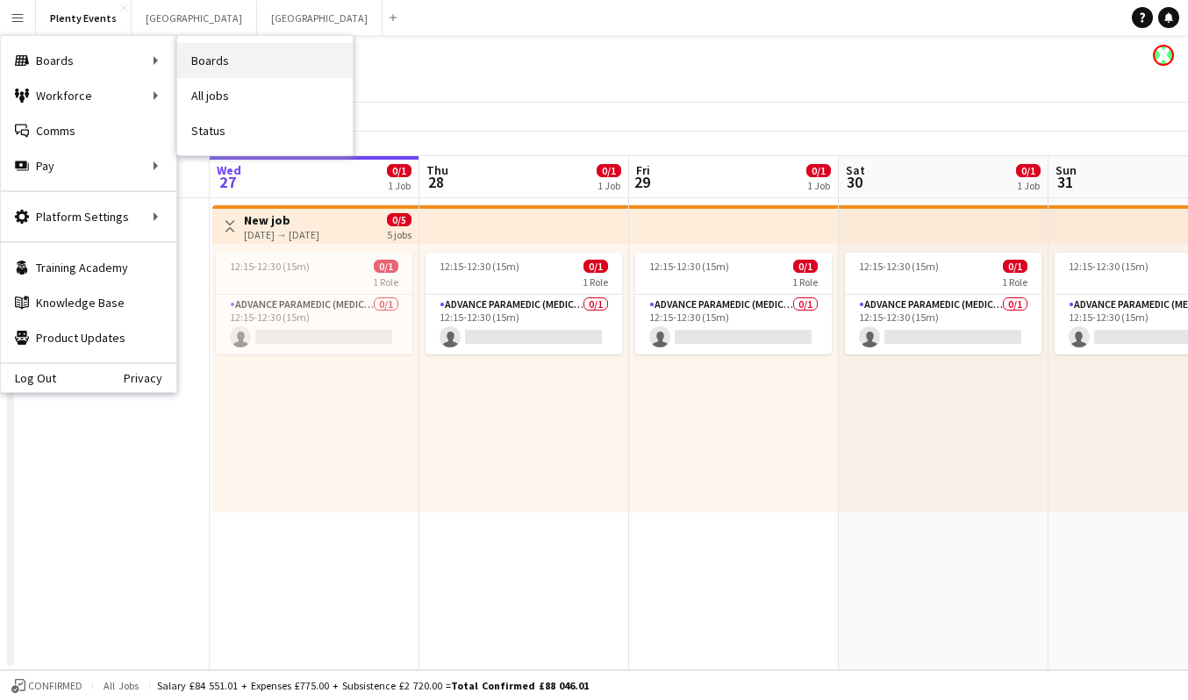
click at [219, 68] on link "Boards" at bounding box center [264, 60] width 175 height 35
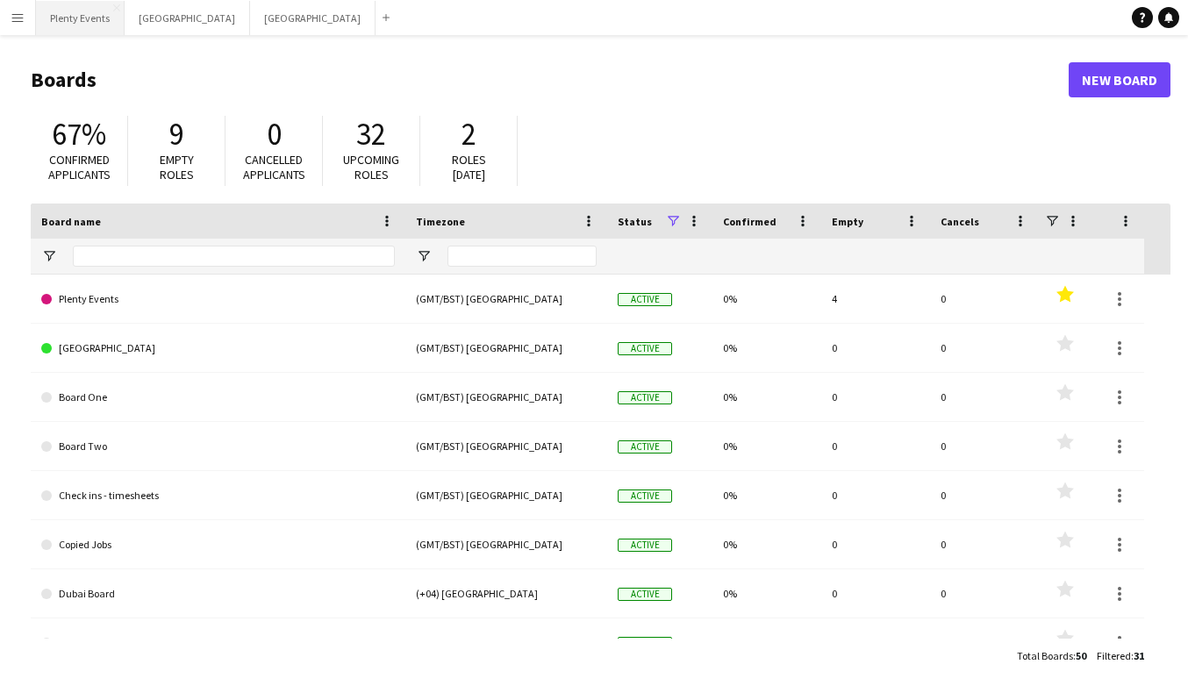
click at [79, 18] on button "Plenty Events Close" at bounding box center [80, 18] width 89 height 34
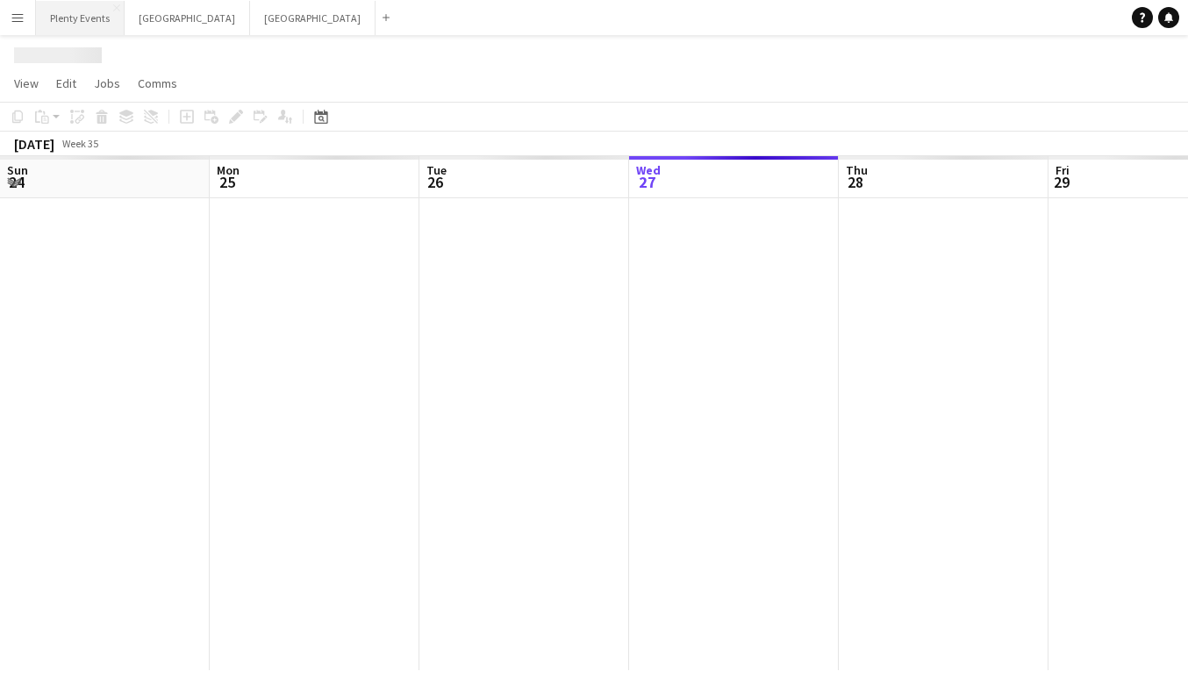
scroll to position [0, 419]
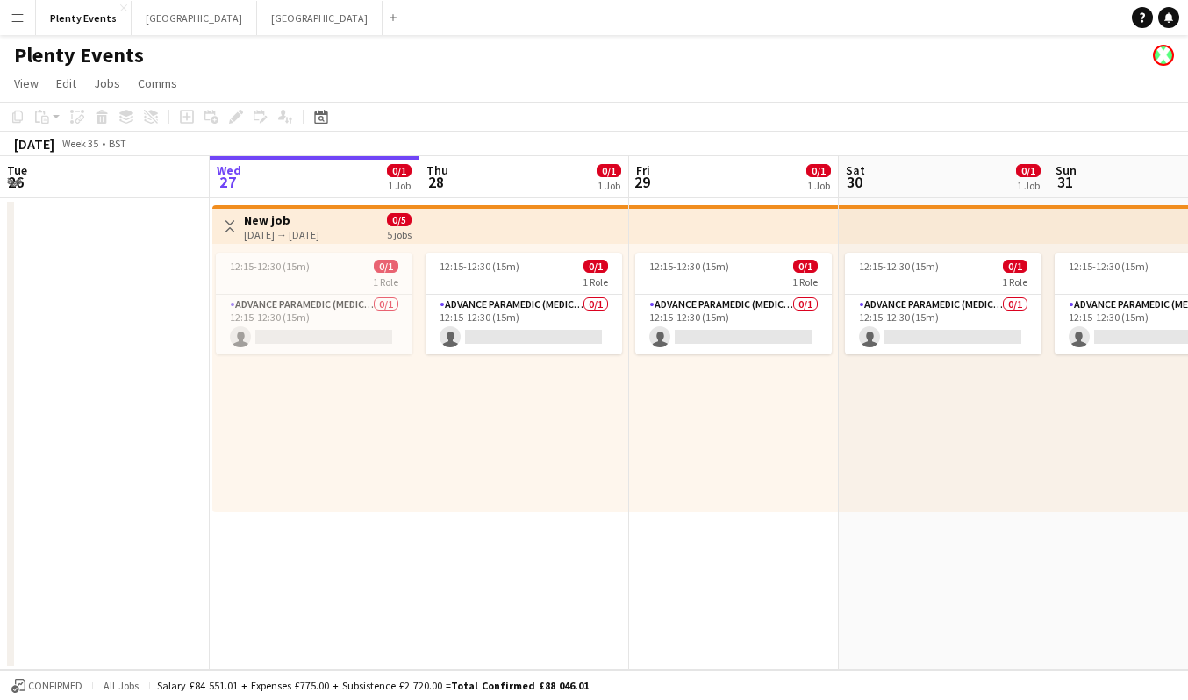
click at [229, 223] on app-icon "Toggle View" at bounding box center [230, 226] width 12 height 12
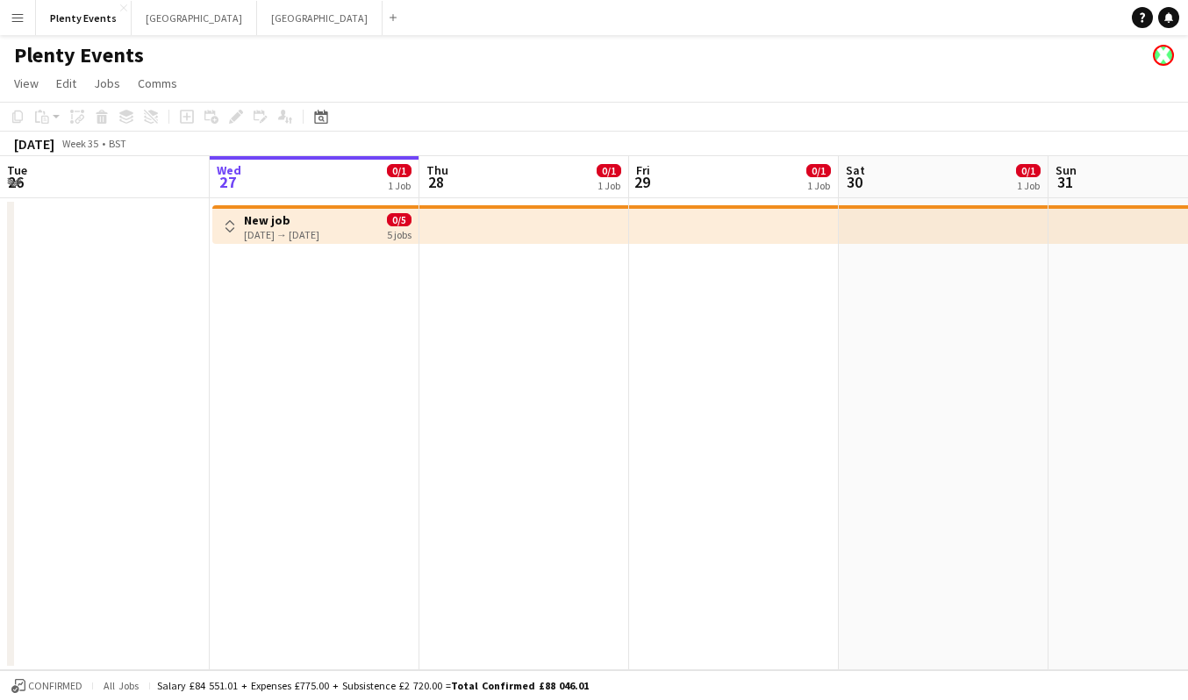
click at [234, 231] on app-icon "Toggle View" at bounding box center [230, 226] width 12 height 12
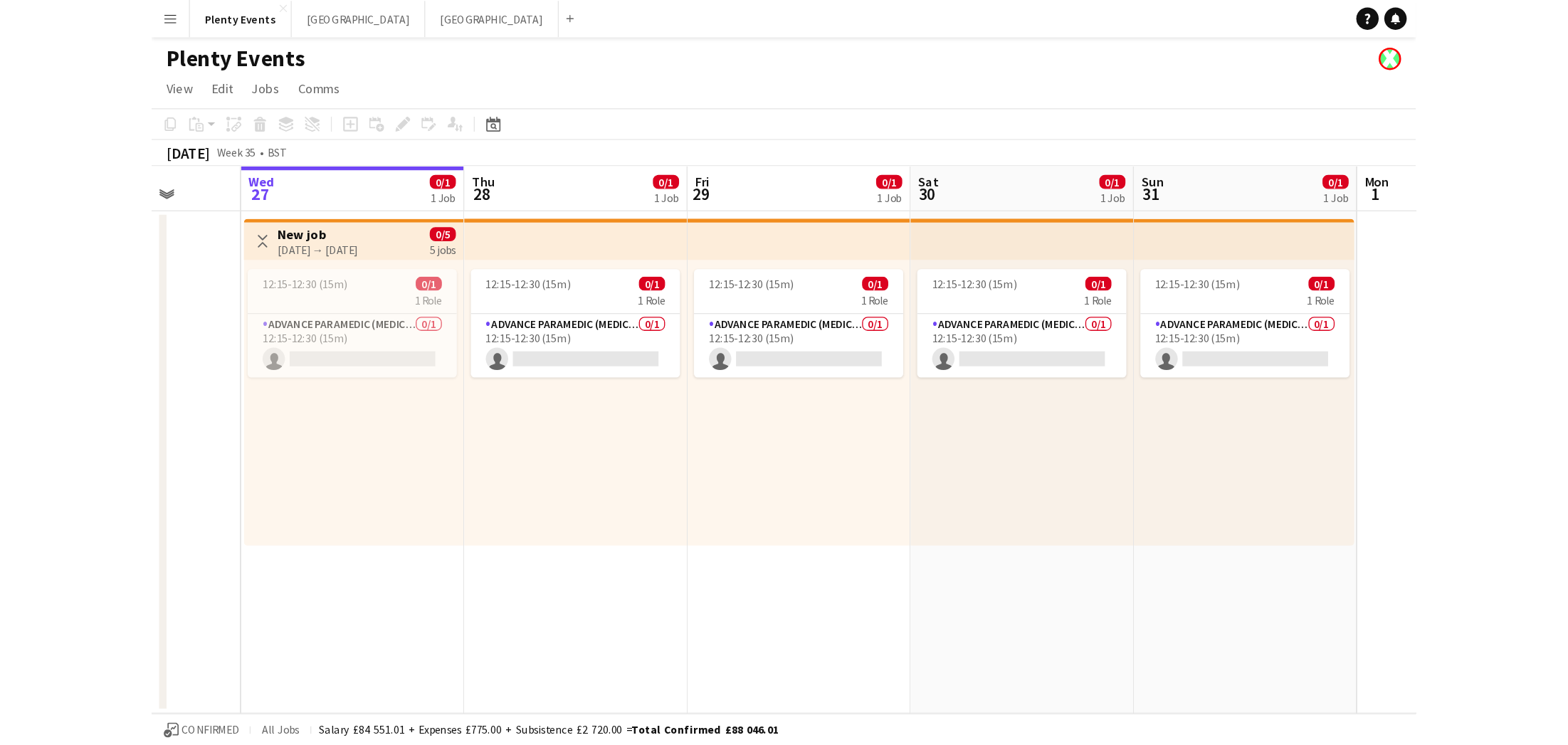
scroll to position [0, 392]
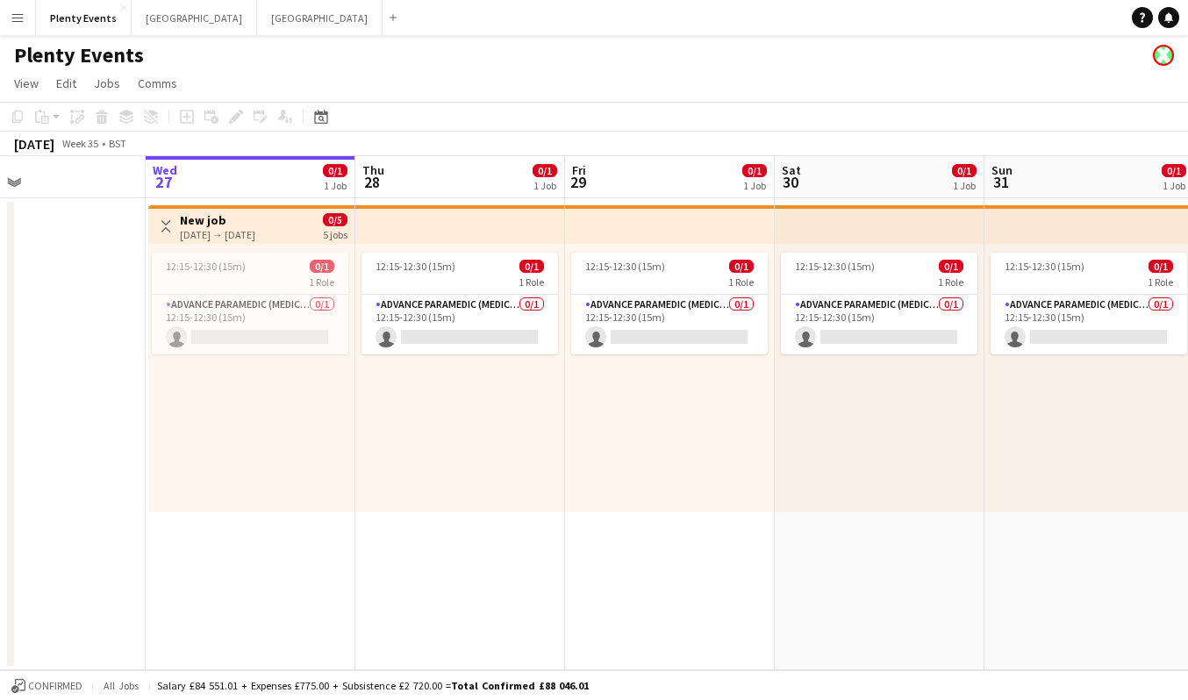
click at [836, 544] on app-calendar-viewport "Sun 24 Mon 25 Tue 26 Wed 27 0/1 1 Job Thu 28 0/1 1 Job Fri 29 0/1 1 Job Sat 30 …" at bounding box center [594, 413] width 1188 height 514
click at [161, 225] on app-icon "Toggle View" at bounding box center [166, 226] width 12 height 12
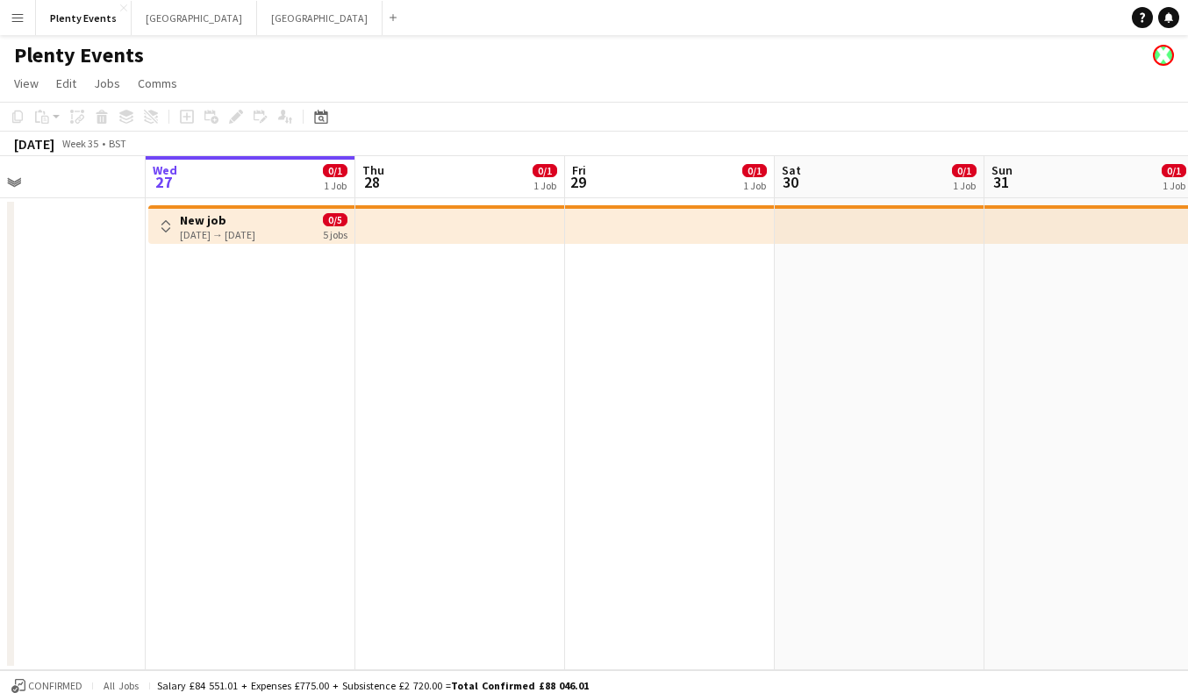
click at [161, 225] on app-icon "Toggle View" at bounding box center [166, 226] width 12 height 12
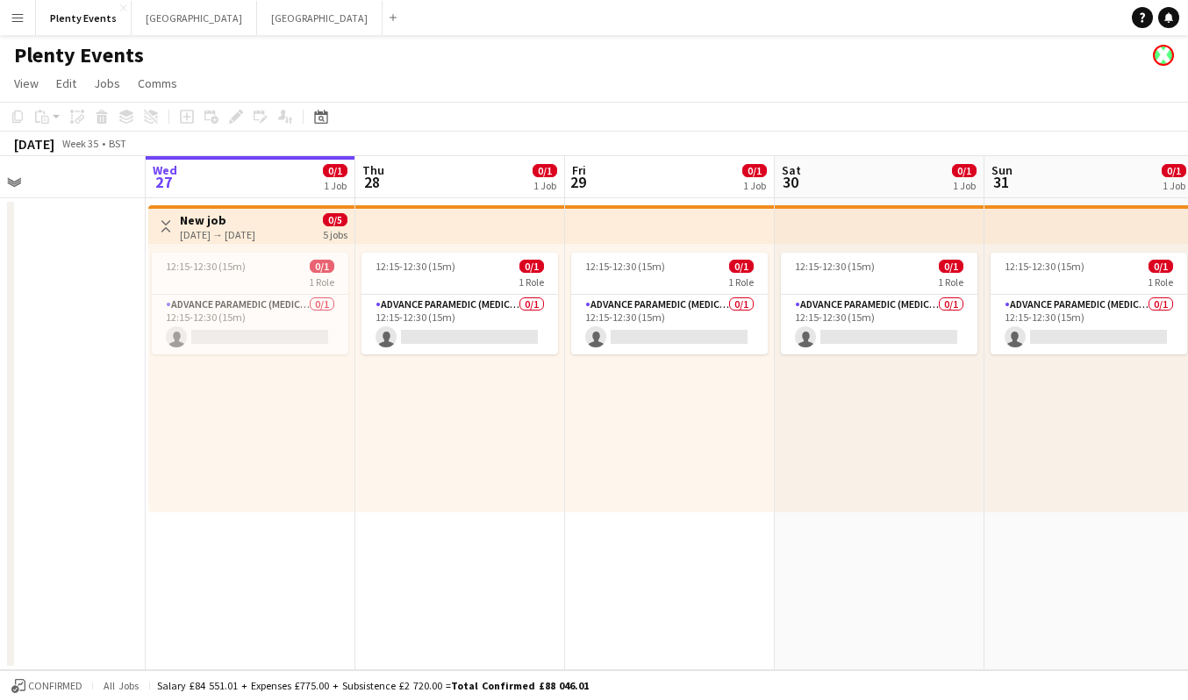
click at [167, 225] on app-icon "Toggle View" at bounding box center [166, 226] width 12 height 12
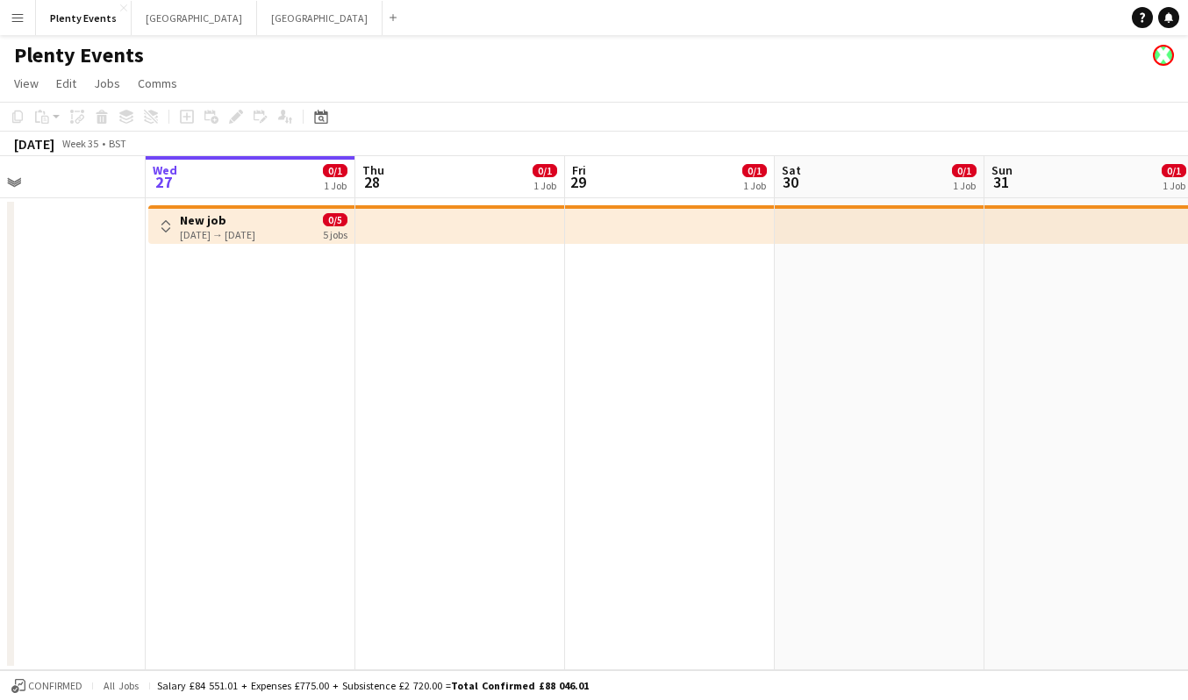
click at [170, 225] on app-icon "Toggle View" at bounding box center [166, 226] width 12 height 12
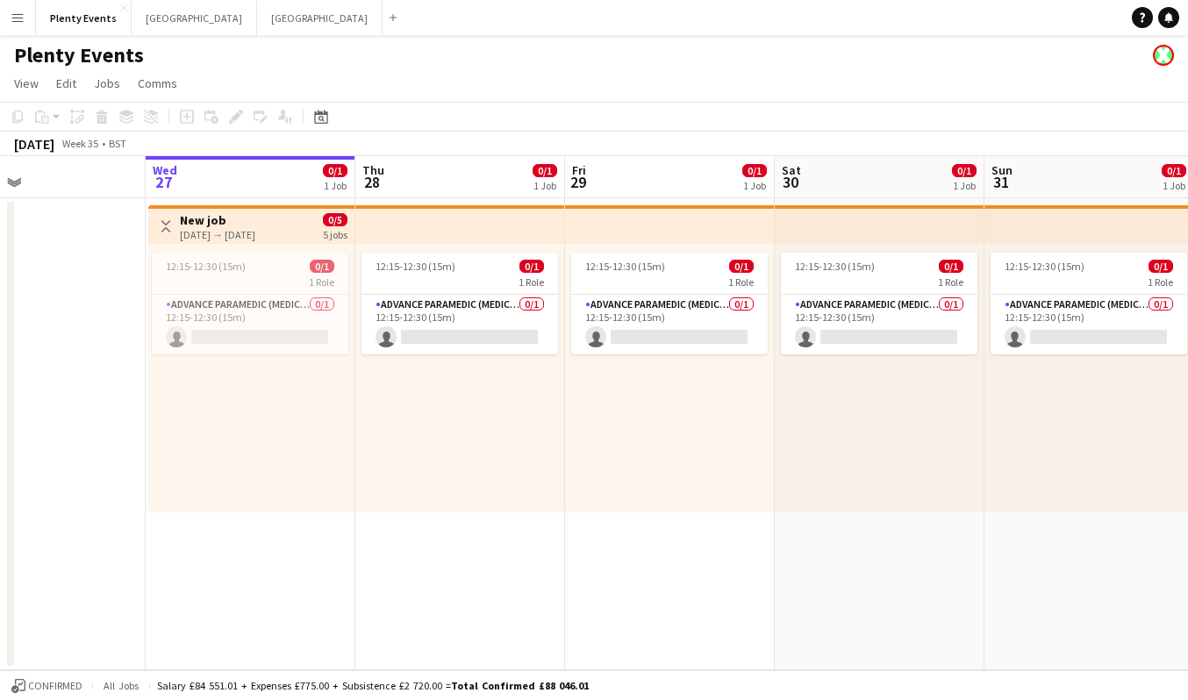
click at [166, 229] on app-icon "Toggle View" at bounding box center [166, 226] width 12 height 12
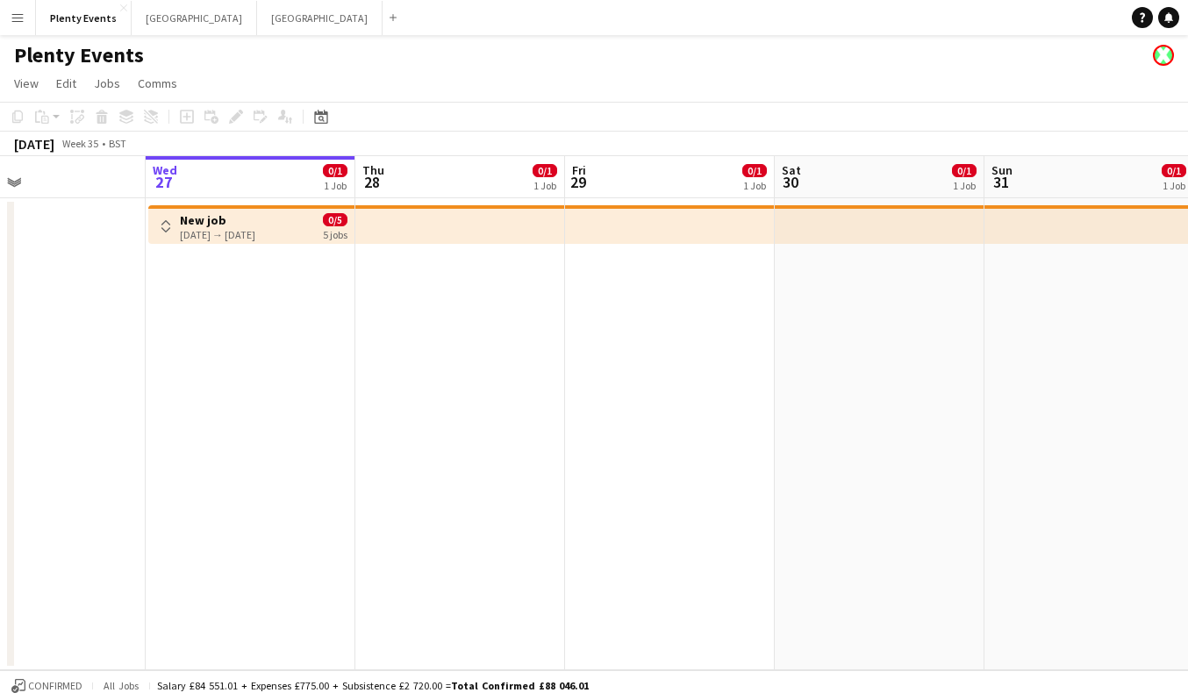
click at [22, 19] on app-icon "Menu" at bounding box center [18, 18] width 14 height 14
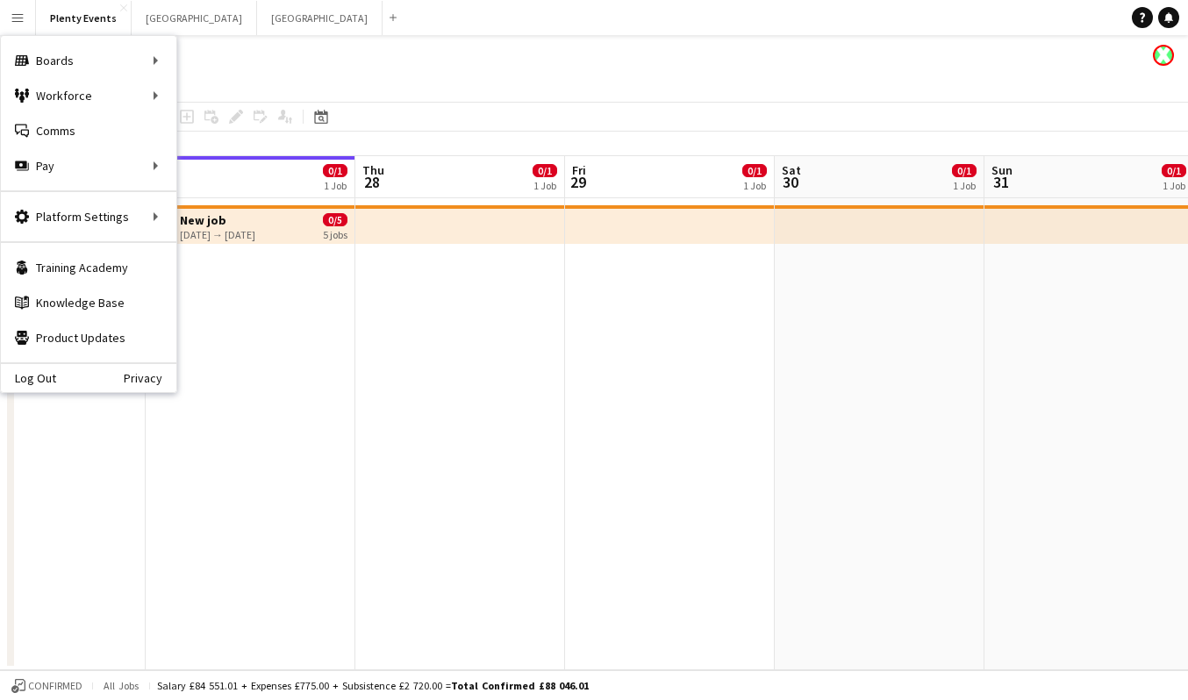
click at [426, 76] on app-page-menu "View Day view expanded Day view collapsed Month view Date picker Jump to [DATE]…" at bounding box center [594, 84] width 1188 height 33
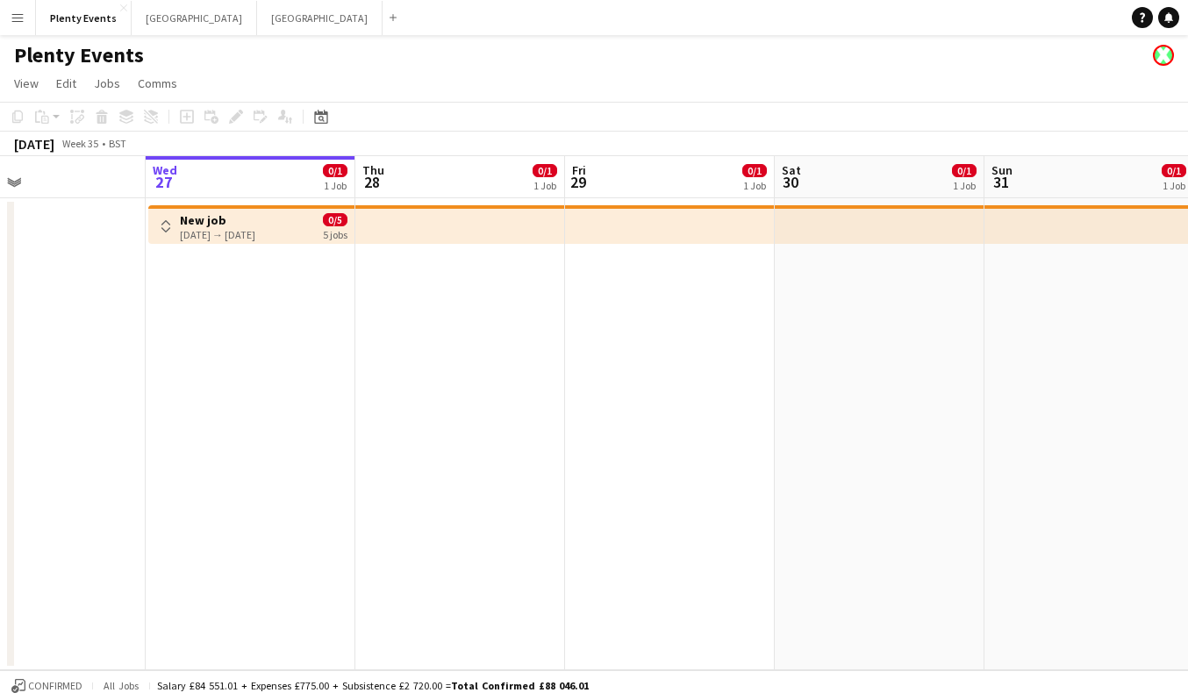
click at [314, 68] on app-page-menu "View Day view expanded Day view collapsed Month view Date picker Jump to [DATE]…" at bounding box center [594, 84] width 1188 height 33
click at [23, 18] on app-icon "Menu" at bounding box center [18, 18] width 14 height 14
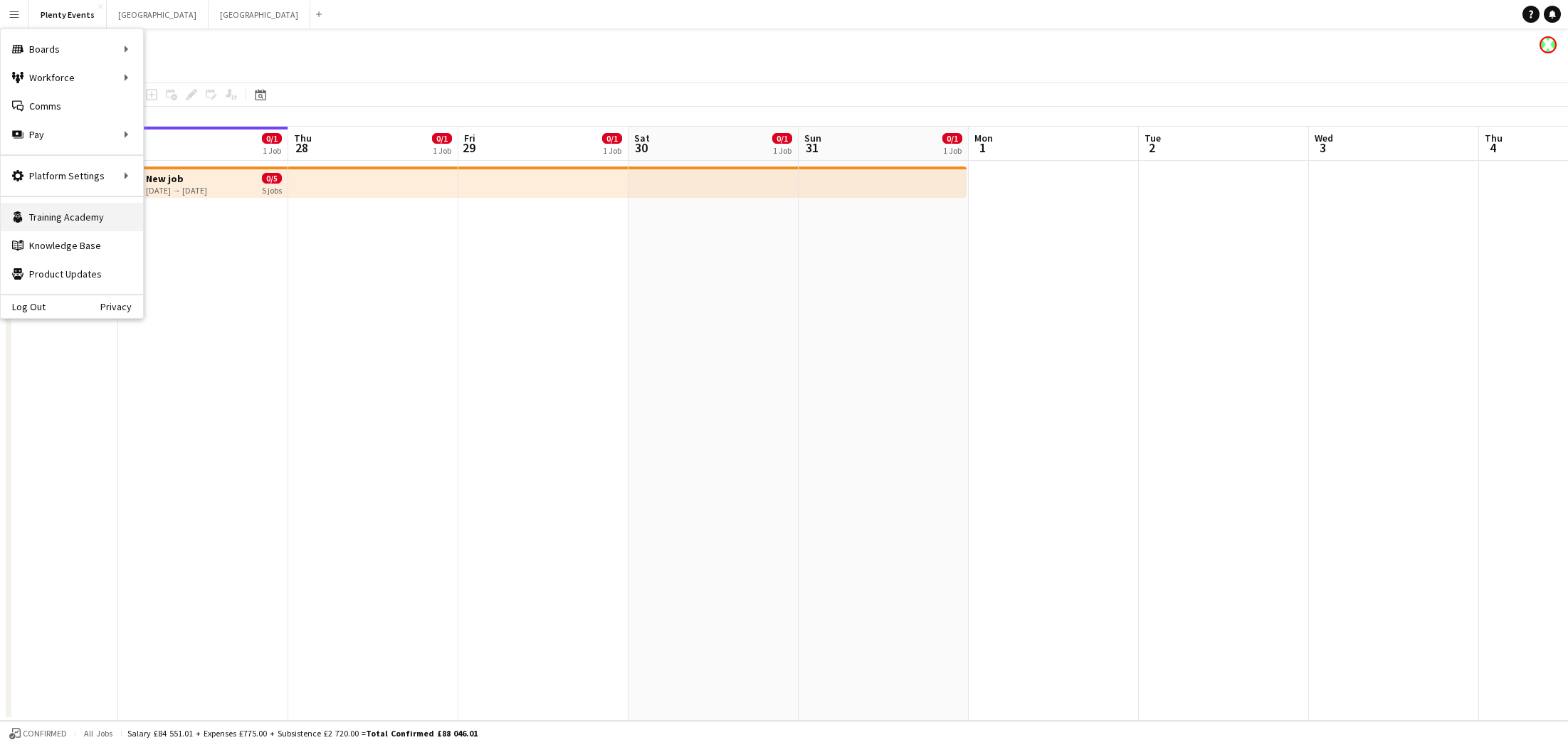
click at [90, 219] on link "Training Academy Training Academy" at bounding box center [71, 216] width 142 height 28
click at [423, 60] on app-page-menu "View Day view expanded Day view collapsed Month view Date picker Jump to [DATE]…" at bounding box center [784, 68] width 1568 height 27
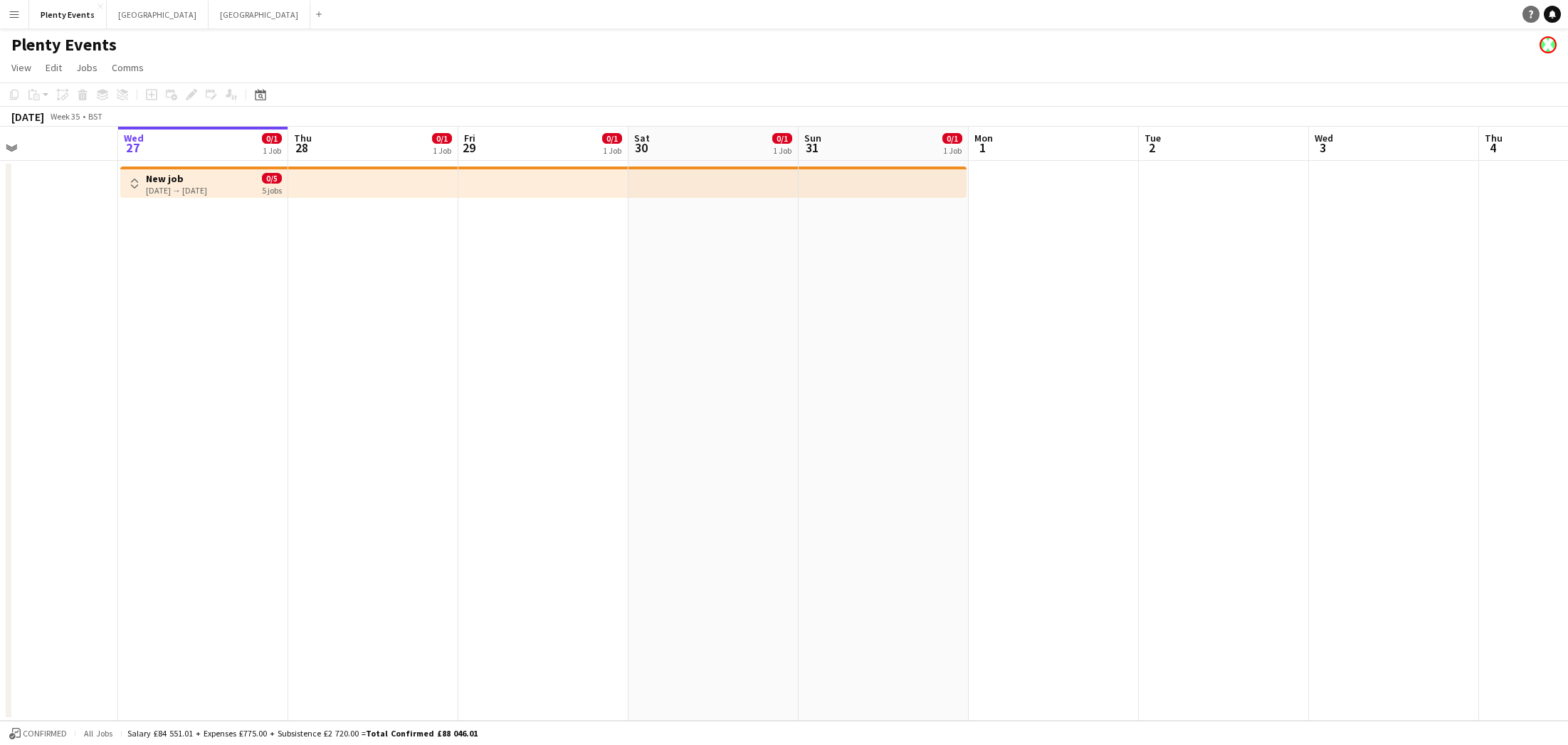
click at [963, 12] on icon "Help" at bounding box center [1531, 14] width 9 height 9
click at [135, 185] on app-icon "Toggle View" at bounding box center [135, 183] width 10 height 10
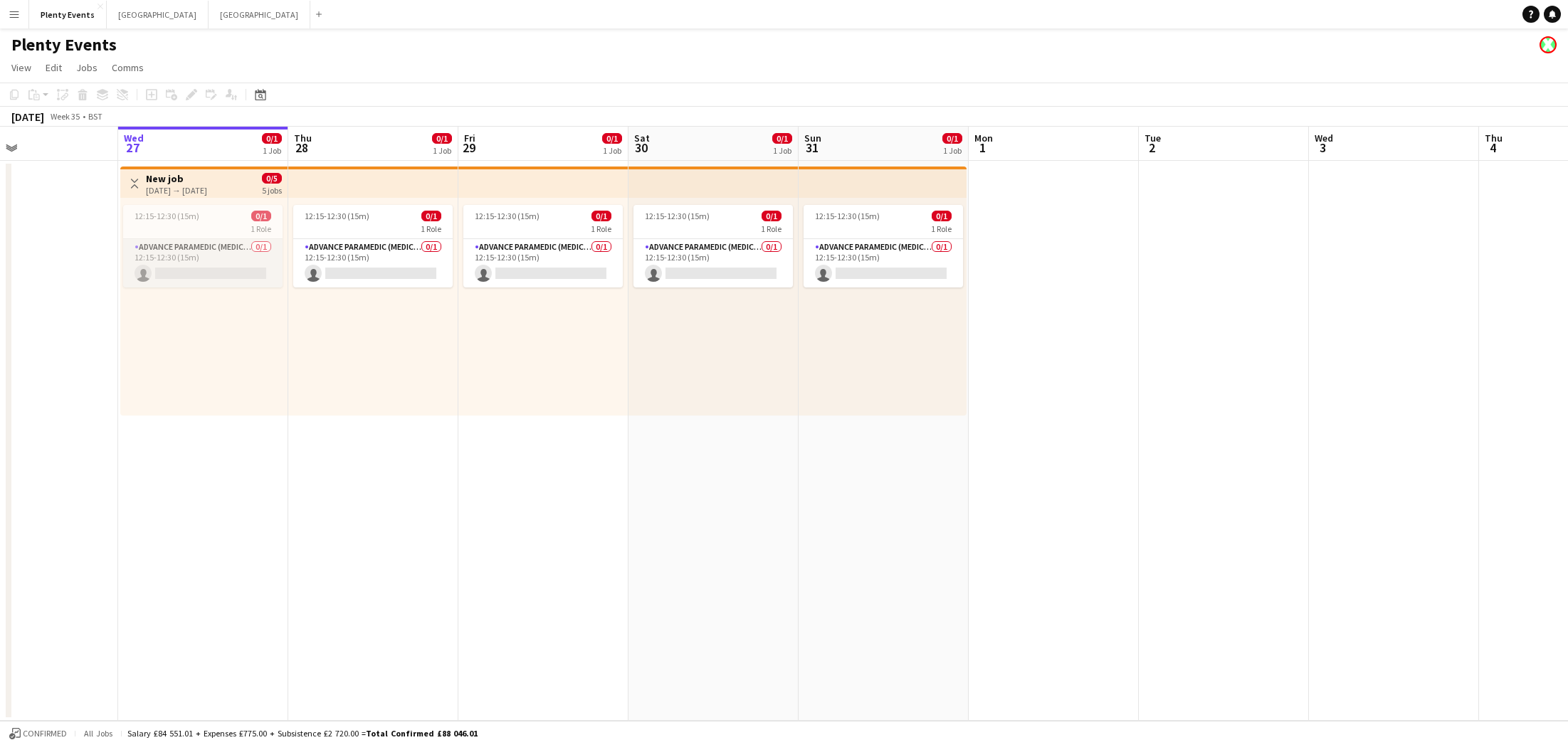
click at [206, 260] on app-card-role "Advance Paramedic (Medical) 0/1 12:15-12:30 (15m) single-neutral-actions" at bounding box center [203, 263] width 160 height 49
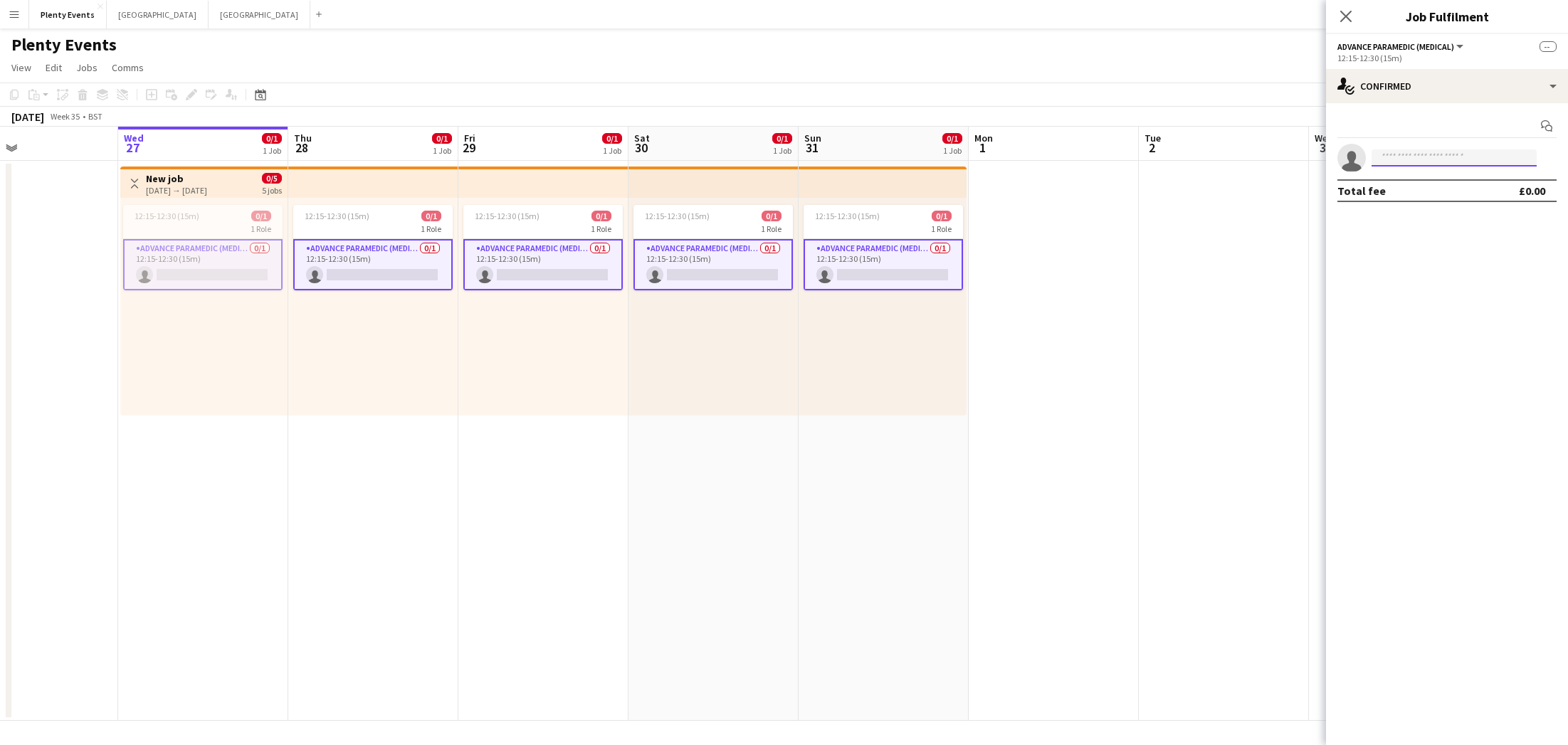
click at [963, 154] on input at bounding box center [1454, 157] width 165 height 17
click at [963, 88] on div "single-neutral-actions-check-2 Confirmed" at bounding box center [1447, 86] width 242 height 34
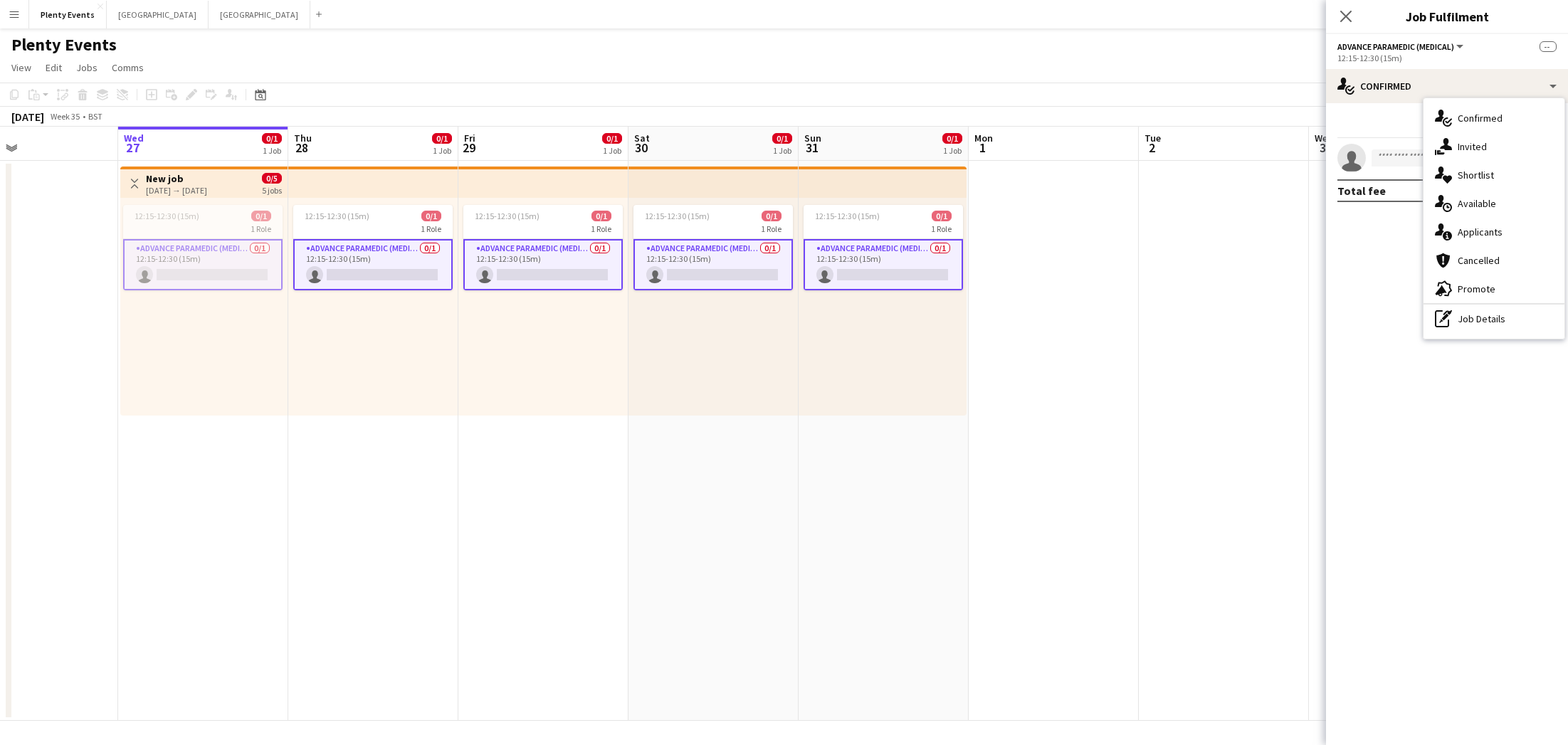
click at [963, 122] on div "Start chat" at bounding box center [1447, 126] width 219 height 24
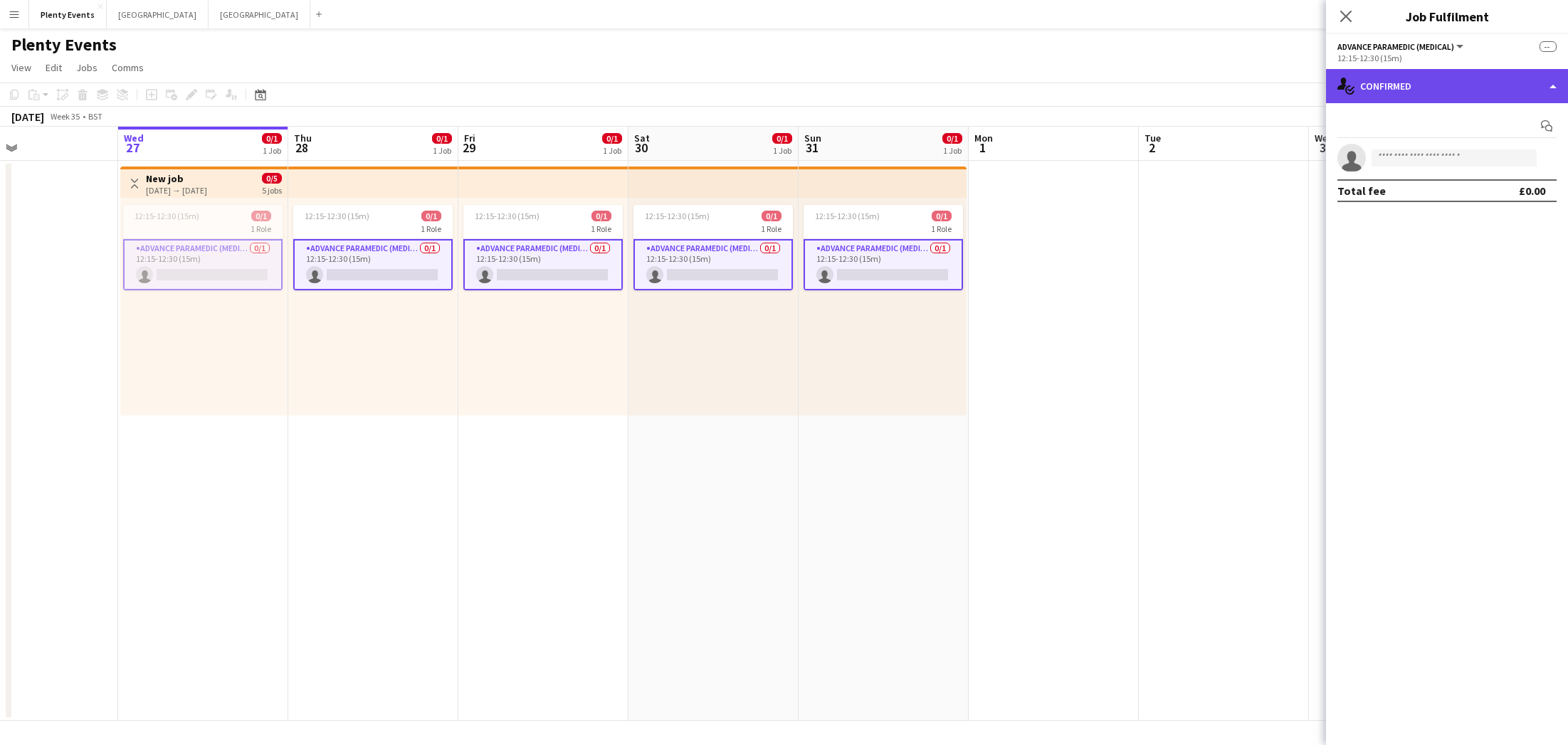
click at [963, 88] on div "single-neutral-actions-check-2 Confirmed" at bounding box center [1447, 86] width 242 height 34
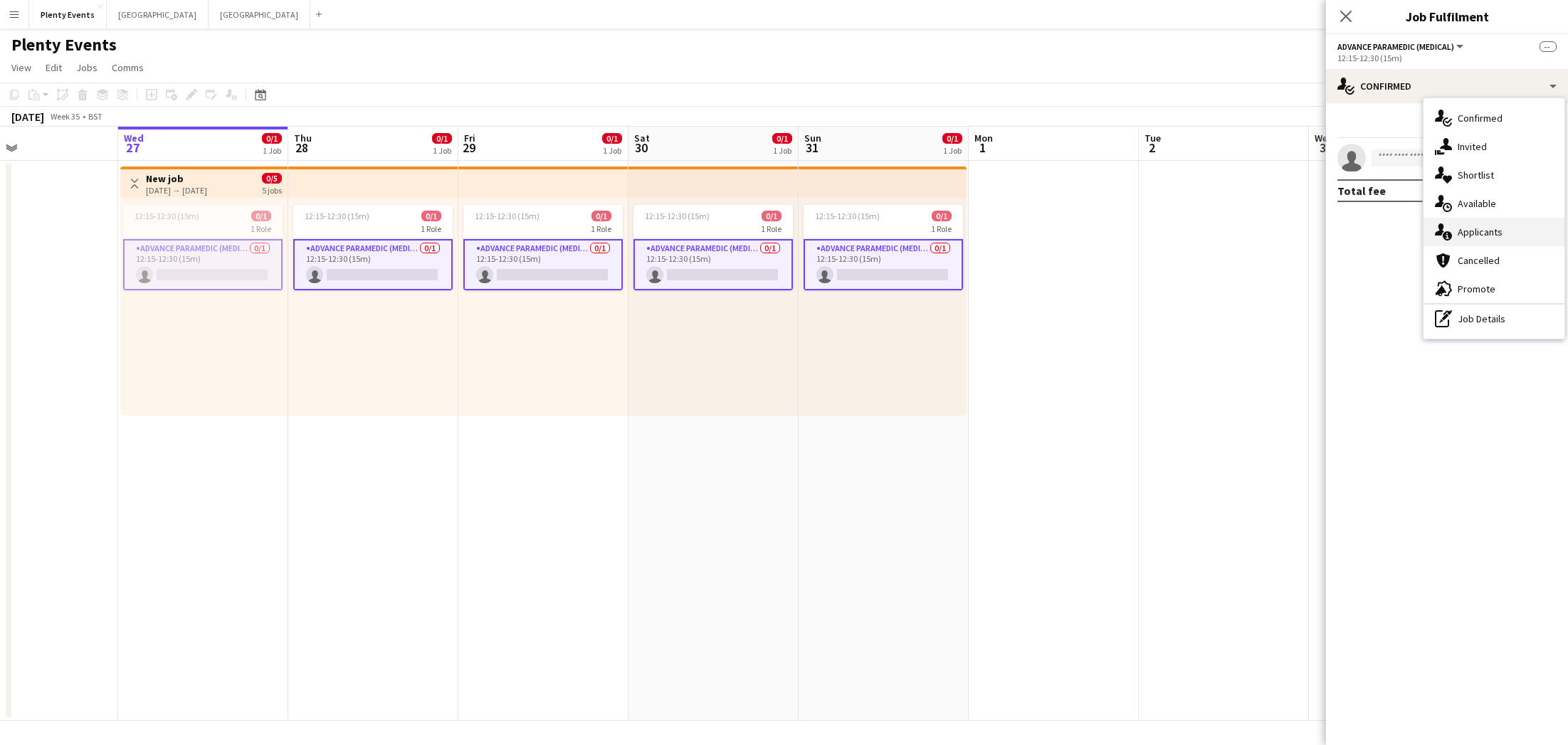
click at [963, 233] on div "single-neutral-actions-information Applicants" at bounding box center [1494, 231] width 141 height 28
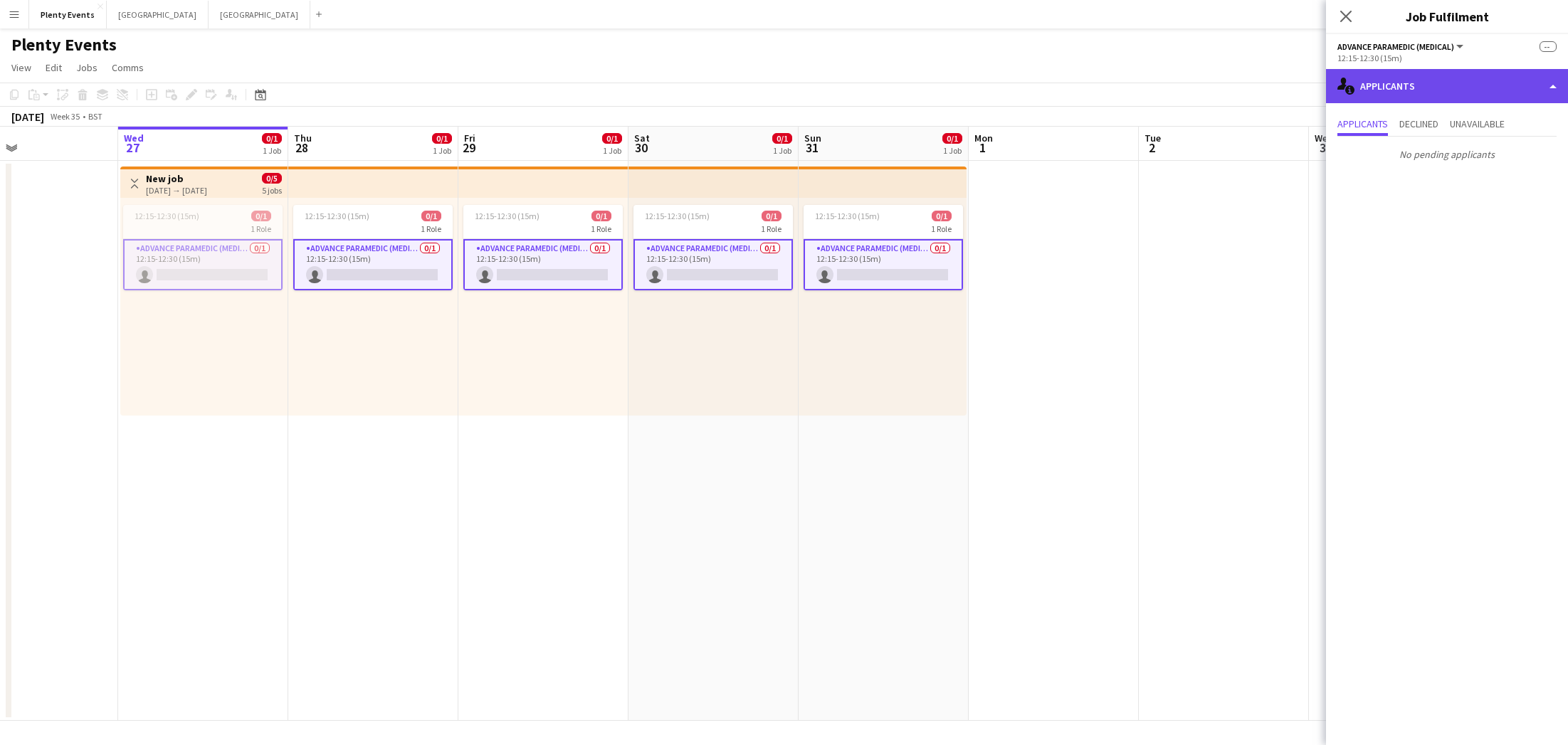
click at [963, 89] on div "single-neutral-actions-information Applicants" at bounding box center [1447, 86] width 242 height 34
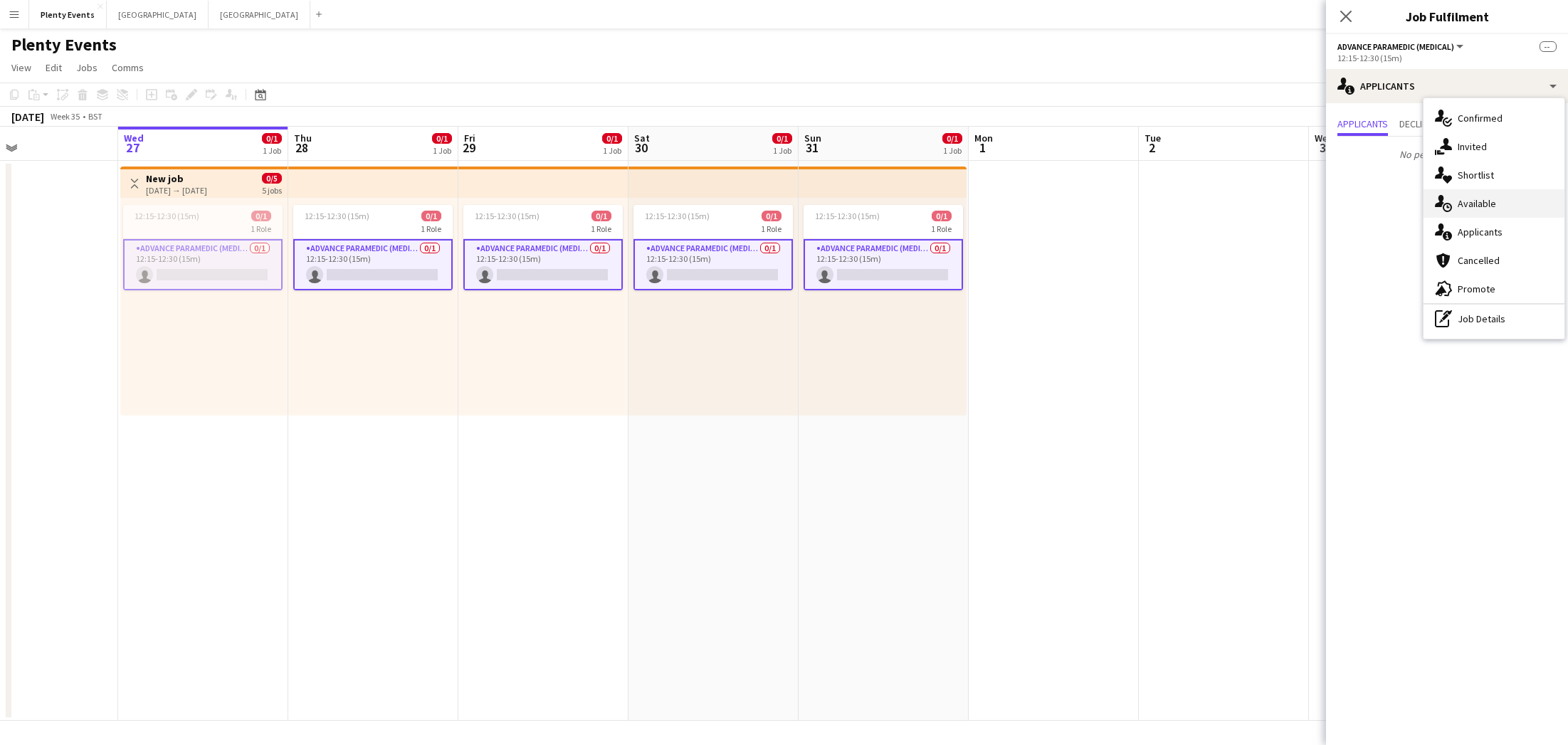
click at [963, 203] on div "single-neutral-actions-upload Available" at bounding box center [1494, 203] width 141 height 28
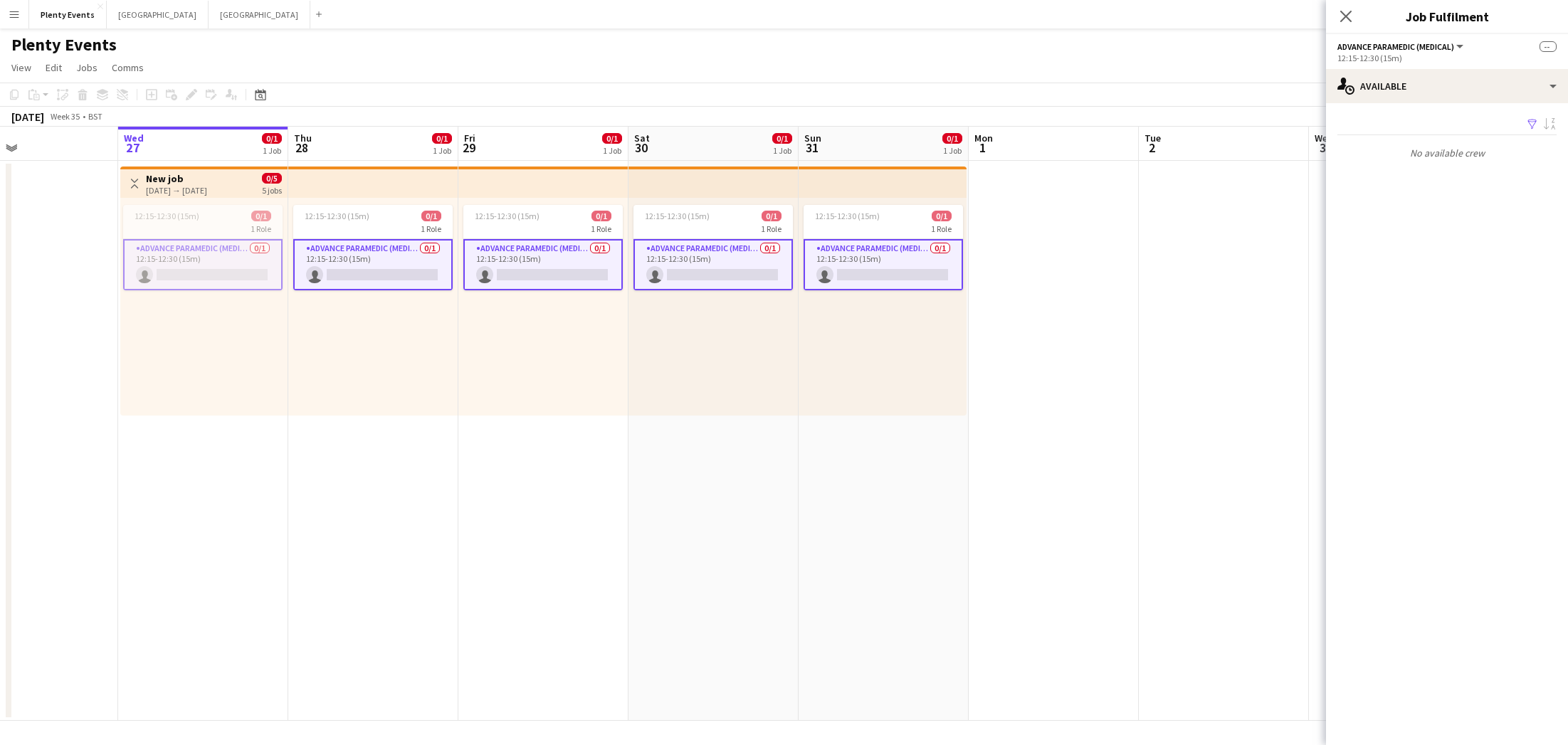
click at [963, 126] on app-icon "Filter" at bounding box center [1532, 125] width 11 height 14
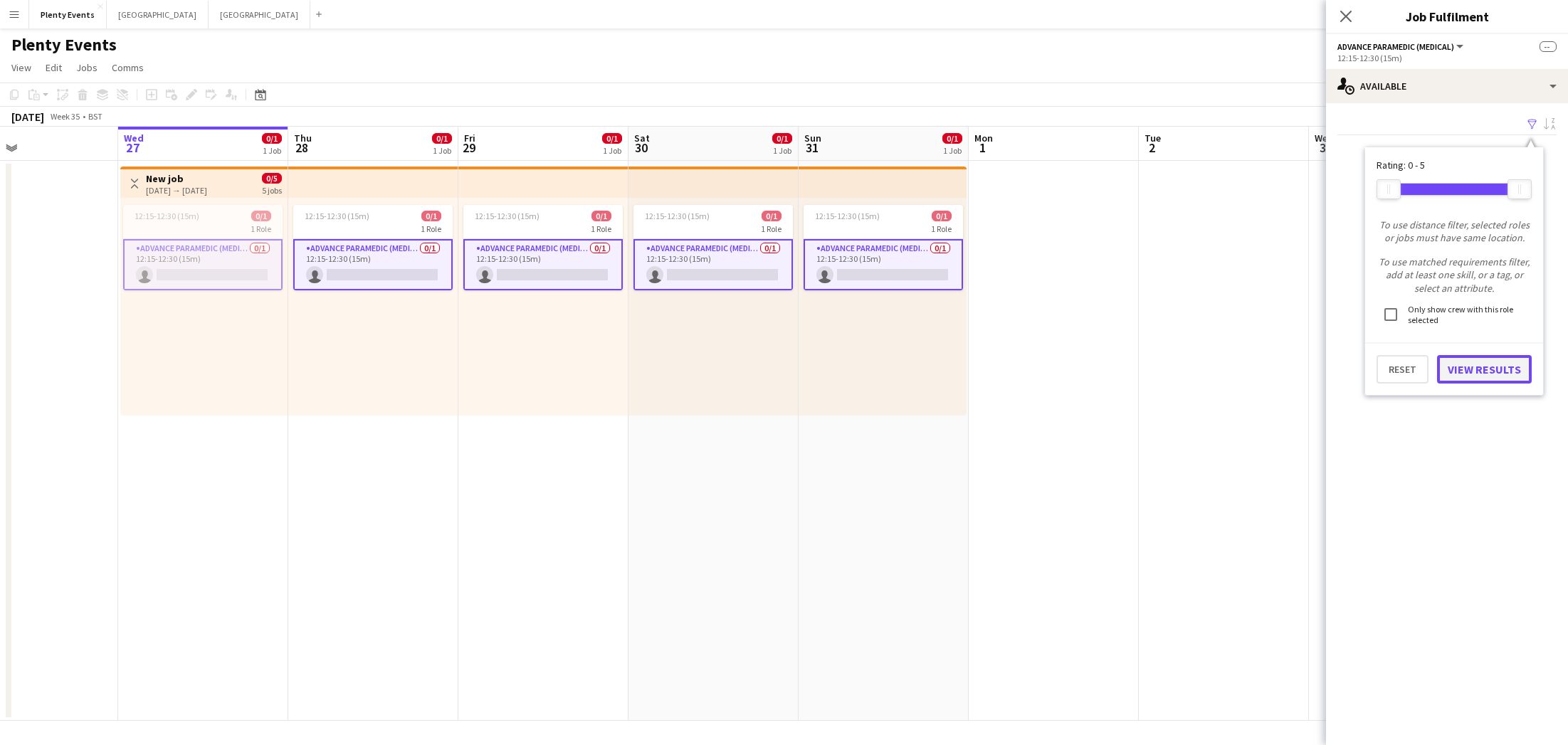
click at [963, 375] on button "View Results" at bounding box center [1484, 369] width 95 height 28
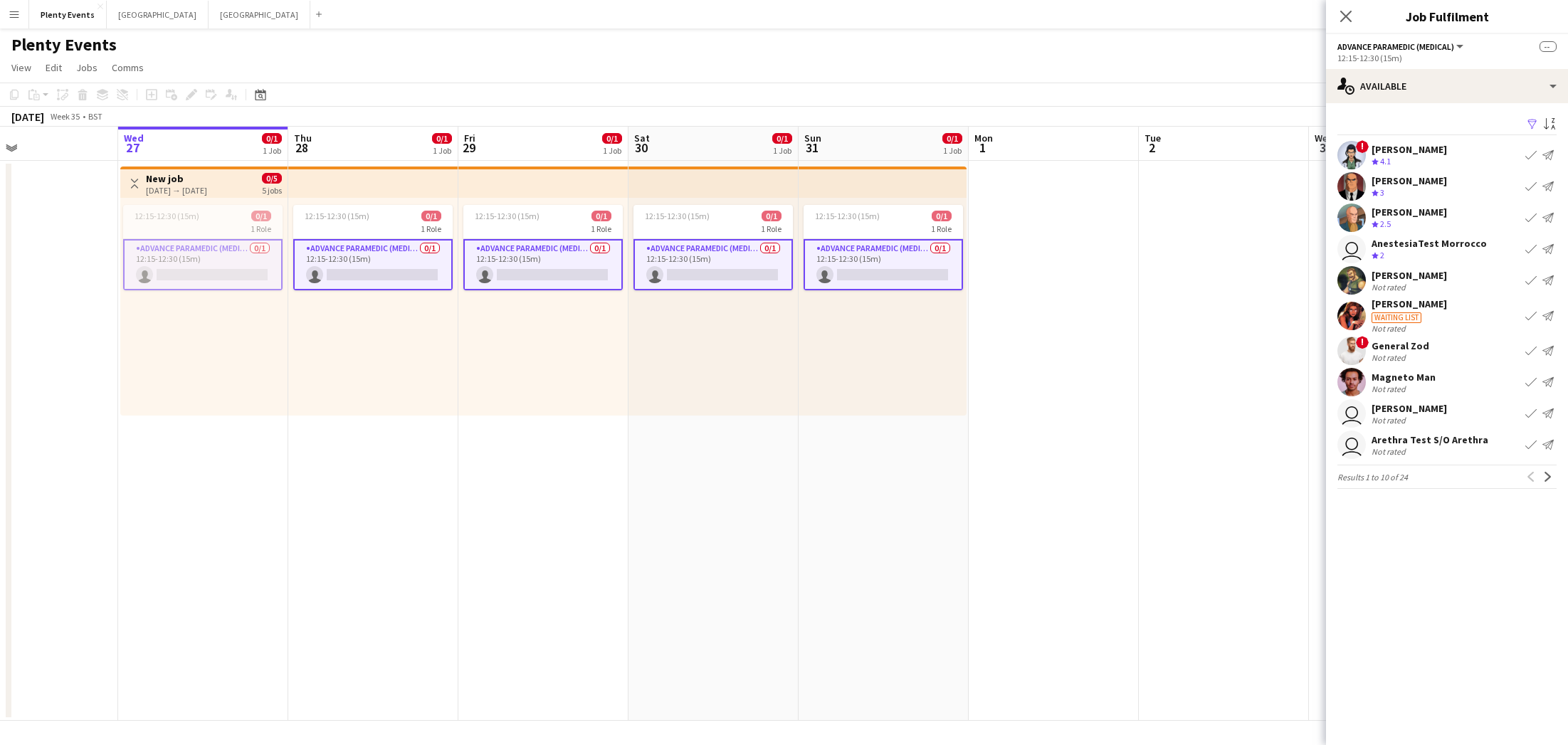
click at [963, 153] on app-icon "Send notification" at bounding box center [1548, 155] width 11 height 11
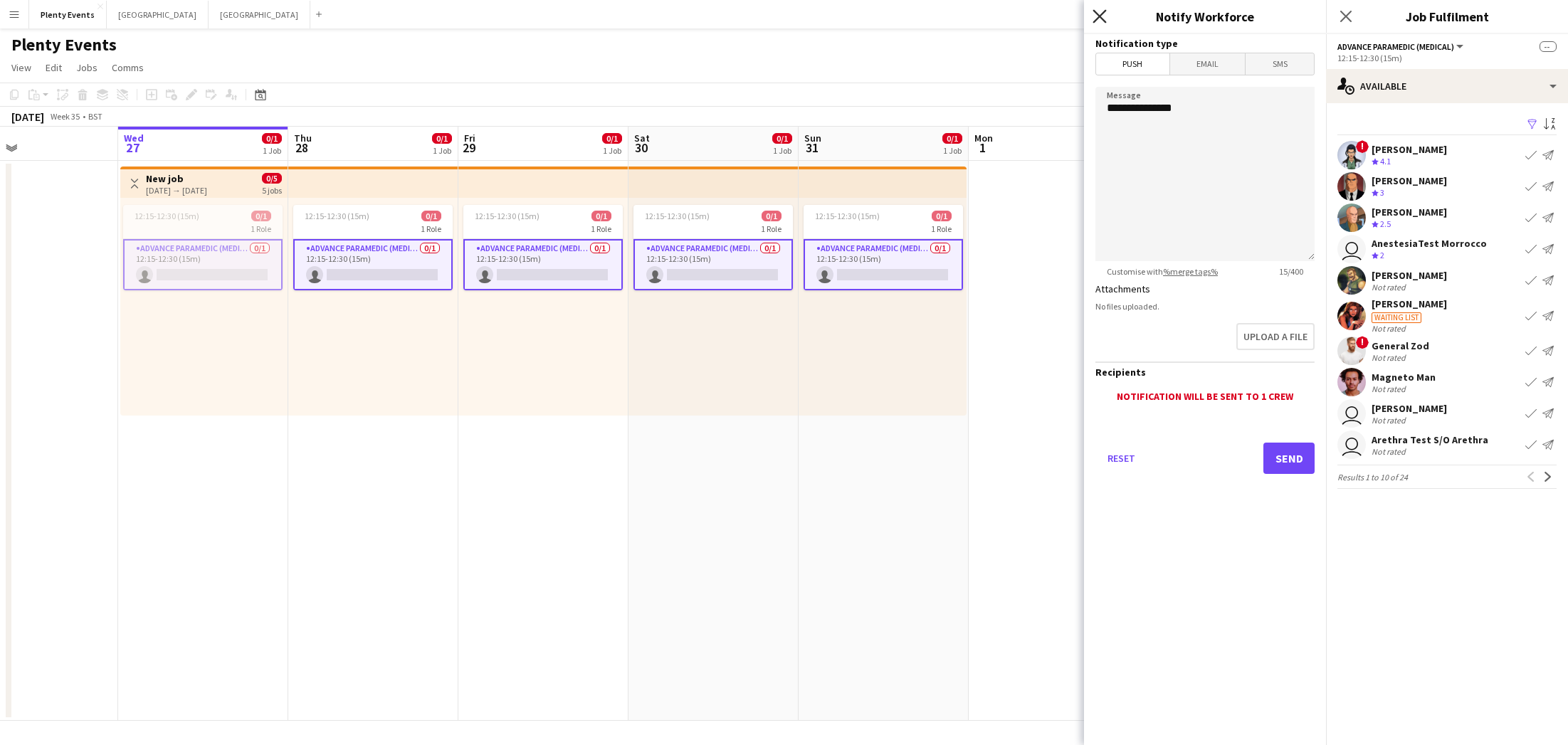
click at [963, 17] on icon "Close pop-in" at bounding box center [1099, 15] width 14 height 14
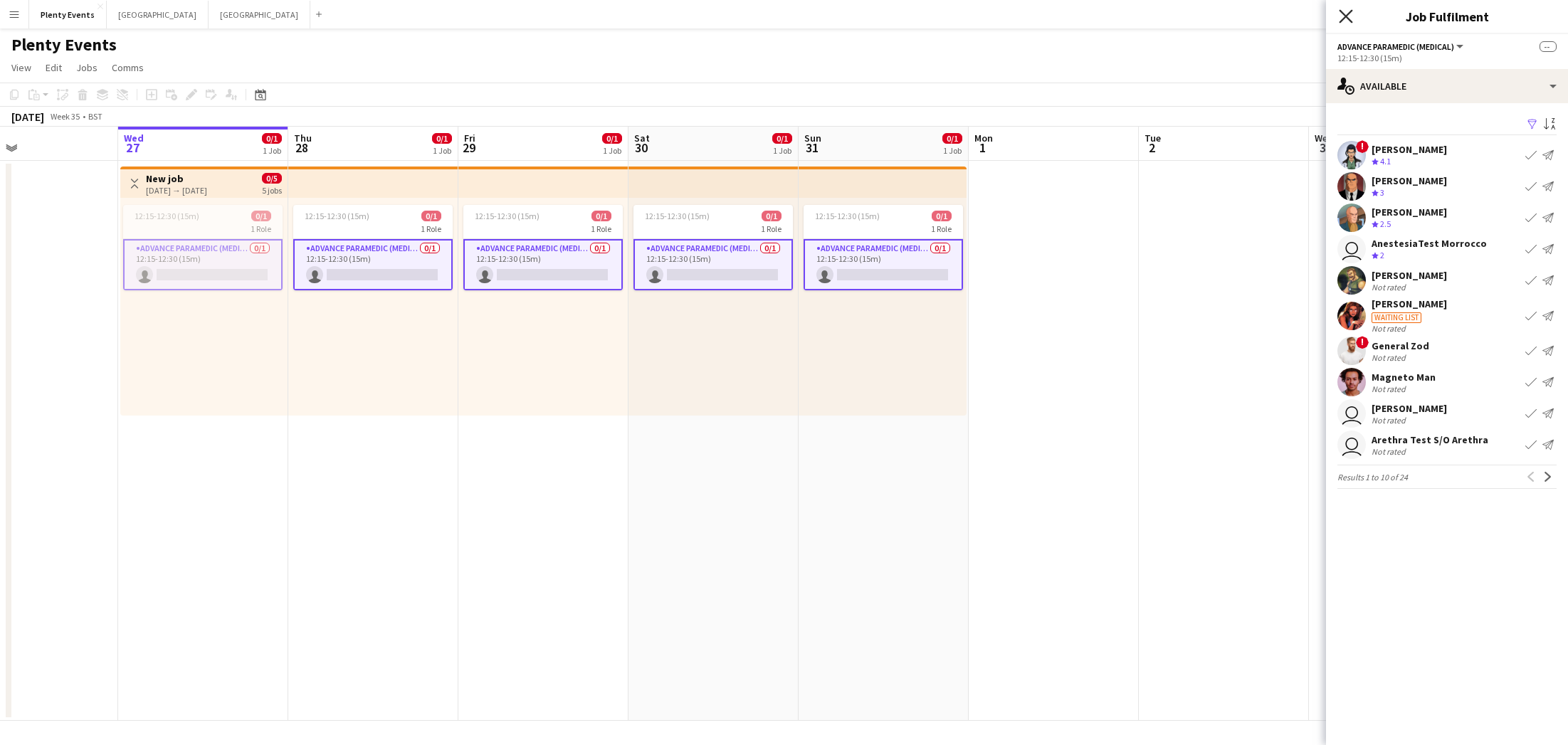
click at [963, 15] on icon at bounding box center [1345, 15] width 14 height 14
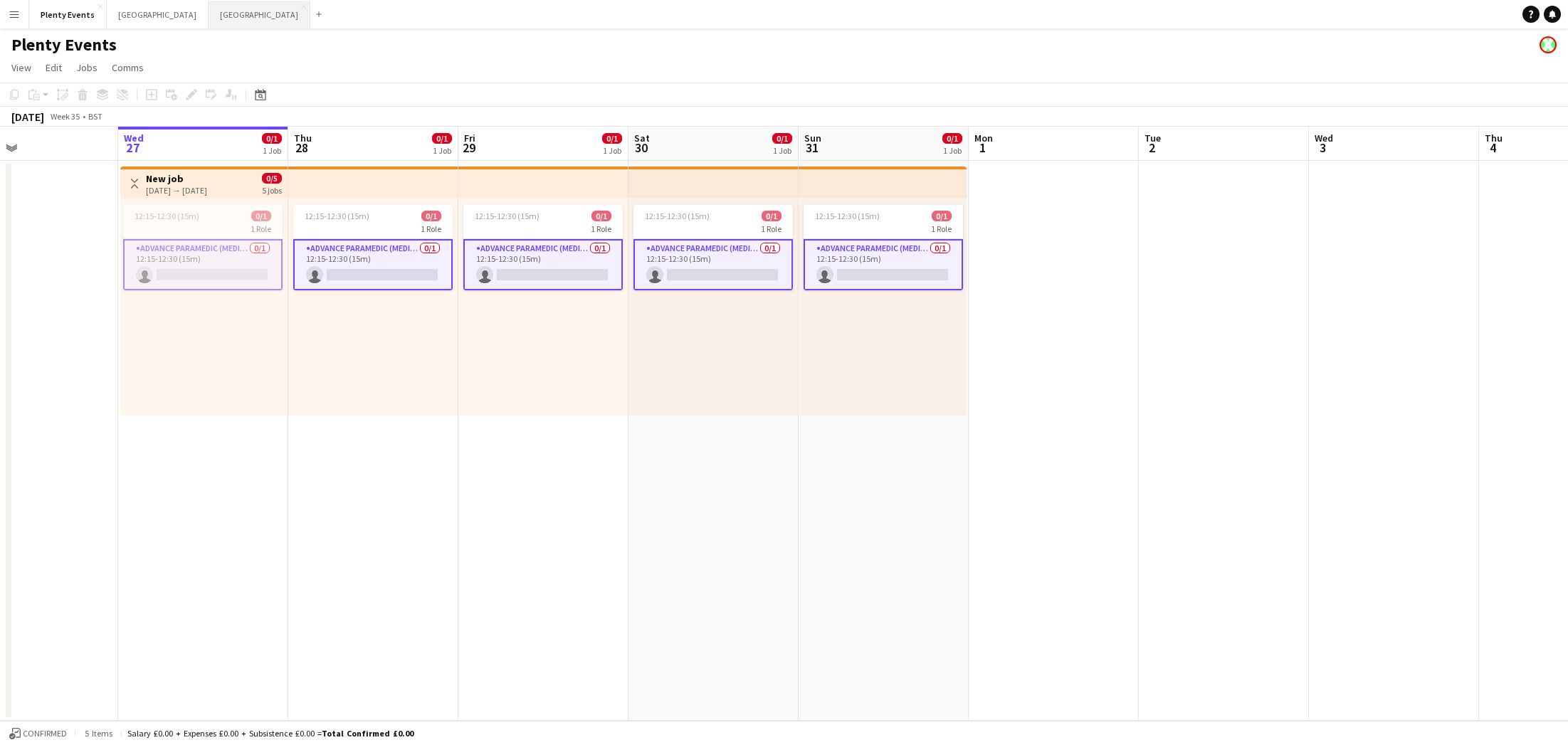
click at [208, 15] on button "Manchester Close" at bounding box center [259, 15] width 101 height 28
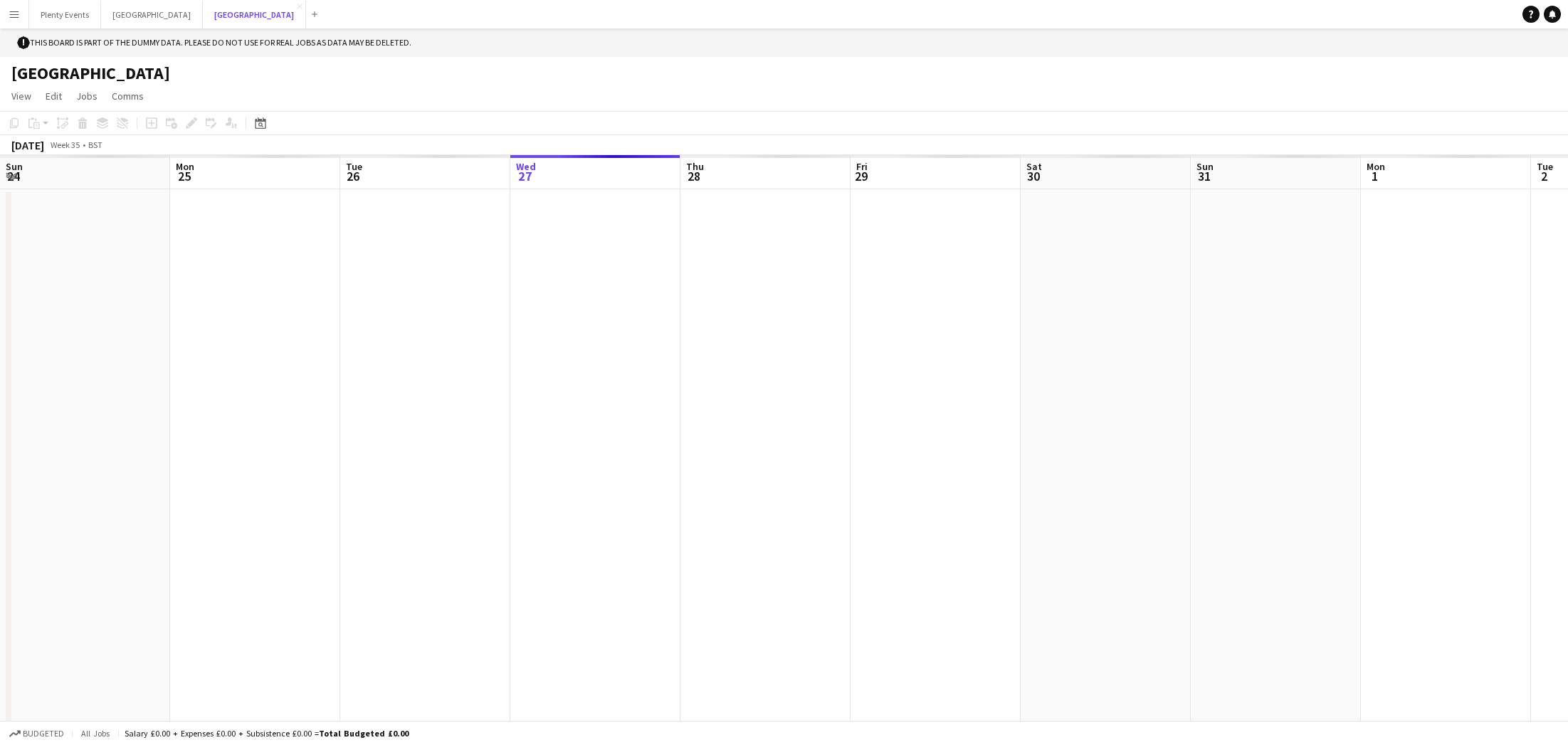
scroll to position [0, 340]
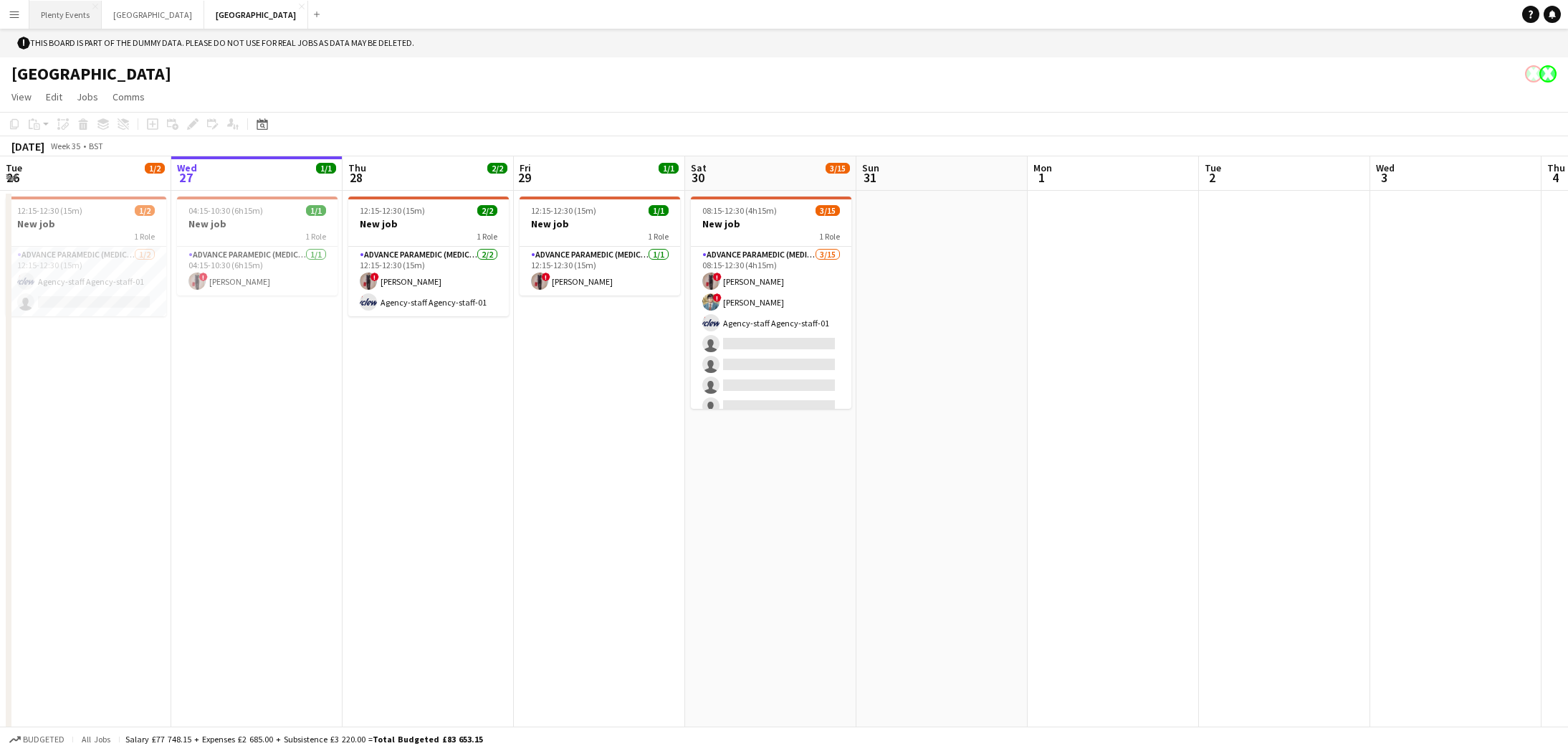
click at [74, 12] on button "Plenty Events Close" at bounding box center [65, 15] width 73 height 28
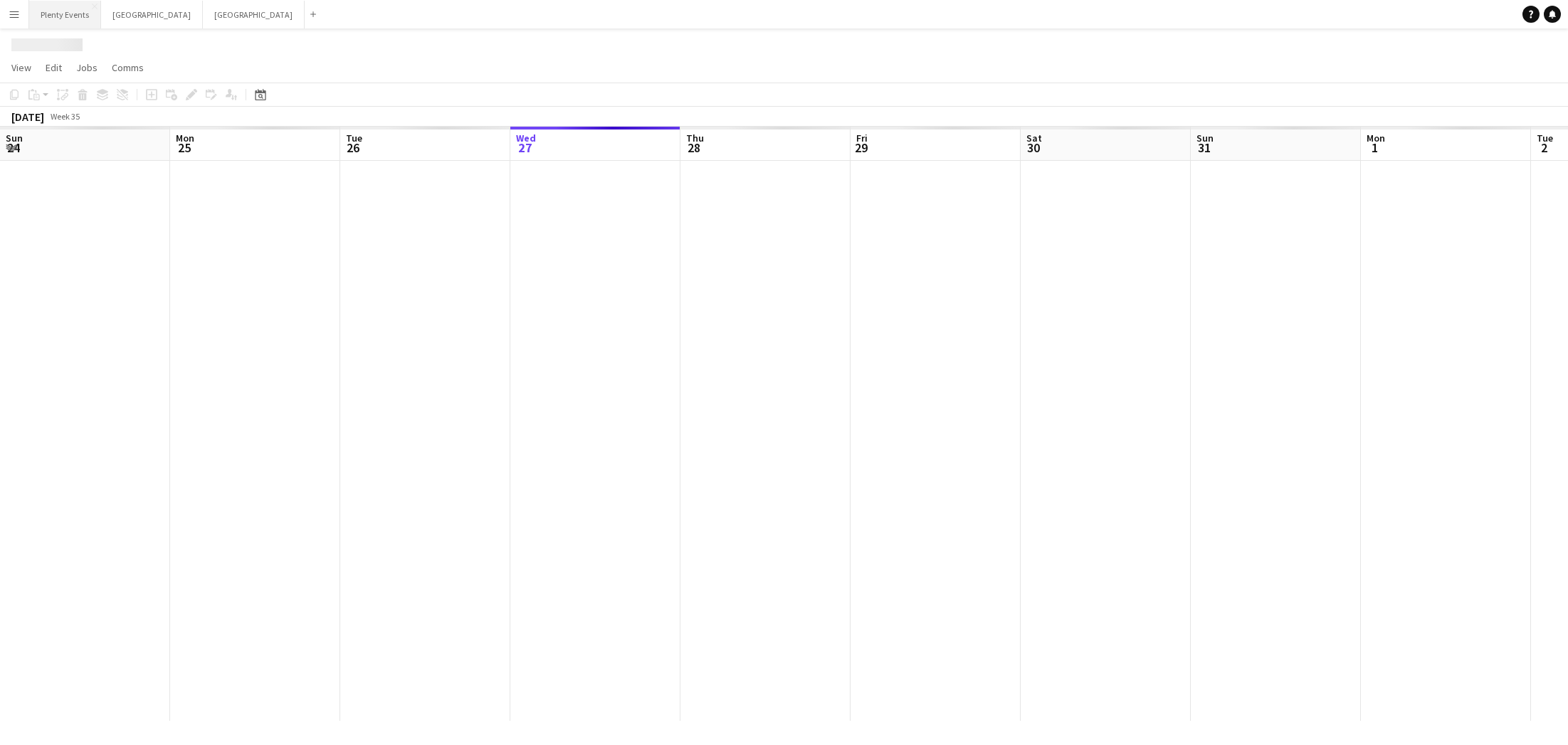
scroll to position [0, 340]
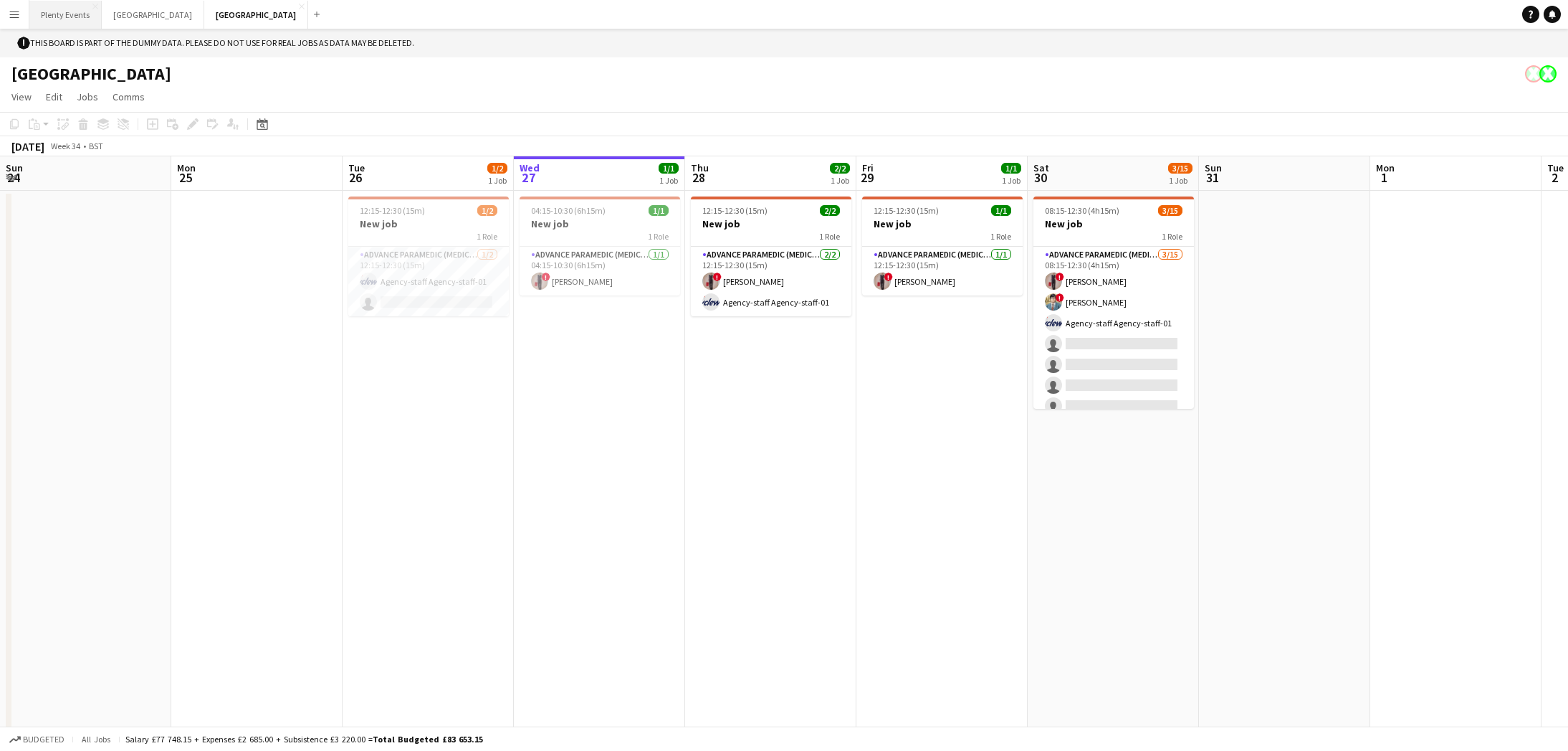
click at [71, 16] on button "Plenty Events Close" at bounding box center [65, 15] width 73 height 28
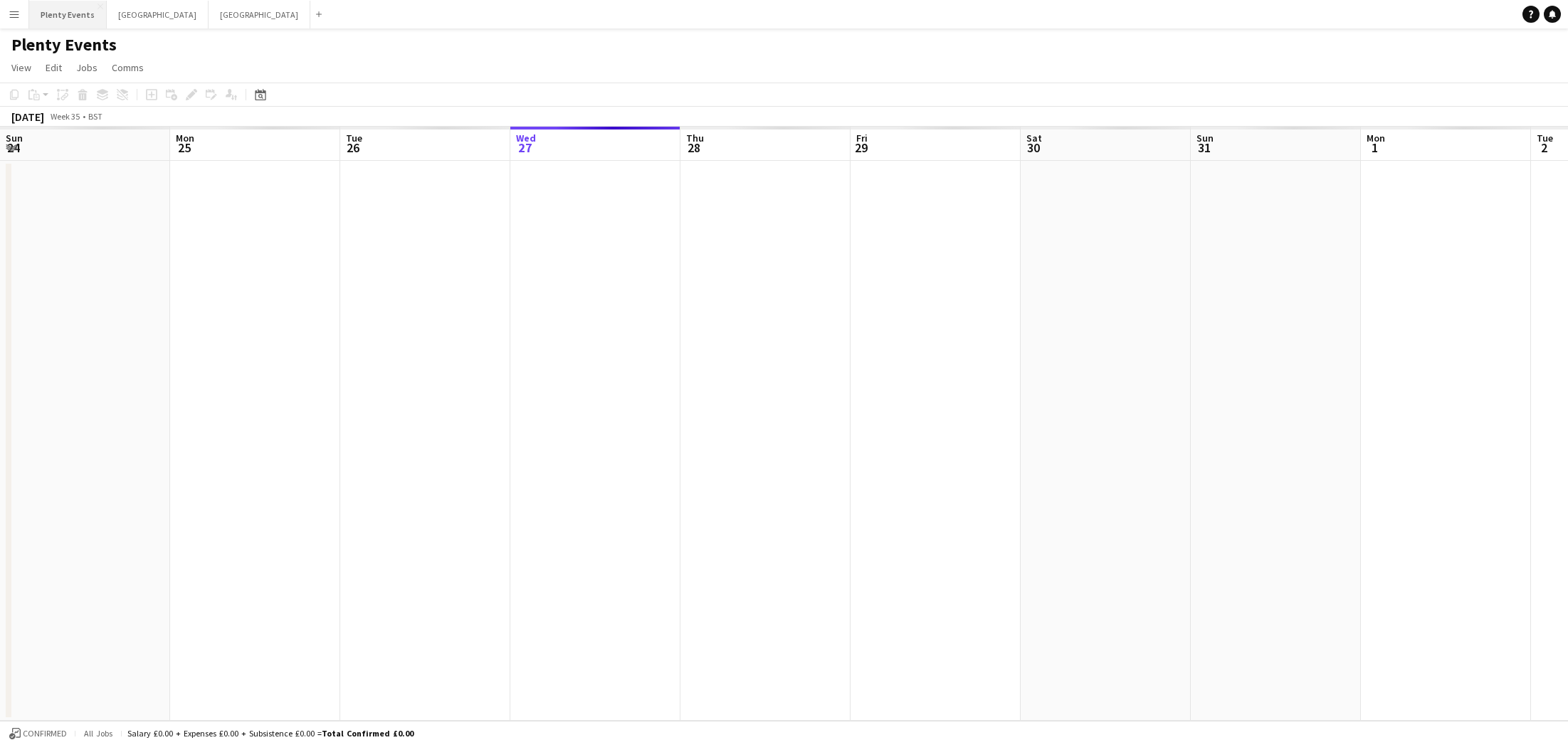
scroll to position [0, 340]
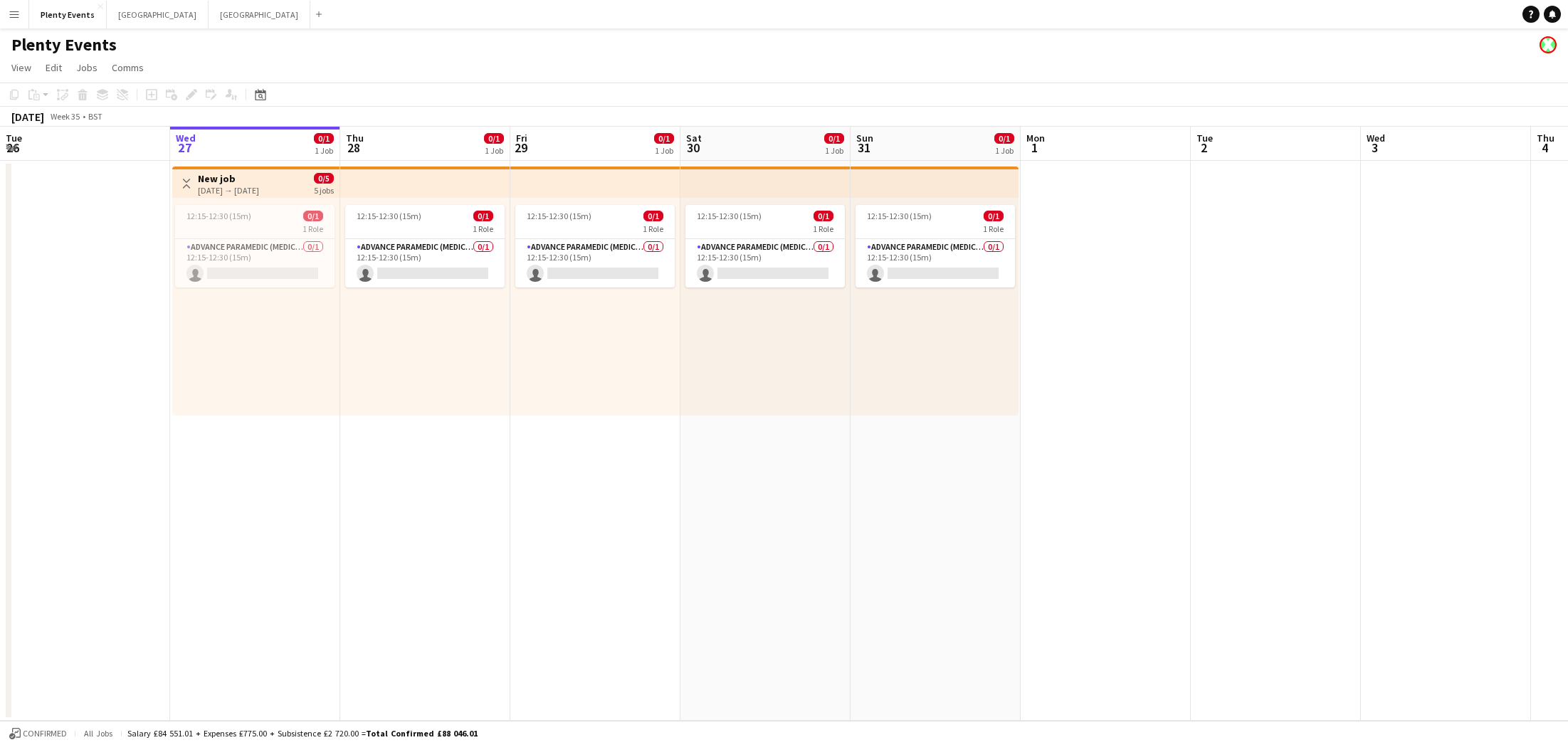
click at [15, 15] on app-icon "Menu" at bounding box center [15, 15] width 11 height 11
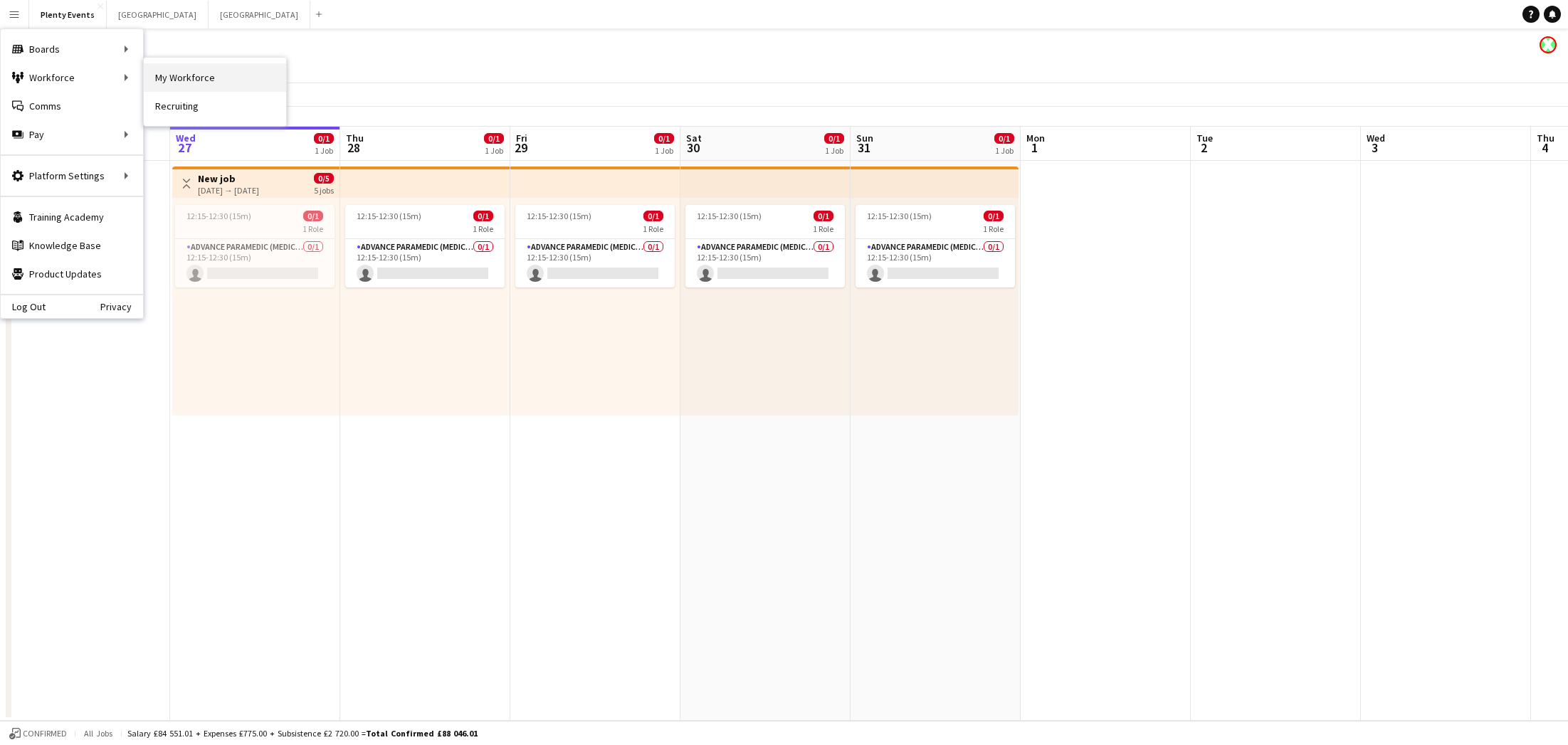
click at [191, 79] on link "My Workforce" at bounding box center [214, 77] width 142 height 28
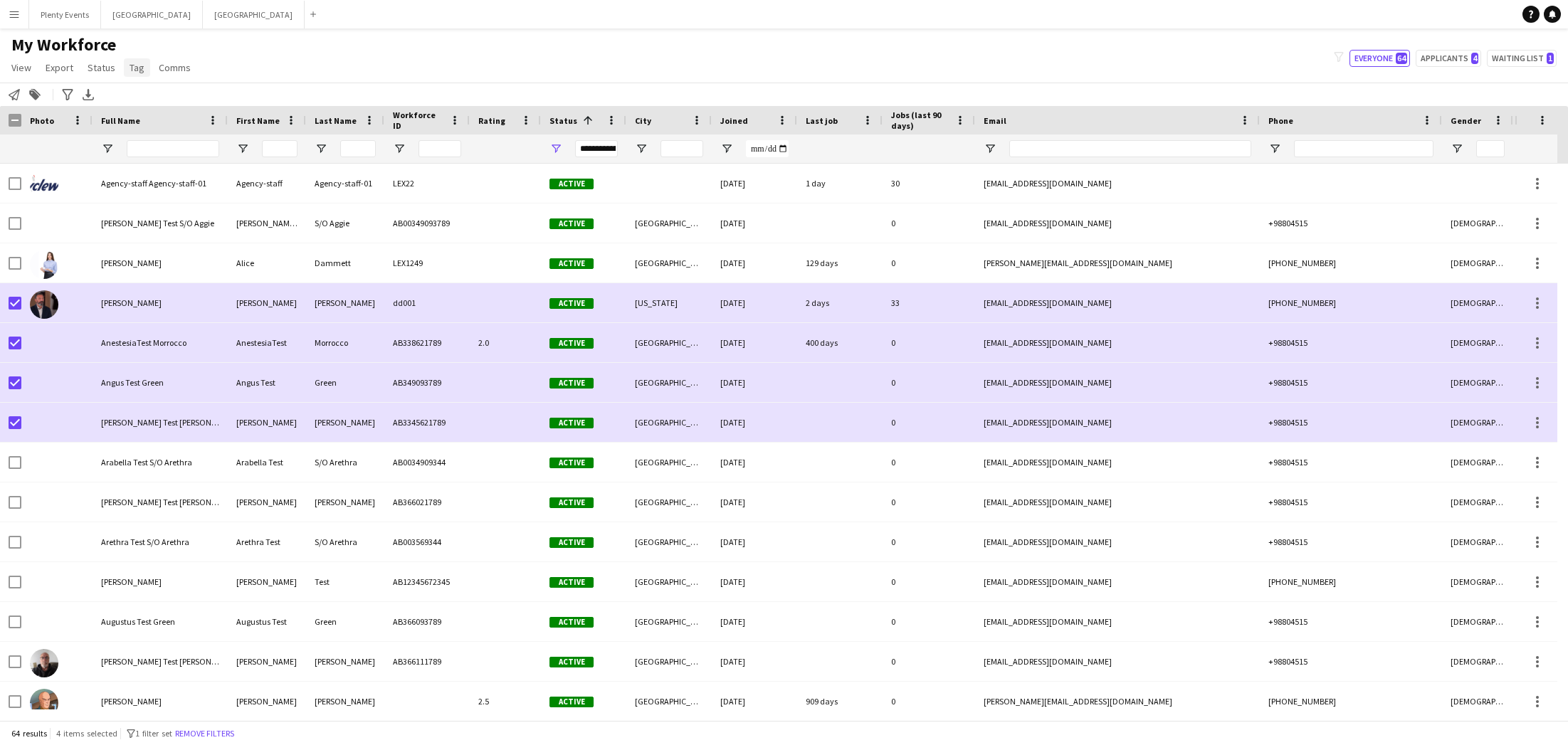
click at [142, 70] on span "Tag" at bounding box center [137, 67] width 15 height 13
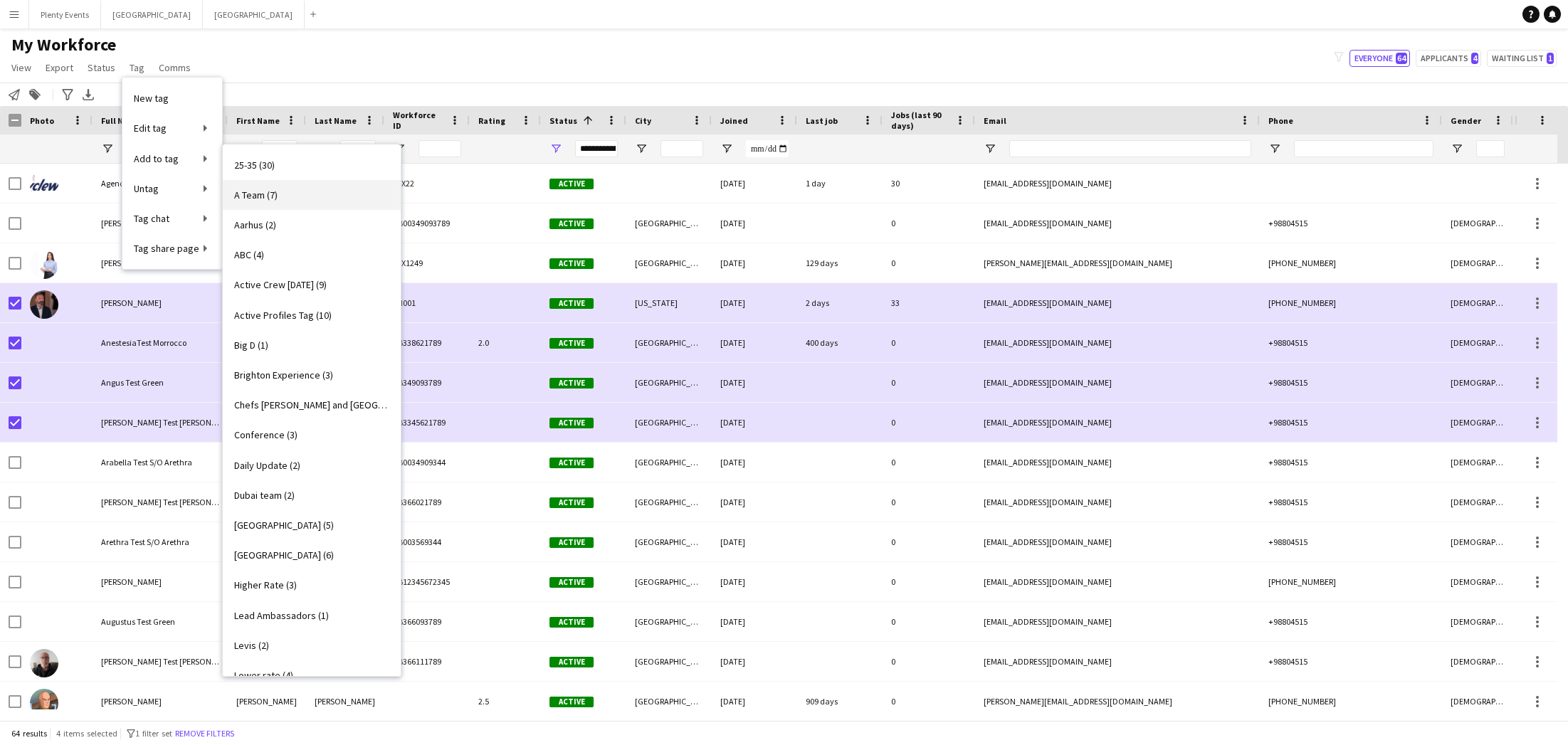
click at [264, 195] on span "A Team (7)" at bounding box center [256, 195] width 44 height 13
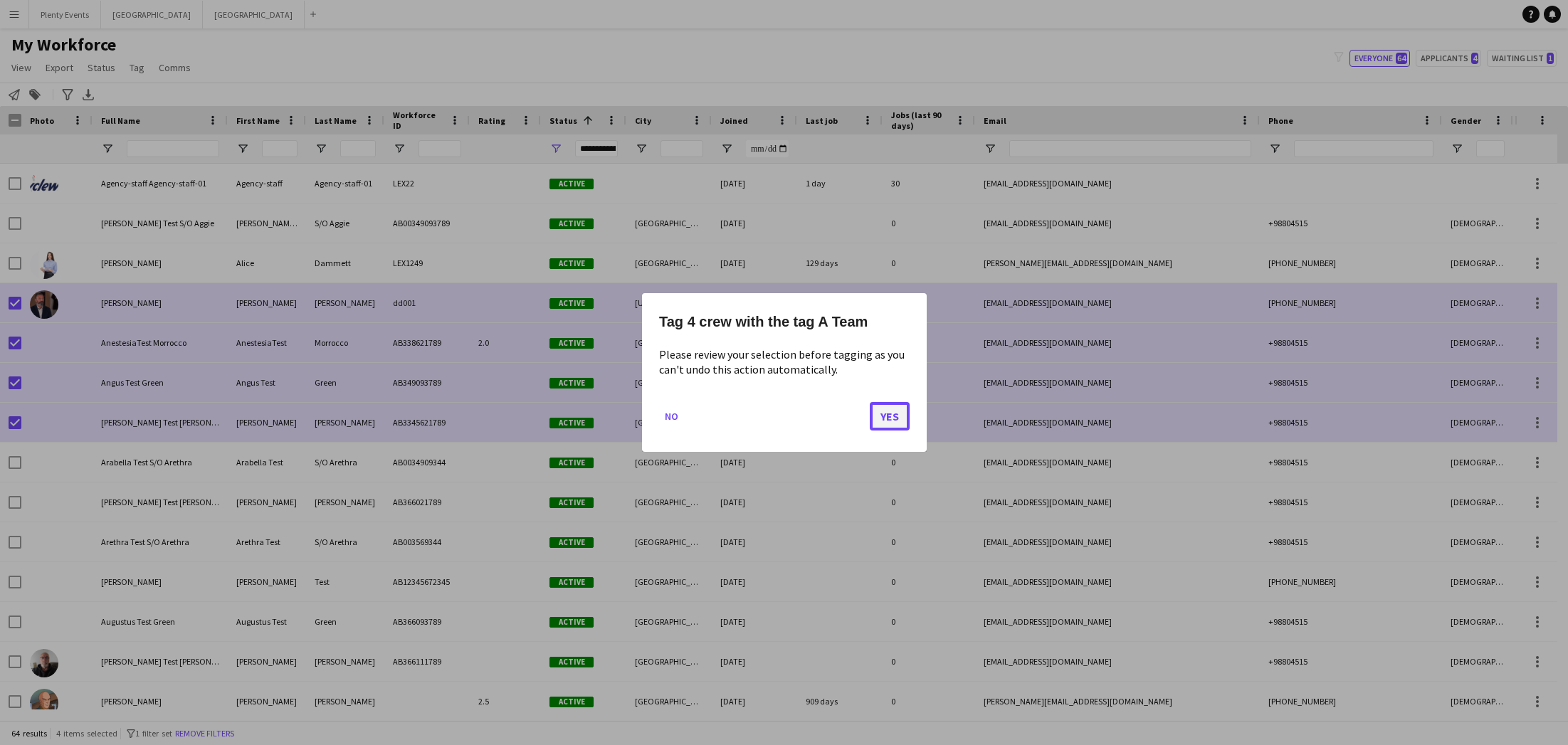
click at [890, 417] on button "Yes" at bounding box center [889, 416] width 40 height 28
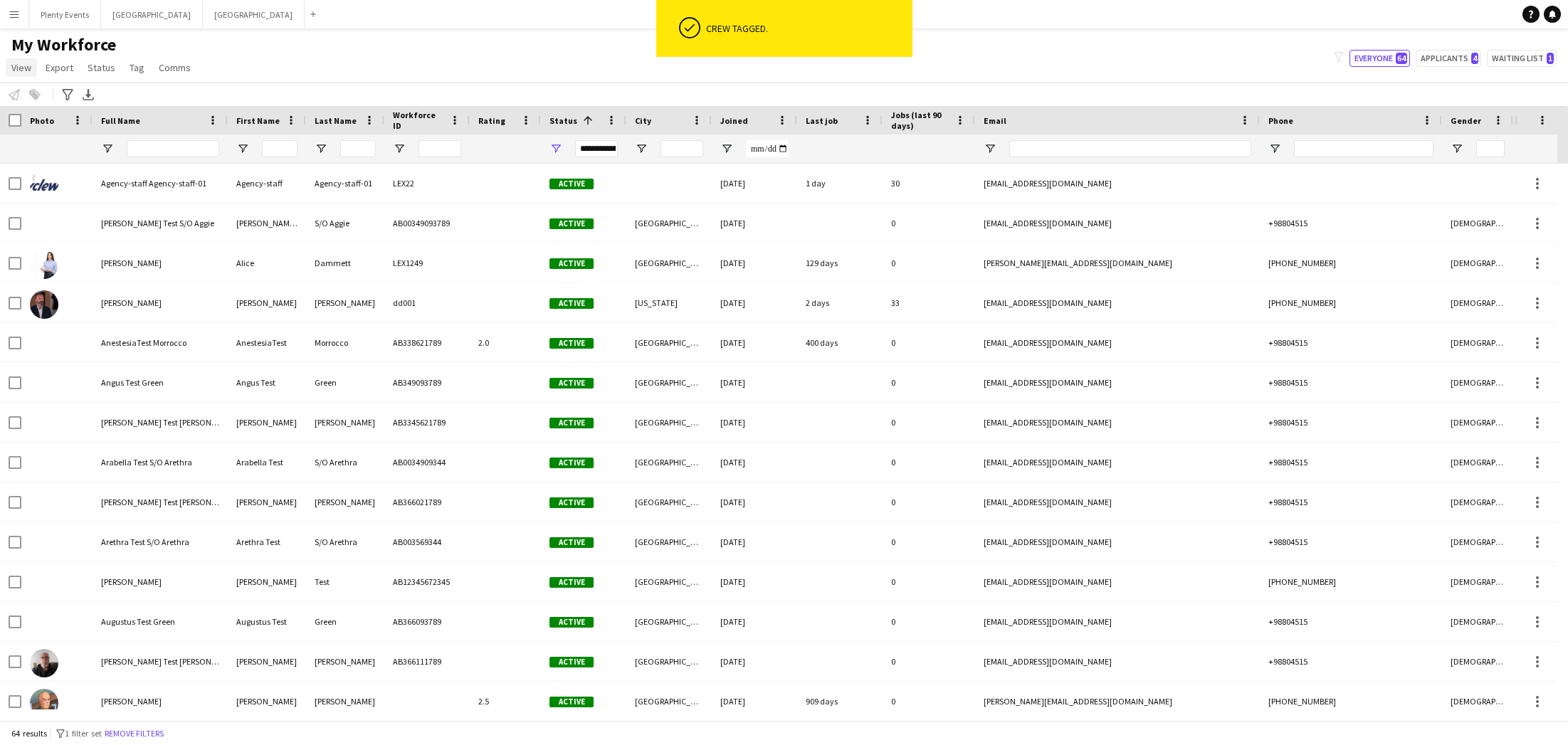
click at [19, 68] on span "View" at bounding box center [21, 67] width 20 height 13
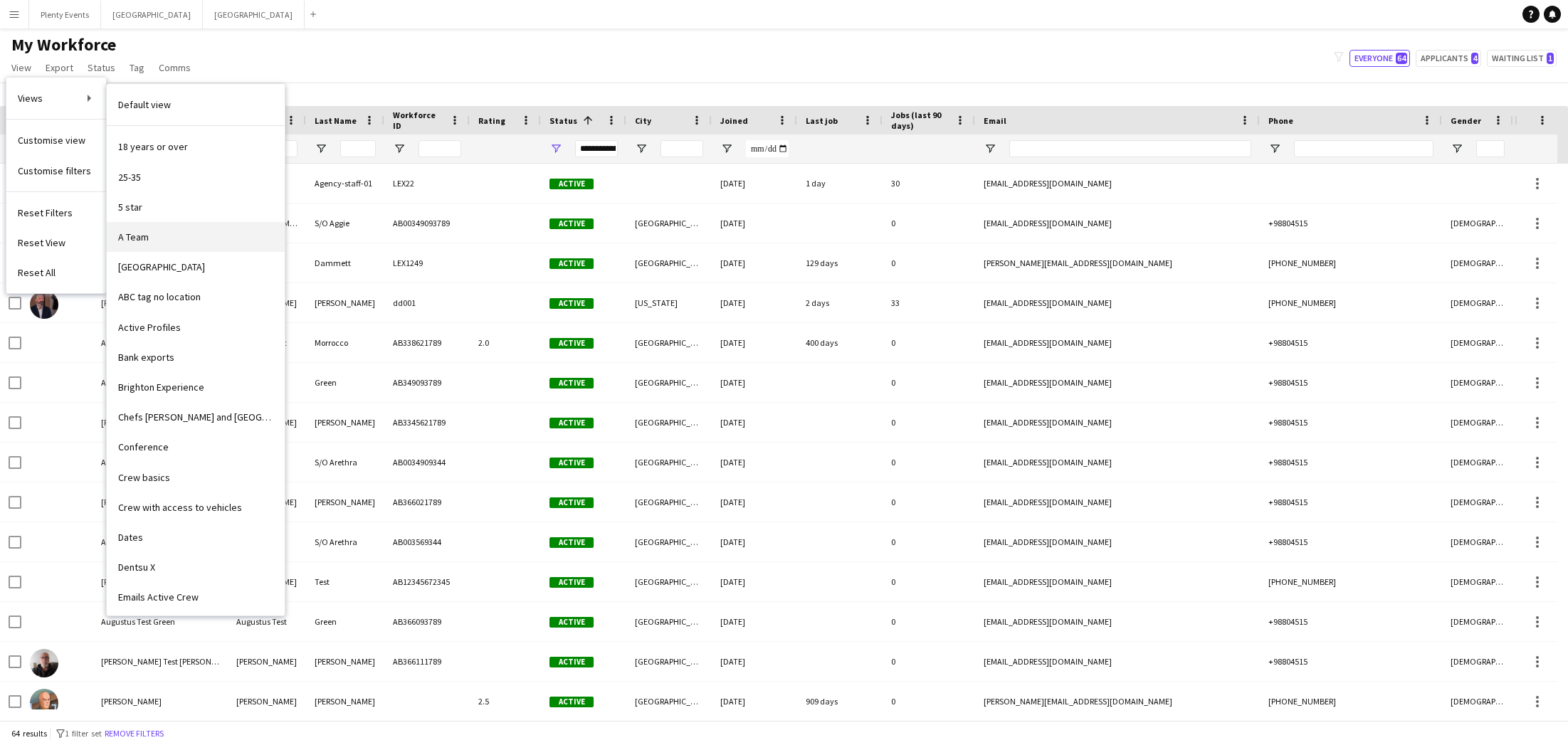
click at [128, 243] on link "A Team" at bounding box center [195, 237] width 178 height 30
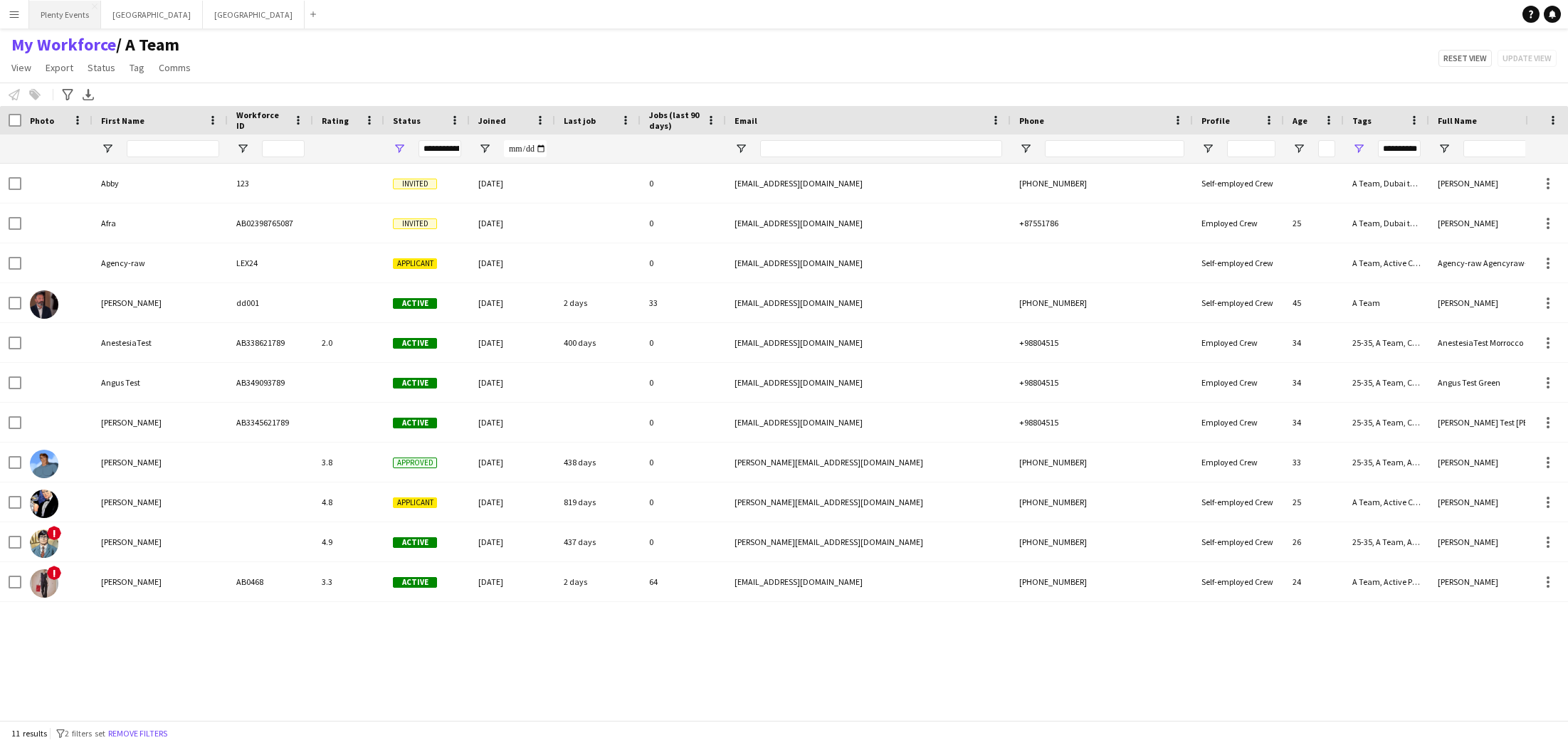
click at [77, 15] on button "Plenty Events Close" at bounding box center [65, 15] width 72 height 28
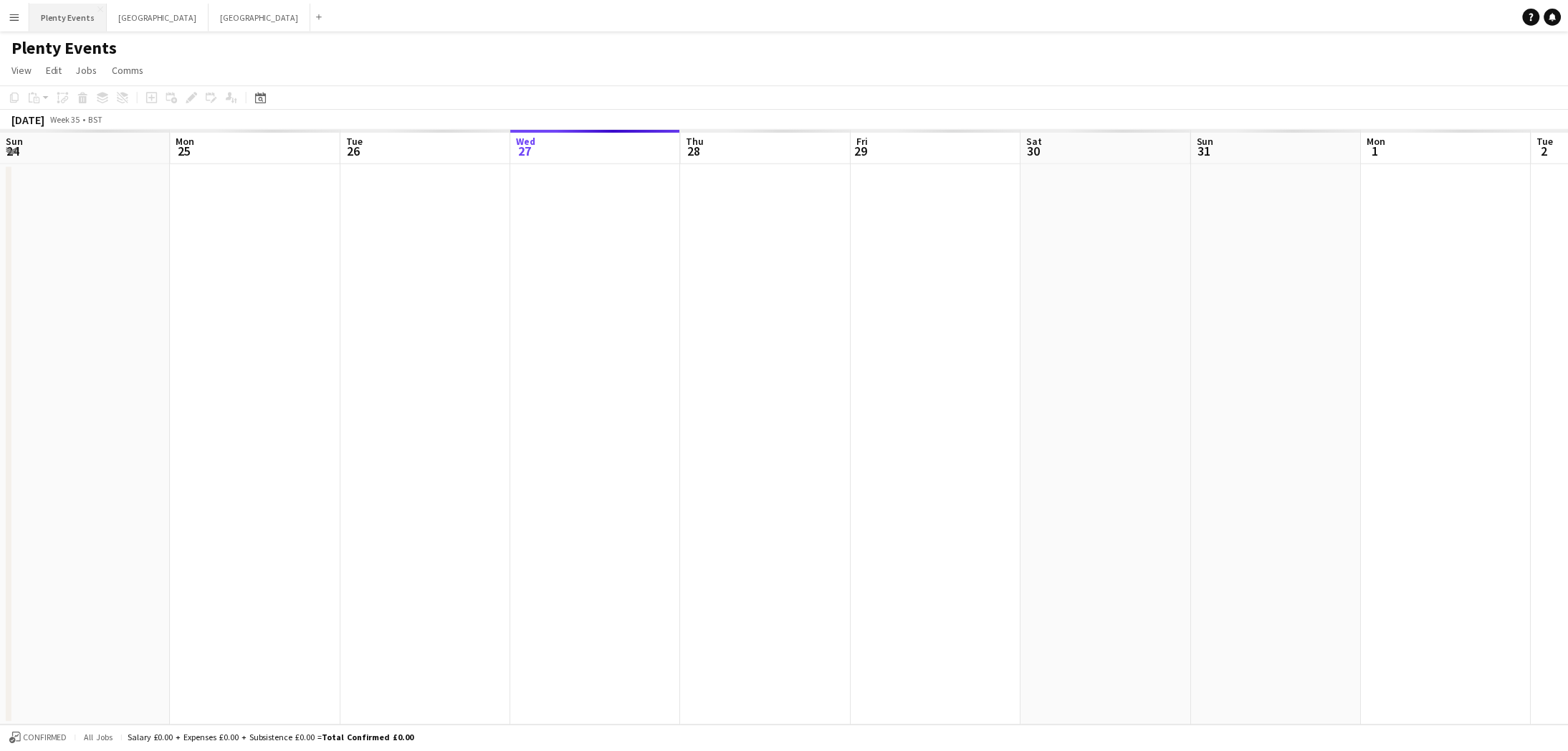
scroll to position [0, 342]
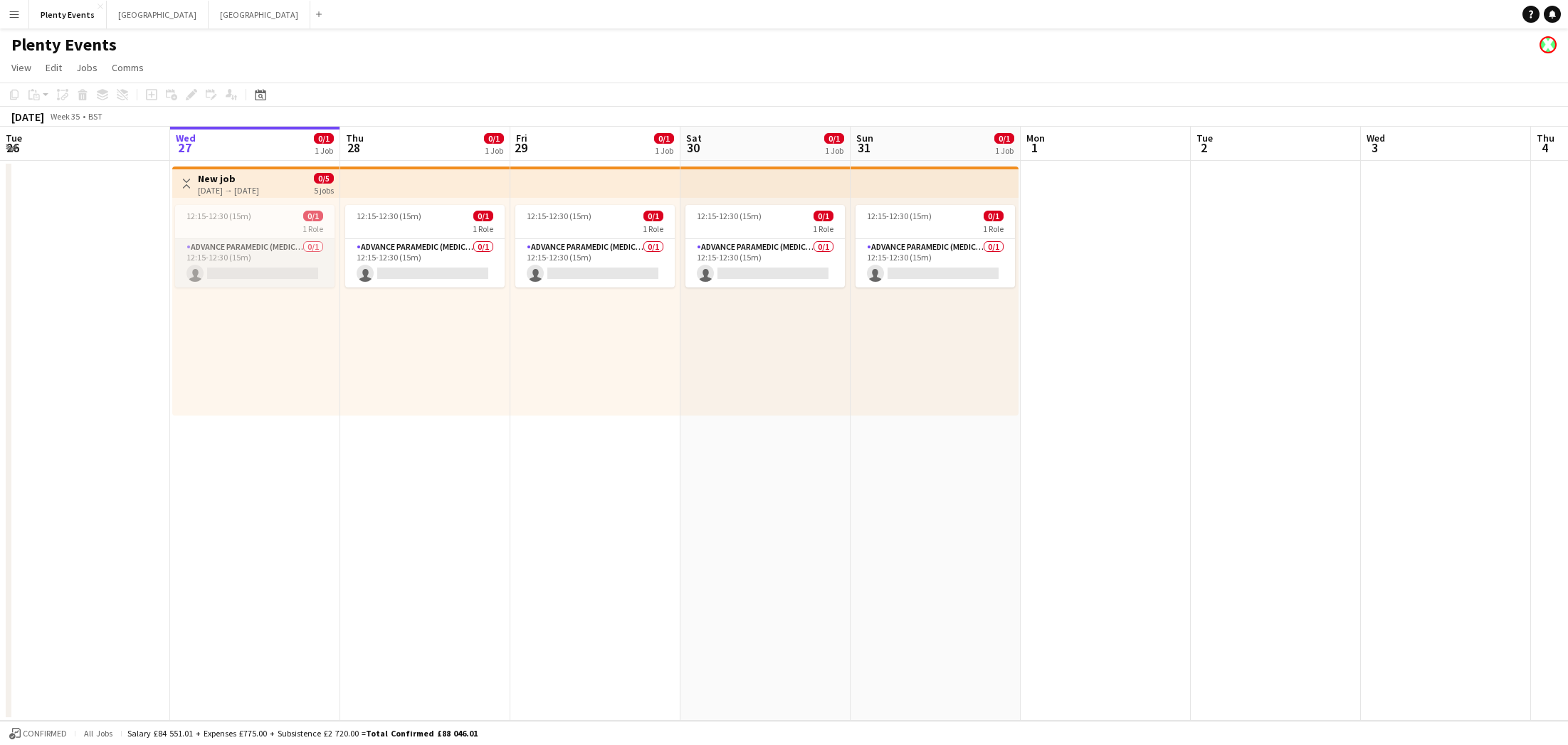
click at [286, 261] on app-card-role "Advance Paramedic (Medical) 0/1 12:15-12:30 (15m) single-neutral-actions" at bounding box center [255, 263] width 160 height 49
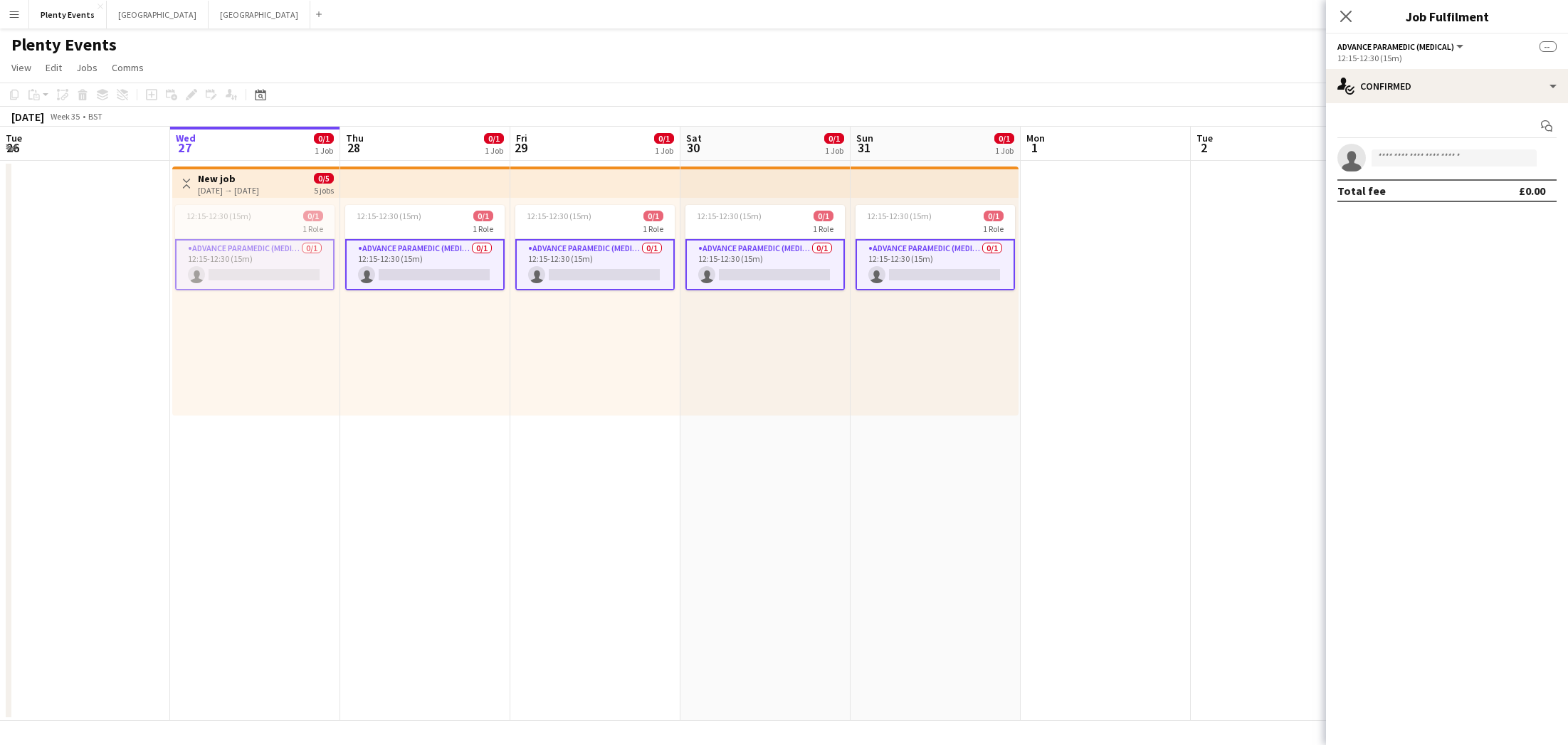
click at [282, 260] on app-card-role "Advance Paramedic (Medical) 0/1 12:15-12:30 (15m) single-neutral-actions" at bounding box center [255, 264] width 160 height 51
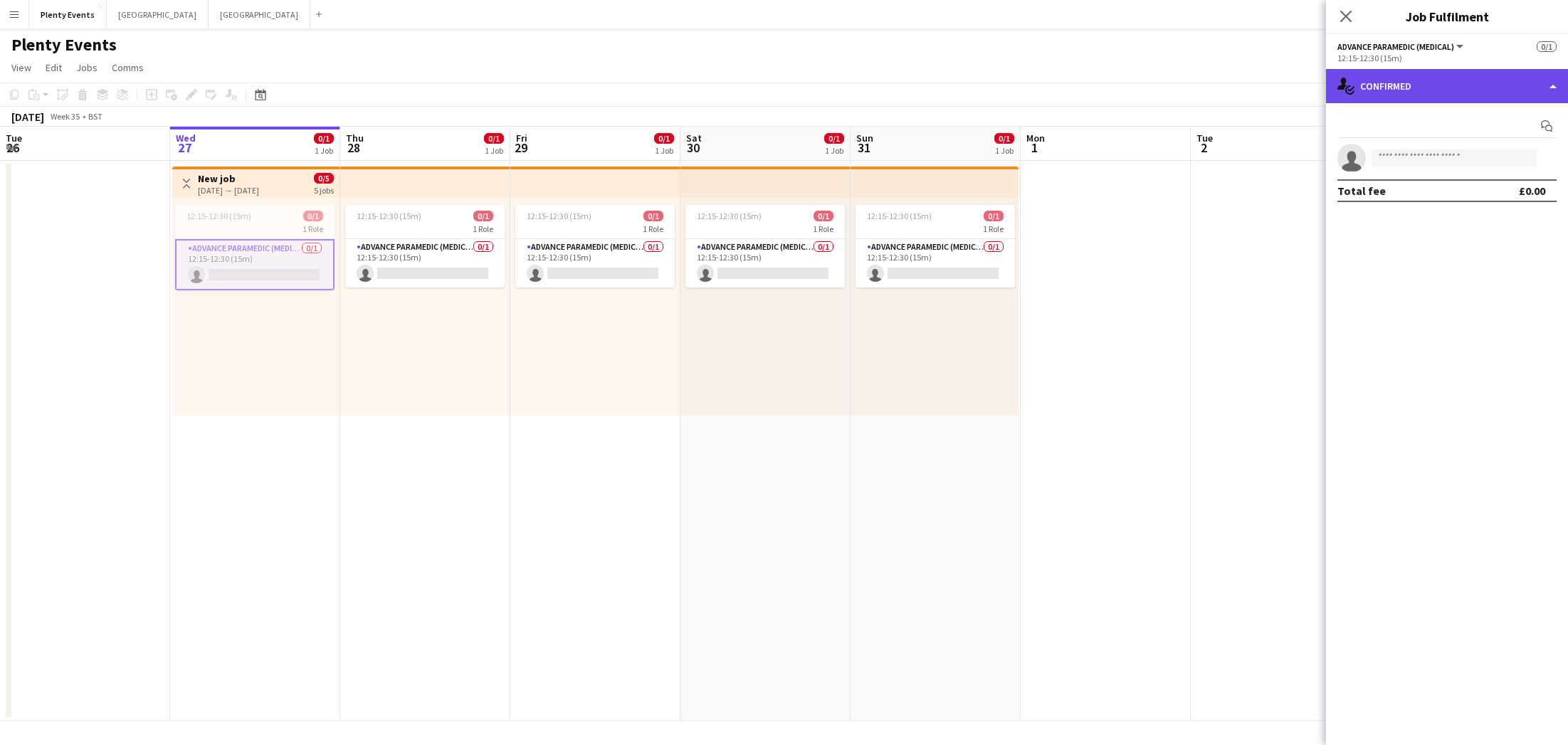
click at [963, 92] on div "single-neutral-actions-check-2 Confirmed" at bounding box center [1447, 86] width 242 height 34
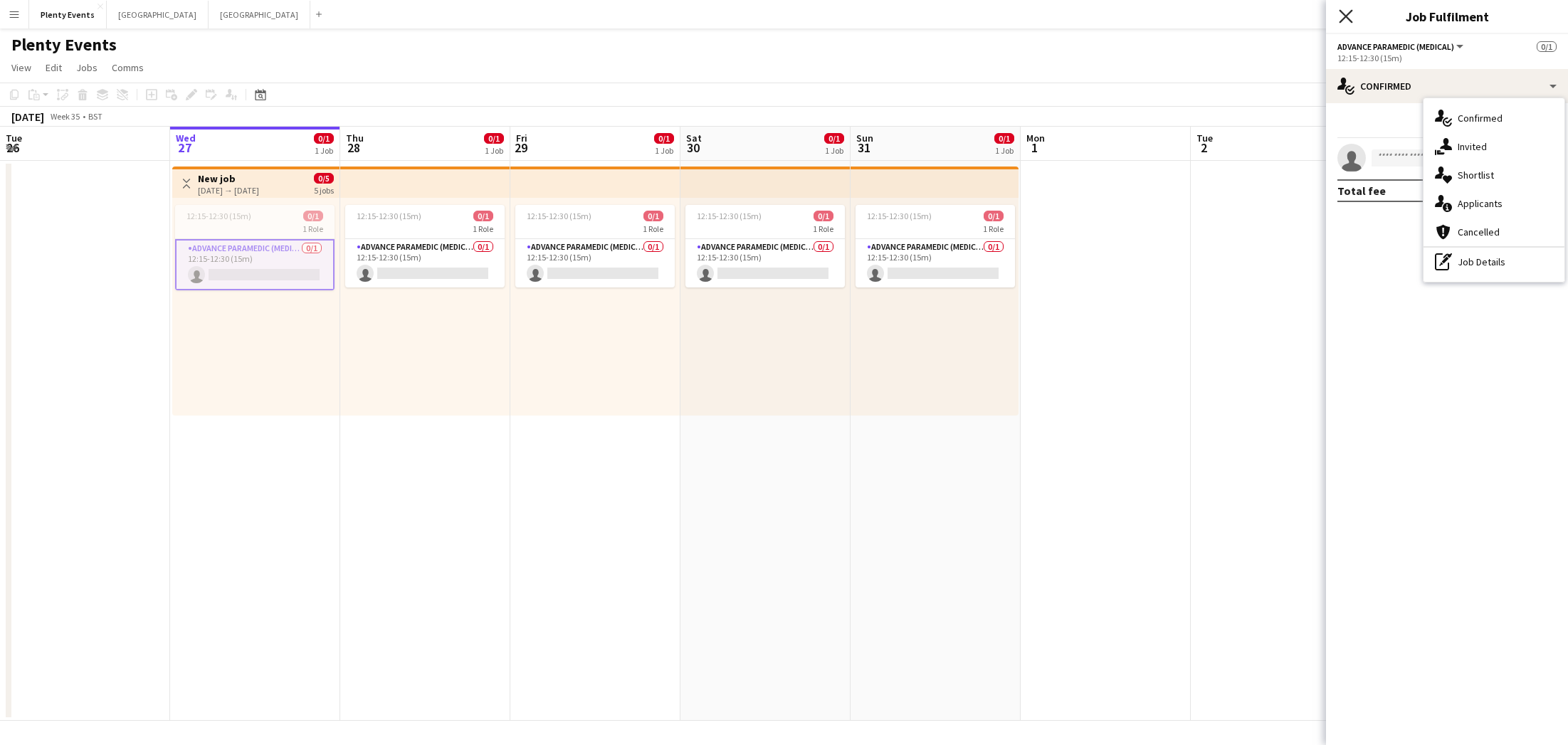
click at [963, 18] on icon "Close pop-in" at bounding box center [1345, 15] width 14 height 14
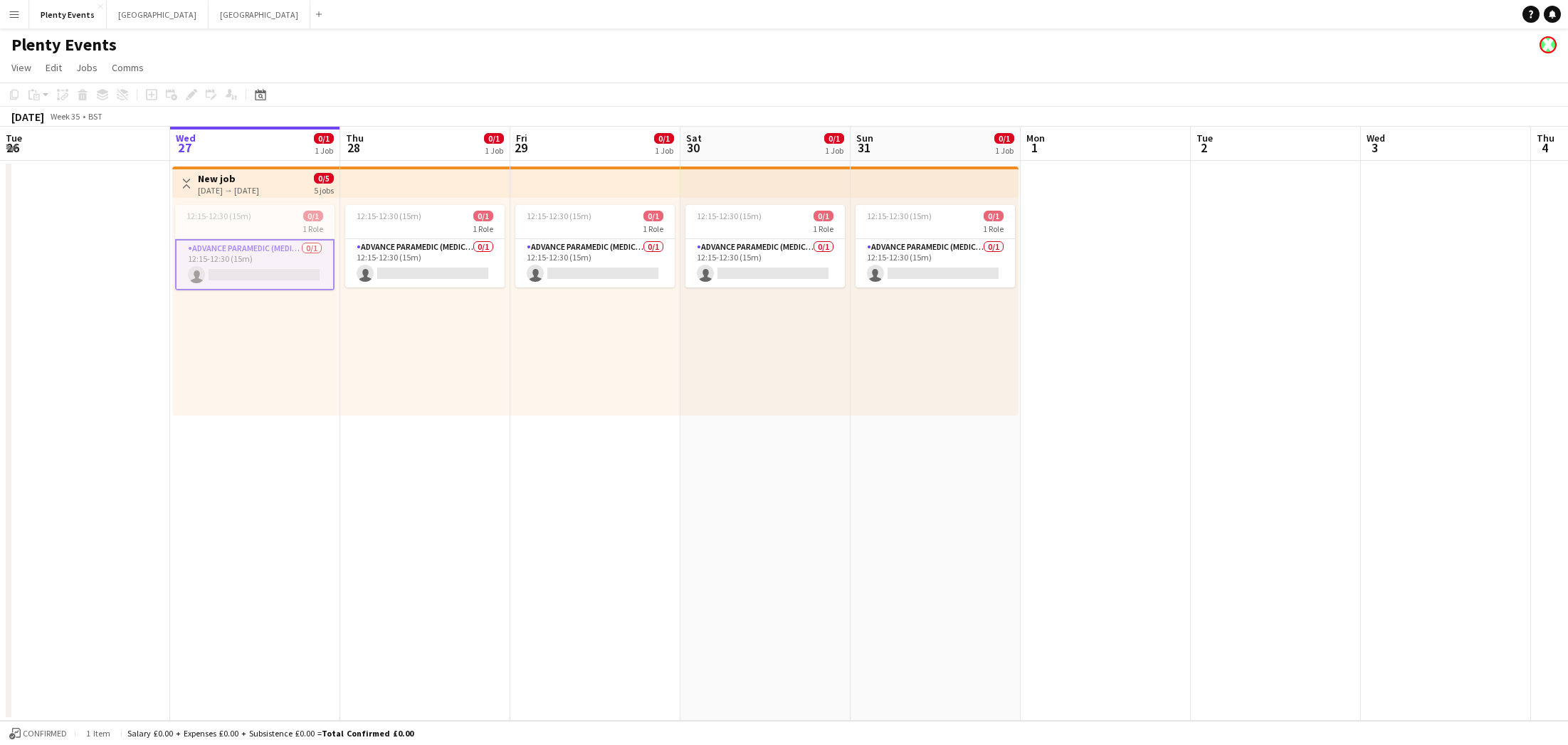
click at [405, 83] on app-toolbar "Copy Paste Paste Command V Paste with crew Command Shift V Paste linked Job Del…" at bounding box center [784, 95] width 1568 height 24
click at [208, 15] on button "Manchester Close" at bounding box center [259, 15] width 101 height 28
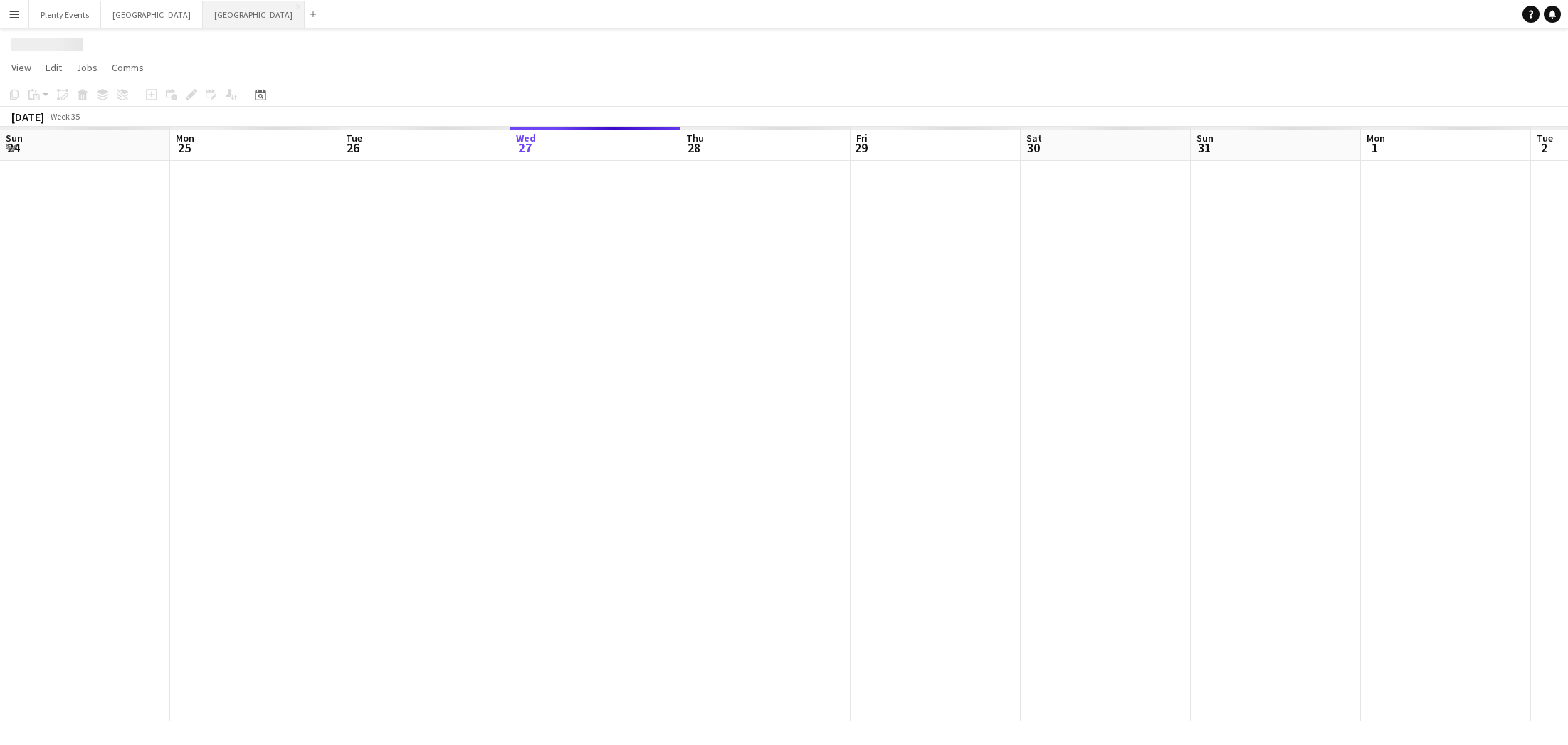
scroll to position [0, 340]
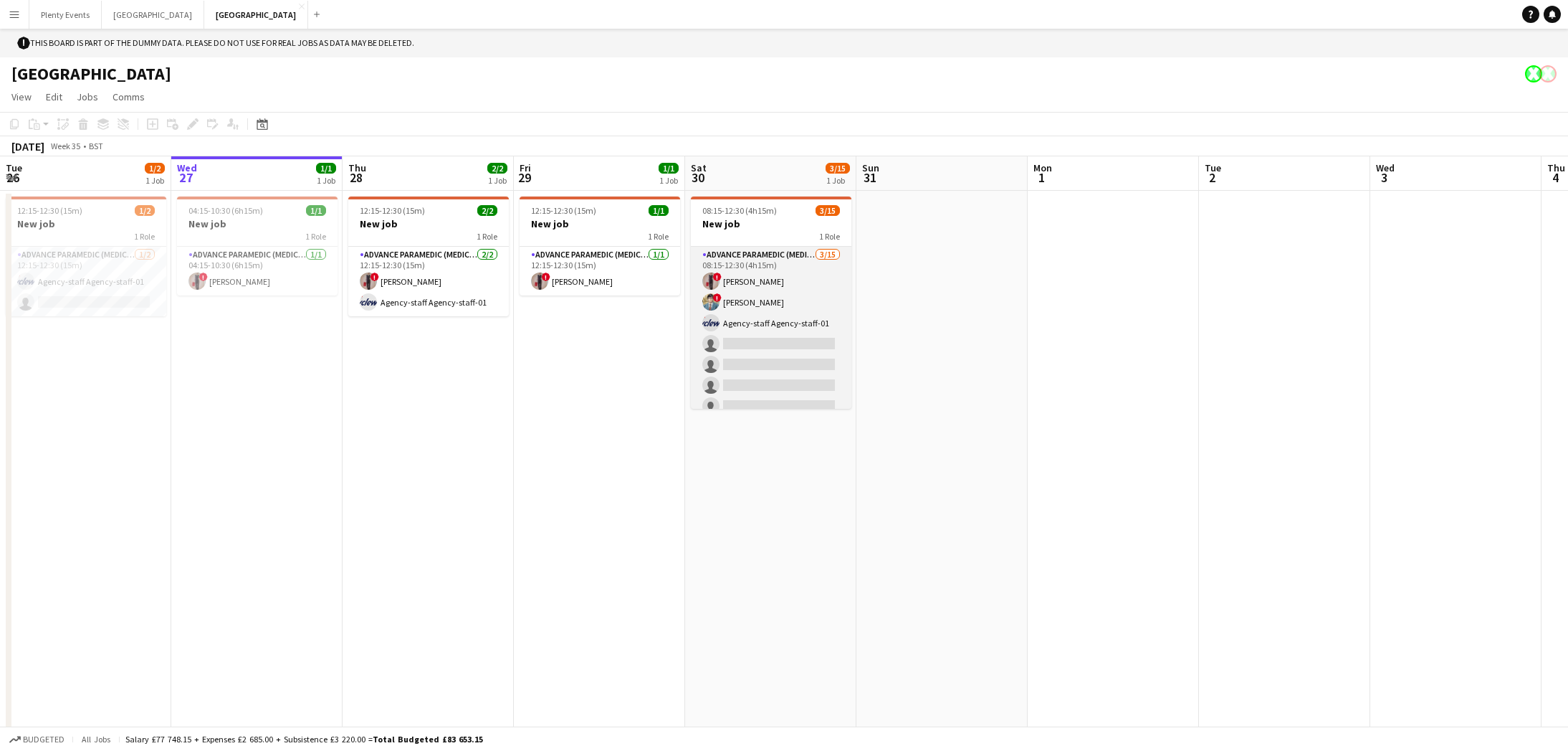
click at [773, 342] on app-card-role "Advance Paramedic (Medical) 3/15 08:15-12:30 (4h15m) ! Diana Priceless ! Clark …" at bounding box center [771, 417] width 161 height 340
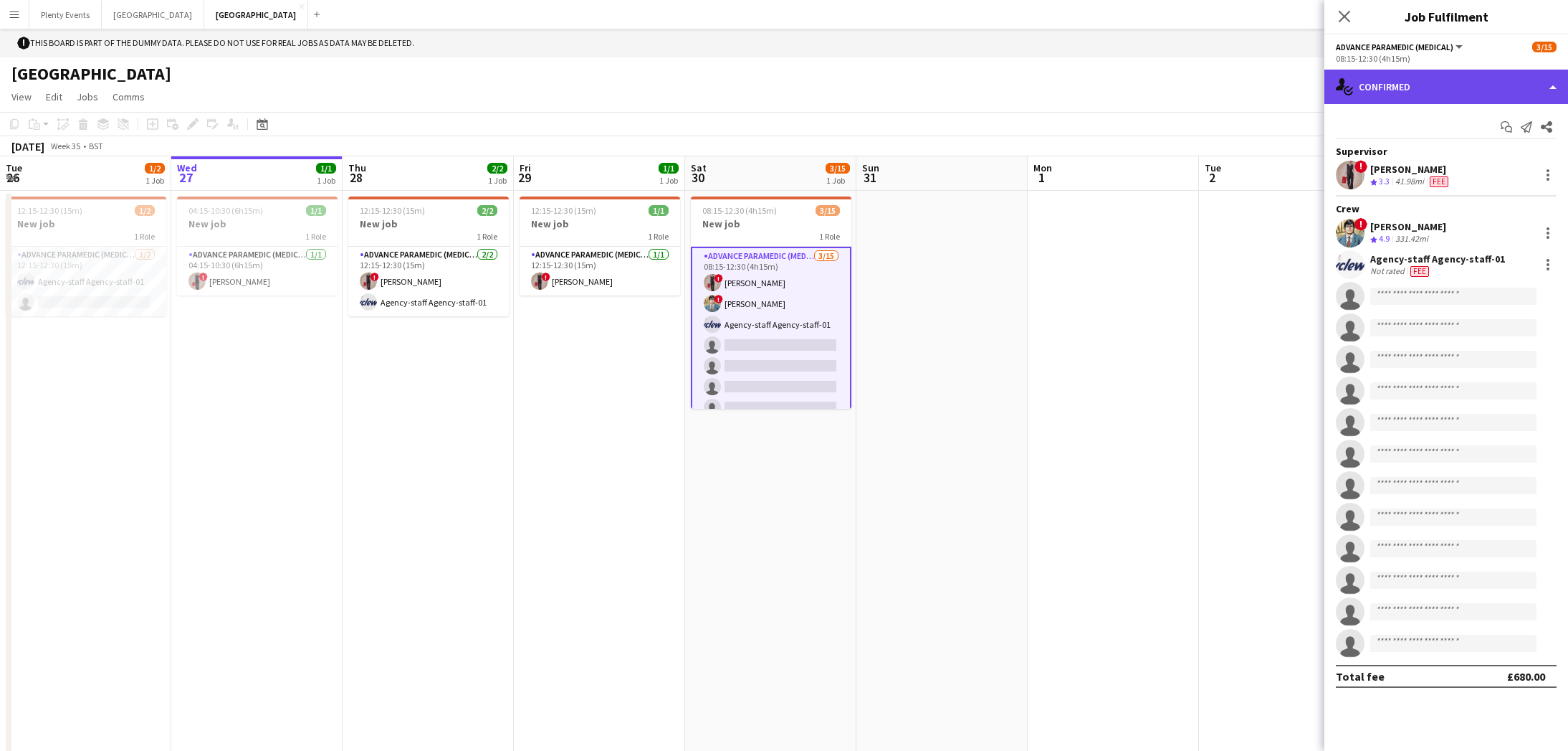
click at [969, 88] on div "single-neutral-actions-check-2 Confirmed" at bounding box center [1446, 87] width 243 height 34
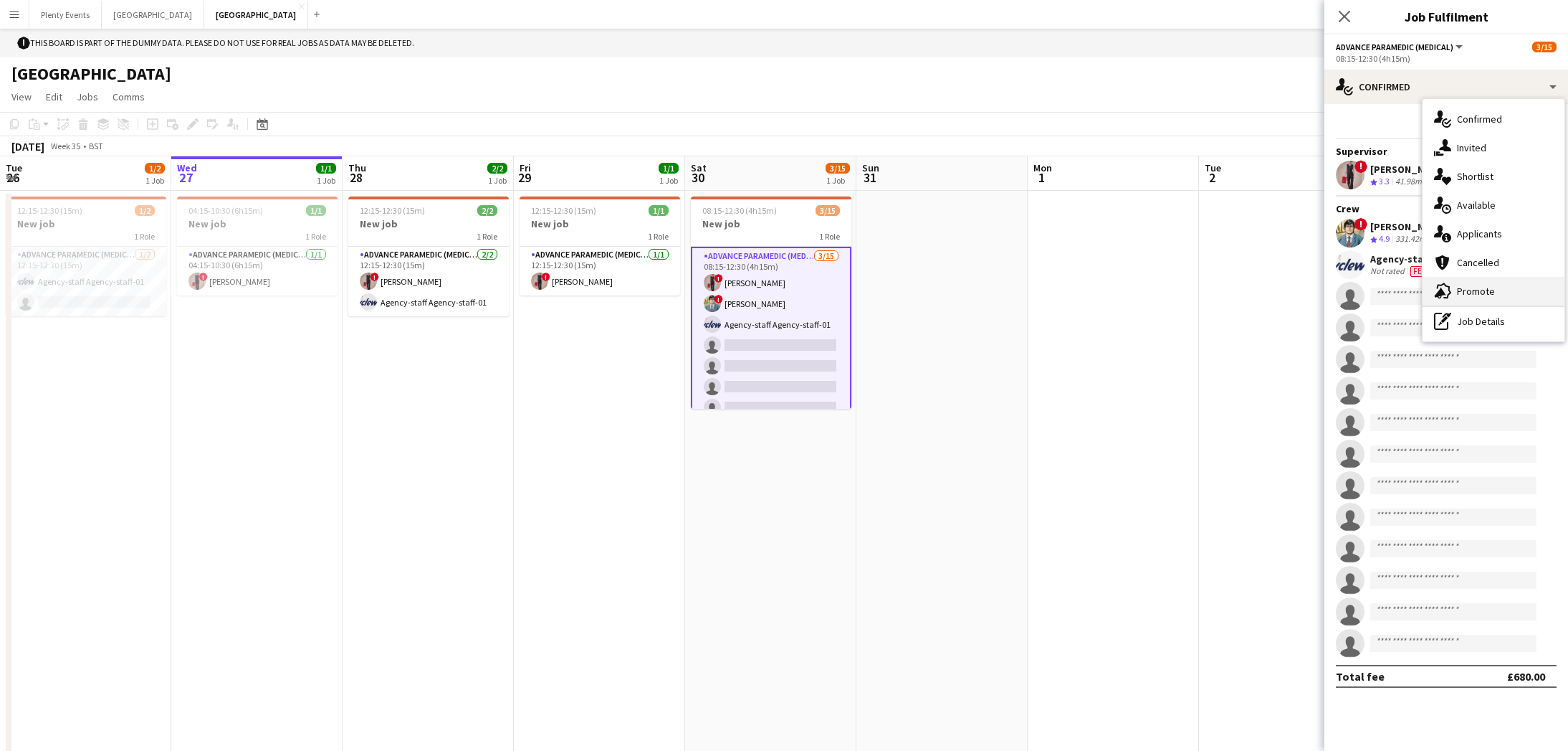
click at [969, 295] on div "advertising-megaphone Promote" at bounding box center [1494, 291] width 142 height 29
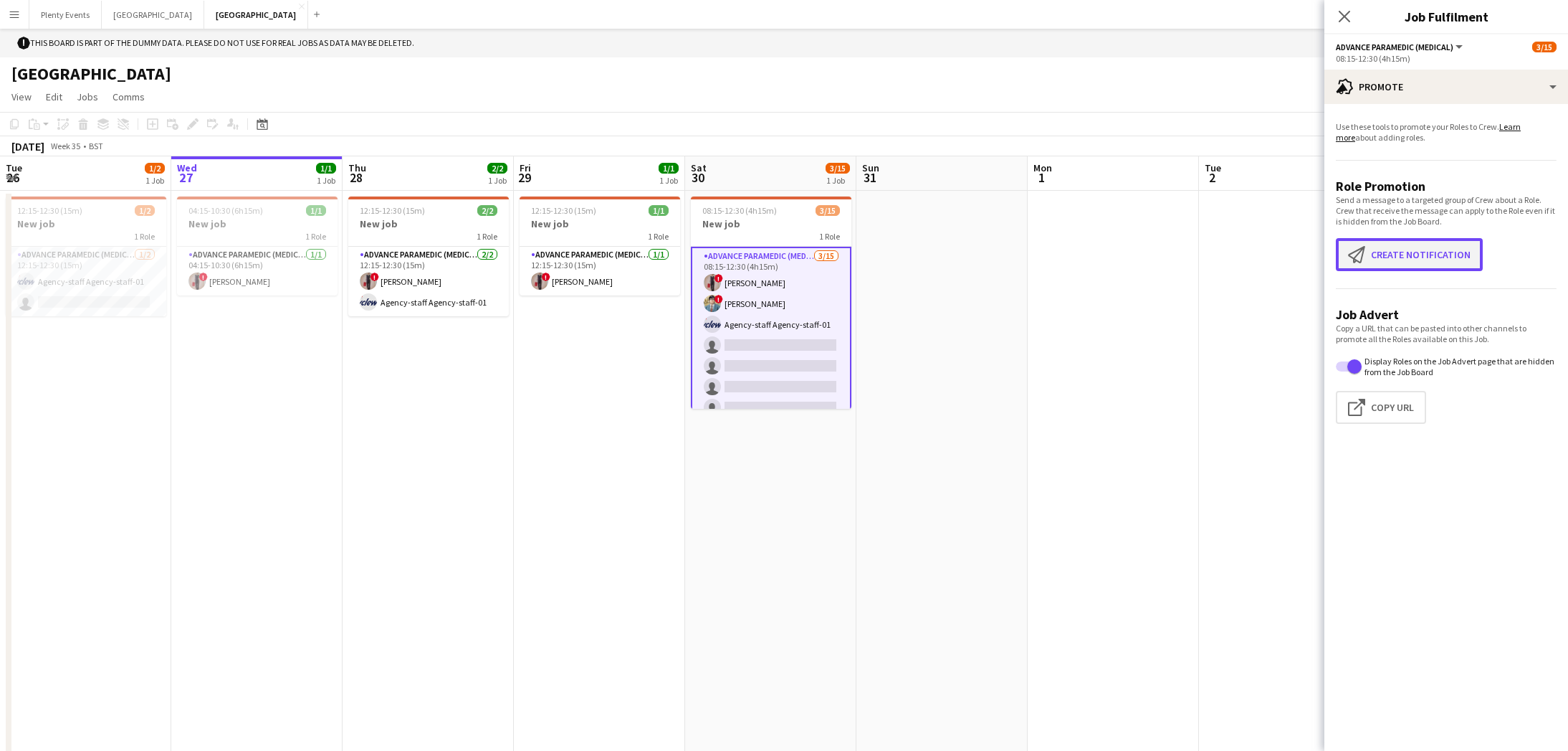
click at [969, 253] on button "Create notification Create notification" at bounding box center [1410, 254] width 147 height 33
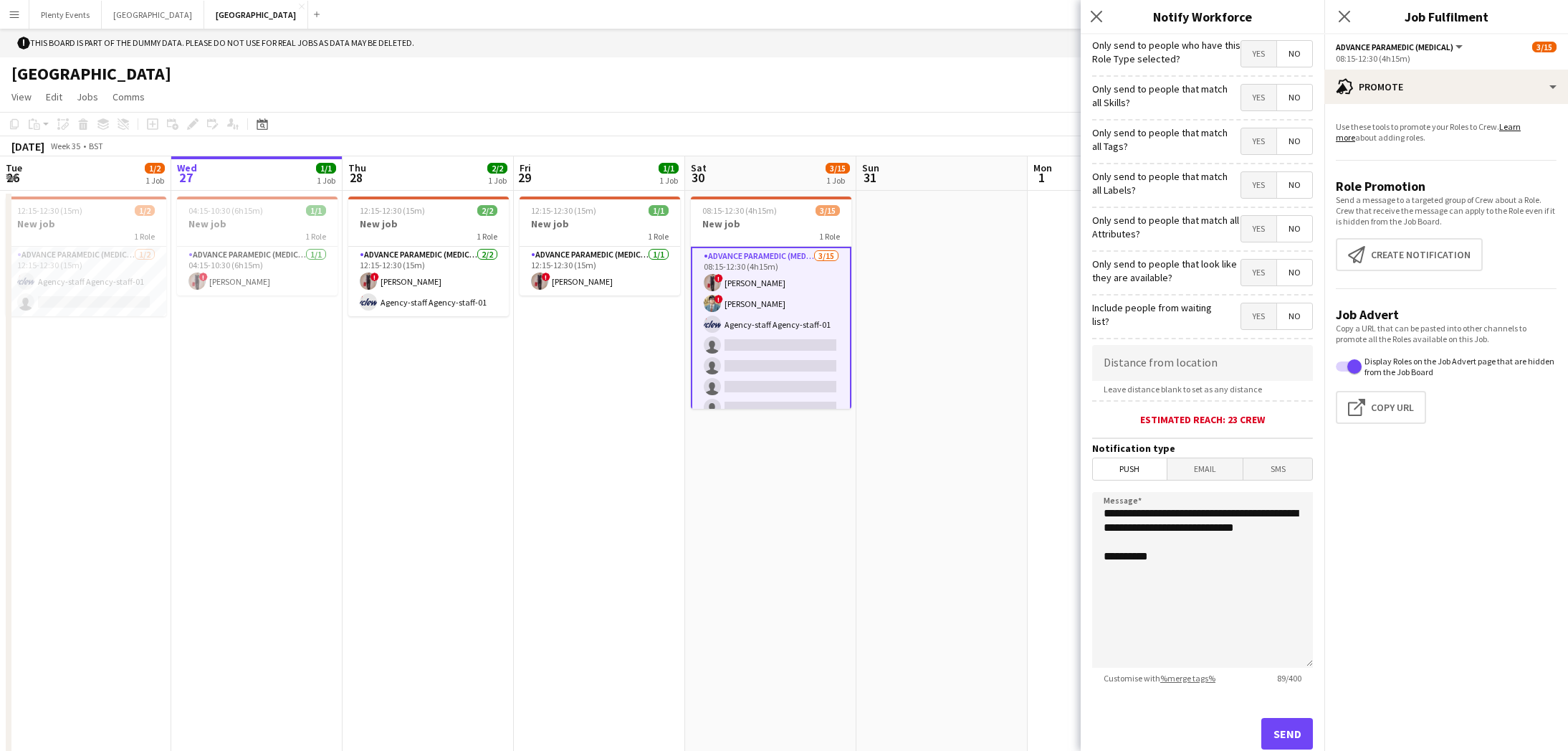
click at [969, 141] on span "Yes" at bounding box center [1258, 141] width 35 height 26
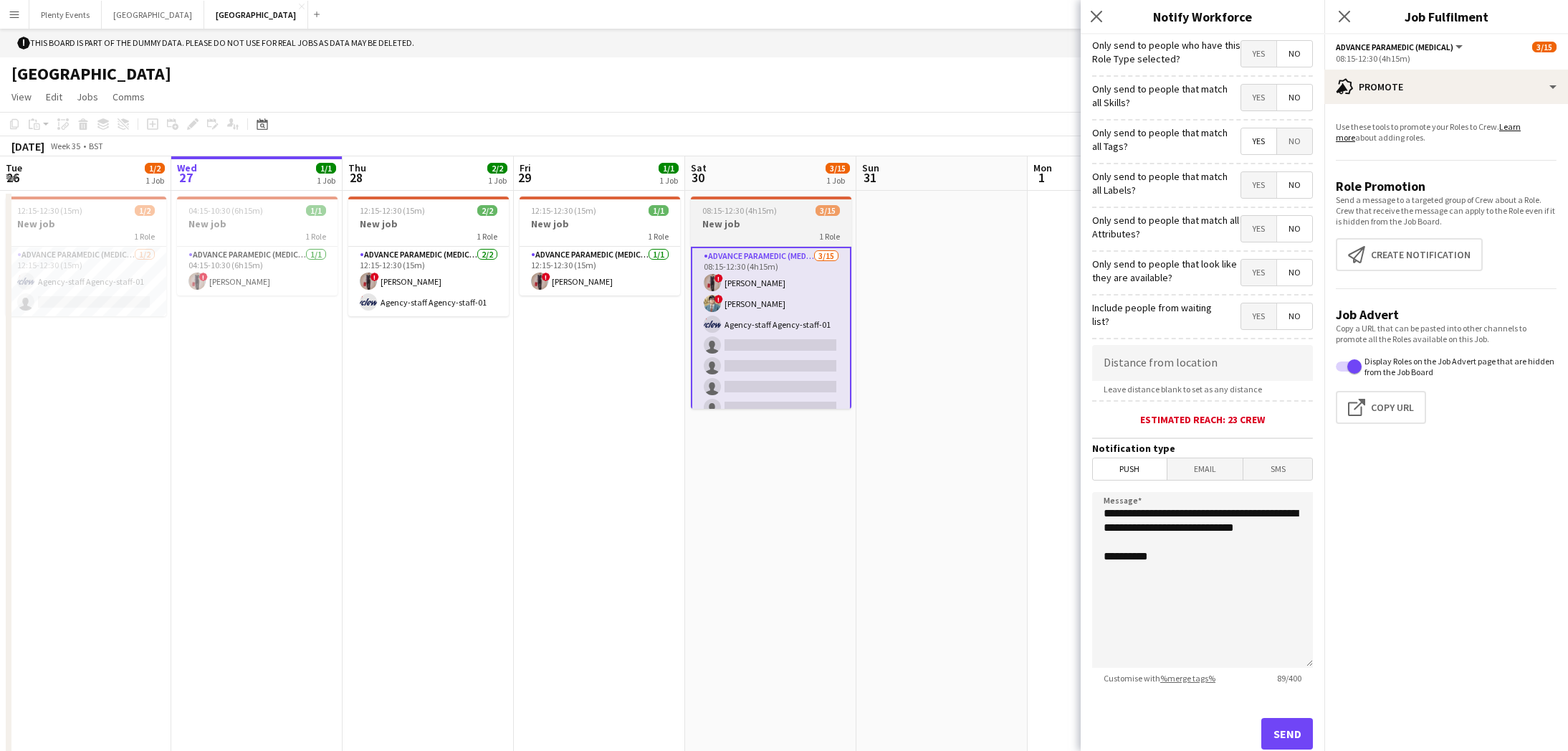
click at [766, 225] on h3 "New job" at bounding box center [771, 224] width 161 height 13
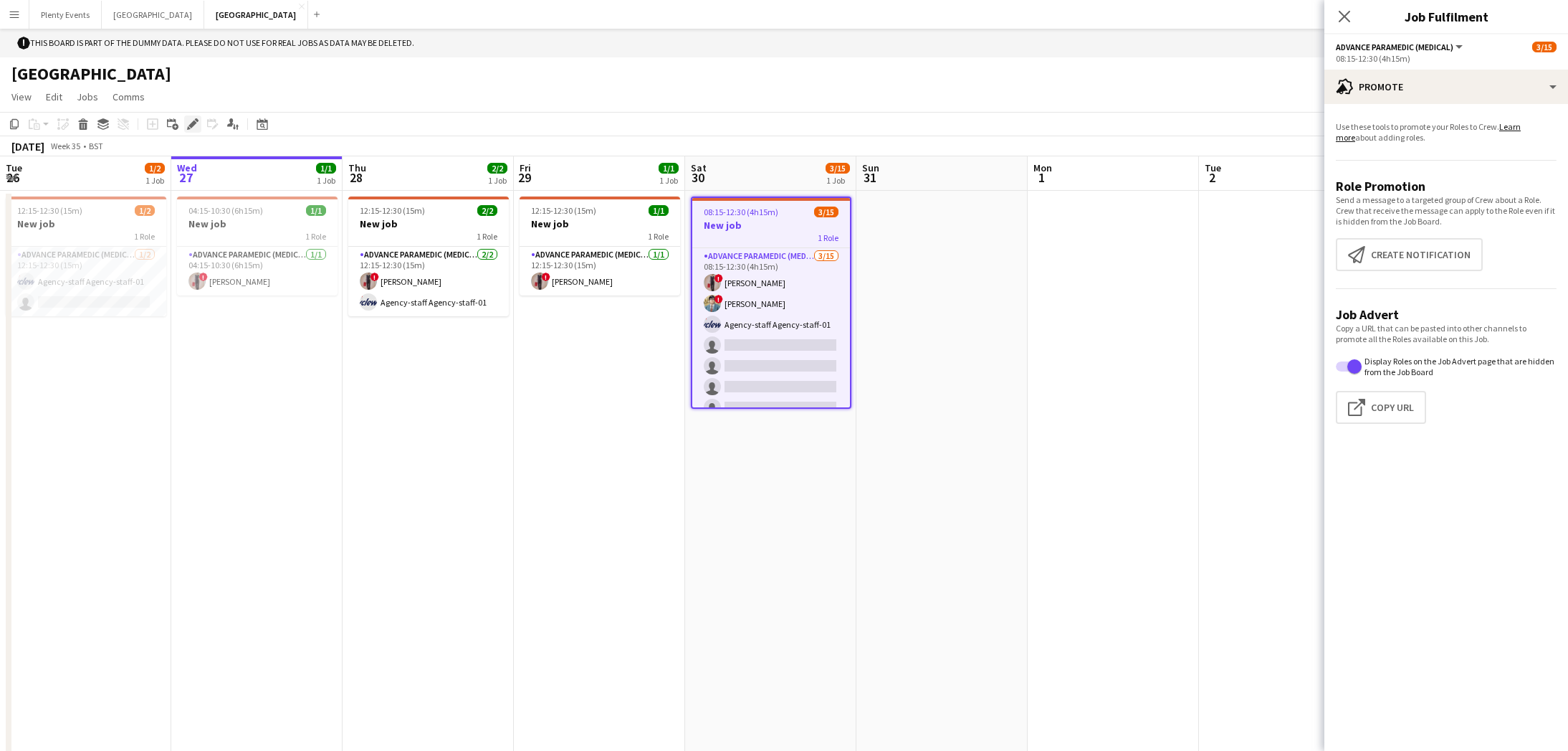
click at [188, 127] on icon at bounding box center [189, 128] width 3 height 3
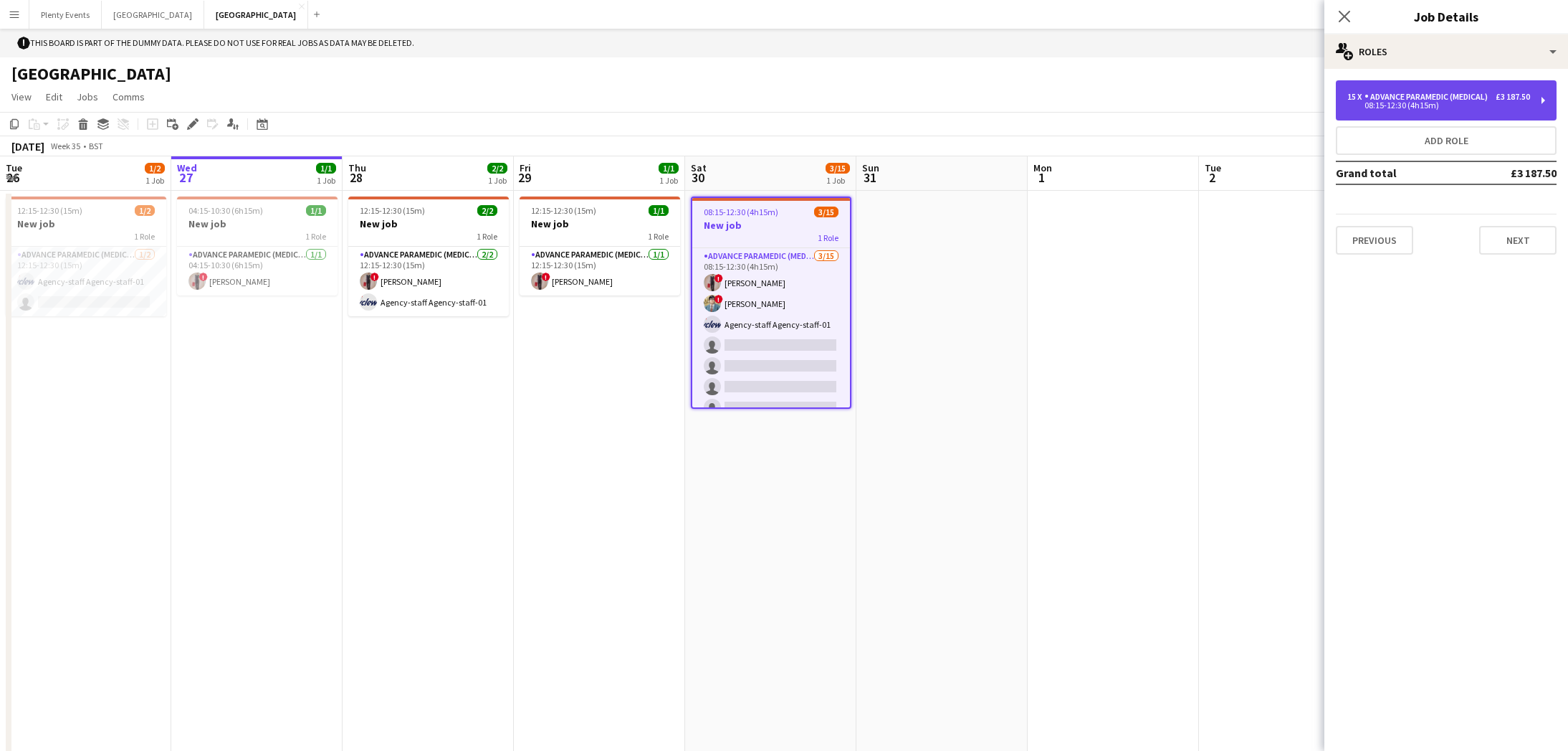
click at [969, 102] on div "Advance Paramedic (Medical)" at bounding box center [1429, 96] width 129 height 10
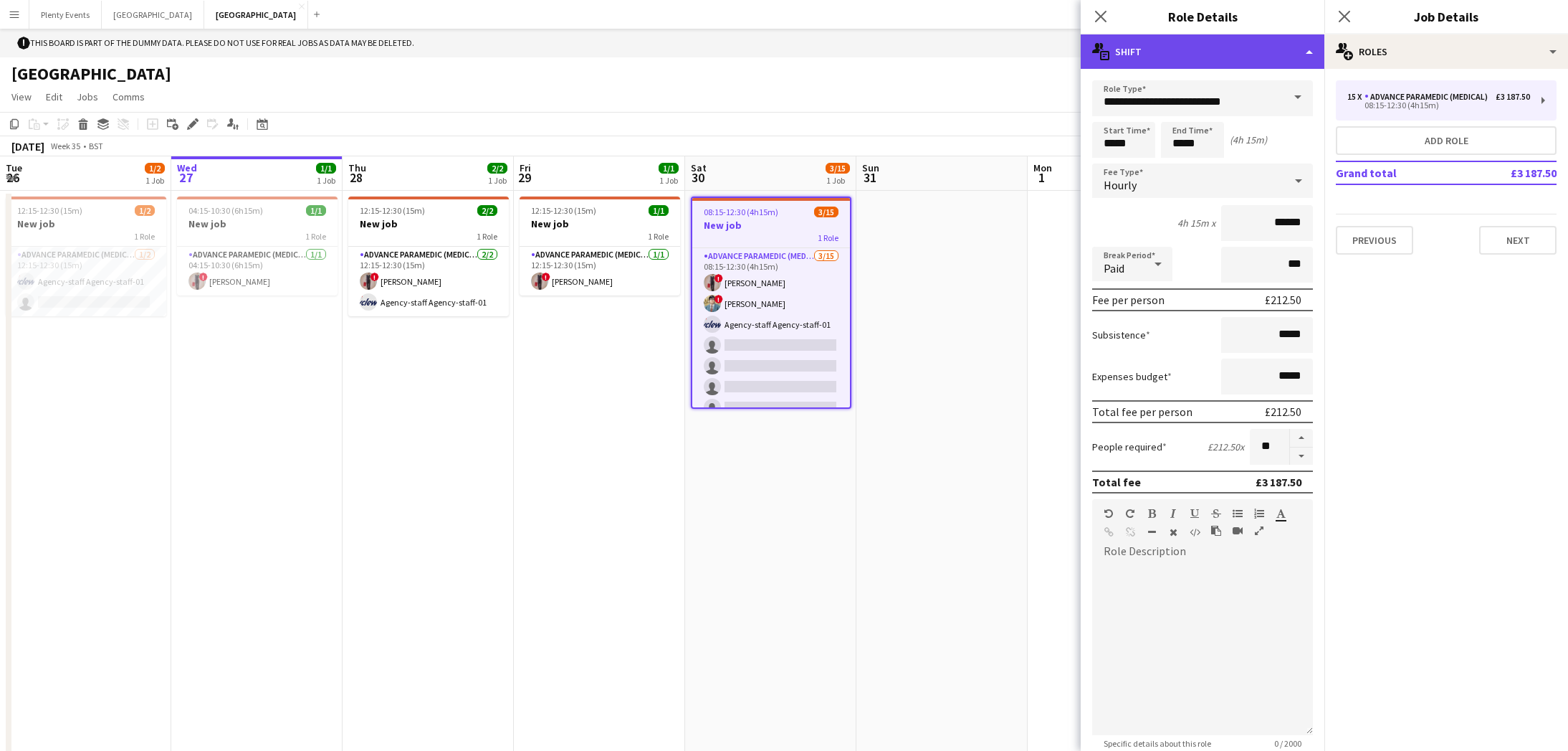
click at [969, 51] on div "multiple-actions-text Shift" at bounding box center [1202, 51] width 243 height 34
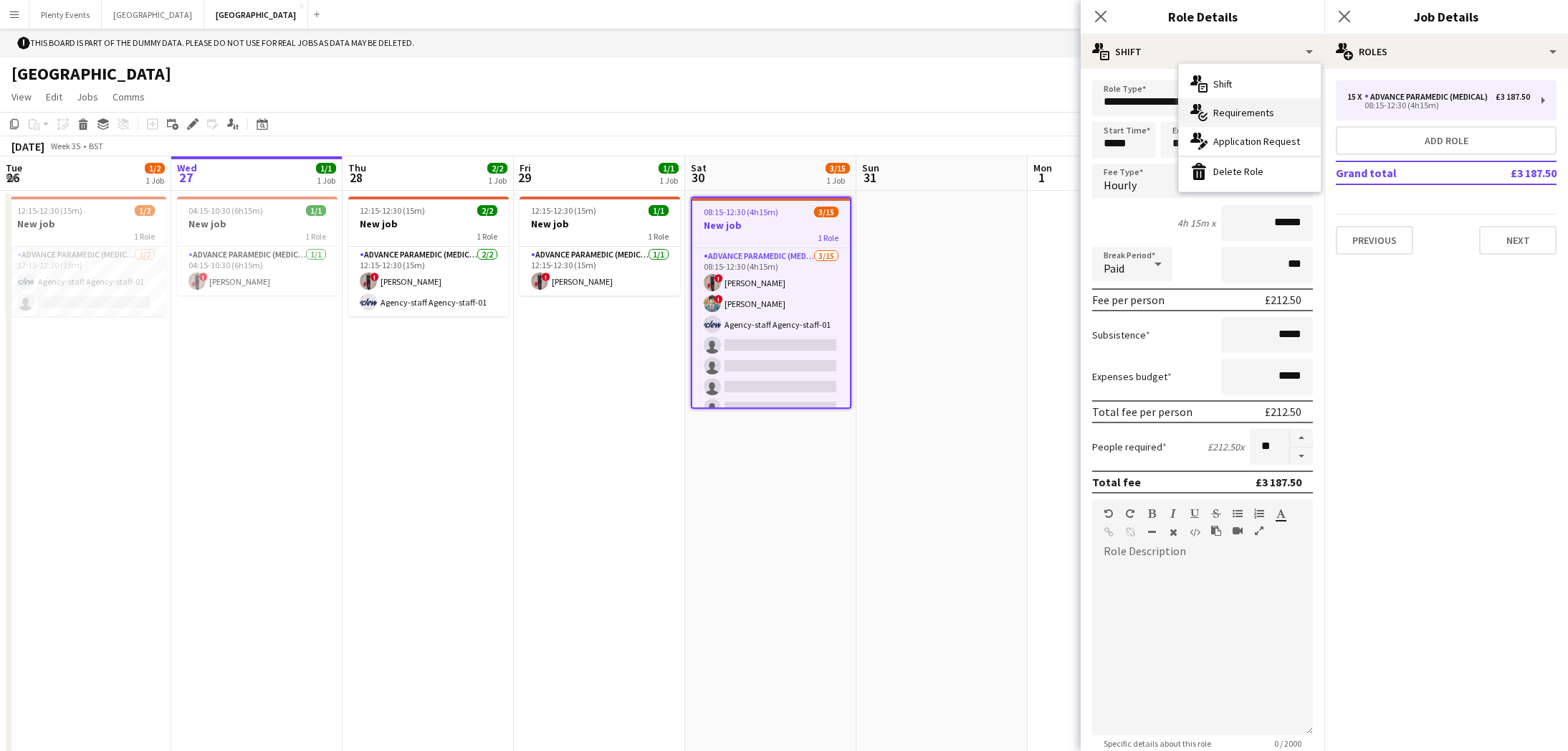
click at [969, 114] on div "multiple-actions-check-2 Requirements" at bounding box center [1250, 112] width 142 height 29
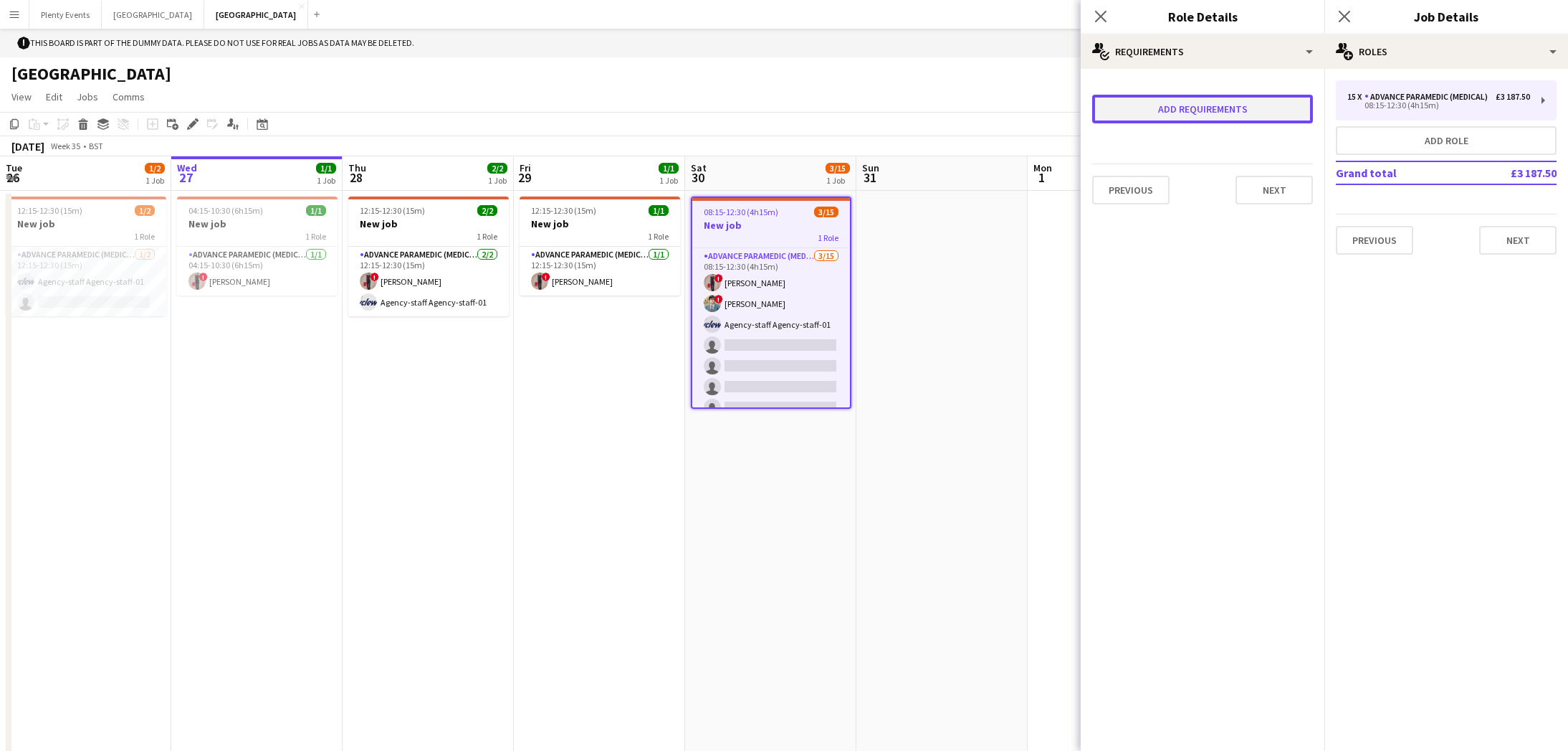
click at [969, 113] on button "Add requirements" at bounding box center [1202, 109] width 220 height 29
click at [969, 127] on icon at bounding box center [1290, 122] width 17 height 29
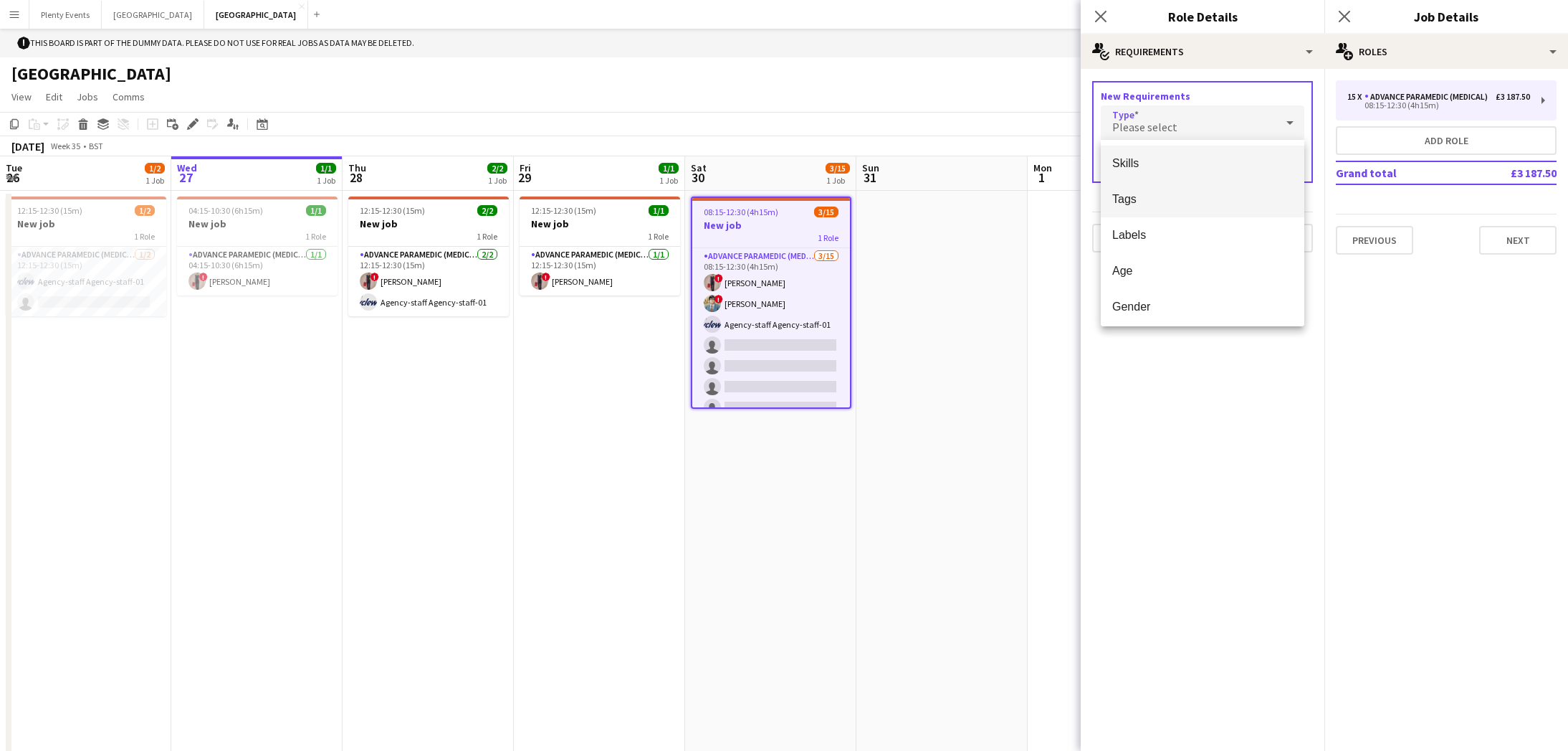
click at [969, 202] on span "Tags" at bounding box center [1202, 199] width 180 height 14
click at [969, 170] on input "text" at bounding box center [1202, 165] width 203 height 36
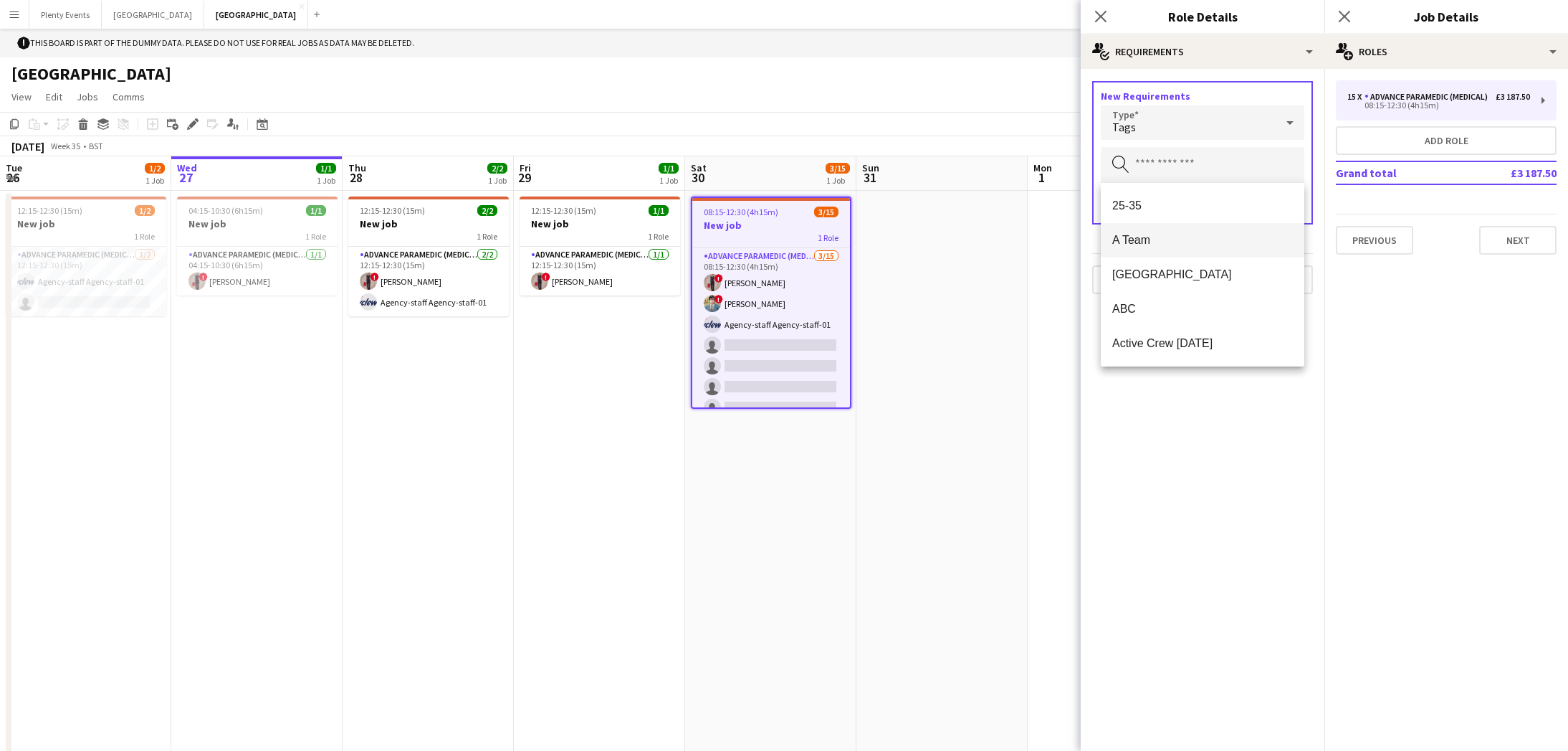
click at [969, 241] on span "A Team" at bounding box center [1202, 239] width 180 height 14
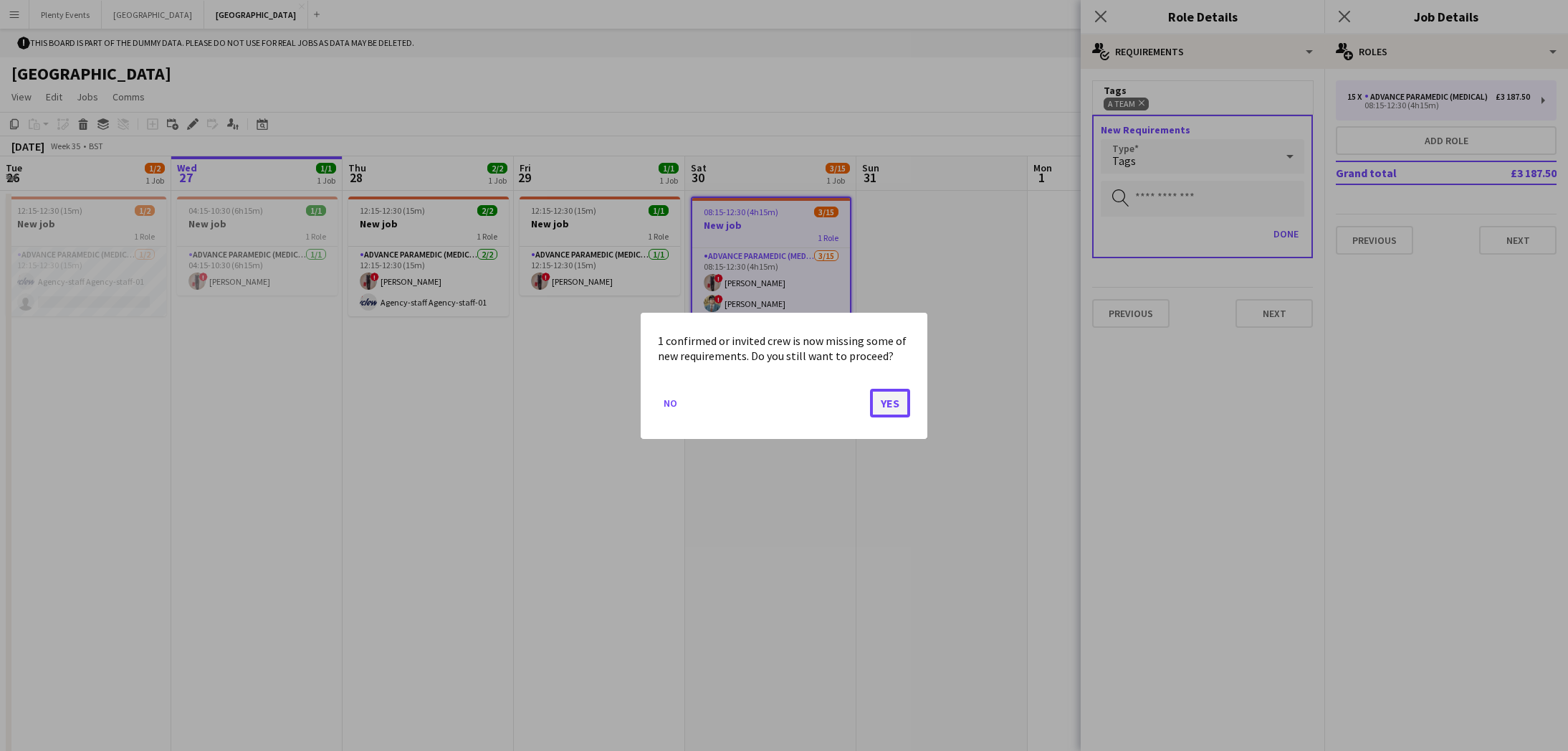
click at [896, 406] on button "Yes" at bounding box center [889, 402] width 40 height 29
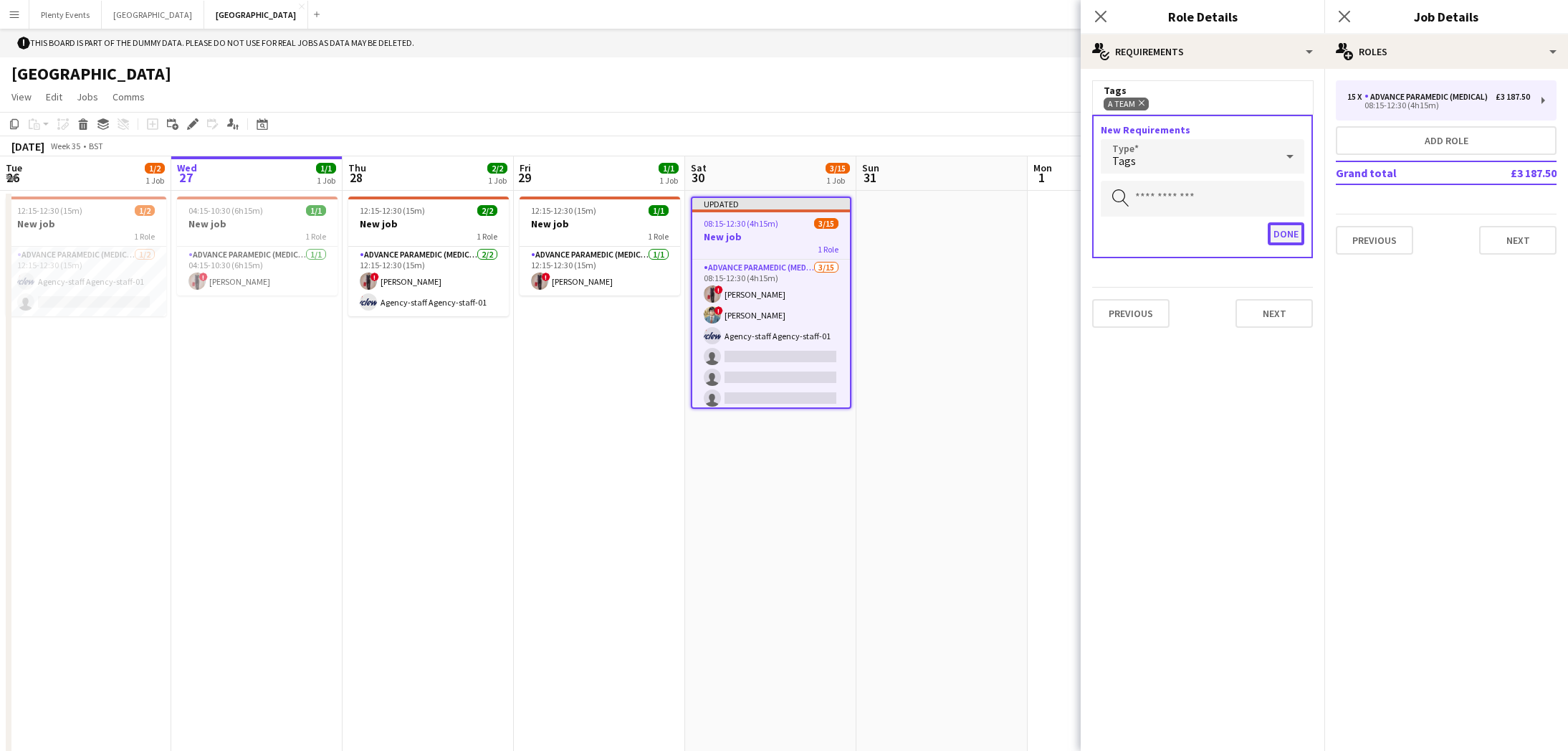
click at [969, 235] on button "Done" at bounding box center [1285, 234] width 37 height 23
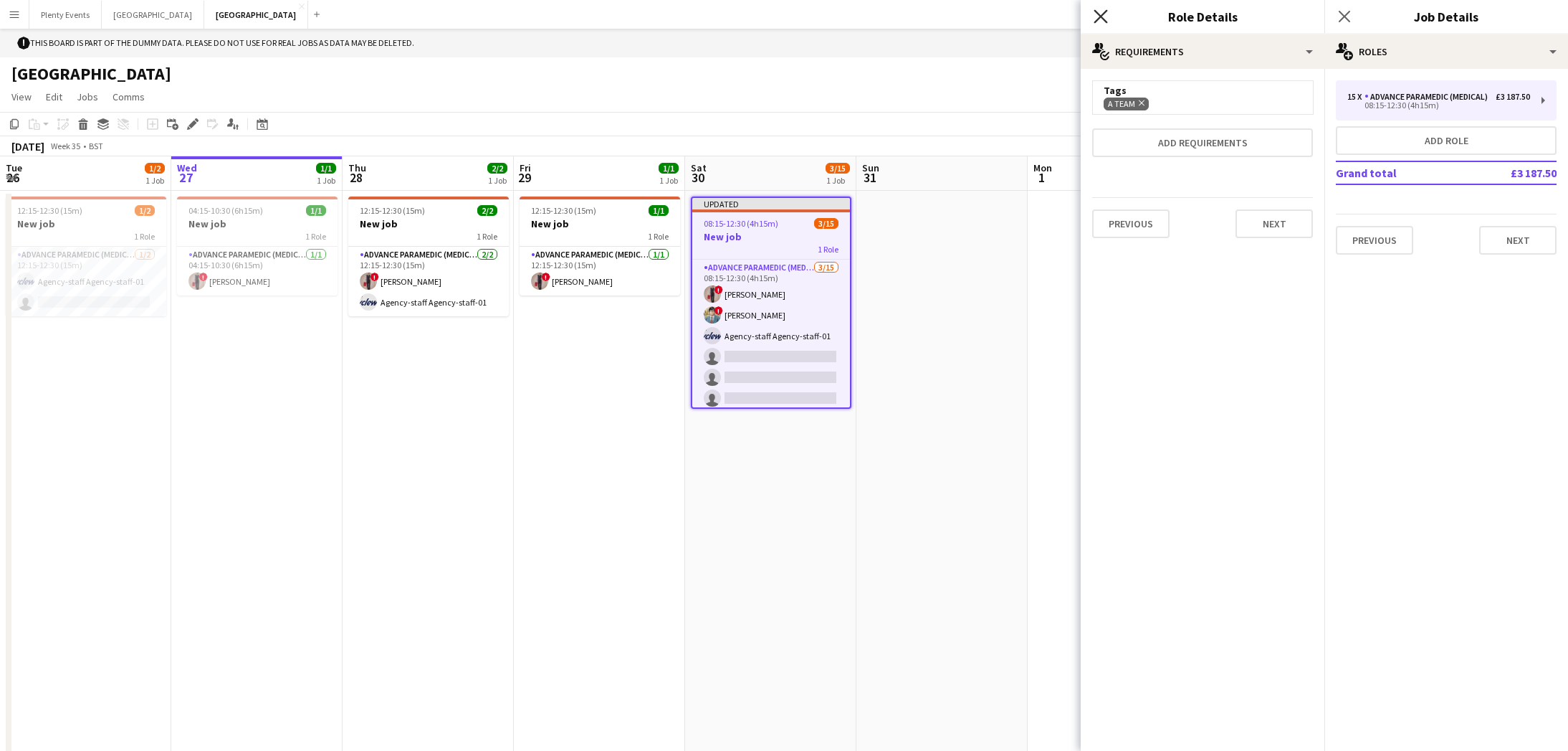
click at [969, 14] on icon "Close pop-in" at bounding box center [1100, 16] width 14 height 14
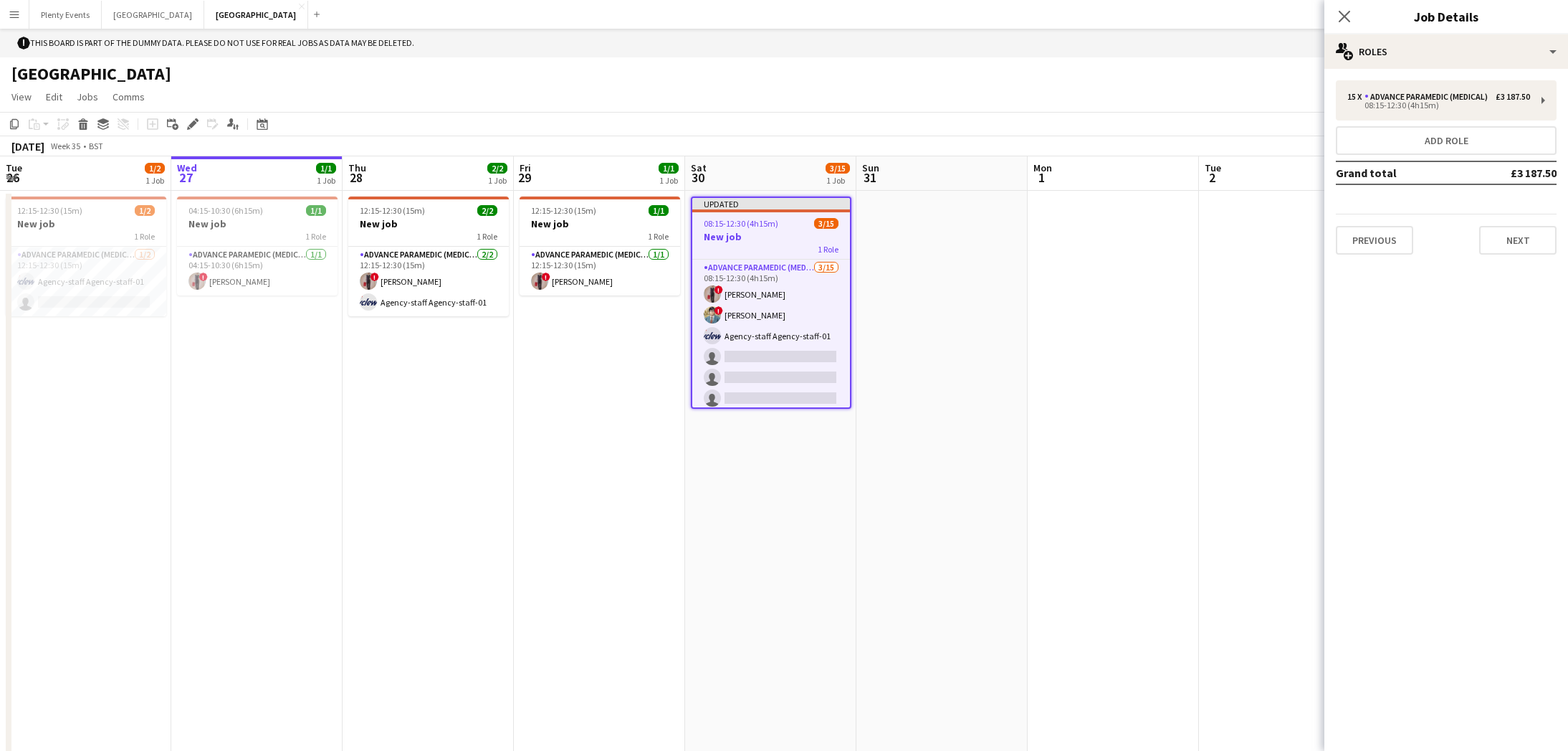
click at [969, 70] on div "[GEOGRAPHIC_DATA]" at bounding box center [784, 70] width 1568 height 27
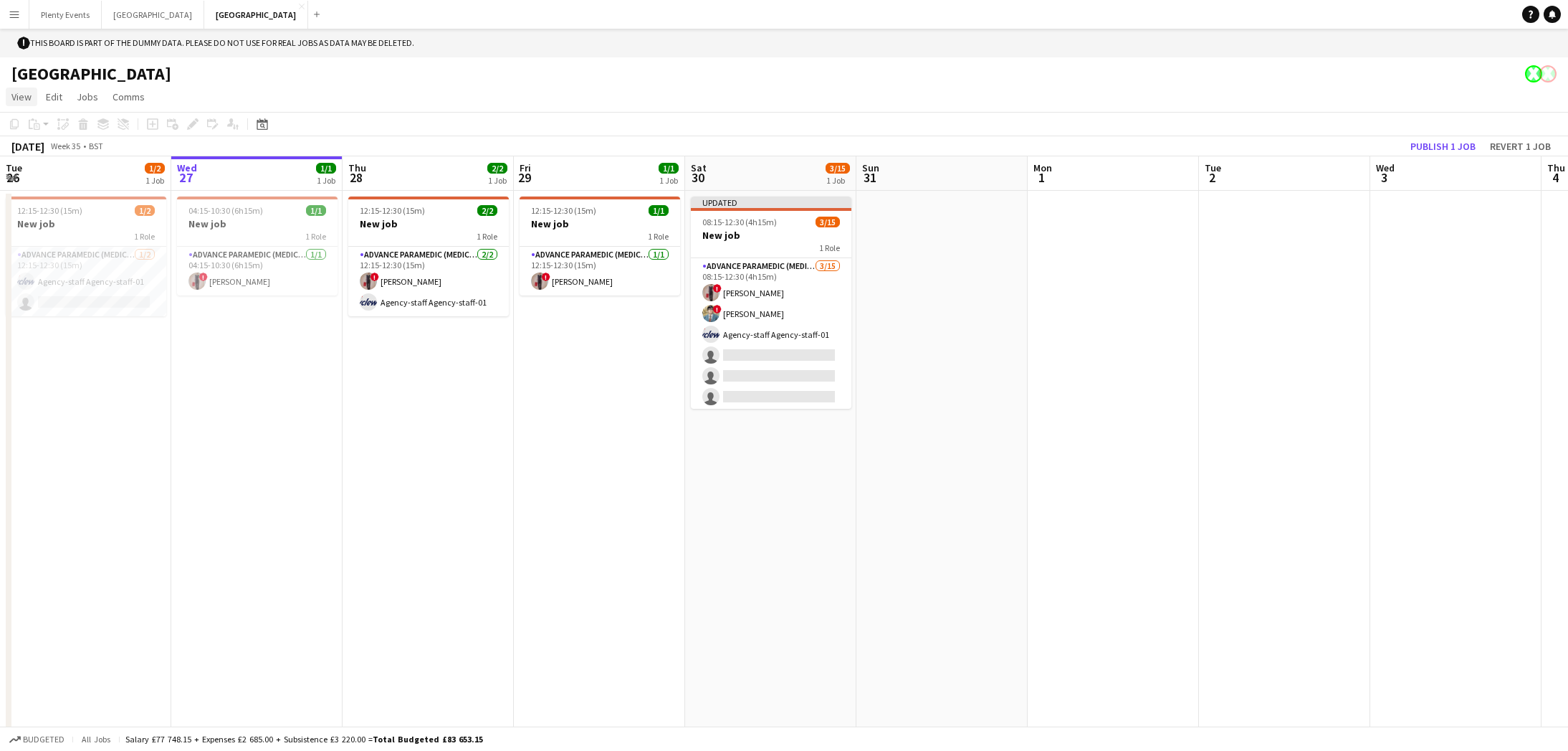
click at [32, 102] on link "View" at bounding box center [21, 96] width 32 height 19
click at [289, 83] on div "[GEOGRAPHIC_DATA]" at bounding box center [784, 70] width 1568 height 27
click at [11, 16] on app-icon "Menu" at bounding box center [15, 15] width 11 height 11
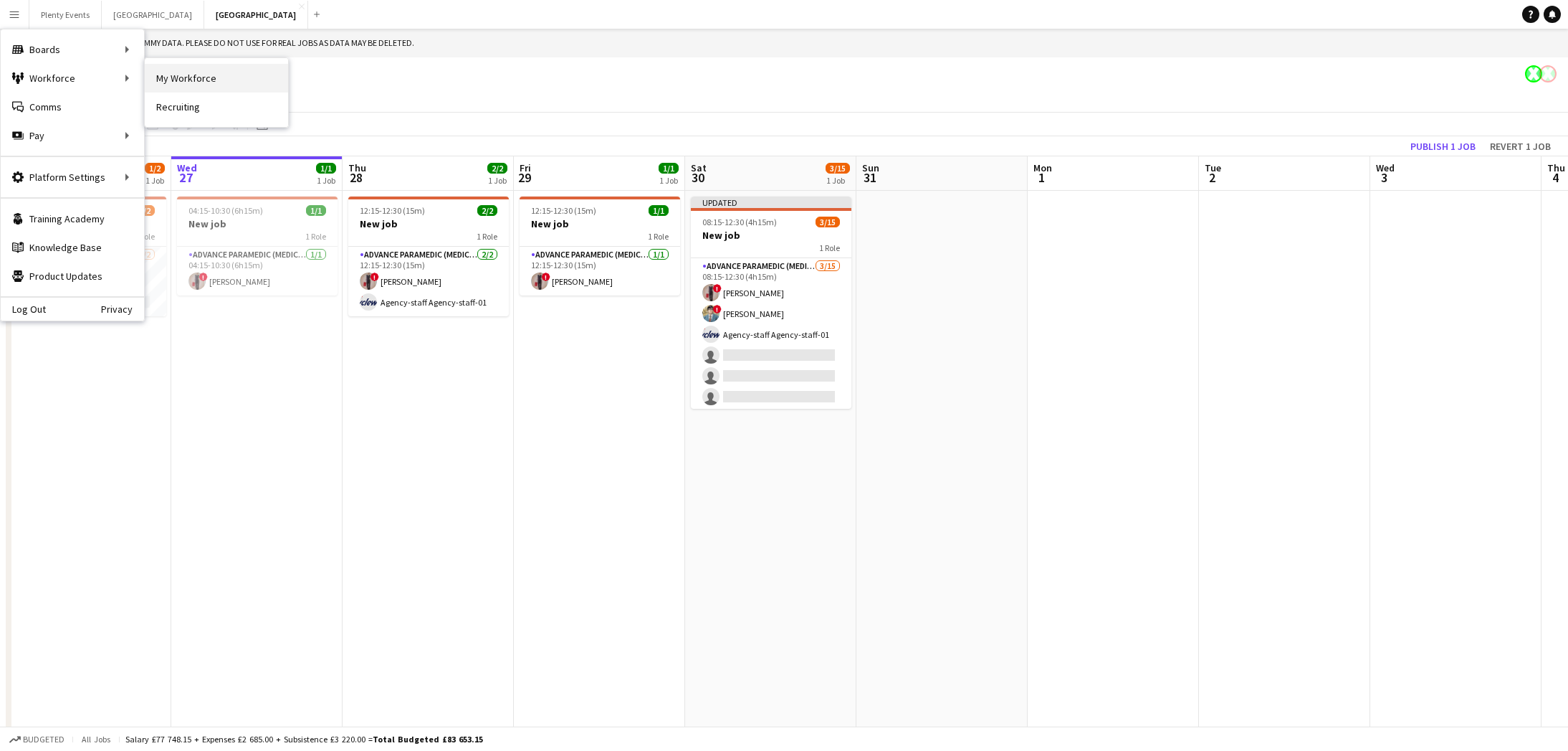
click at [174, 79] on link "My Workforce" at bounding box center [216, 78] width 143 height 29
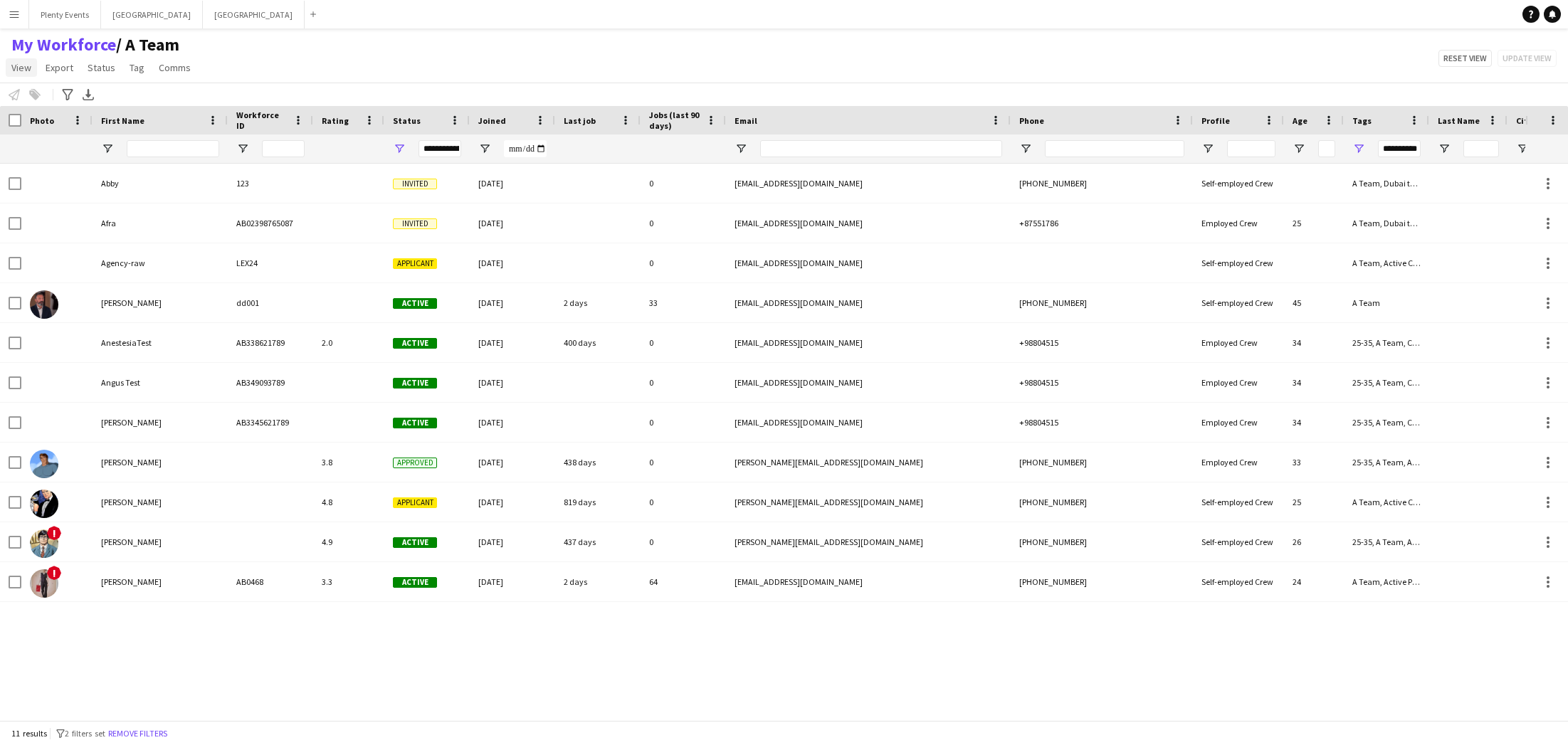
click at [21, 67] on span "View" at bounding box center [21, 67] width 20 height 13
click at [54, 247] on span "Reset View" at bounding box center [41, 242] width 48 height 13
click at [17, 66] on span "View" at bounding box center [21, 67] width 20 height 13
click at [55, 272] on link "Reset All" at bounding box center [56, 272] width 100 height 30
click at [84, 45] on link "My Workforce" at bounding box center [63, 45] width 105 height 21
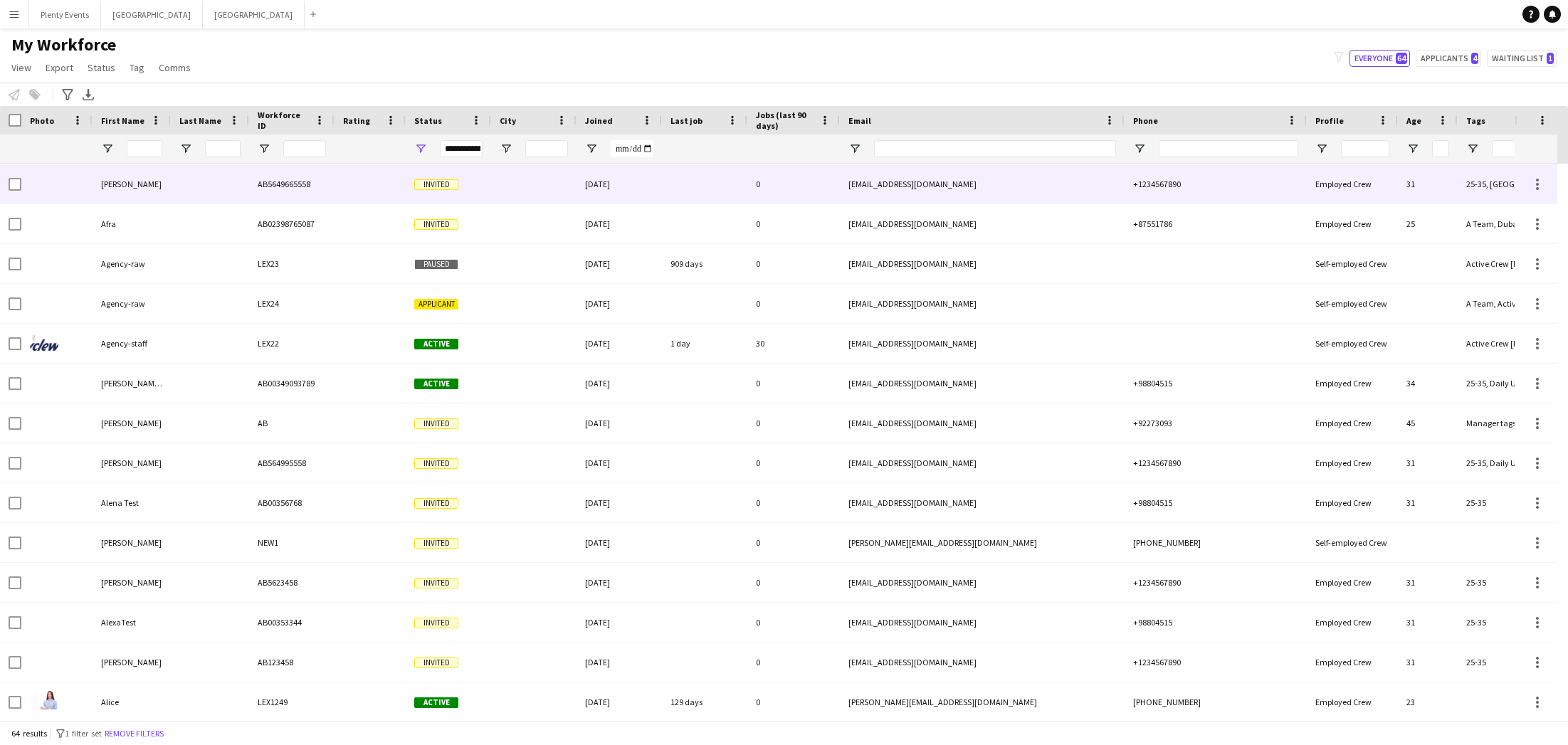
scroll to position [268, 0]
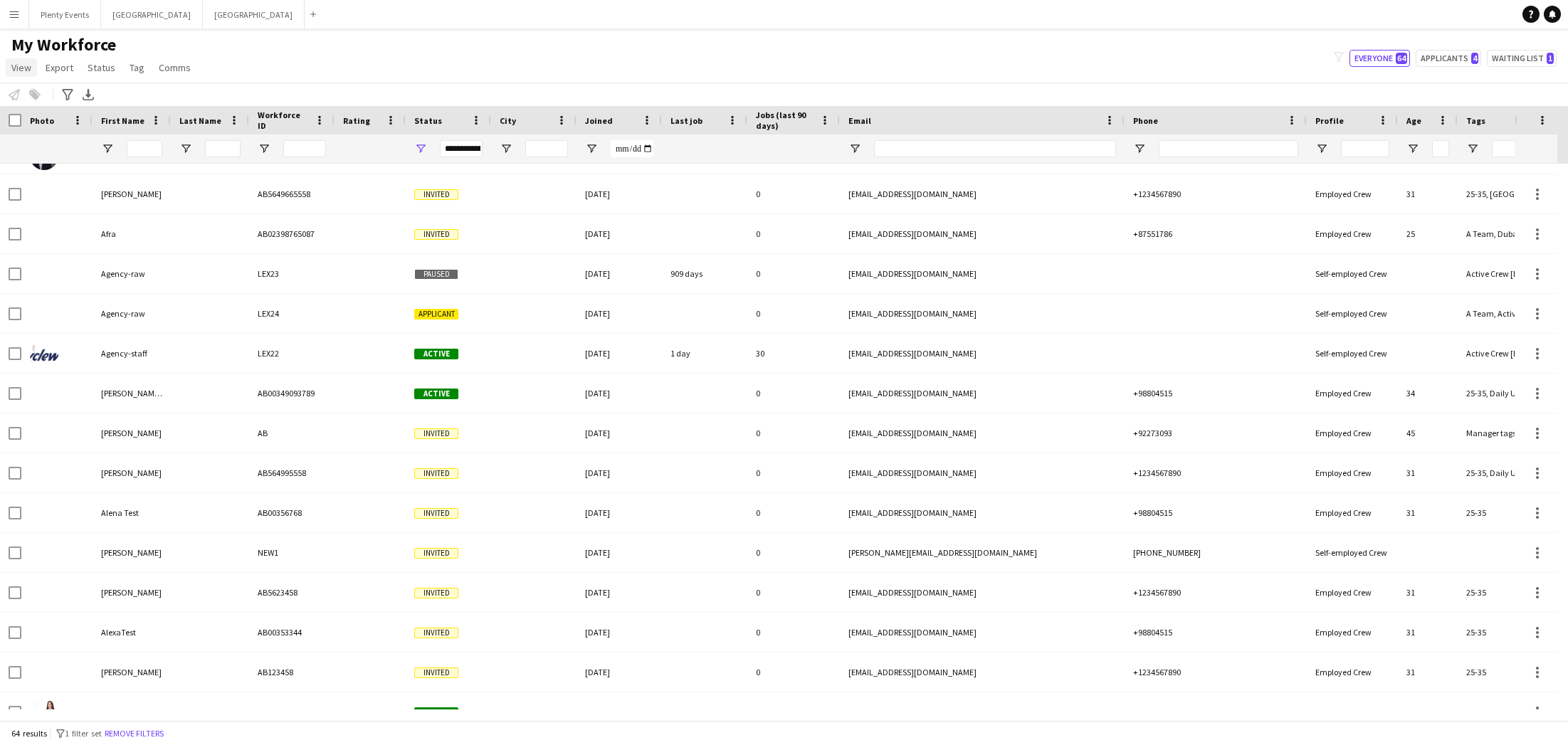
click at [25, 66] on span "View" at bounding box center [21, 67] width 20 height 13
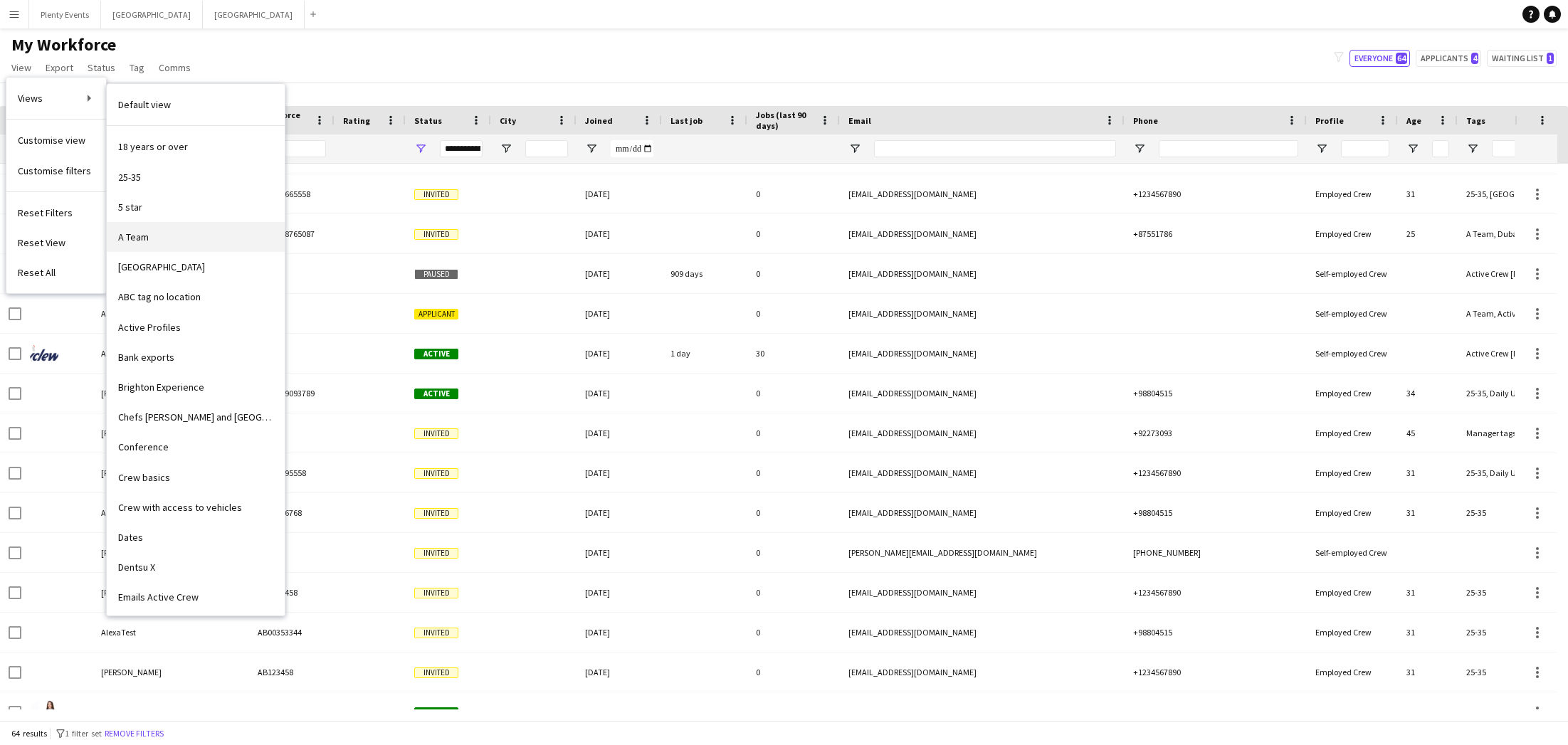
click at [140, 239] on span "A Team" at bounding box center [134, 237] width 31 height 13
type input "**********"
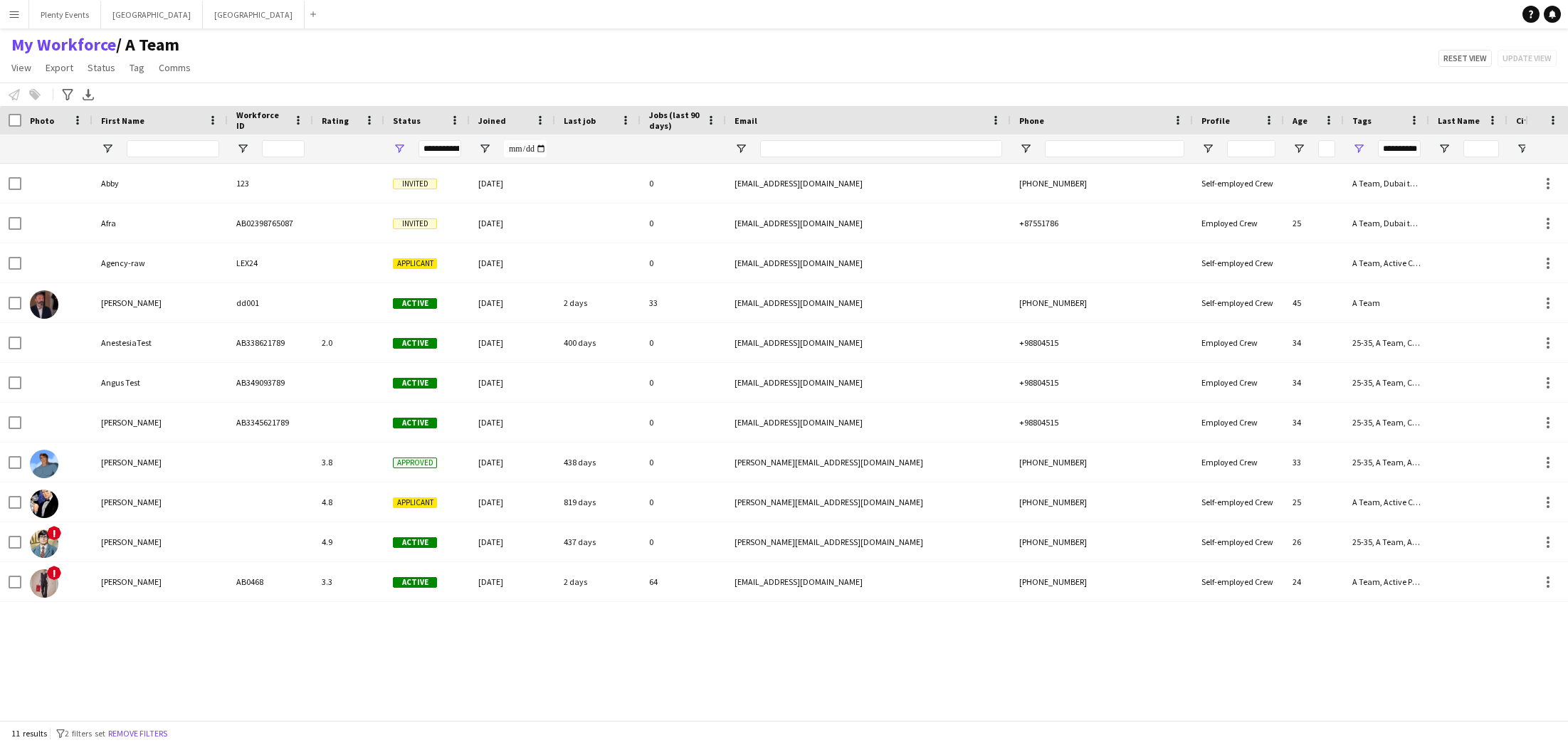
click at [15, 18] on app-icon "Menu" at bounding box center [15, 15] width 11 height 11
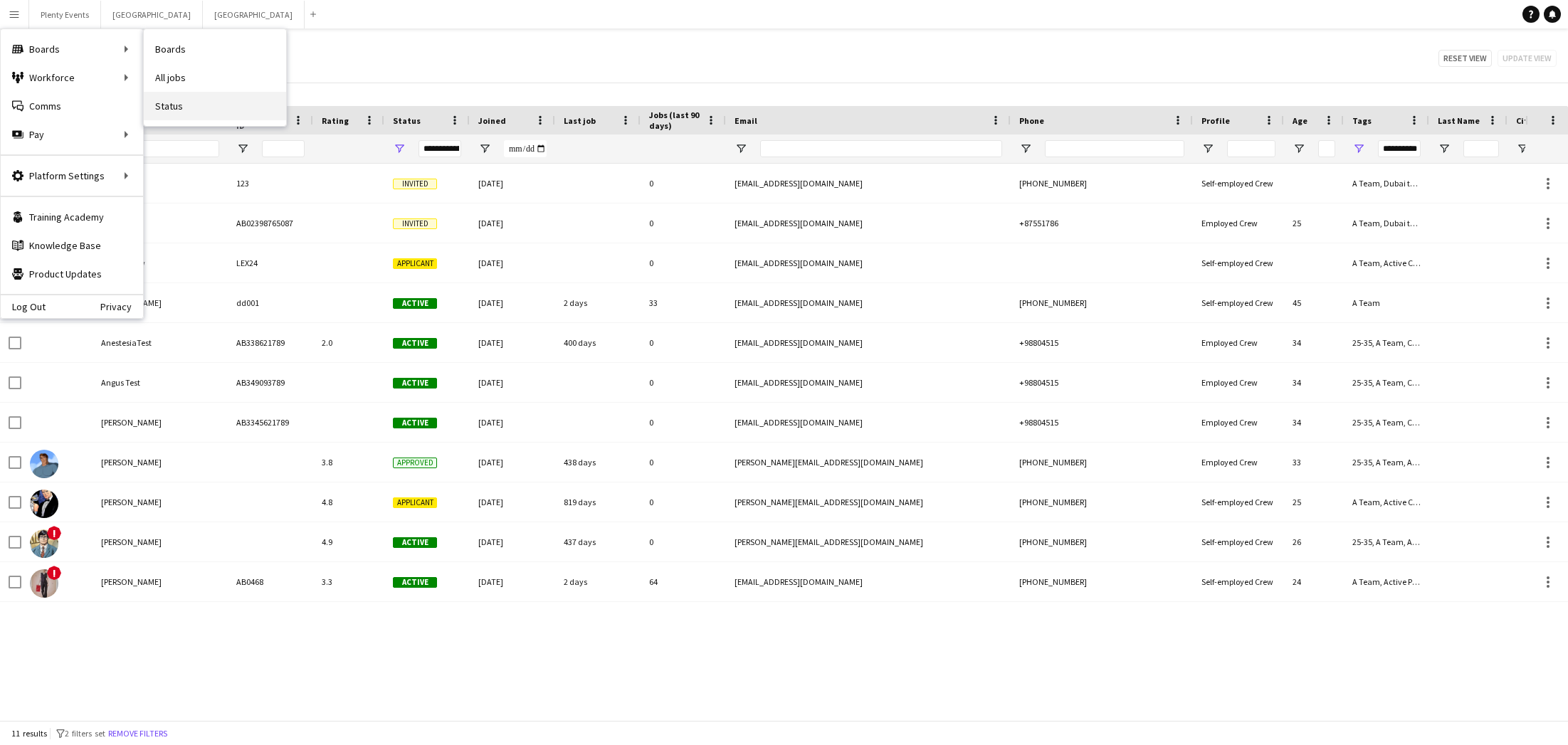
click at [171, 104] on link "Status" at bounding box center [214, 105] width 142 height 28
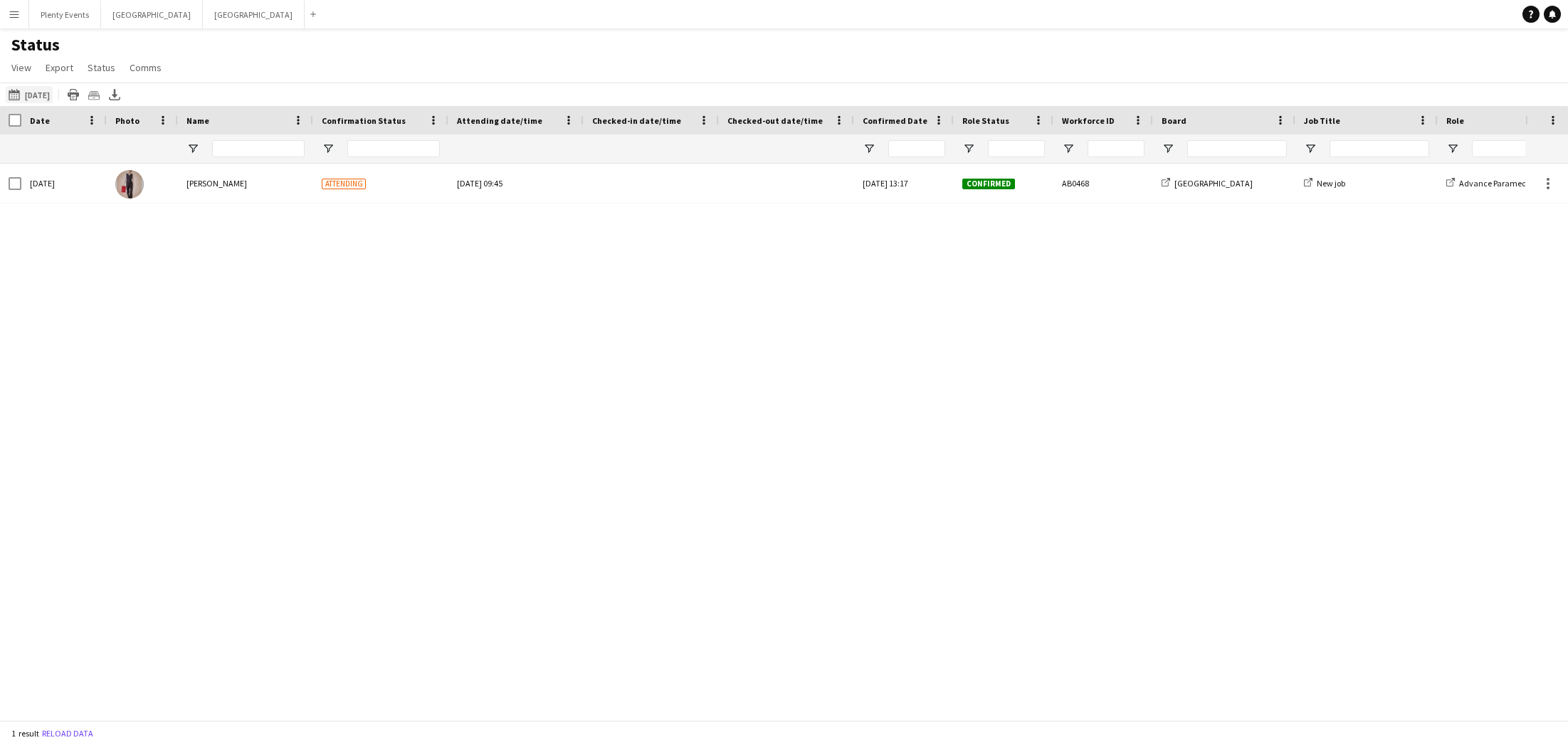
click at [35, 96] on button "27-08-2025 to 02-09-2025 29-08-2025" at bounding box center [29, 94] width 47 height 17
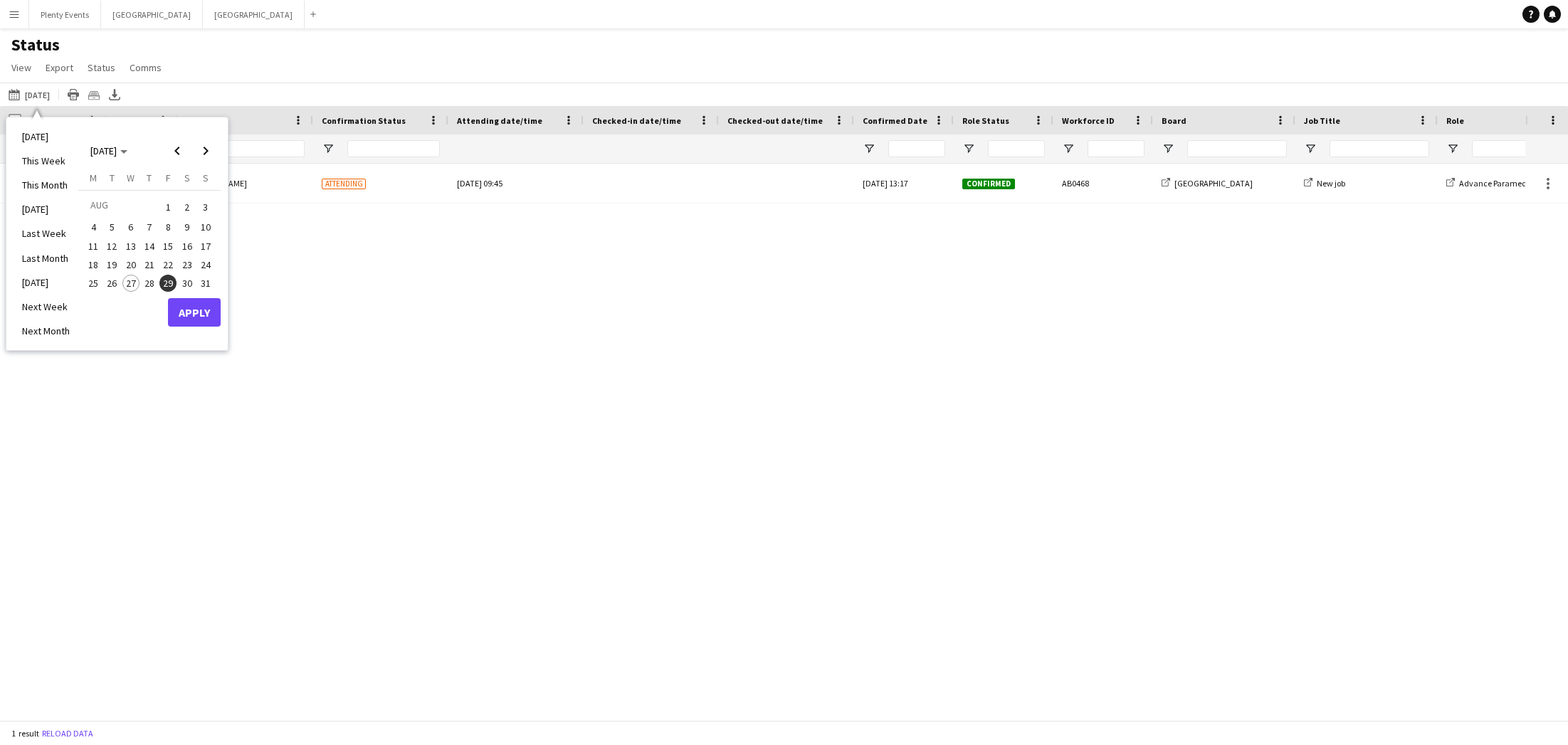
click at [173, 211] on span "1" at bounding box center [168, 207] width 17 height 20
click at [93, 228] on span "4" at bounding box center [92, 227] width 17 height 17
click at [191, 315] on button "Apply" at bounding box center [194, 312] width 53 height 28
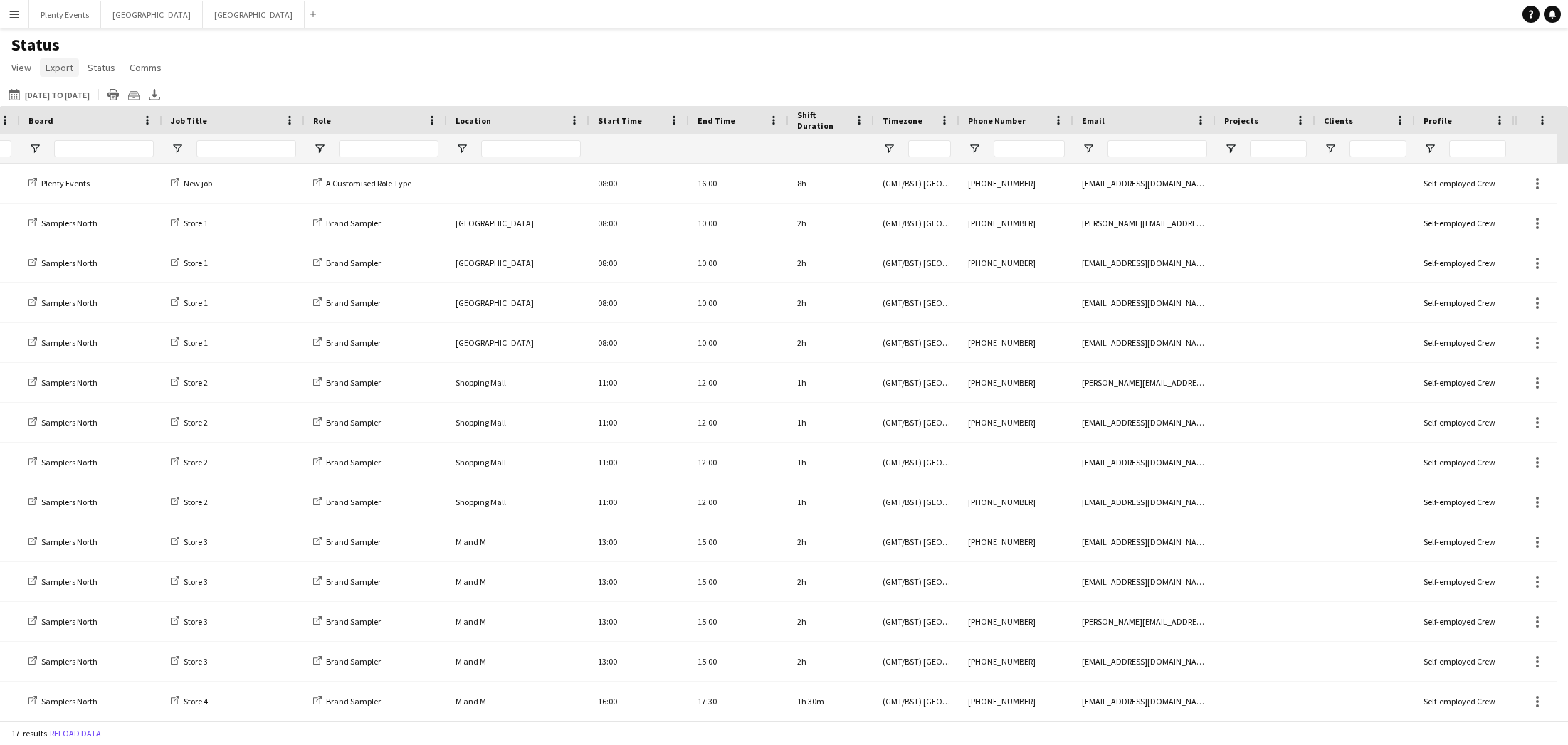
click at [66, 71] on span "Export" at bounding box center [59, 67] width 28 height 13
click at [212, 57] on div "Status View Views Default view Attending Confirmed Crew Crew Basics Crew detail…" at bounding box center [784, 58] width 1568 height 49
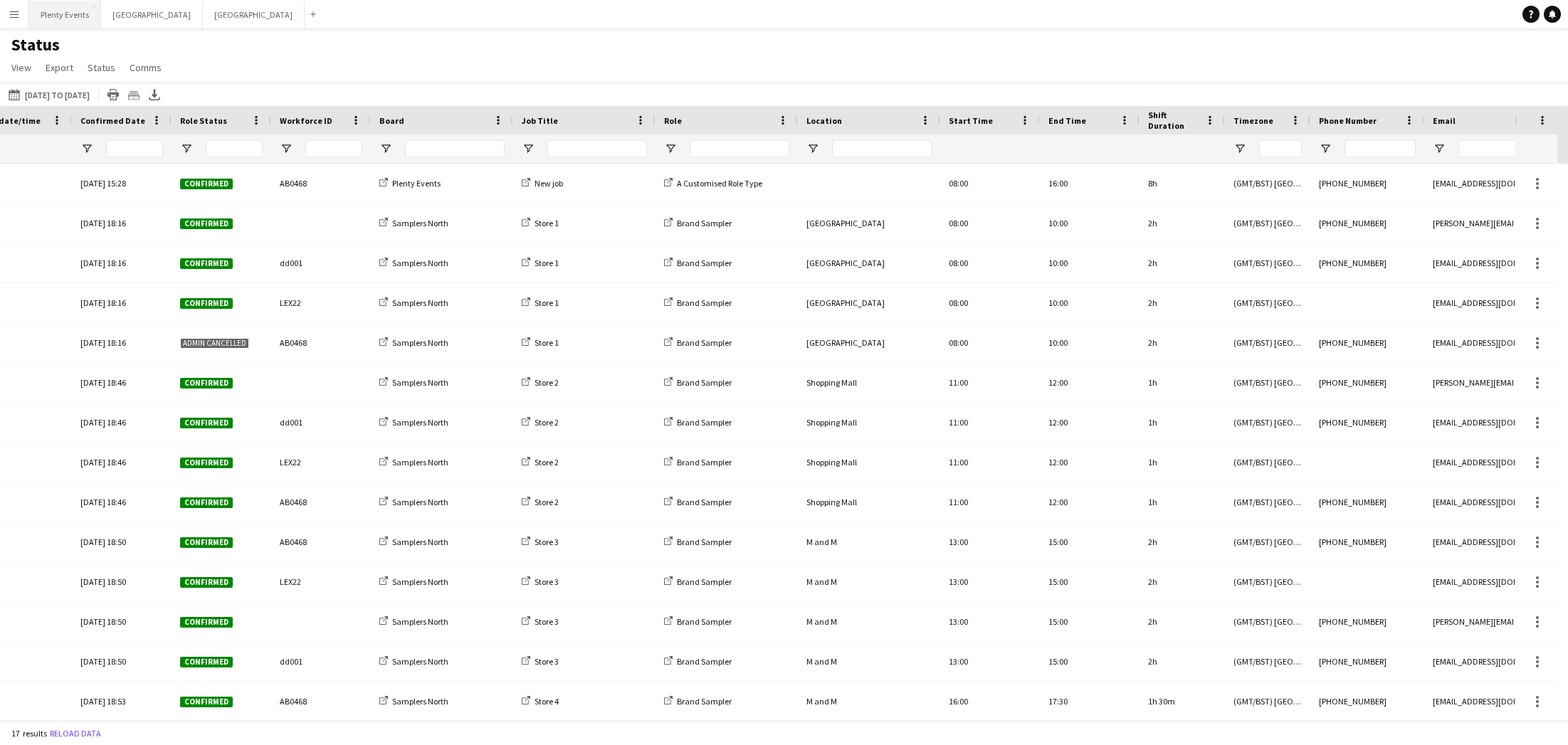
click at [79, 15] on button "Plenty Events Close" at bounding box center [65, 15] width 72 height 28
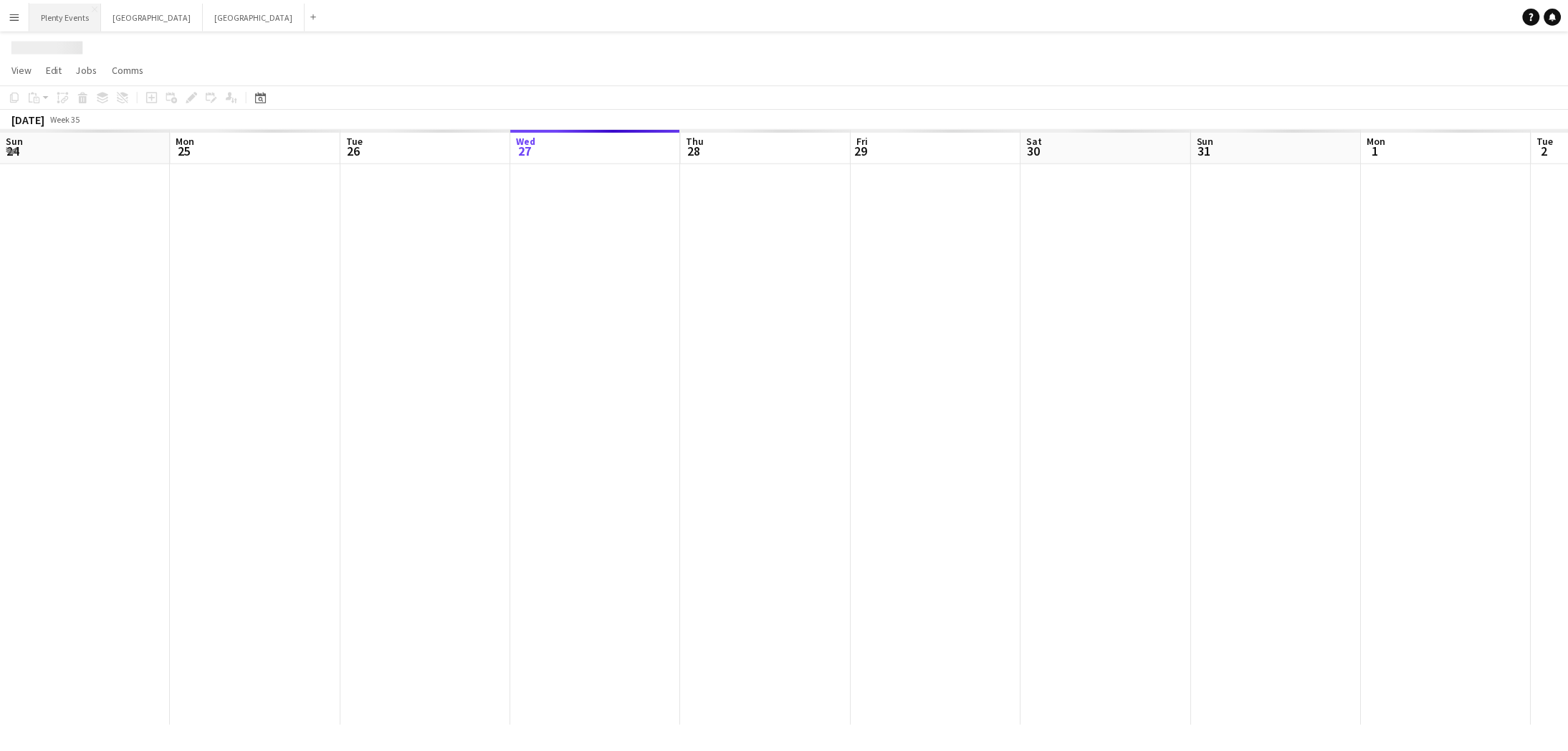
scroll to position [0, 342]
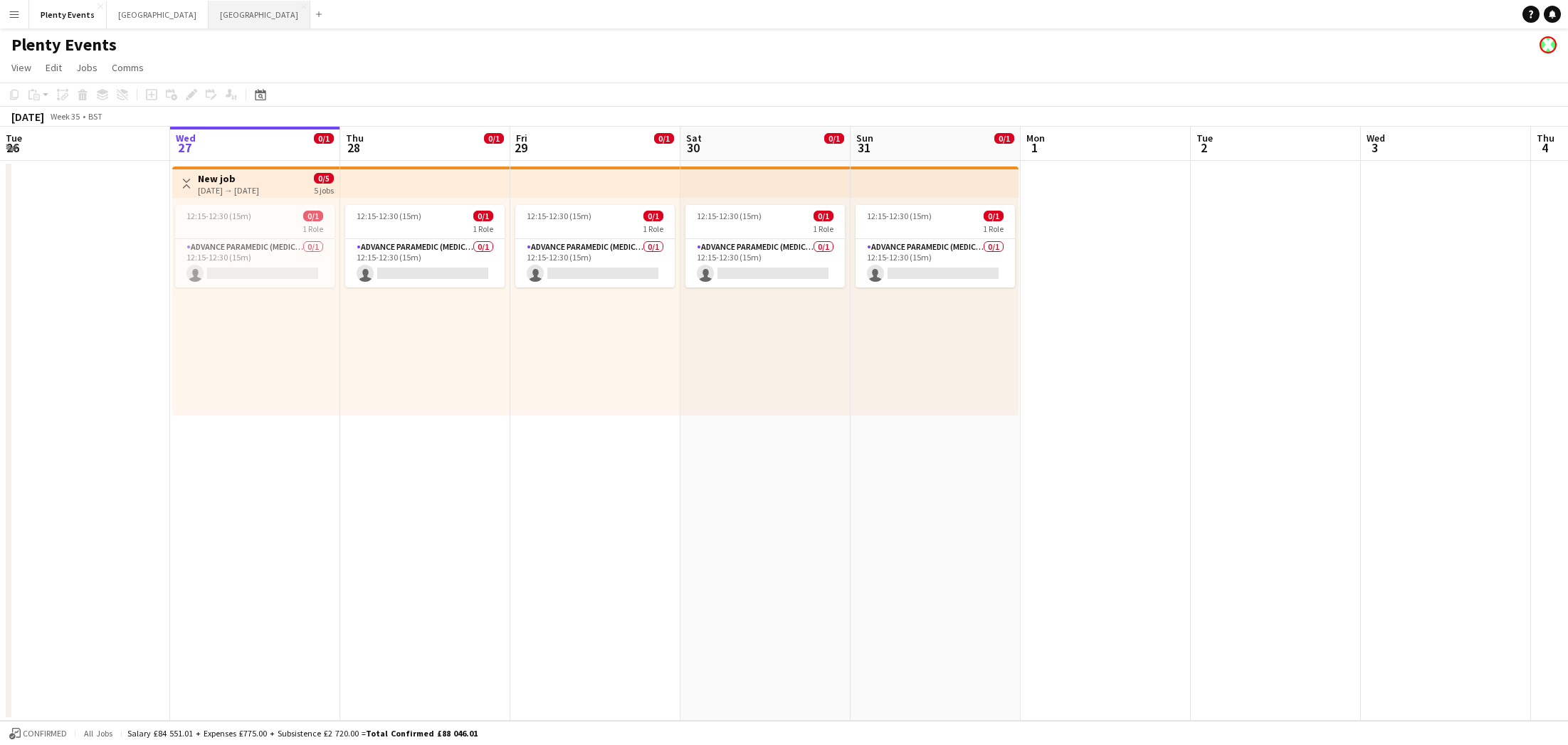
click at [208, 9] on button "Manchester Close" at bounding box center [259, 15] width 101 height 28
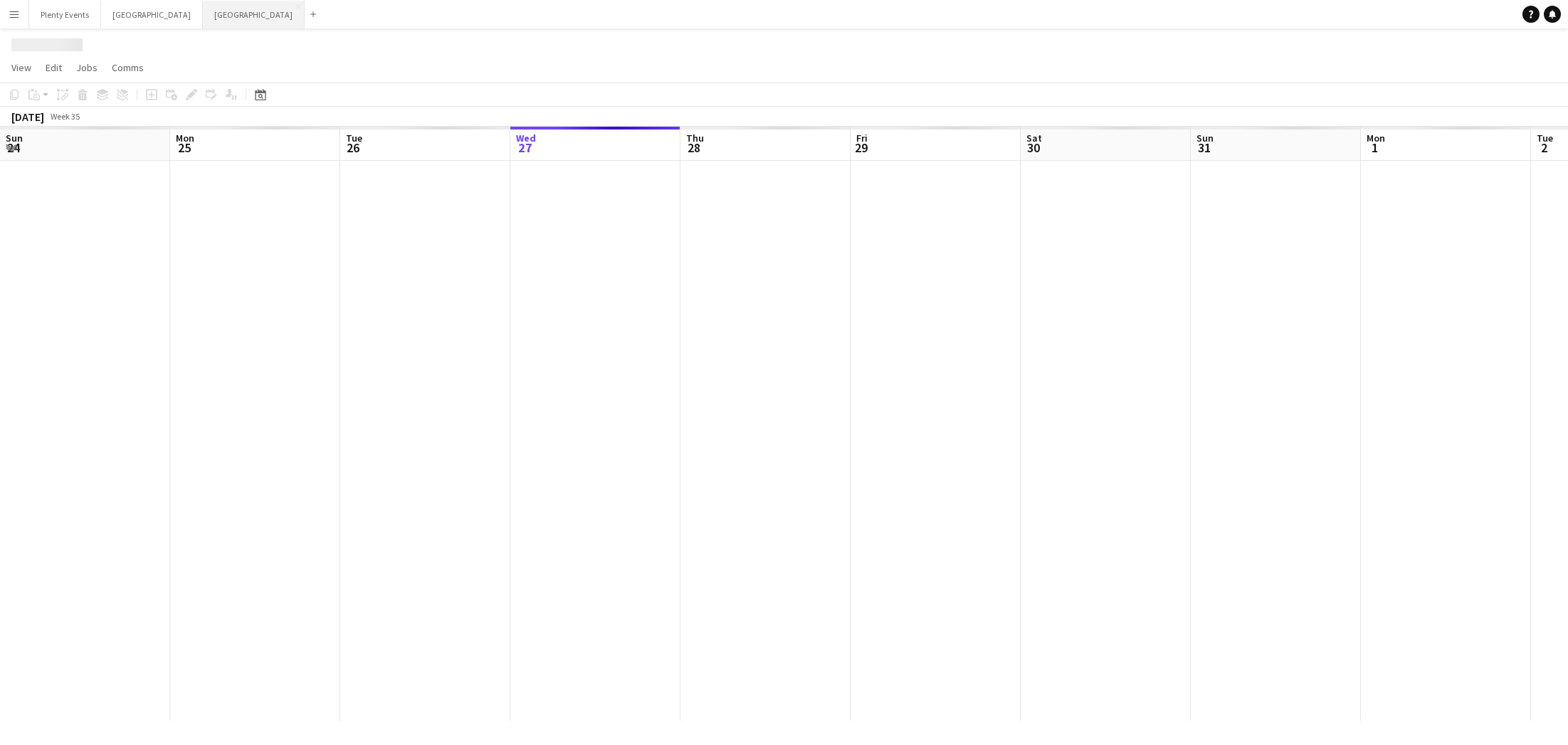
scroll to position [0, 340]
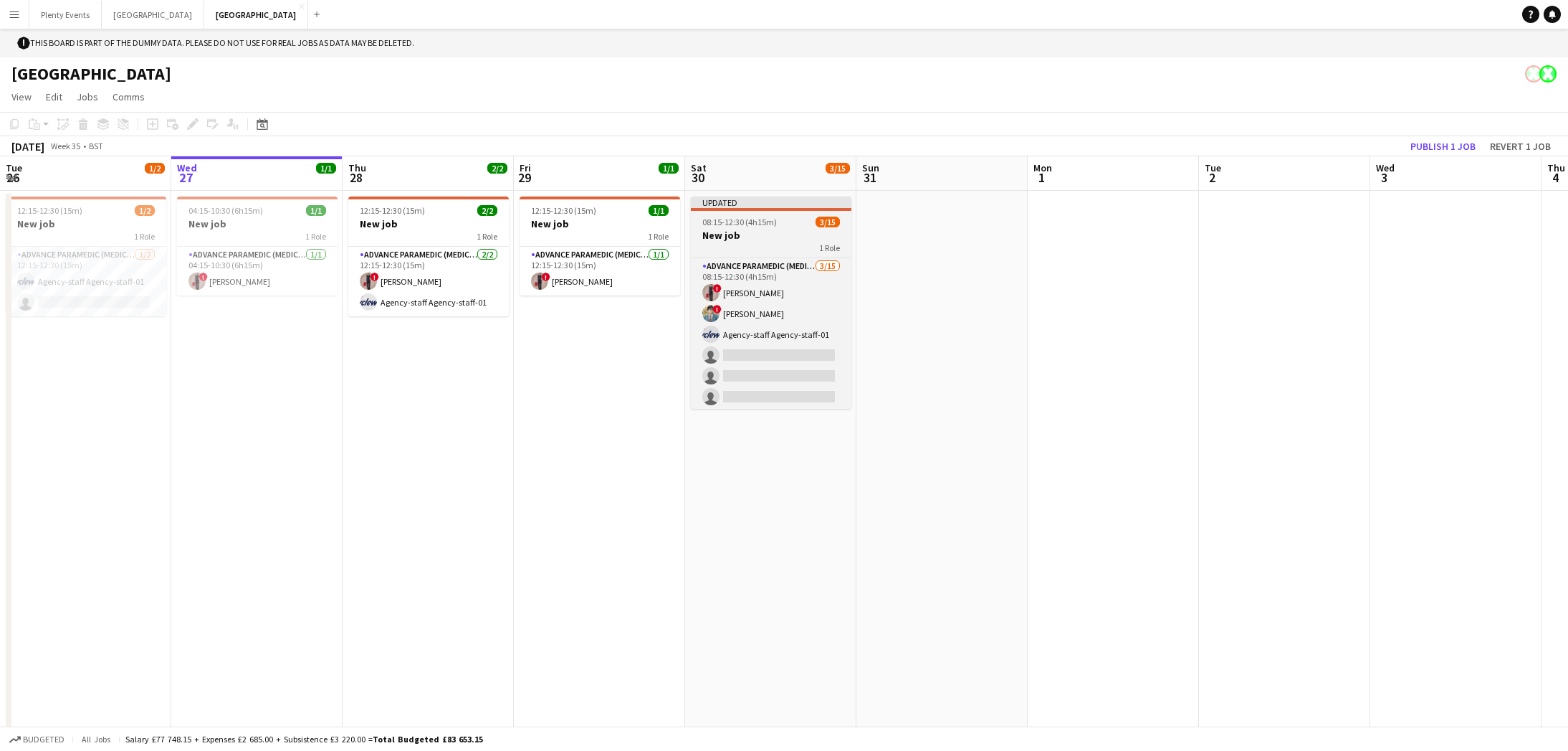
click at [774, 230] on h3 "New job" at bounding box center [771, 235] width 161 height 13
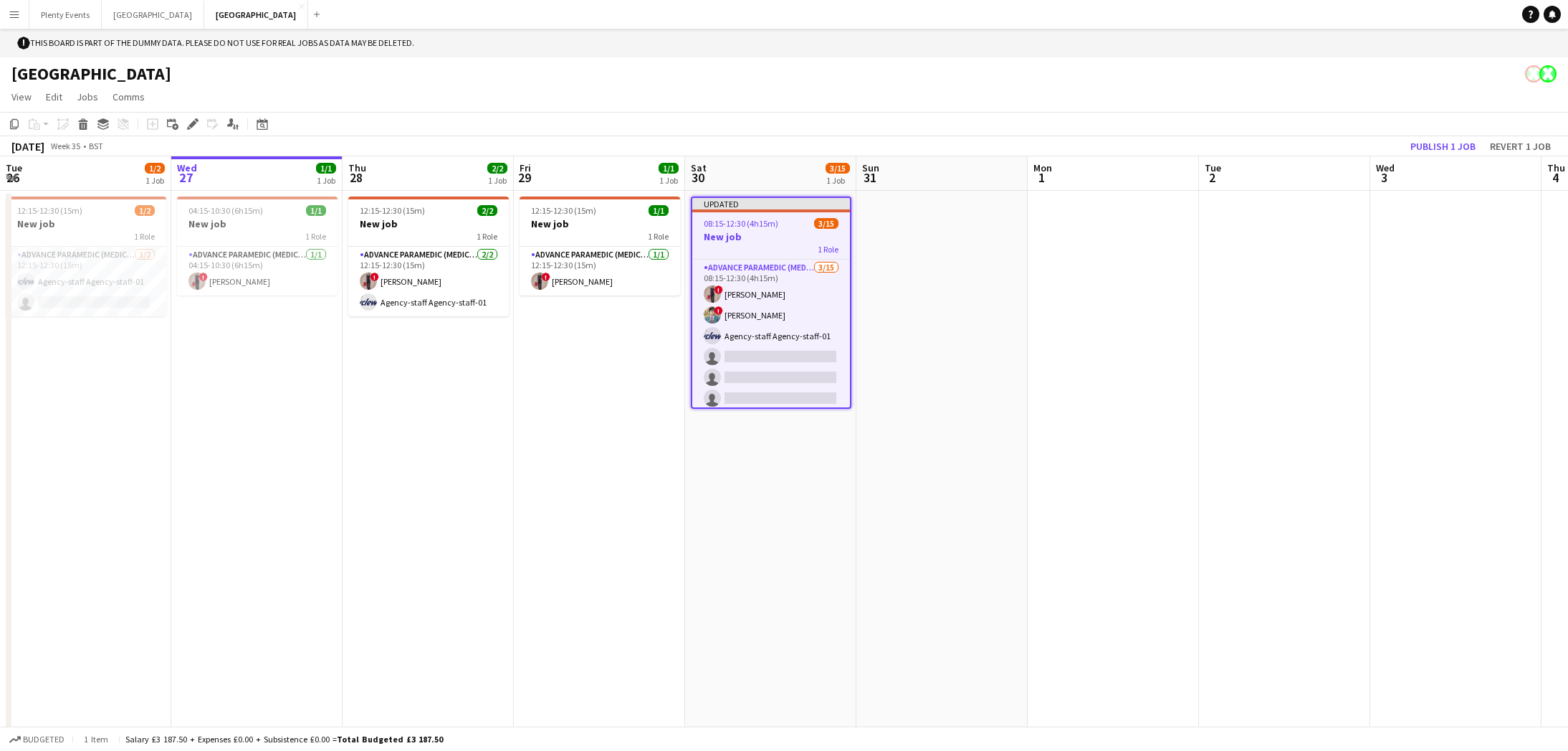
click at [11, 14] on app-icon "Menu" at bounding box center [15, 15] width 11 height 11
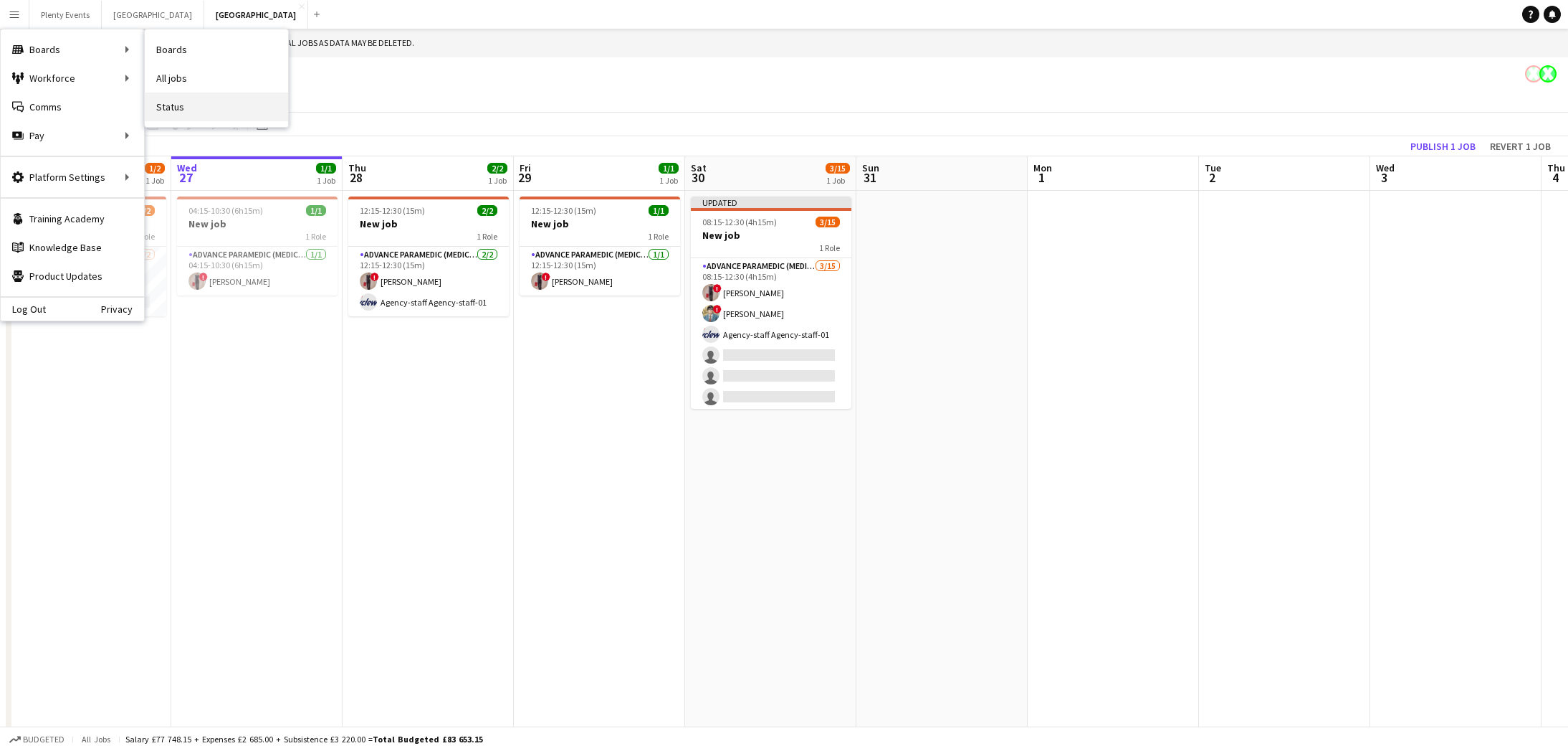
click at [170, 108] on link "Status" at bounding box center [216, 106] width 143 height 29
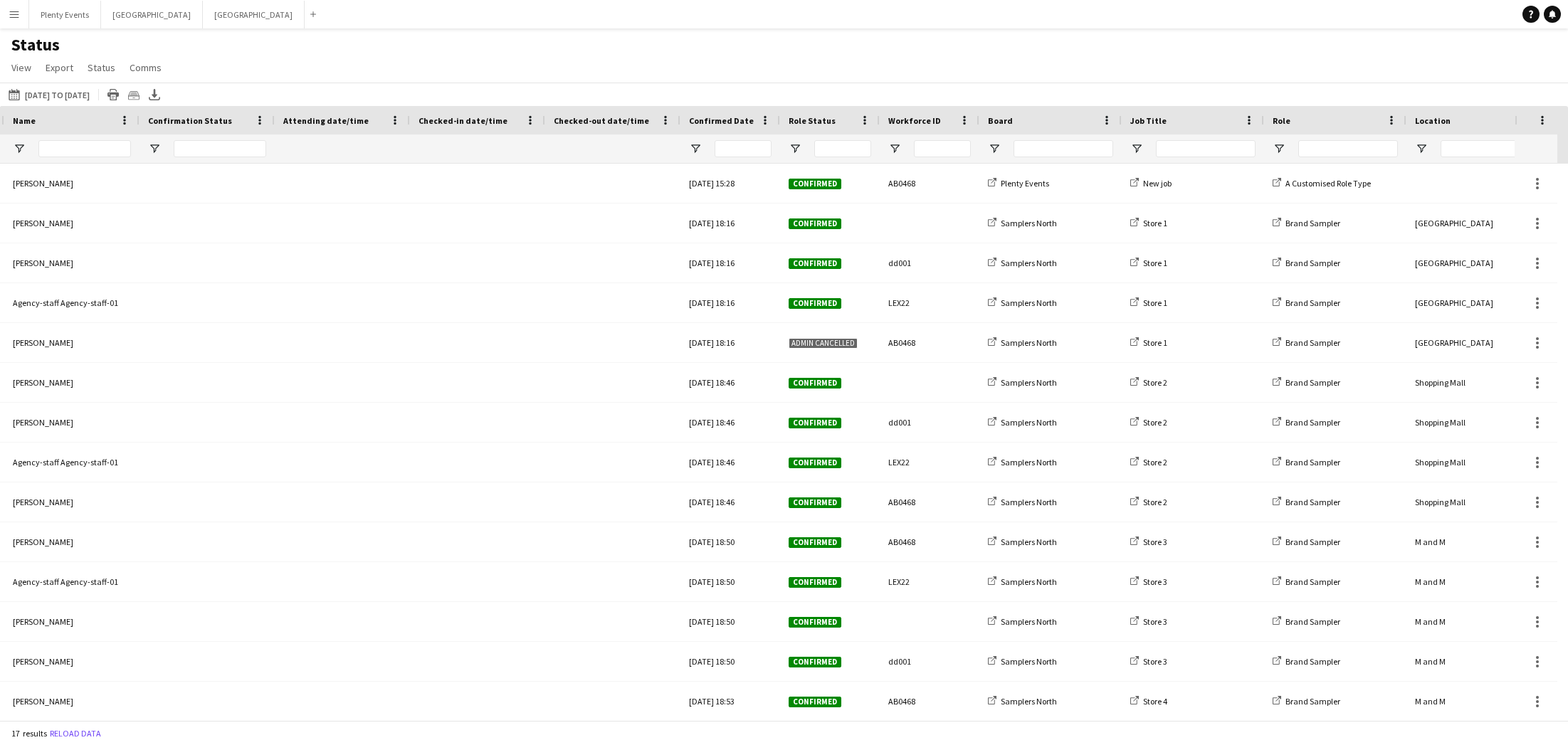
scroll to position [0, 316]
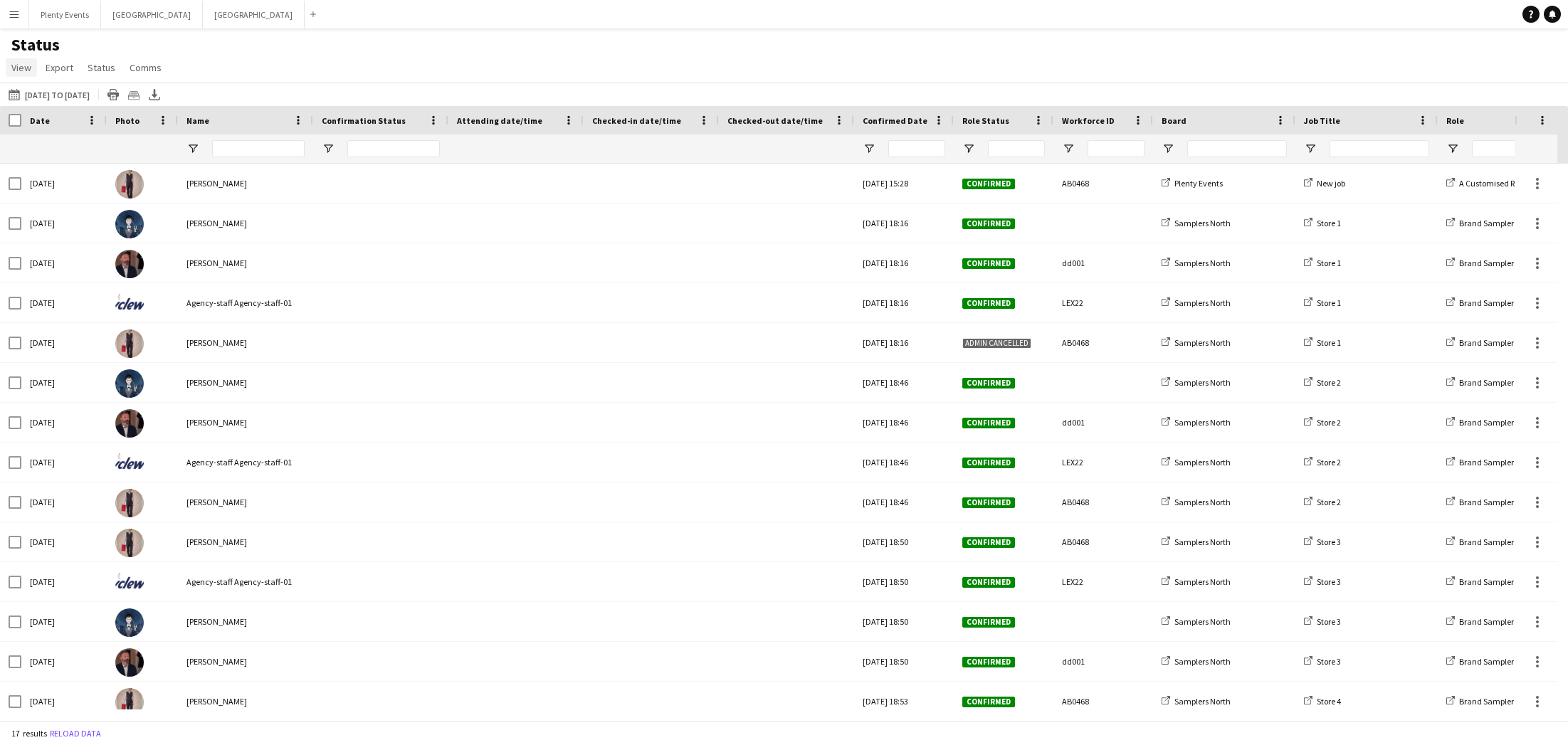
click at [25, 67] on span "View" at bounding box center [21, 67] width 20 height 13
click at [230, 34] on div "Status View Views Default view Attending Confirmed Crew Crew Basics Crew detail…" at bounding box center [784, 58] width 1568 height 49
click at [15, 16] on app-icon "Menu" at bounding box center [15, 15] width 11 height 11
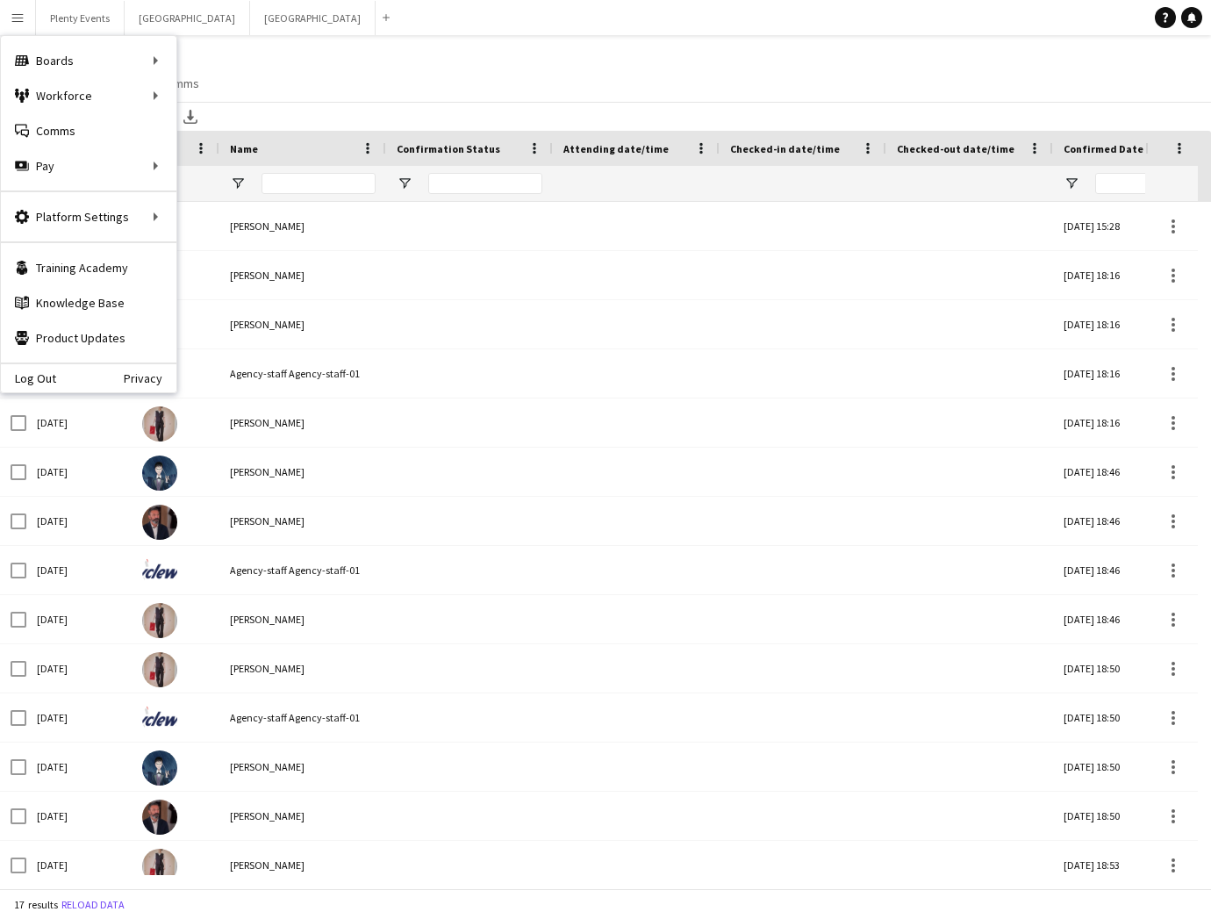
click at [299, 44] on div "Status View Views Default view Attending Confirmed Crew Crew Basics Crew detail…" at bounding box center [605, 72] width 1211 height 60
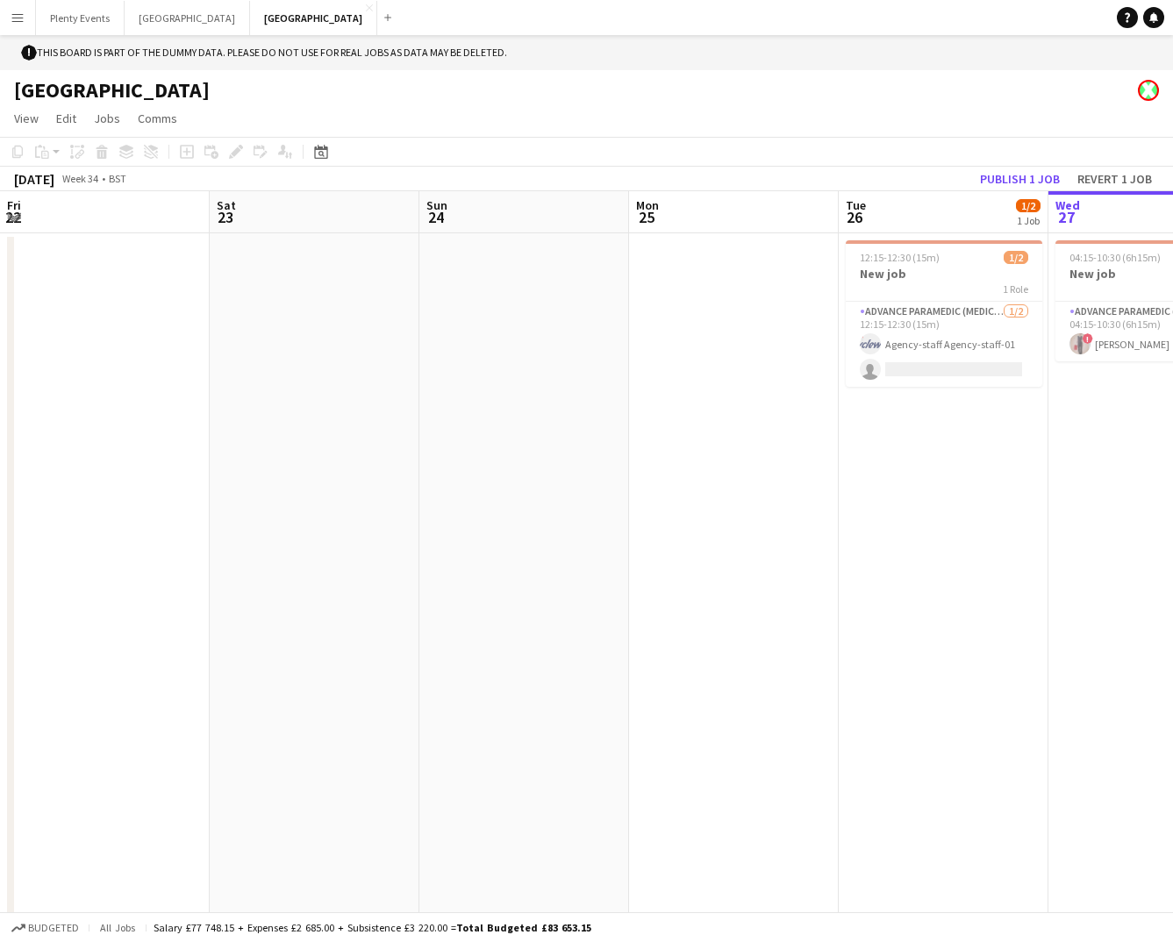
scroll to position [0, 604]
